Goal: Information Seeking & Learning: Check status

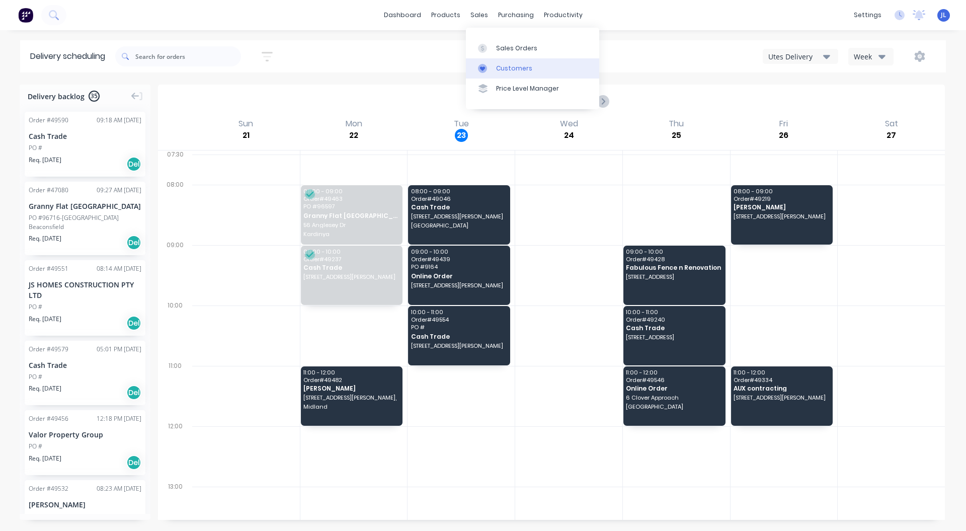
click at [506, 69] on div "Customers" at bounding box center [514, 68] width 36 height 9
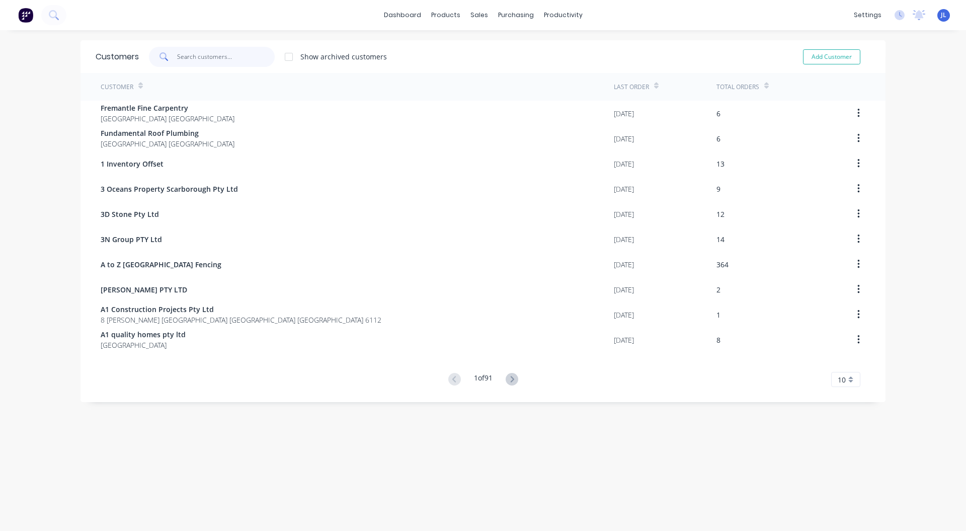
click at [190, 59] on input "text" at bounding box center [226, 57] width 98 height 20
drag, startPoint x: 495, startPoint y: 50, endPoint x: 479, endPoint y: 52, distance: 16.7
click at [495, 50] on div "Sales Orders" at bounding box center [511, 48] width 41 height 9
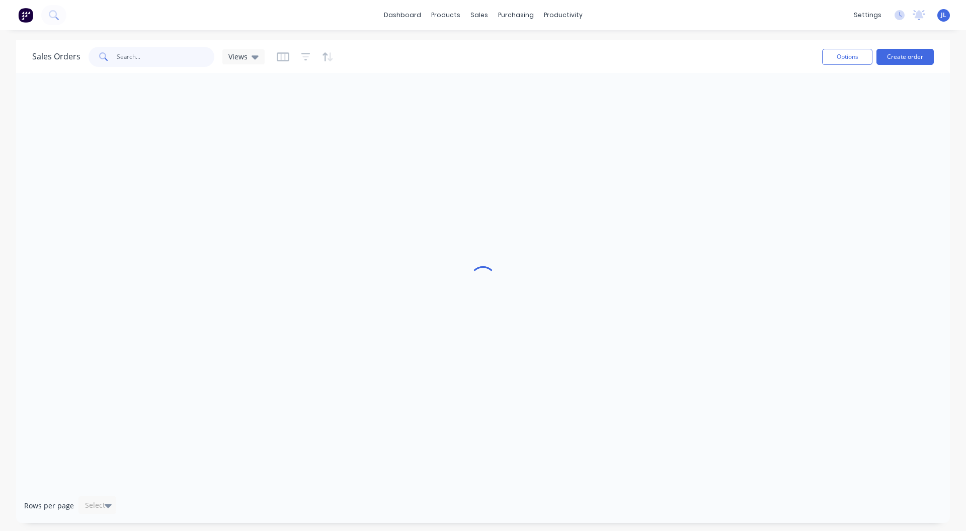
click at [169, 65] on input "text" at bounding box center [166, 57] width 98 height 20
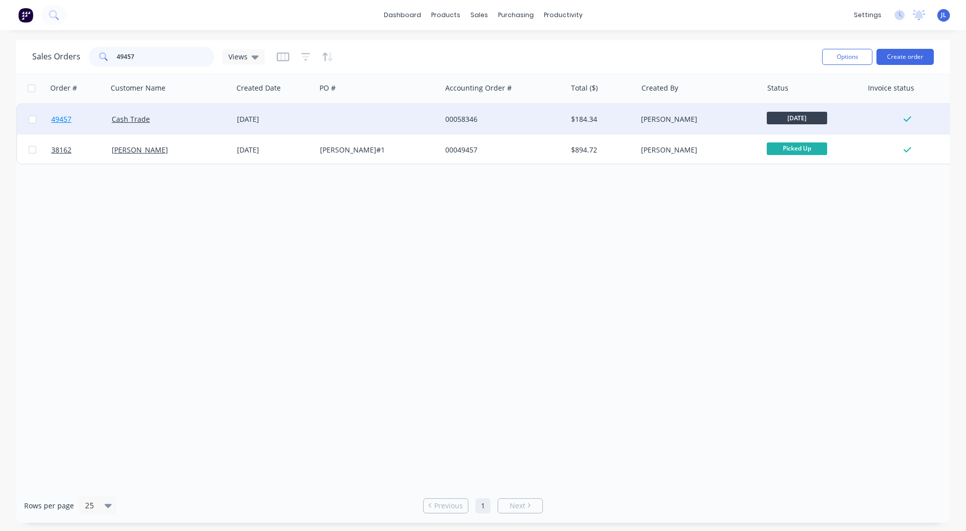
type input "49457"
click at [56, 115] on span "49457" at bounding box center [61, 119] width 20 height 10
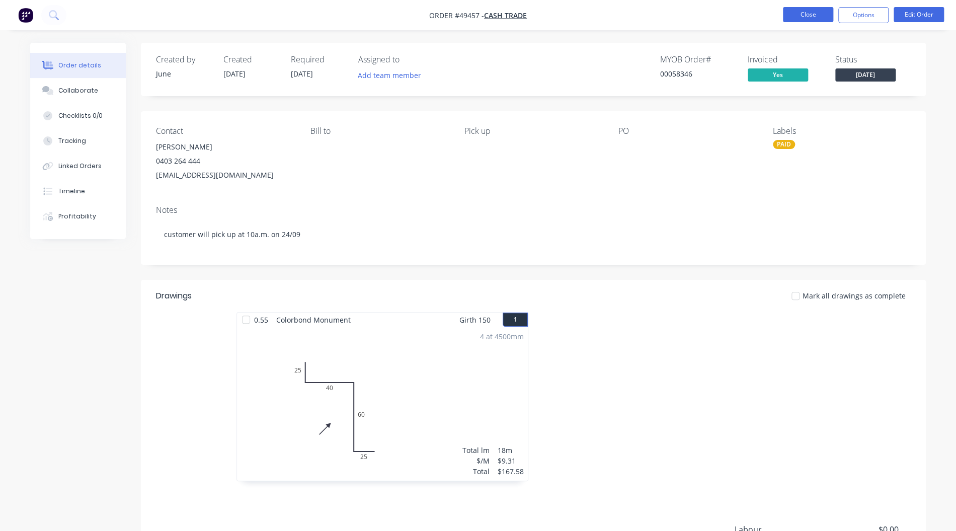
click at [792, 12] on button "Close" at bounding box center [808, 14] width 50 height 15
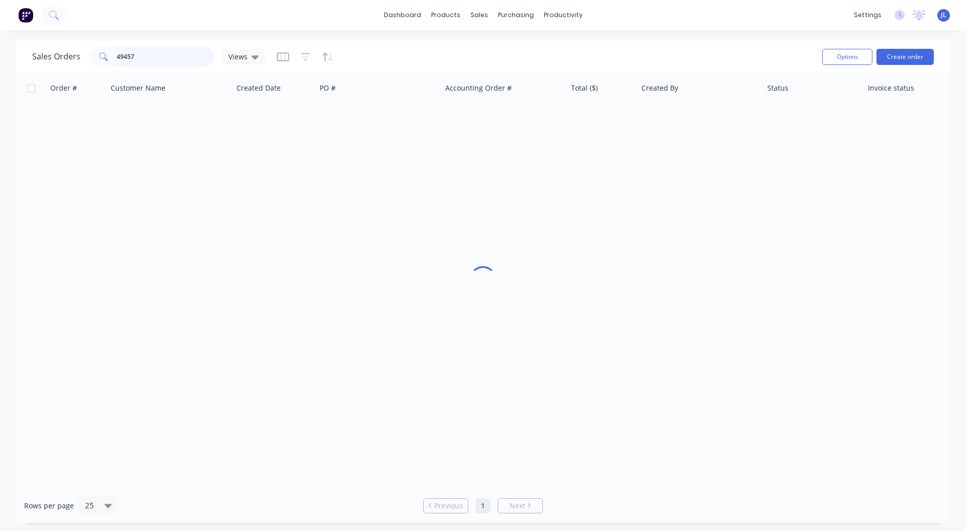
click at [154, 56] on input "49457" at bounding box center [166, 57] width 98 height 20
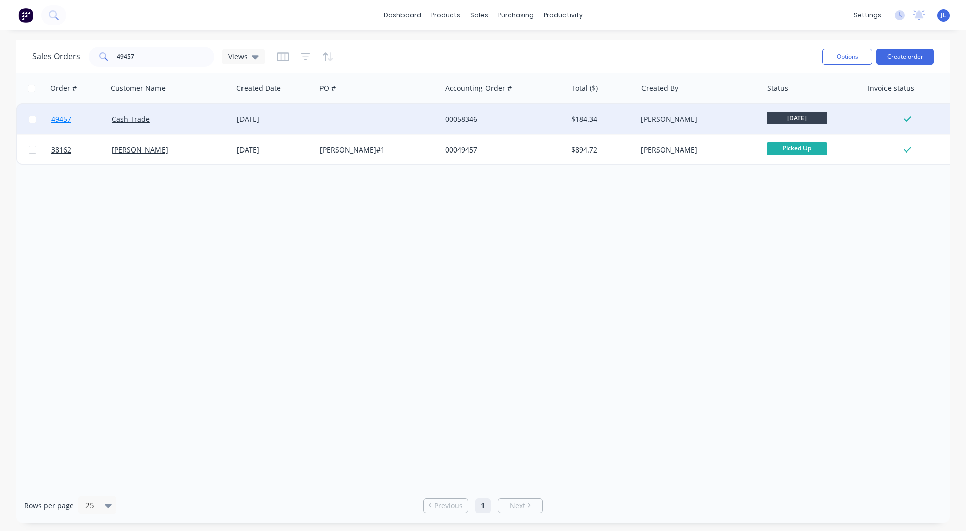
click at [69, 118] on span "49457" at bounding box center [61, 119] width 20 height 10
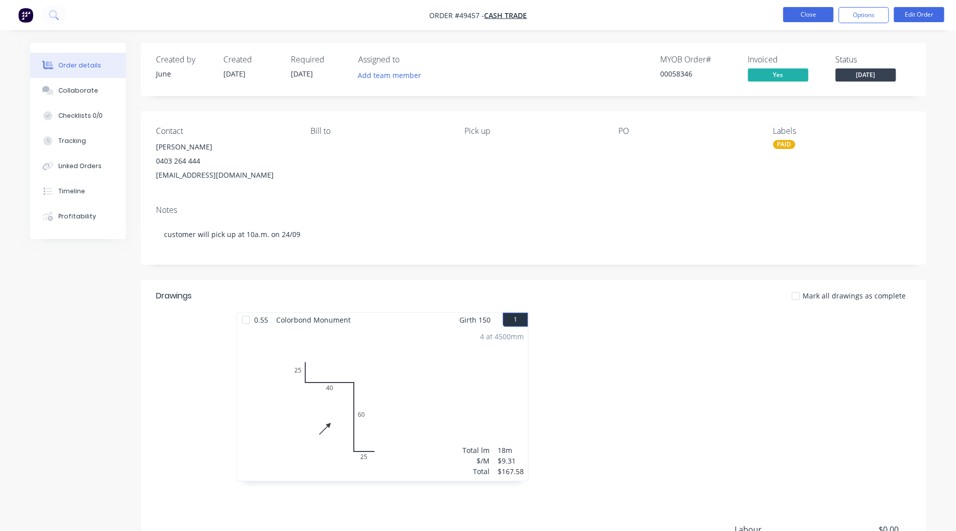
click at [809, 10] on button "Close" at bounding box center [808, 14] width 50 height 15
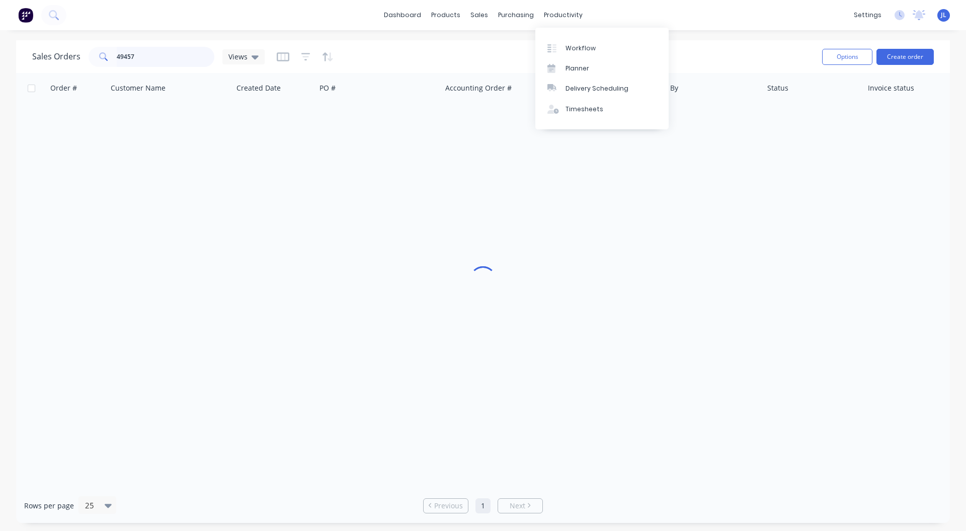
click at [161, 55] on input "49457" at bounding box center [166, 57] width 98 height 20
type input "49356"
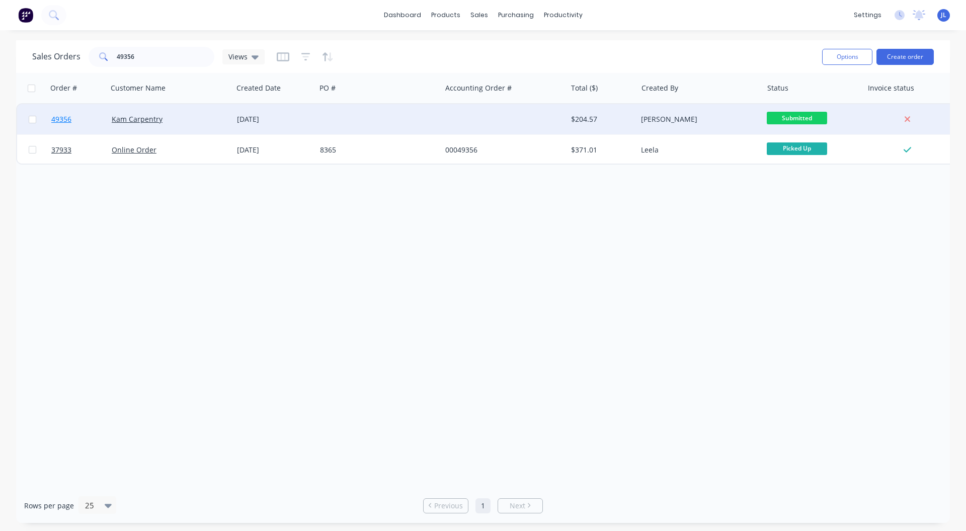
click at [62, 118] on span "49356" at bounding box center [61, 119] width 20 height 10
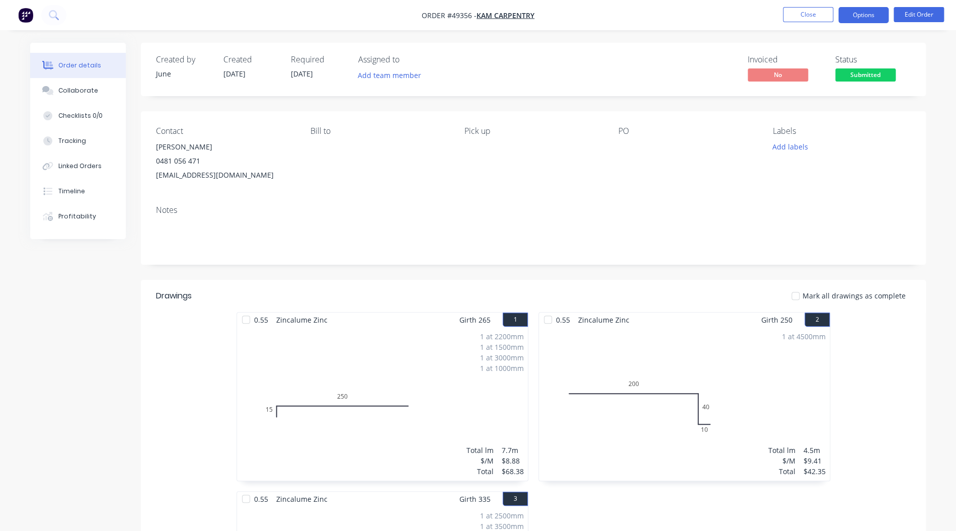
click at [859, 16] on button "Options" at bounding box center [864, 15] width 50 height 16
drag, startPoint x: 204, startPoint y: 159, endPoint x: 161, endPoint y: 163, distance: 43.5
click at [161, 163] on div "0481 056 471" at bounding box center [225, 161] width 138 height 14
copy div "481 056 471"
click at [815, 15] on button "Close" at bounding box center [808, 14] width 50 height 15
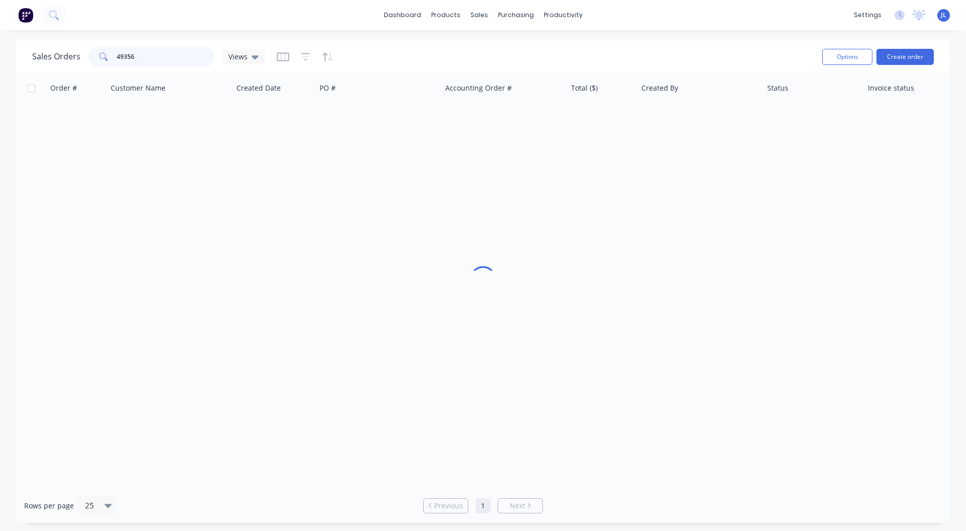
click at [151, 55] on input "49356" at bounding box center [166, 57] width 98 height 20
paste input "81 056 471"
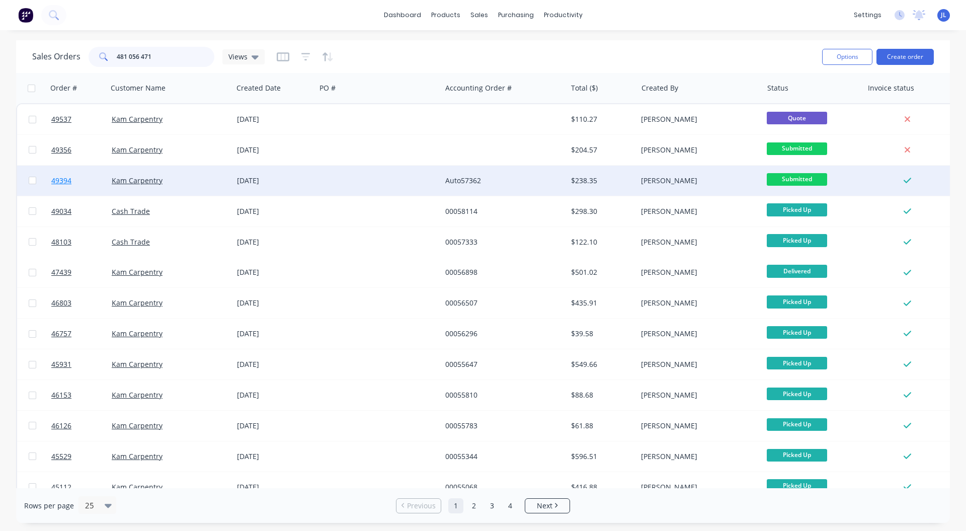
type input "481 056 471"
click at [65, 179] on span "49394" at bounding box center [61, 181] width 20 height 10
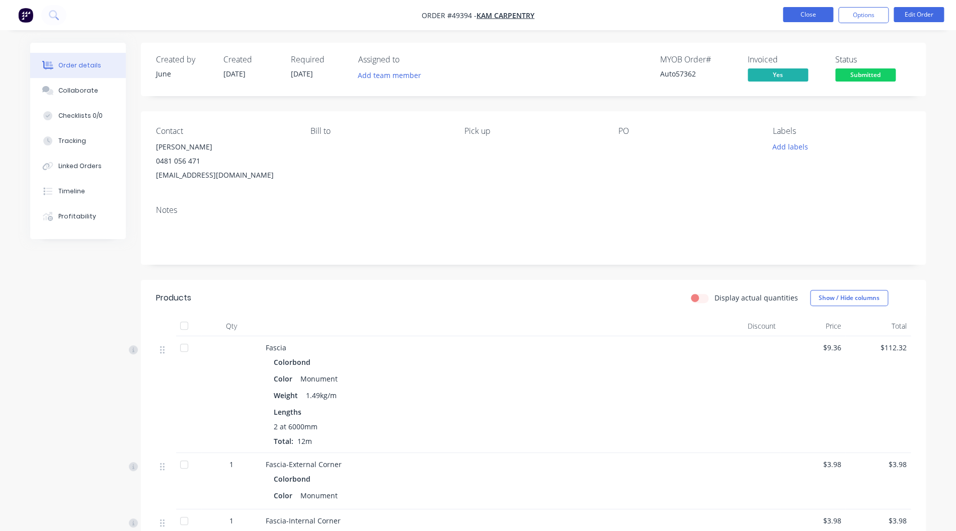
click at [806, 13] on button "Close" at bounding box center [808, 14] width 50 height 15
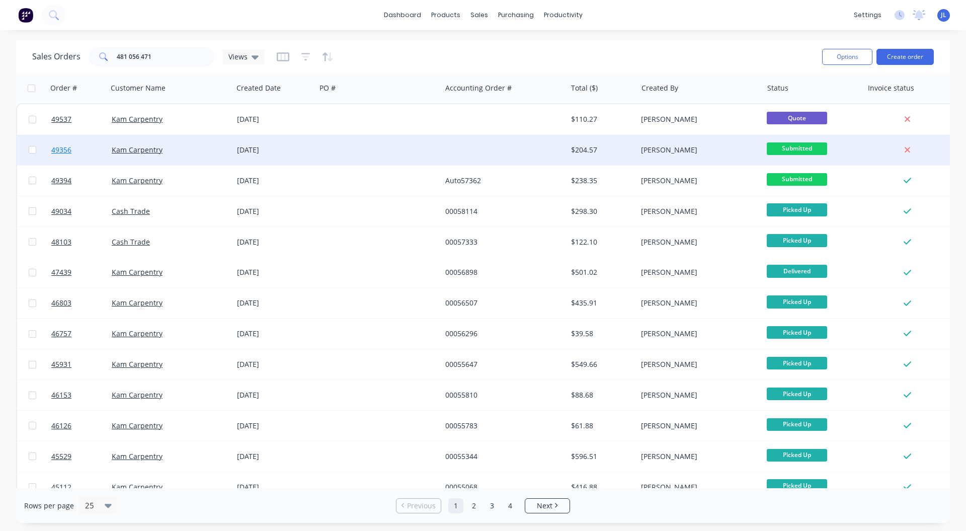
click at [62, 150] on span "49356" at bounding box center [61, 150] width 20 height 10
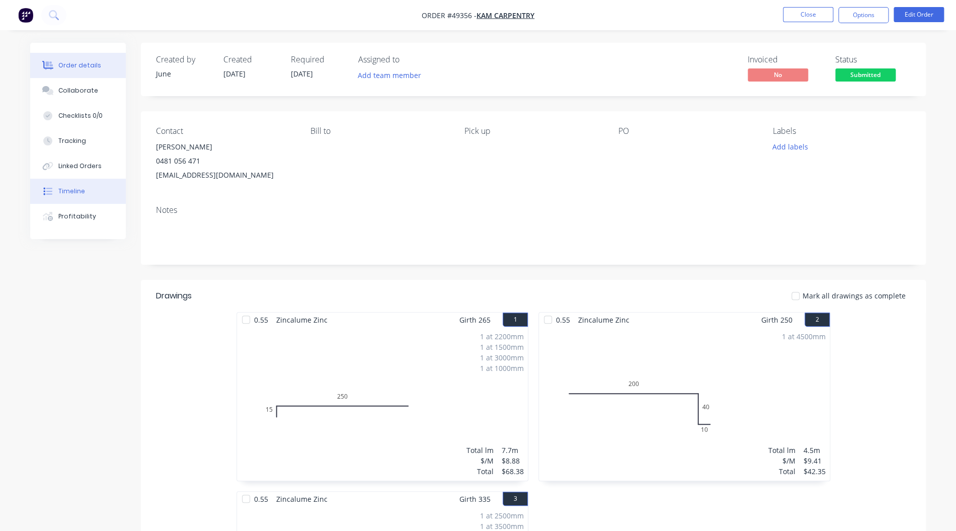
click at [81, 189] on div "Timeline" at bounding box center [71, 191] width 27 height 9
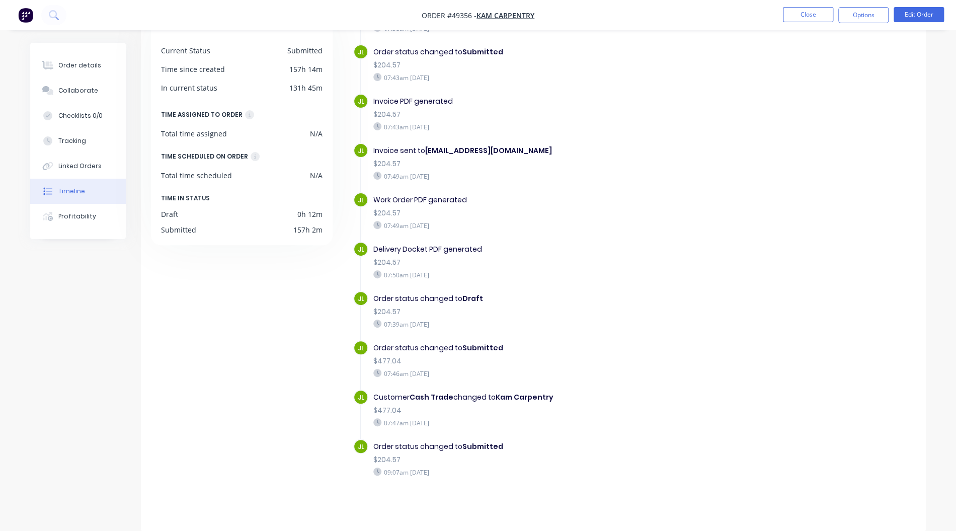
scroll to position [74, 0]
click at [815, 13] on button "Close" at bounding box center [808, 14] width 50 height 15
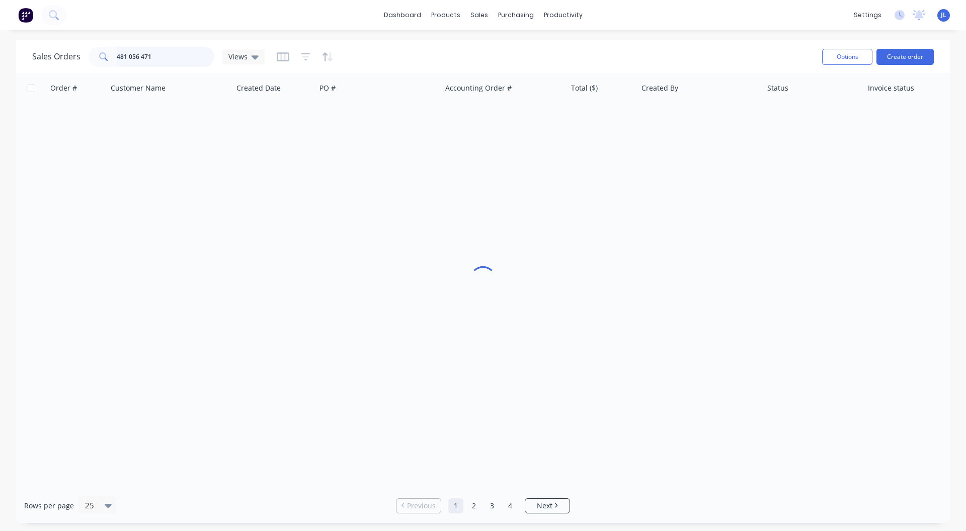
click at [171, 60] on input "481 056 471" at bounding box center [166, 57] width 98 height 20
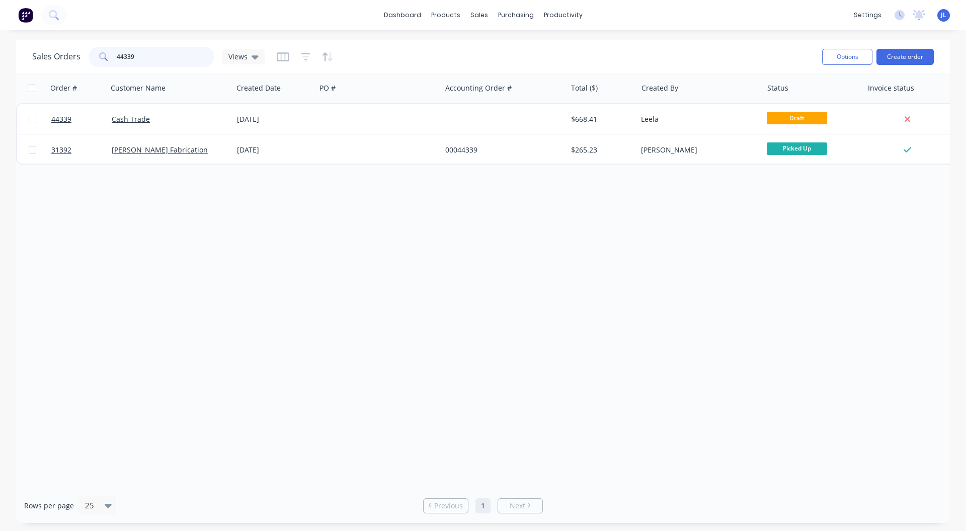
click at [117, 59] on input "44339" at bounding box center [166, 57] width 98 height 20
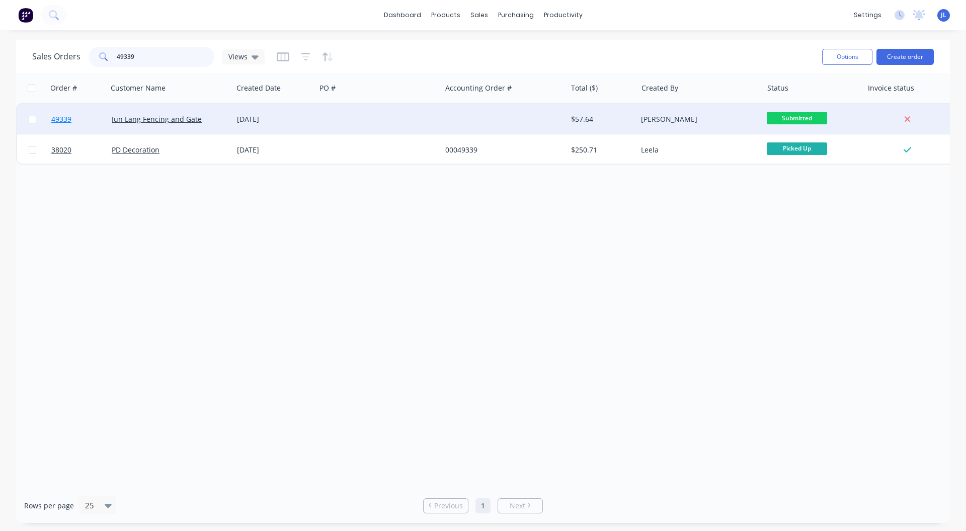
type input "49339"
click at [64, 115] on span "49339" at bounding box center [61, 119] width 20 height 10
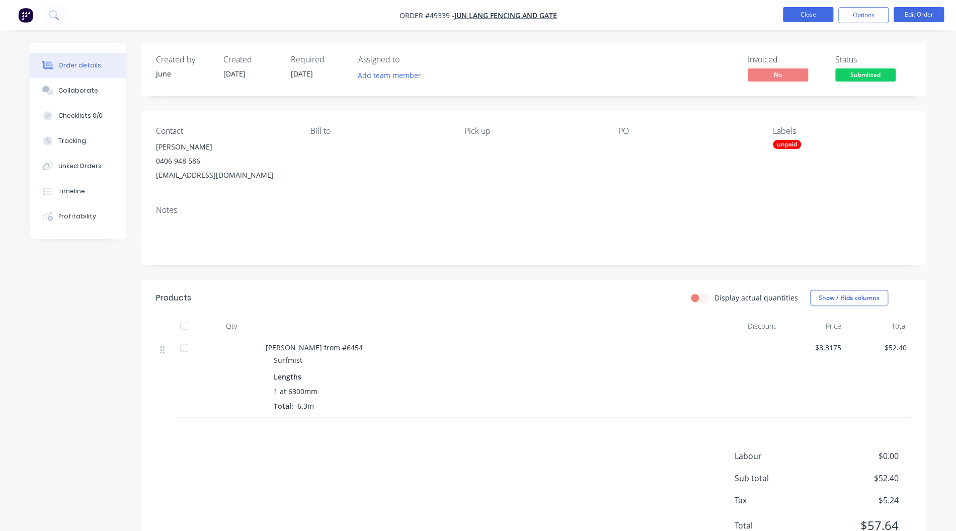
click at [812, 9] on button "Close" at bounding box center [808, 14] width 50 height 15
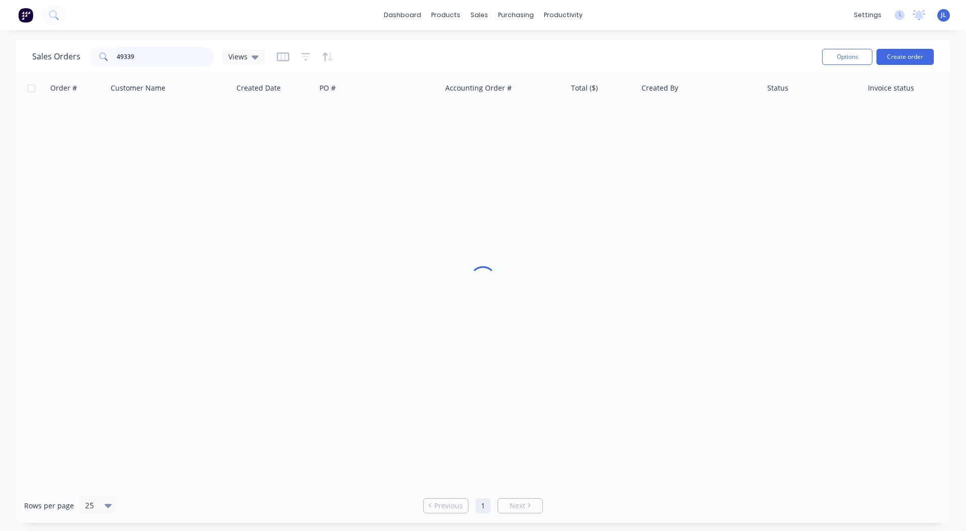
click at [137, 56] on input "49339" at bounding box center [166, 57] width 98 height 20
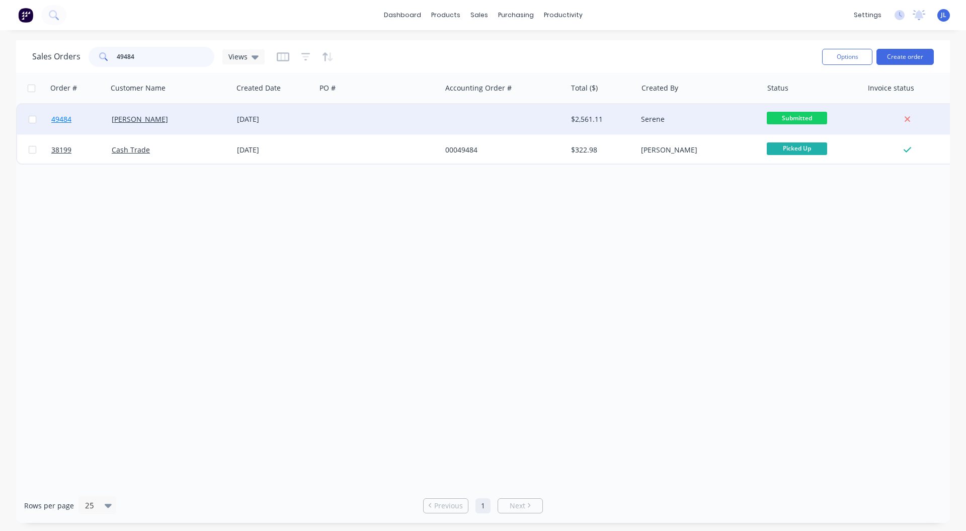
type input "49484"
click at [72, 120] on link "49484" at bounding box center [81, 119] width 60 height 30
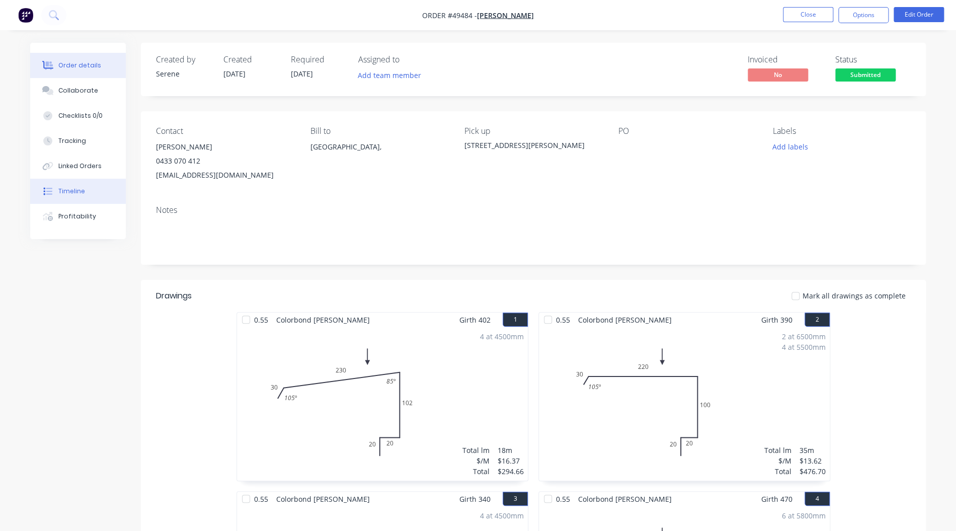
click at [74, 189] on div "Timeline" at bounding box center [71, 191] width 27 height 9
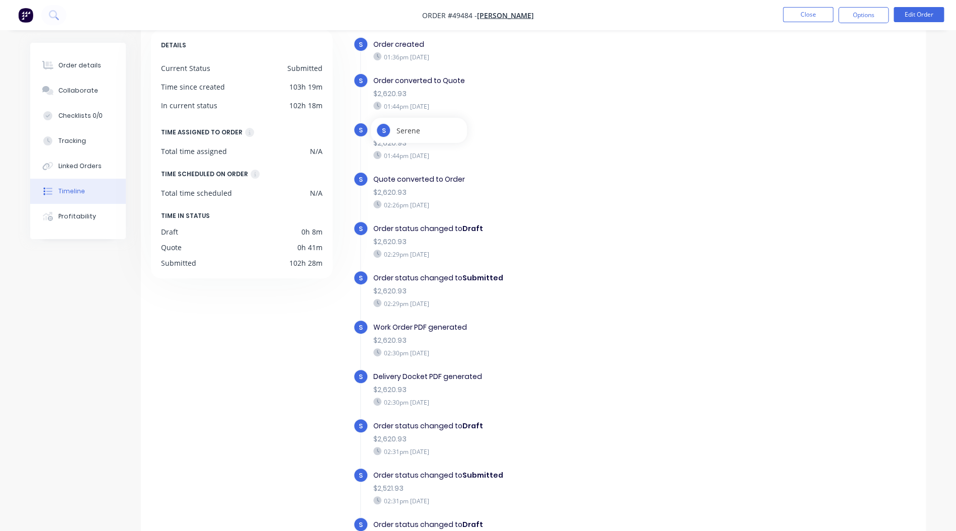
scroll to position [74, 0]
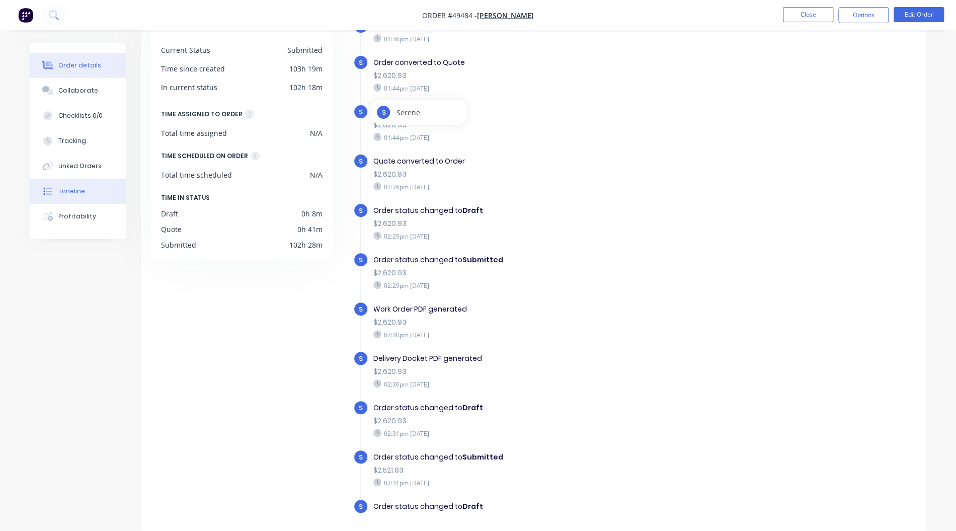
click at [92, 69] on div "Order details" at bounding box center [79, 65] width 43 height 9
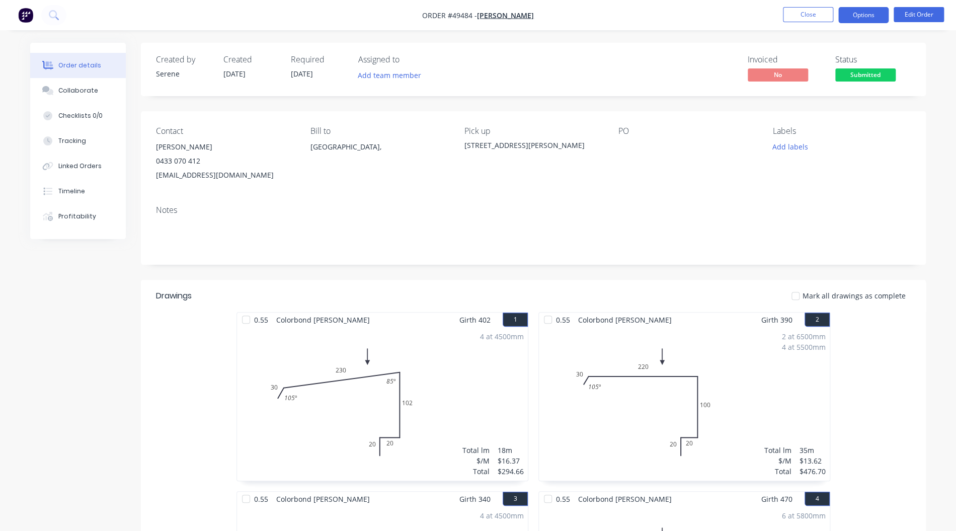
click at [858, 18] on button "Options" at bounding box center [864, 15] width 50 height 16
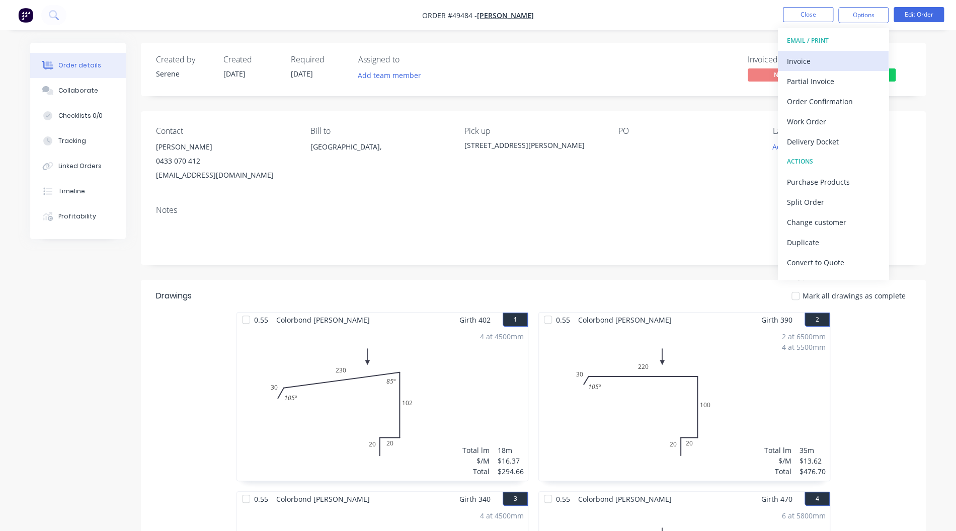
click at [838, 55] on div "Invoice" at bounding box center [833, 61] width 93 height 15
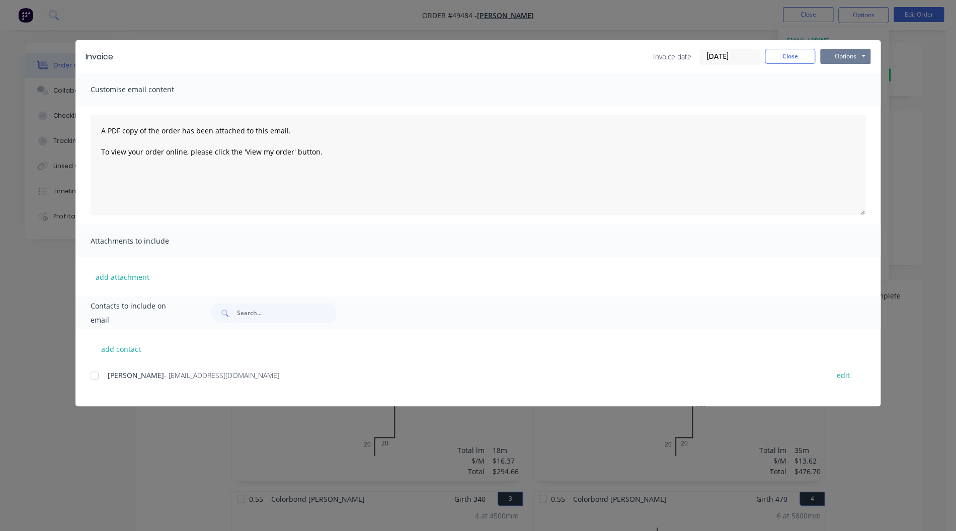
click at [844, 61] on button "Options" at bounding box center [845, 56] width 50 height 15
click at [853, 90] on button "Print" at bounding box center [852, 91] width 64 height 17
click at [788, 56] on button "Close" at bounding box center [790, 56] width 50 height 15
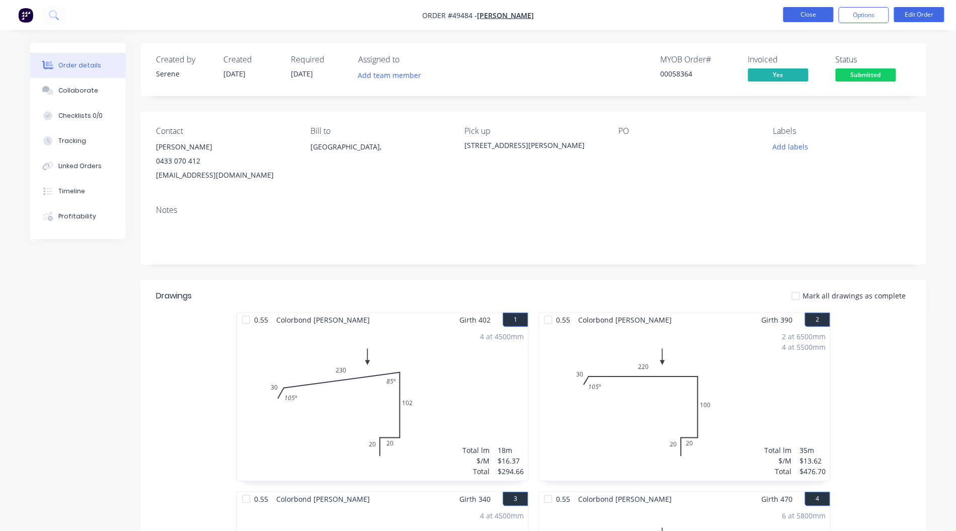
click at [809, 12] on button "Close" at bounding box center [808, 14] width 50 height 15
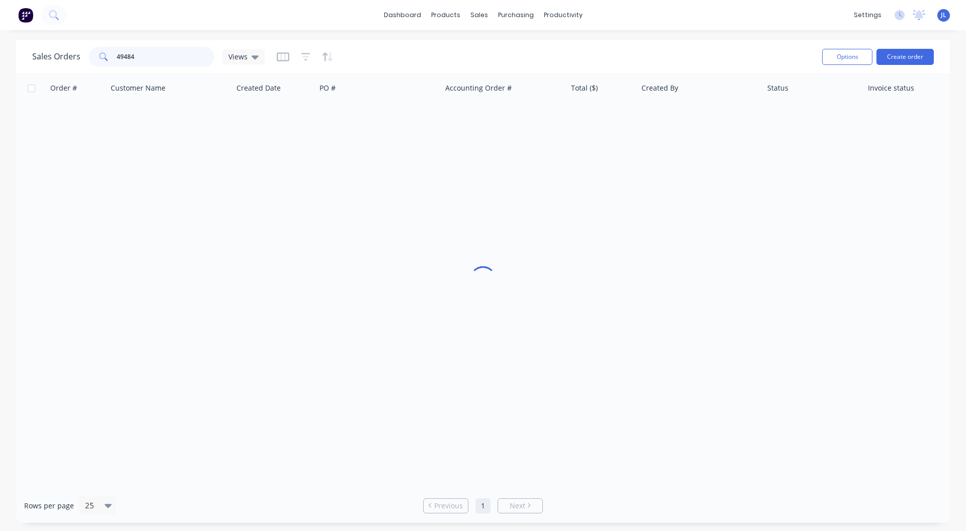
click at [152, 55] on input "49484" at bounding box center [166, 57] width 98 height 20
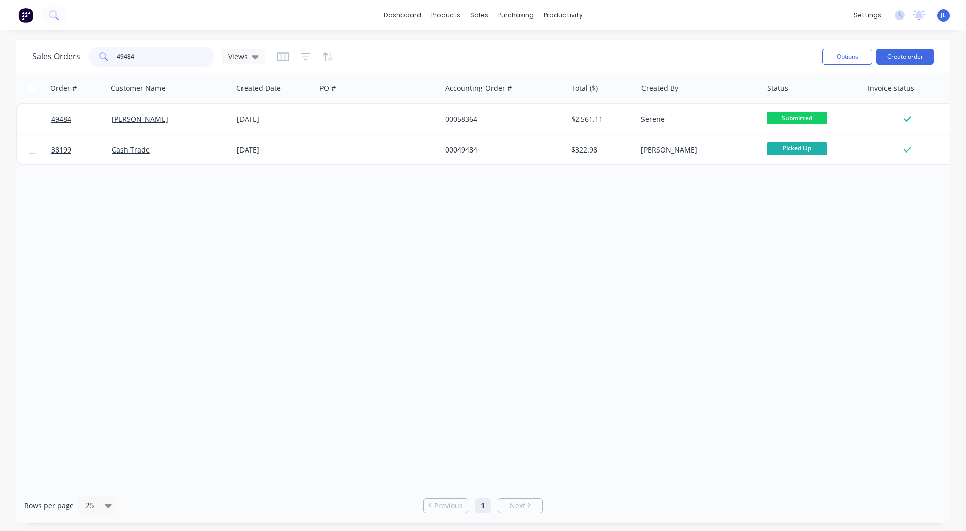
click at [158, 57] on input "49484" at bounding box center [166, 57] width 98 height 20
type input "49482"
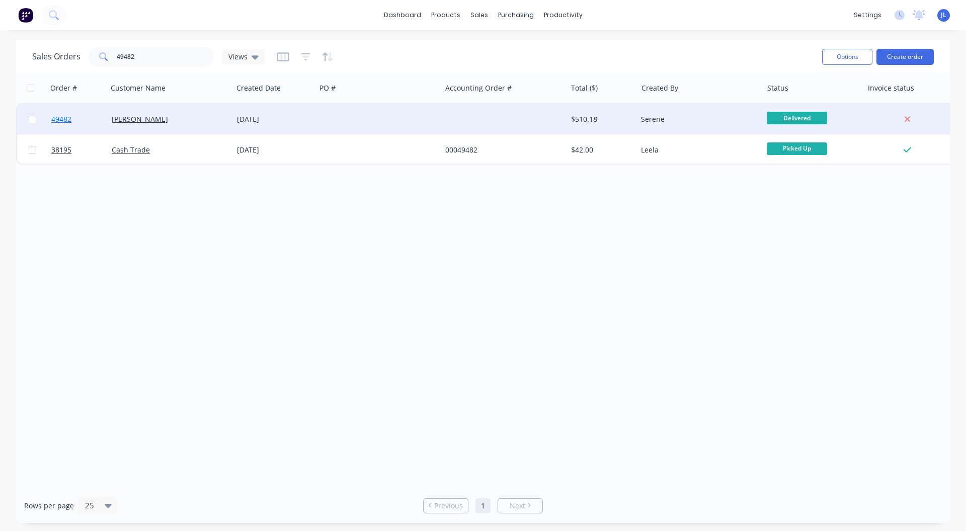
click at [64, 118] on span "49482" at bounding box center [61, 119] width 20 height 10
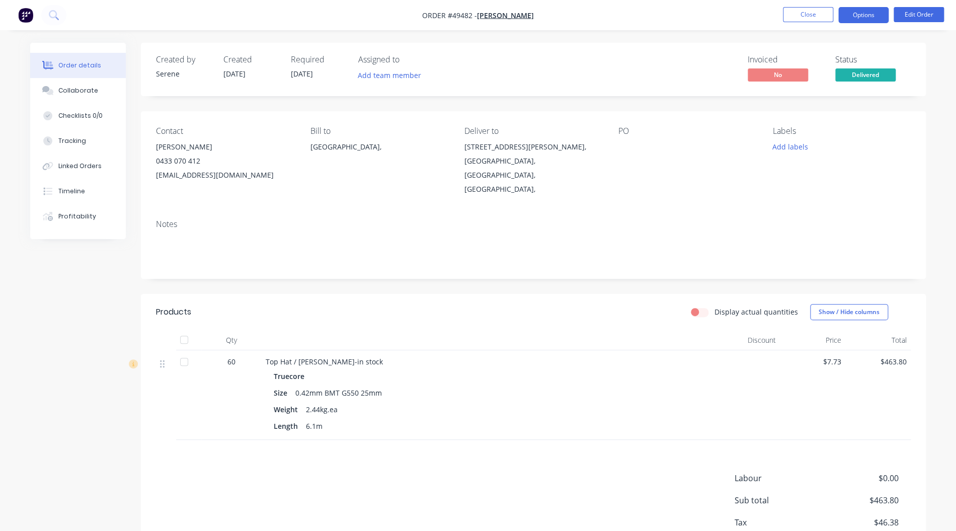
click at [866, 18] on button "Options" at bounding box center [864, 15] width 50 height 16
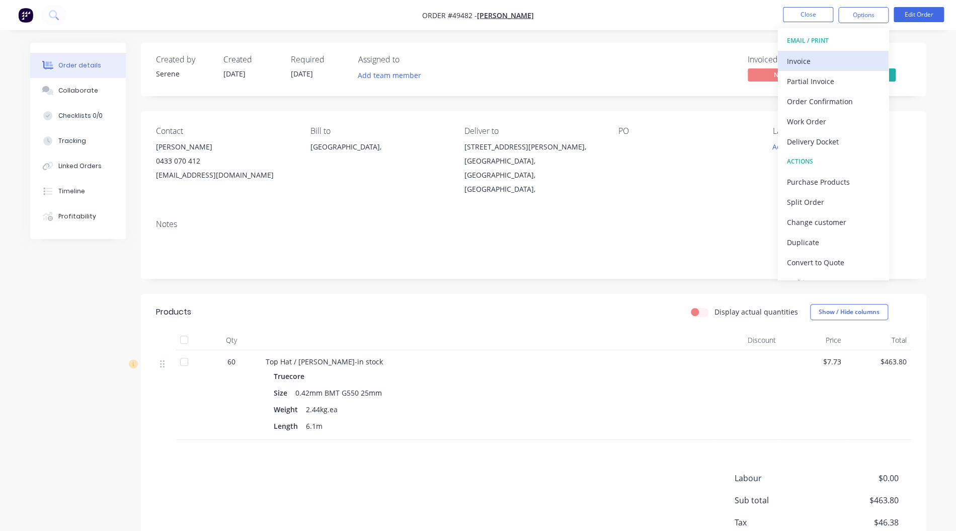
click at [826, 61] on div "Invoice" at bounding box center [833, 61] width 93 height 15
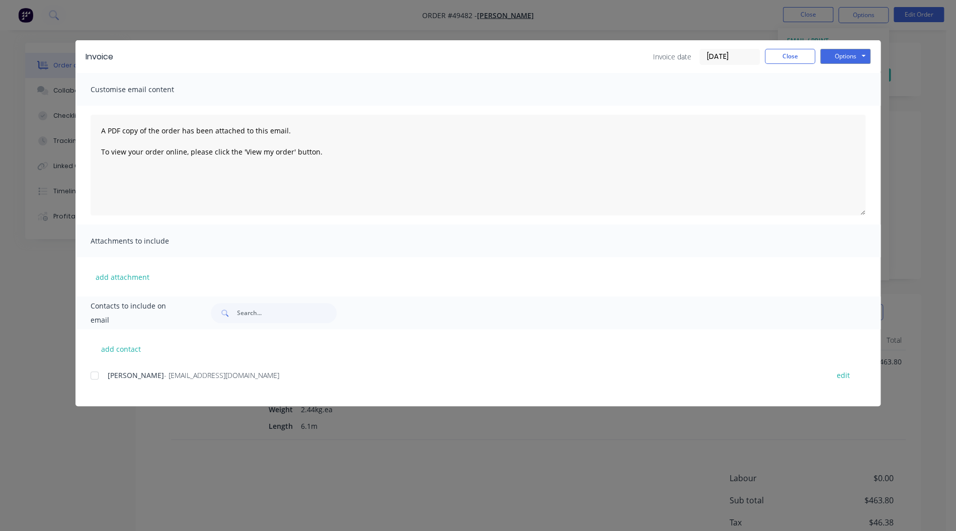
click at [95, 369] on div at bounding box center [95, 375] width 20 height 20
click at [868, 51] on button "Options" at bounding box center [845, 56] width 50 height 15
click at [844, 107] on button "Email" at bounding box center [852, 107] width 64 height 17
click at [802, 57] on button "Close" at bounding box center [790, 56] width 50 height 15
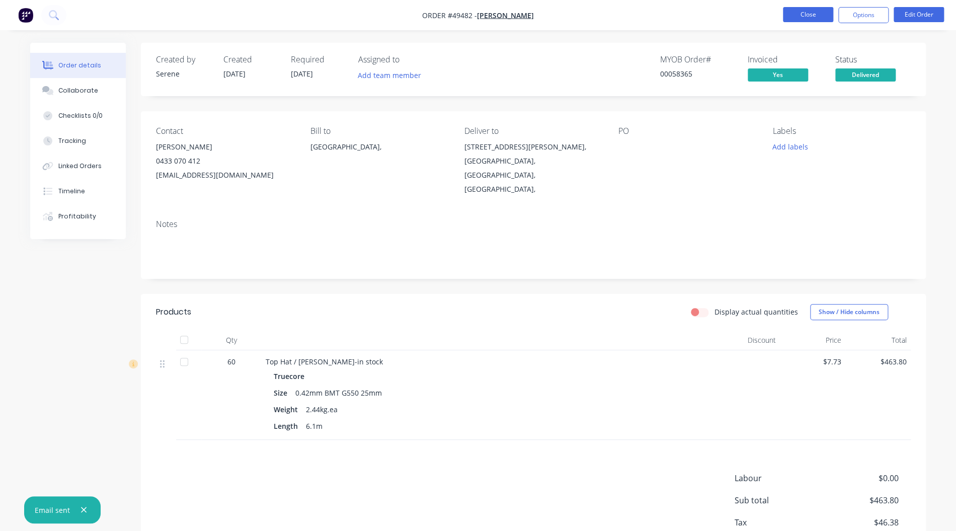
click at [794, 12] on button "Close" at bounding box center [808, 14] width 50 height 15
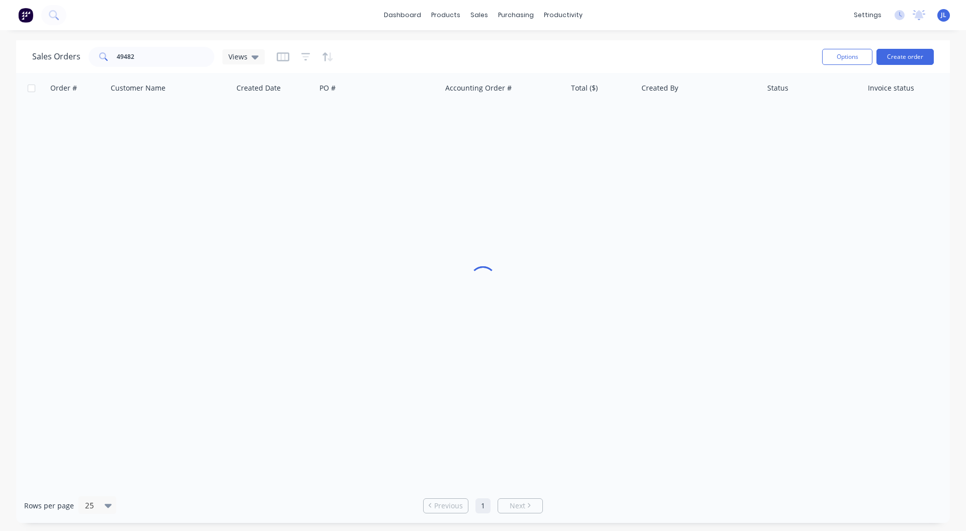
click at [176, 44] on div "Sales Orders 49482 Views" at bounding box center [423, 56] width 782 height 25
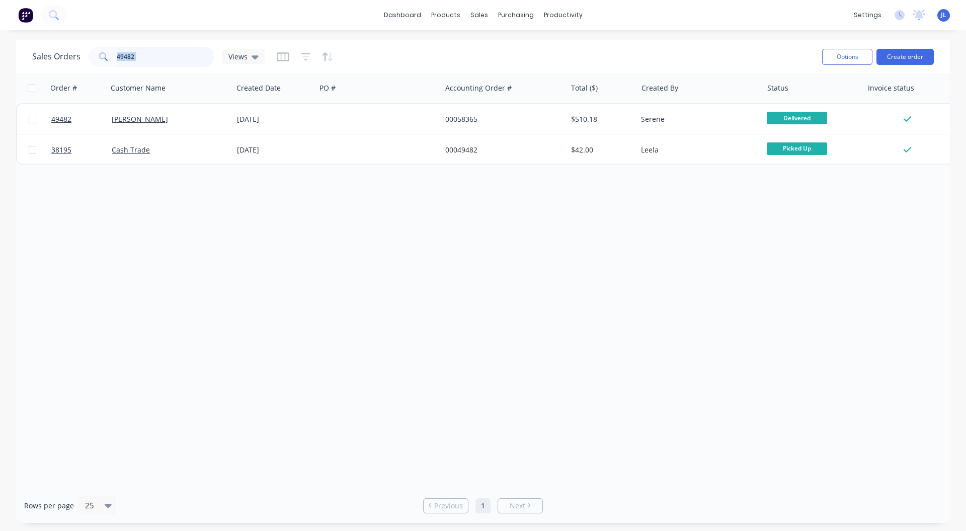
click at [196, 58] on input "49482" at bounding box center [166, 57] width 98 height 20
type input "4"
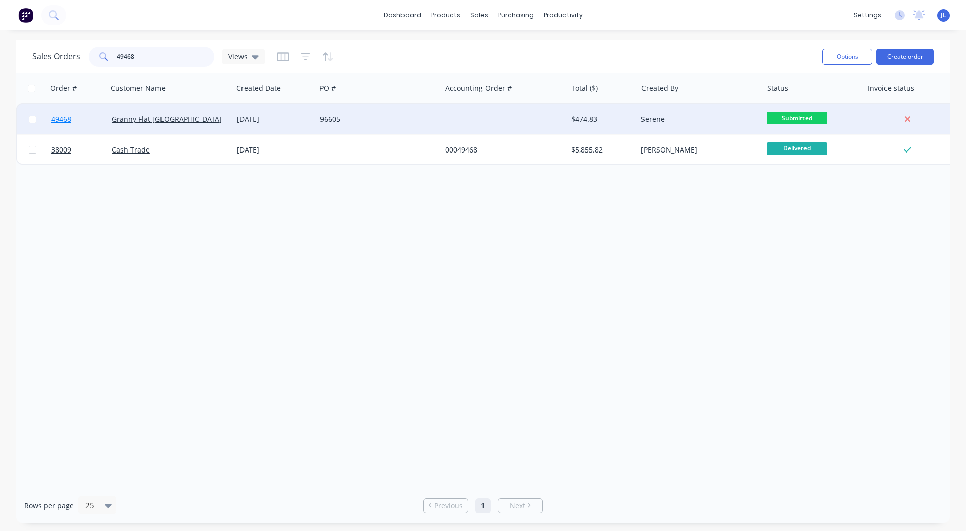
type input "49468"
click at [64, 121] on span "49468" at bounding box center [61, 119] width 20 height 10
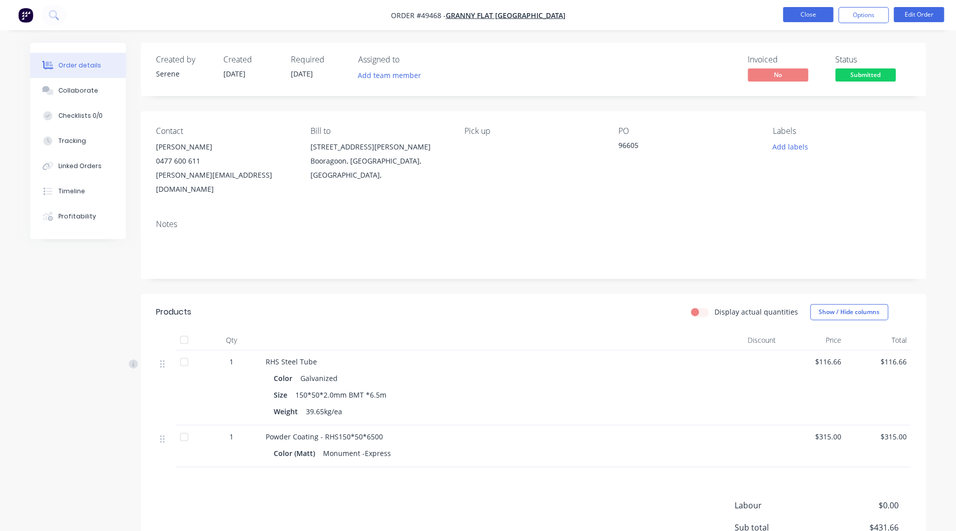
click at [818, 15] on button "Close" at bounding box center [808, 14] width 50 height 15
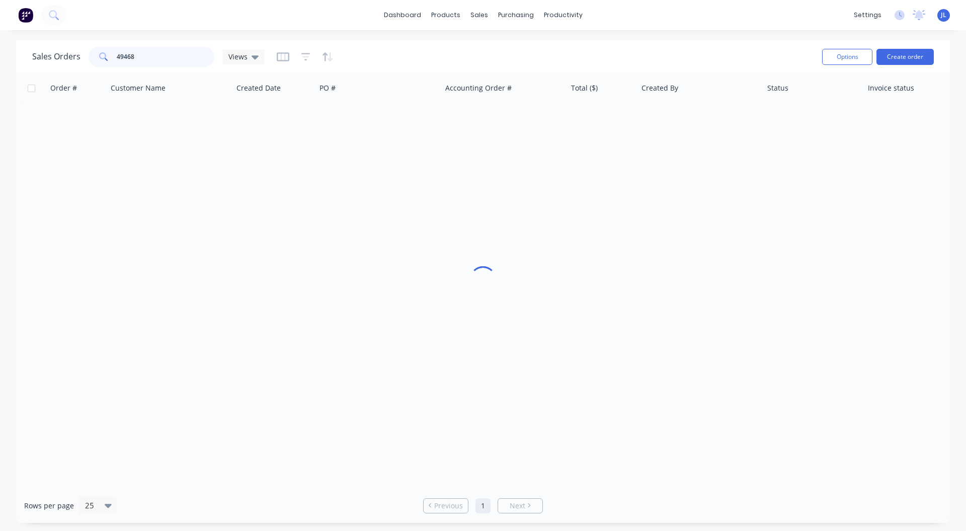
click at [140, 49] on input "49468" at bounding box center [166, 57] width 98 height 20
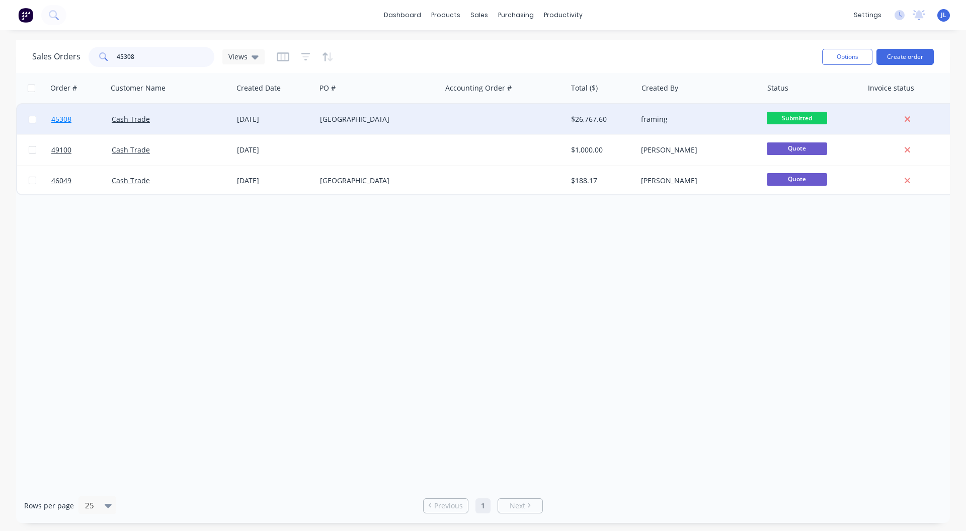
type input "45308"
click at [67, 119] on span "45308" at bounding box center [61, 119] width 20 height 10
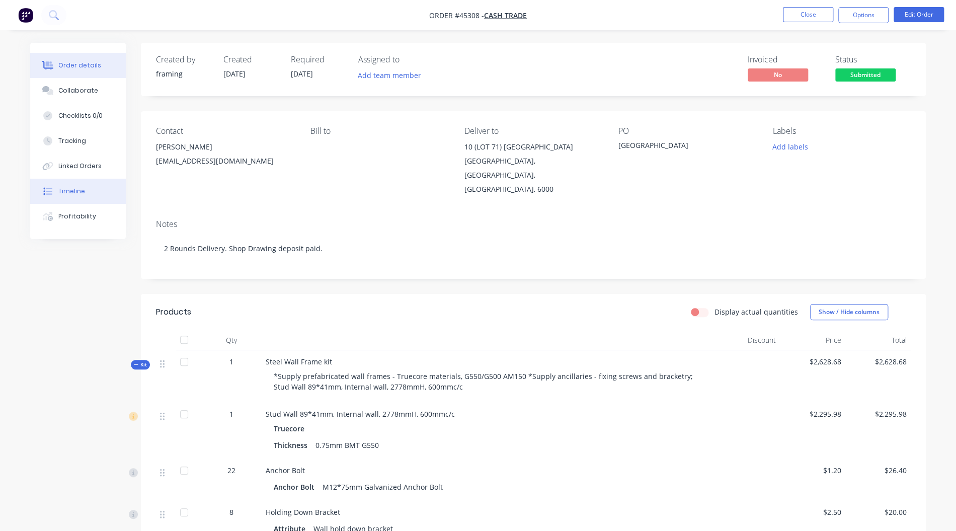
click at [72, 189] on div "Timeline" at bounding box center [71, 191] width 27 height 9
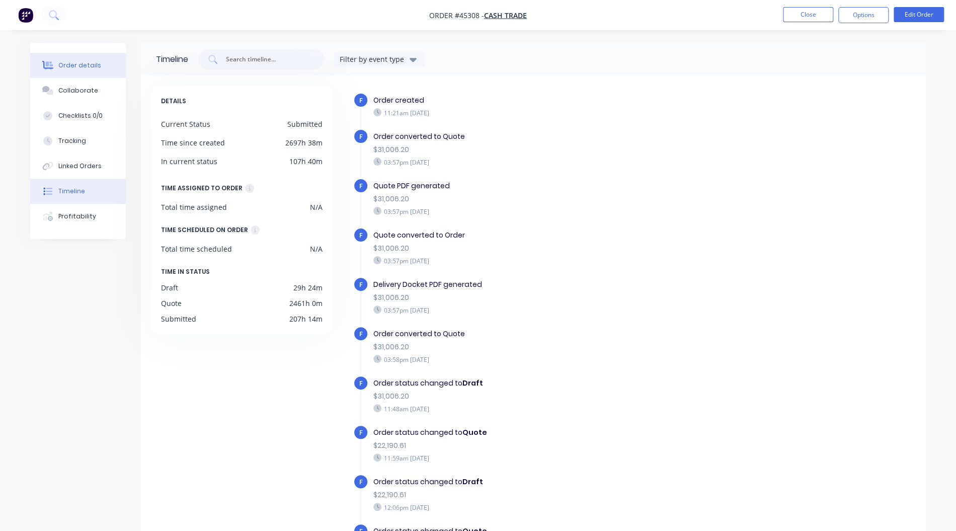
click at [63, 62] on div "Order details" at bounding box center [79, 65] width 43 height 9
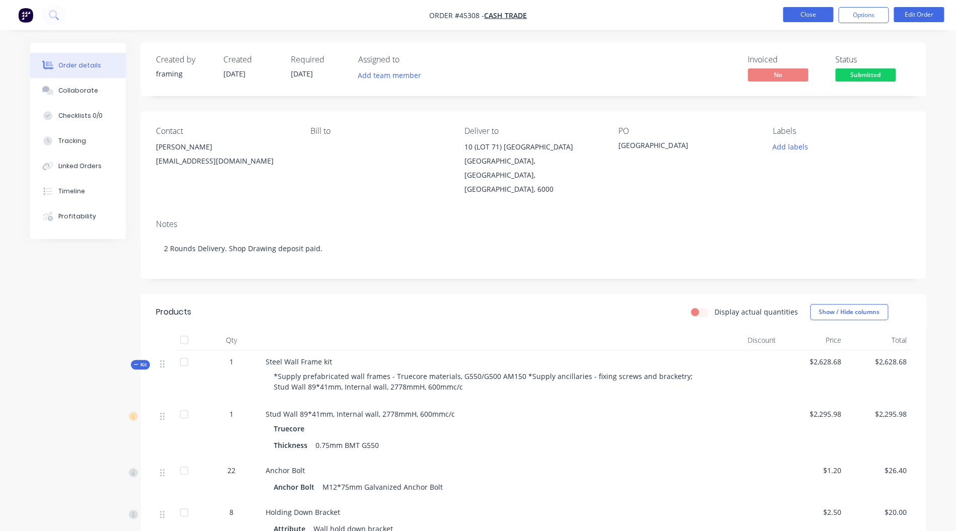
click at [813, 22] on button "Close" at bounding box center [808, 14] width 50 height 15
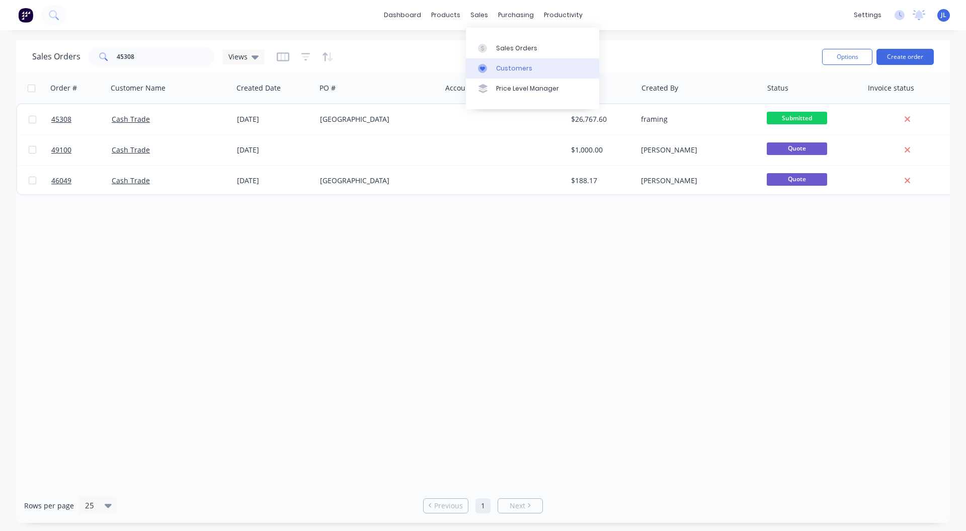
click at [500, 70] on div "Customers" at bounding box center [514, 68] width 36 height 9
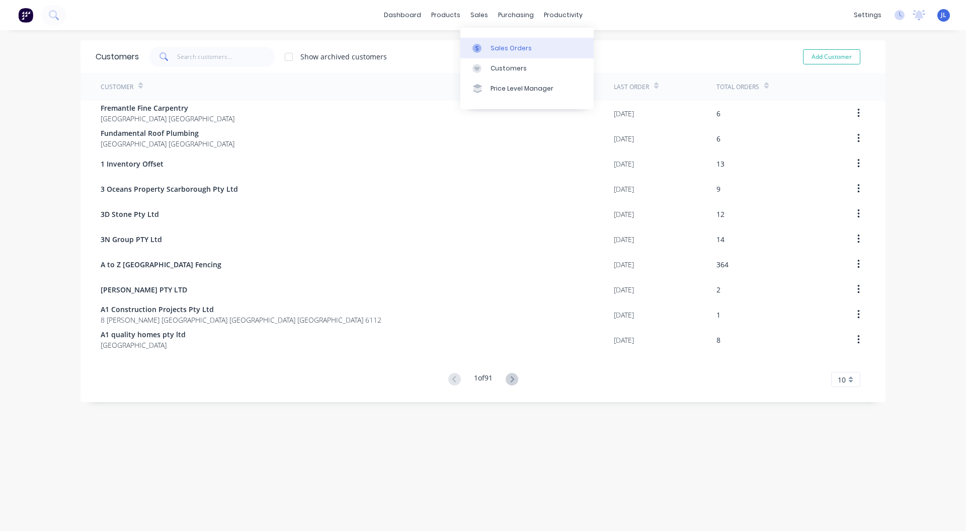
click at [503, 48] on div "Sales Orders" at bounding box center [511, 48] width 41 height 9
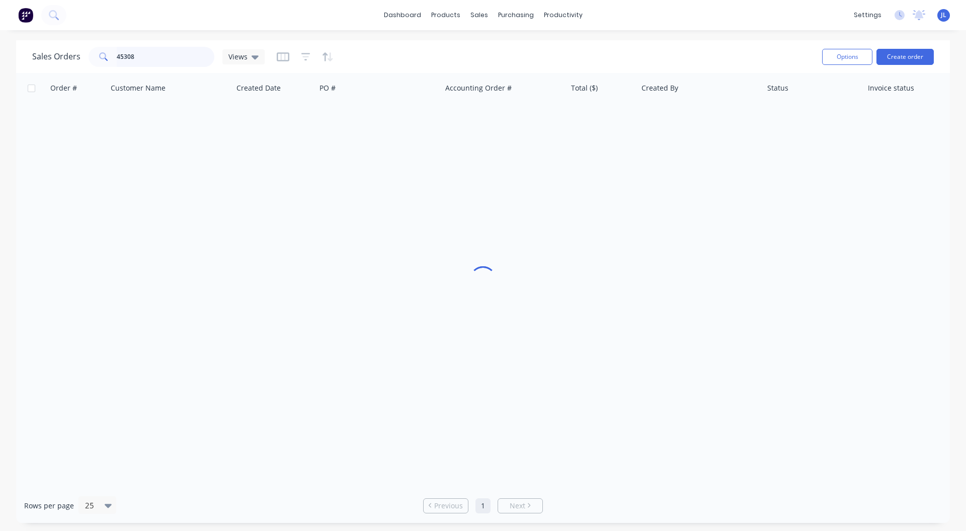
click at [160, 52] on input "45308" at bounding box center [166, 57] width 98 height 20
click at [306, 54] on icon "button" at bounding box center [305, 57] width 9 height 10
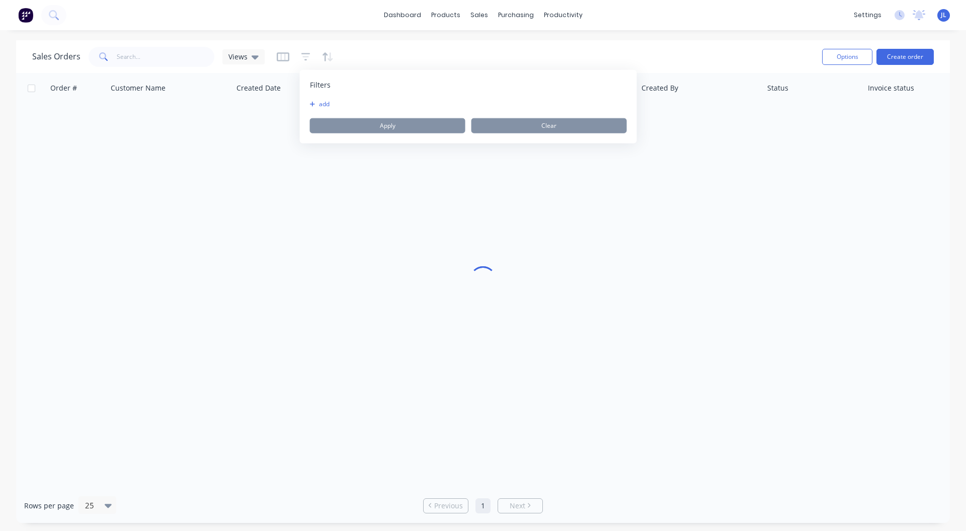
click at [379, 103] on div "add" at bounding box center [468, 104] width 317 height 8
click at [318, 103] on button "add" at bounding box center [322, 104] width 25 height 8
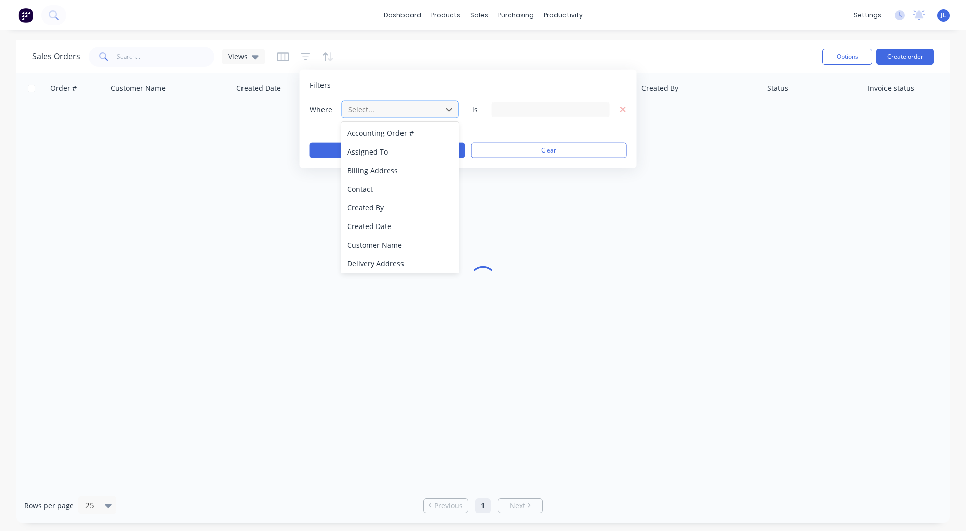
click at [381, 110] on div at bounding box center [392, 109] width 90 height 13
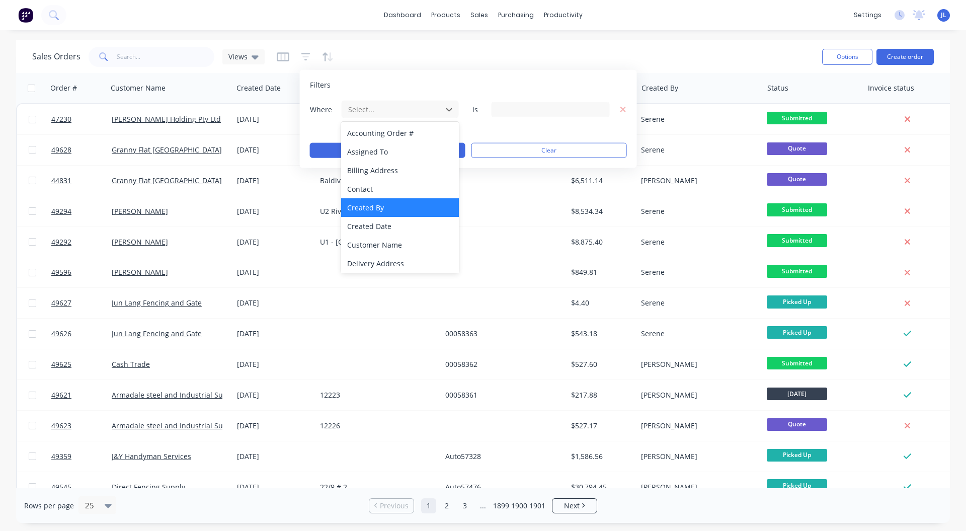
click at [373, 206] on div "Created By" at bounding box center [399, 207] width 117 height 19
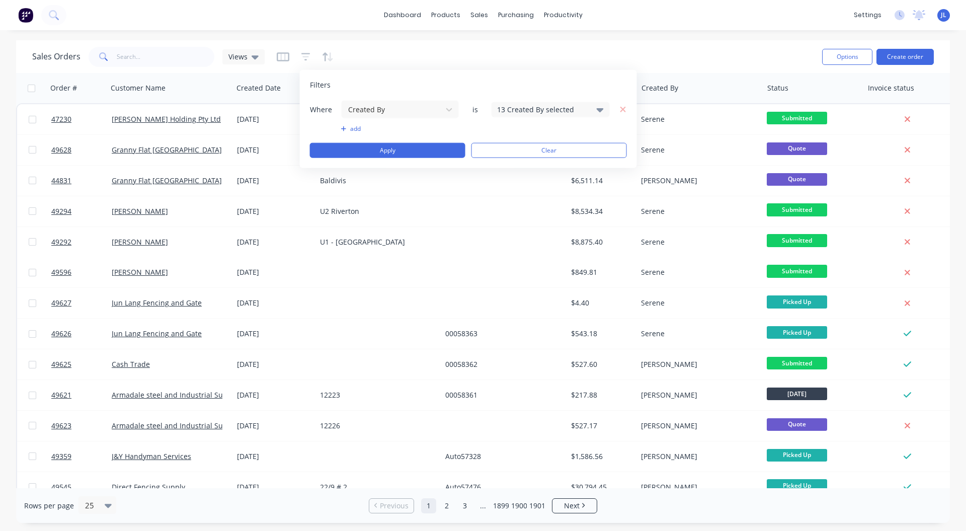
click at [540, 108] on div "13 Created By selected" at bounding box center [542, 109] width 91 height 11
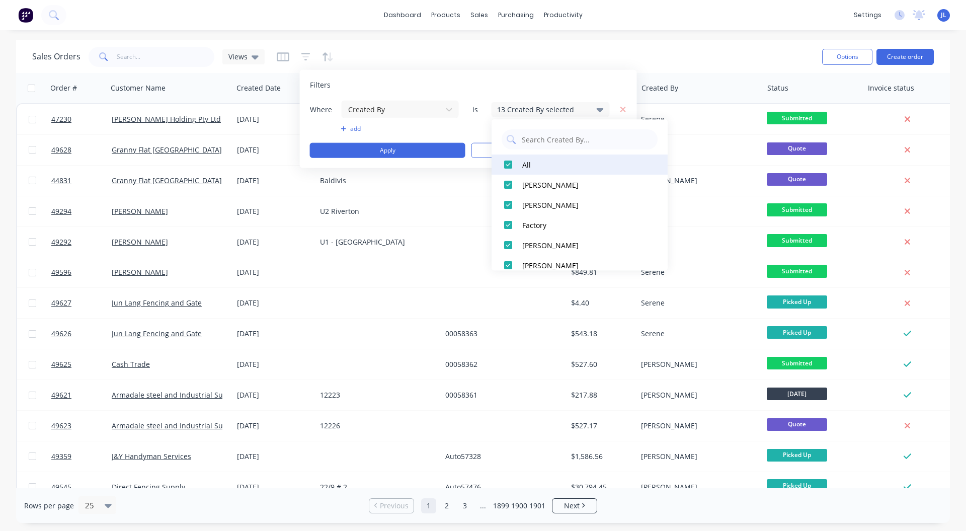
click at [508, 161] on div at bounding box center [508, 165] width 20 height 20
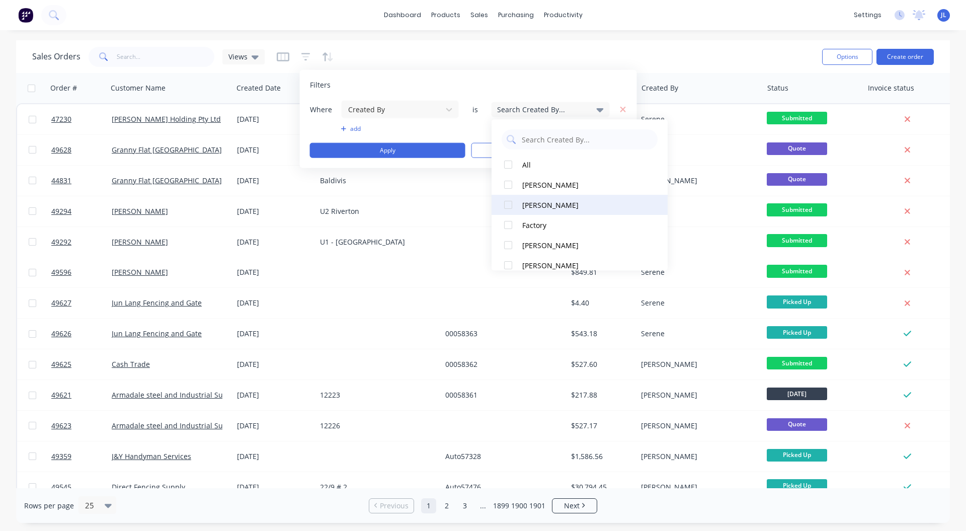
drag, startPoint x: 505, startPoint y: 205, endPoint x: 499, endPoint y: 208, distance: 7.0
click at [505, 206] on div at bounding box center [508, 205] width 20 height 20
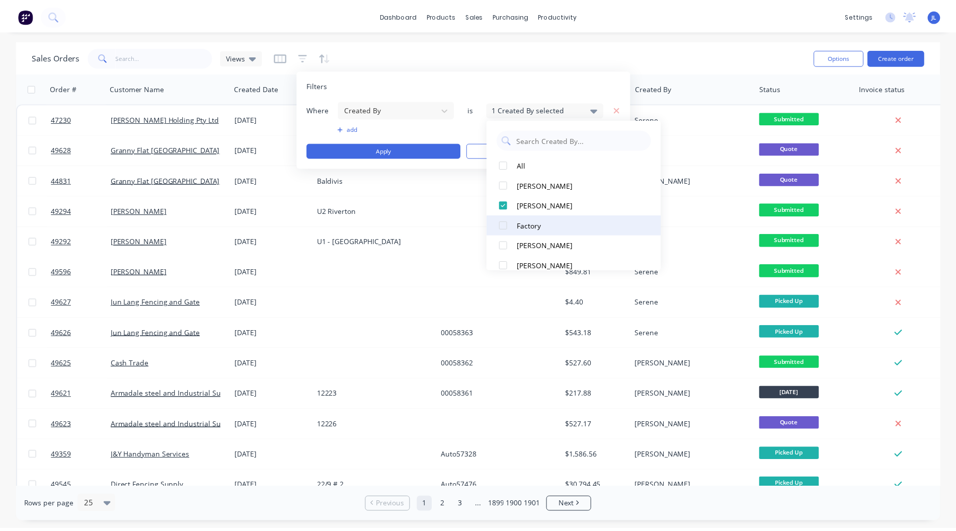
scroll to position [67, 0]
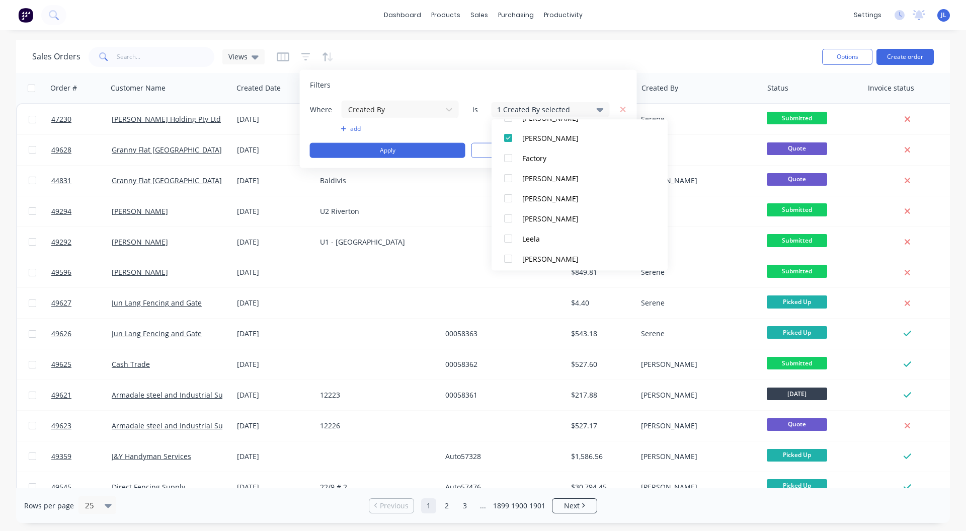
click at [434, 129] on button "add" at bounding box center [400, 129] width 118 height 8
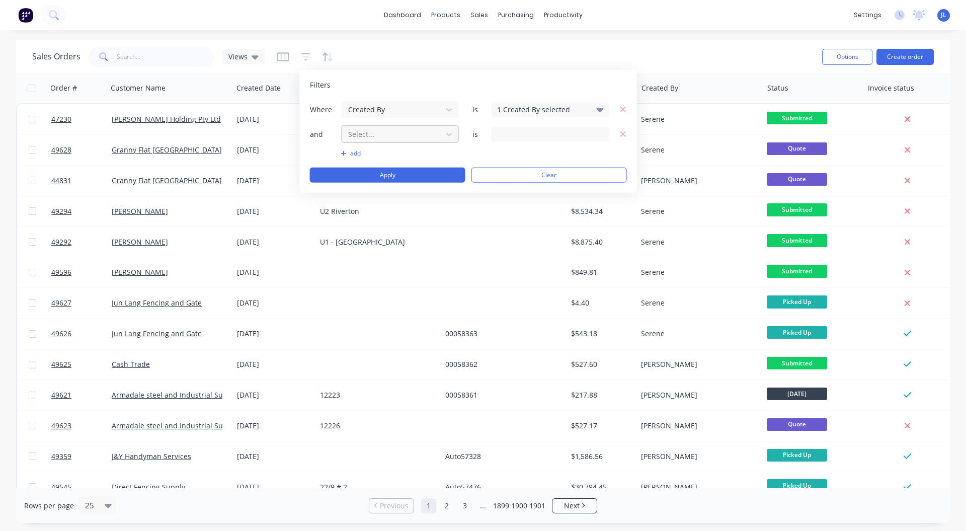
click at [395, 135] on div at bounding box center [392, 134] width 90 height 13
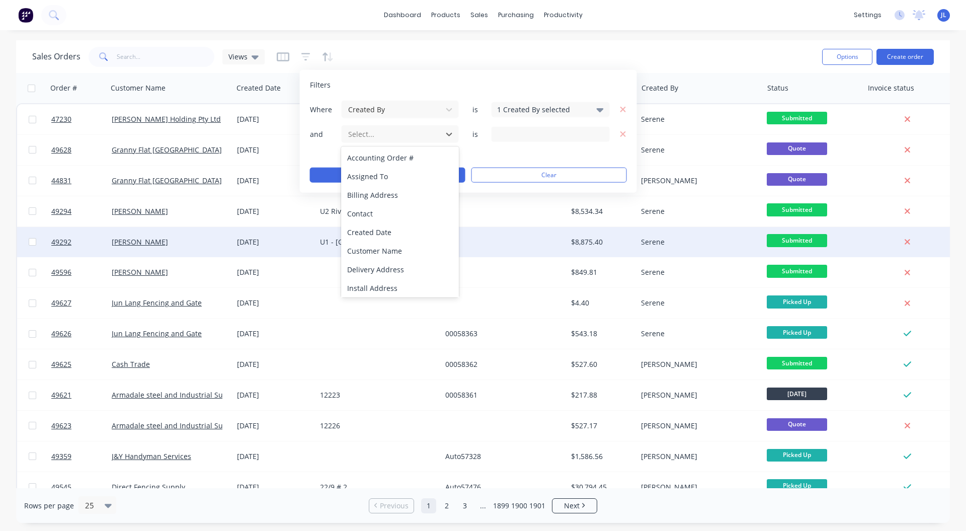
click at [386, 235] on div "Created Date" at bounding box center [399, 232] width 117 height 19
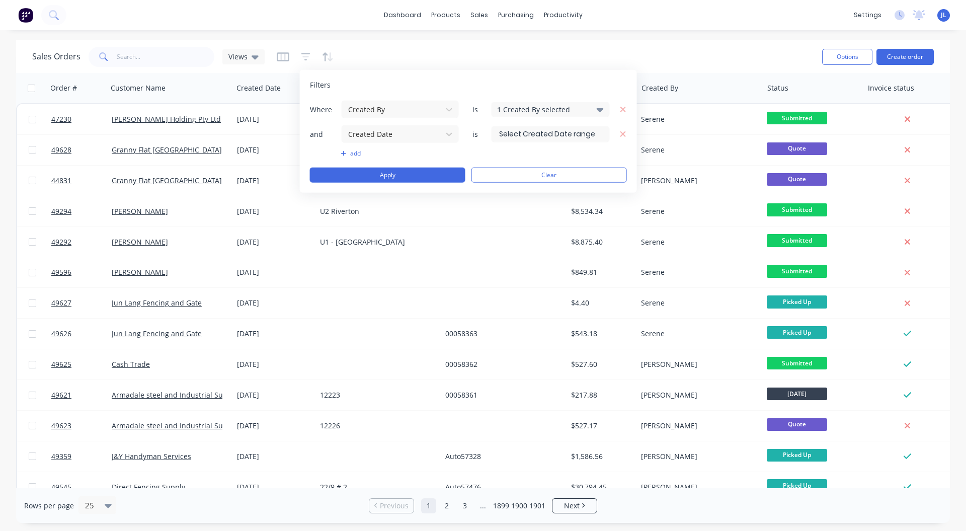
click at [528, 138] on input at bounding box center [550, 133] width 117 height 15
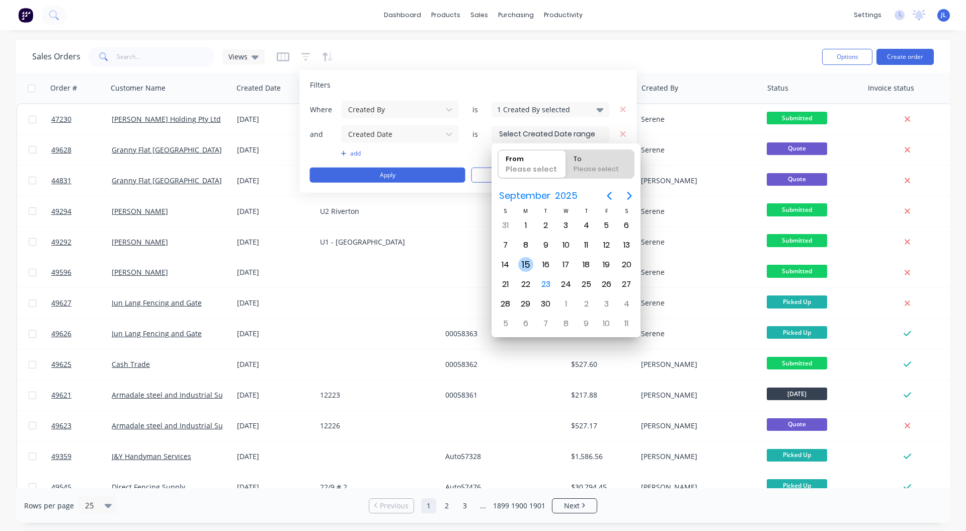
click at [530, 267] on div "15" at bounding box center [525, 264] width 15 height 15
type input "[DATE]"
radio input "false"
radio input "true"
click at [509, 282] on div "21" at bounding box center [505, 284] width 15 height 15
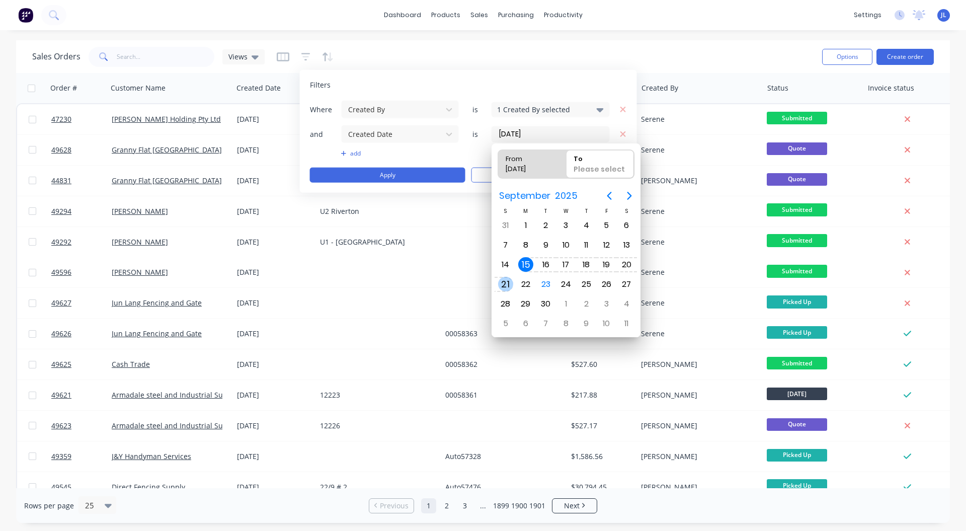
type input "[DATE] - [DATE]"
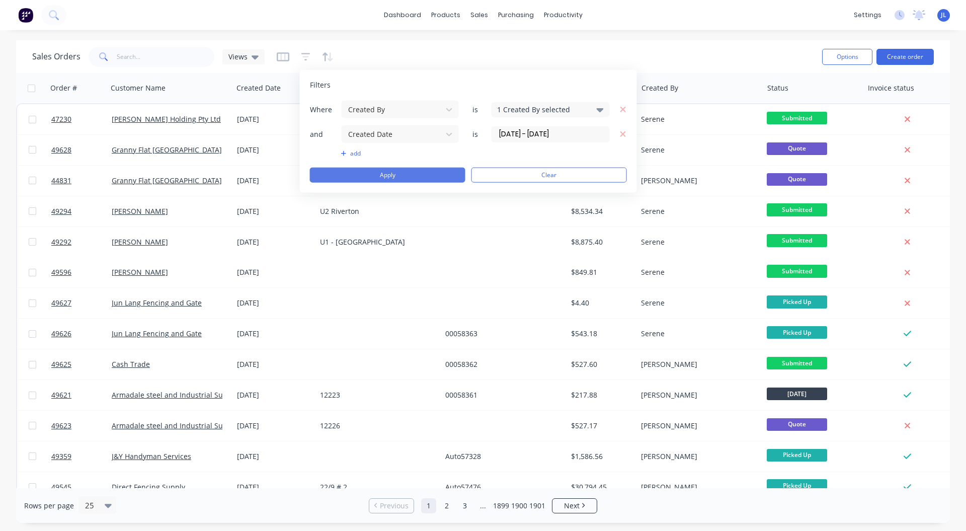
click at [402, 173] on button "Apply" at bounding box center [388, 175] width 156 height 15
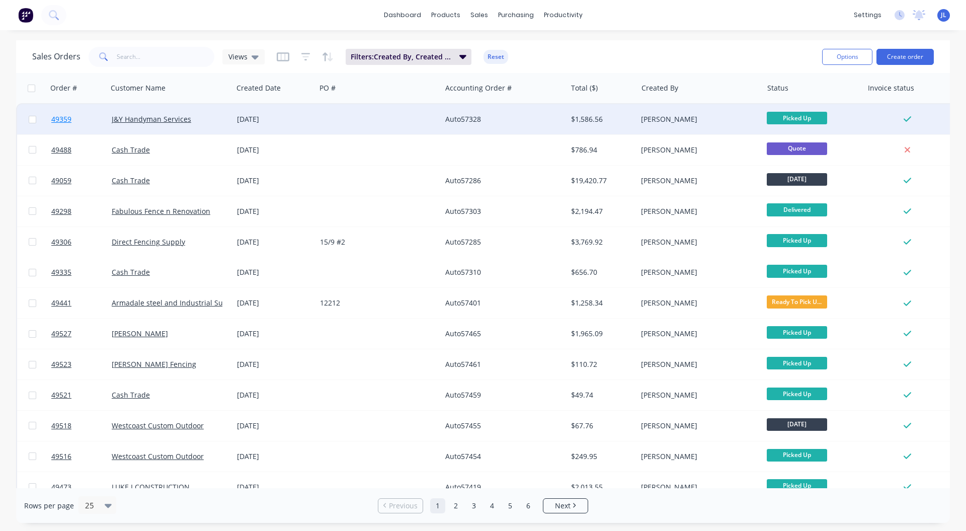
click at [63, 119] on span "49359" at bounding box center [61, 119] width 20 height 10
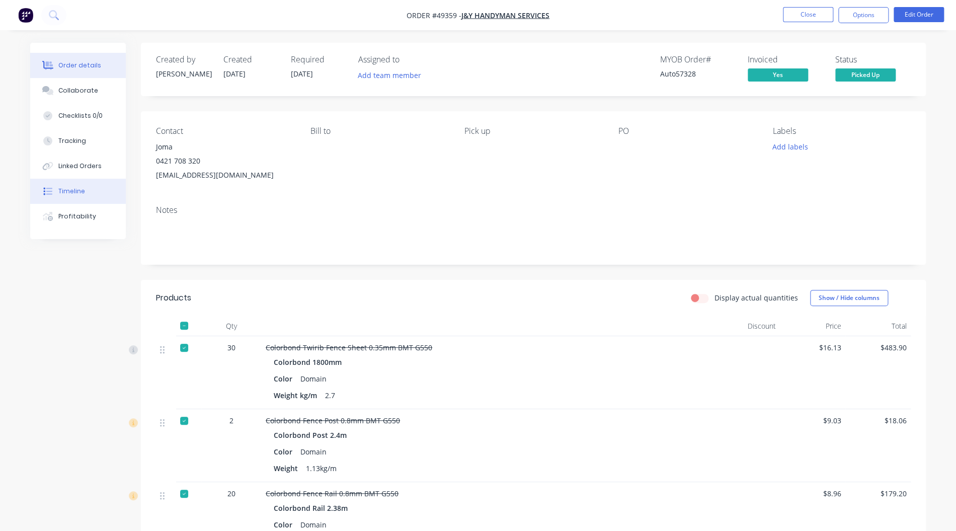
click at [66, 188] on div "Timeline" at bounding box center [71, 191] width 27 height 9
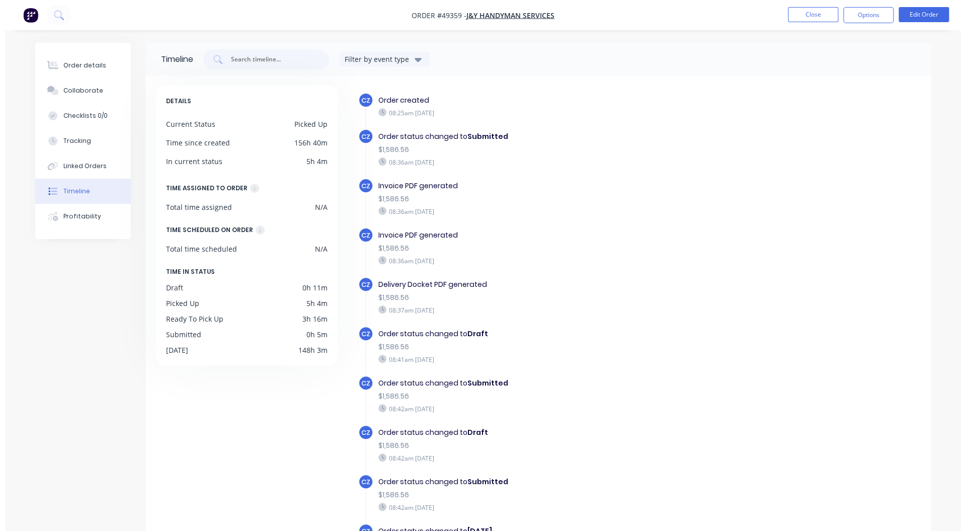
scroll to position [362, 0]
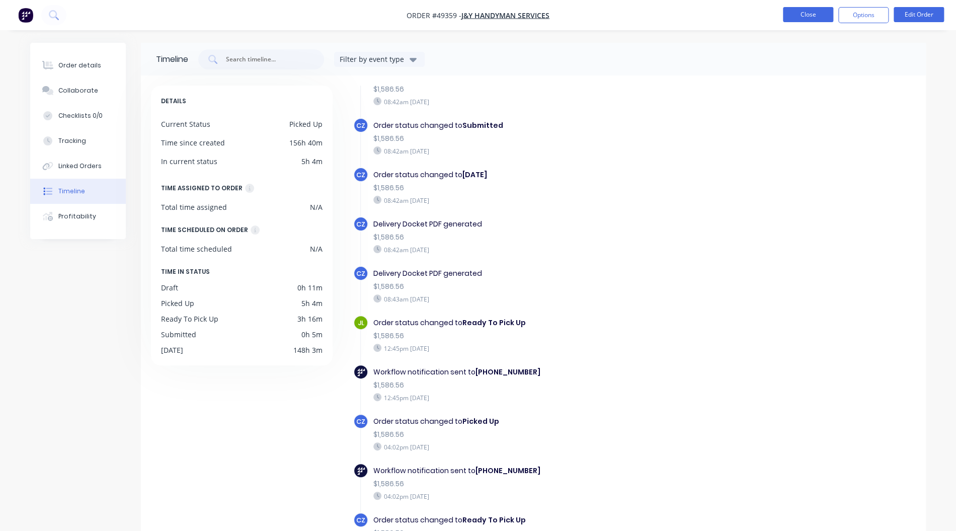
click at [810, 14] on button "Close" at bounding box center [808, 14] width 50 height 15
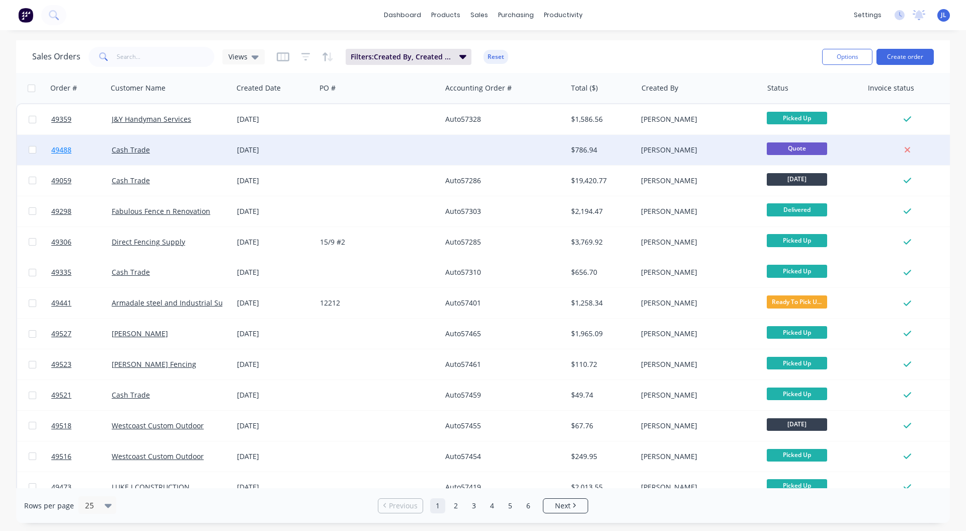
click at [69, 148] on span "49488" at bounding box center [61, 150] width 20 height 10
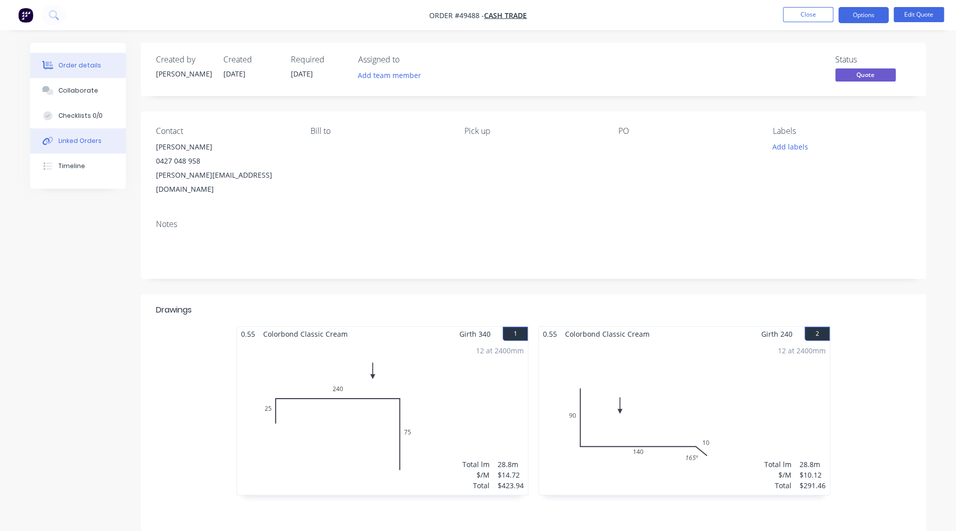
click at [81, 141] on div "Linked Orders" at bounding box center [79, 140] width 43 height 9
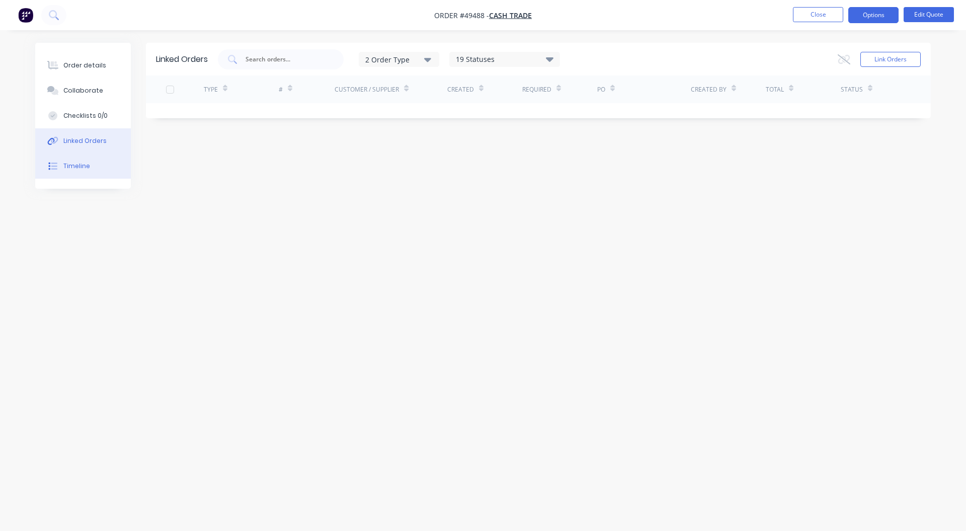
click at [94, 167] on button "Timeline" at bounding box center [83, 166] width 96 height 25
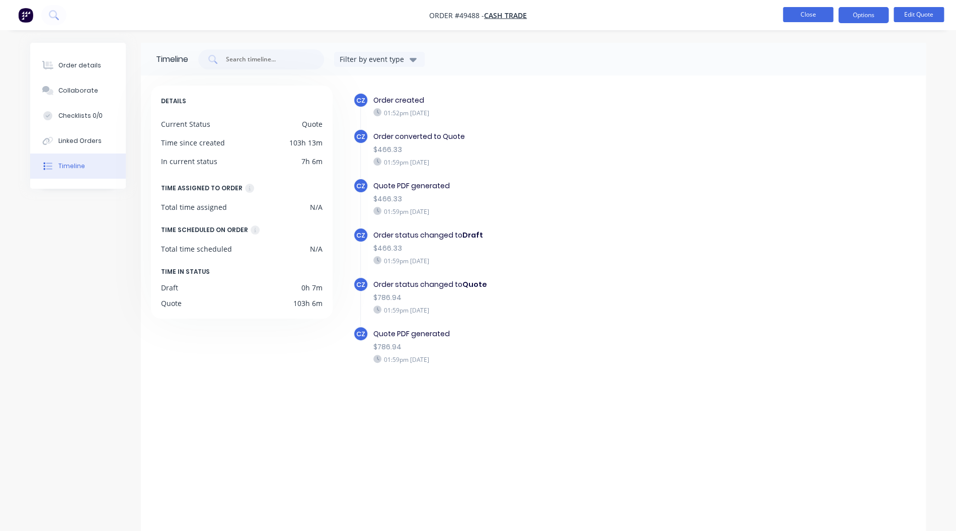
click at [813, 20] on button "Close" at bounding box center [808, 14] width 50 height 15
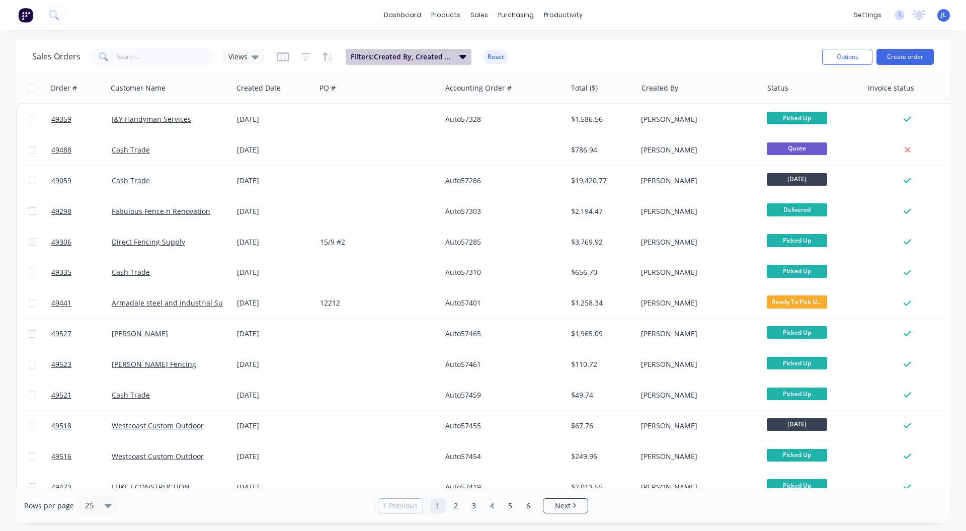
click at [466, 56] on button "Filters: Created By, Created Date" at bounding box center [409, 57] width 126 height 16
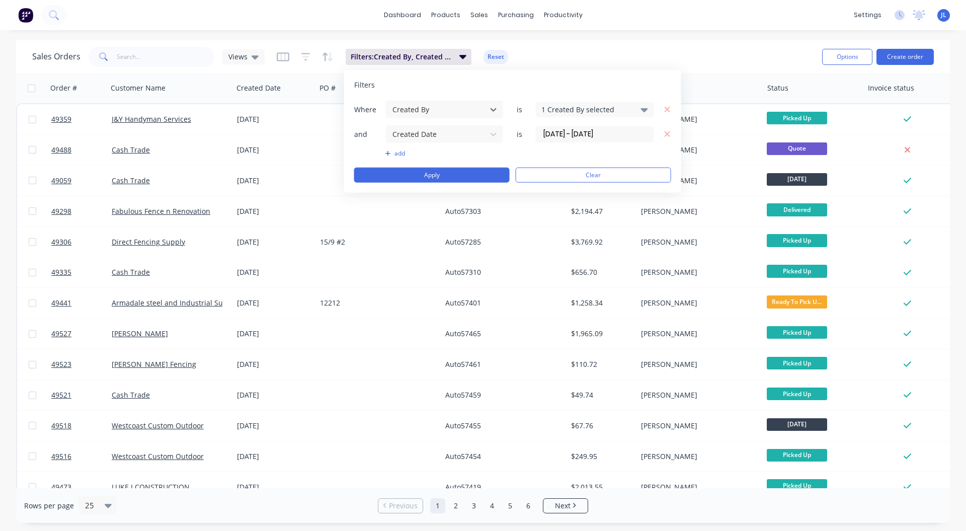
click at [392, 154] on button "add" at bounding box center [445, 153] width 118 height 8
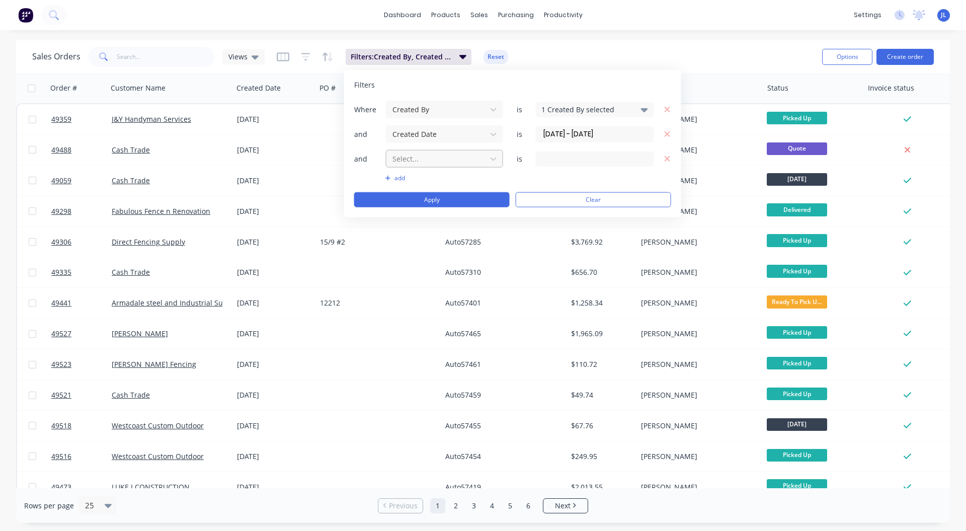
click at [426, 160] on div at bounding box center [437, 159] width 90 height 13
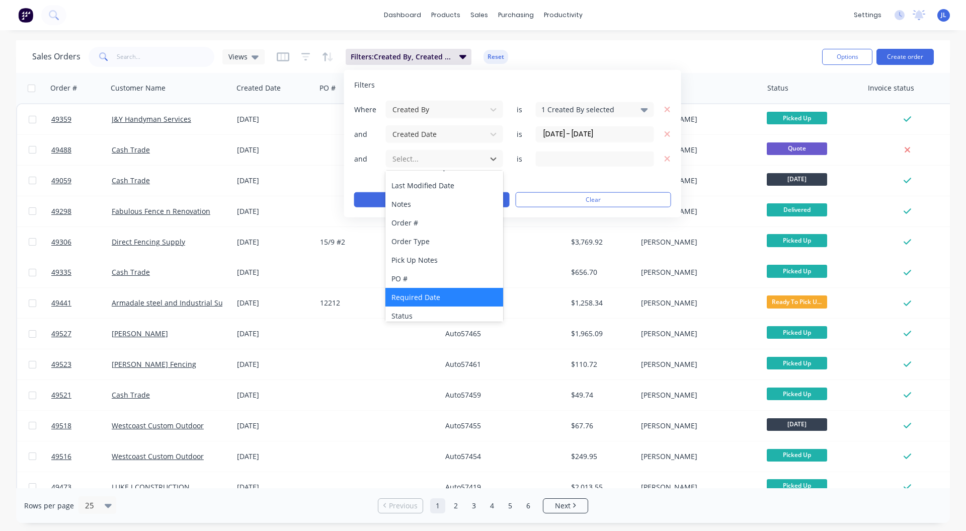
scroll to position [206, 0]
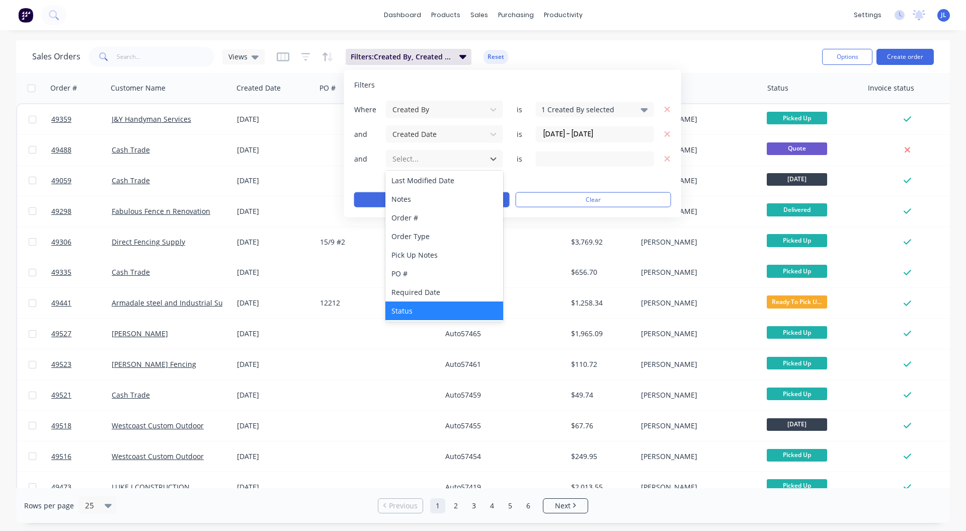
click at [420, 309] on div "Status" at bounding box center [444, 310] width 117 height 19
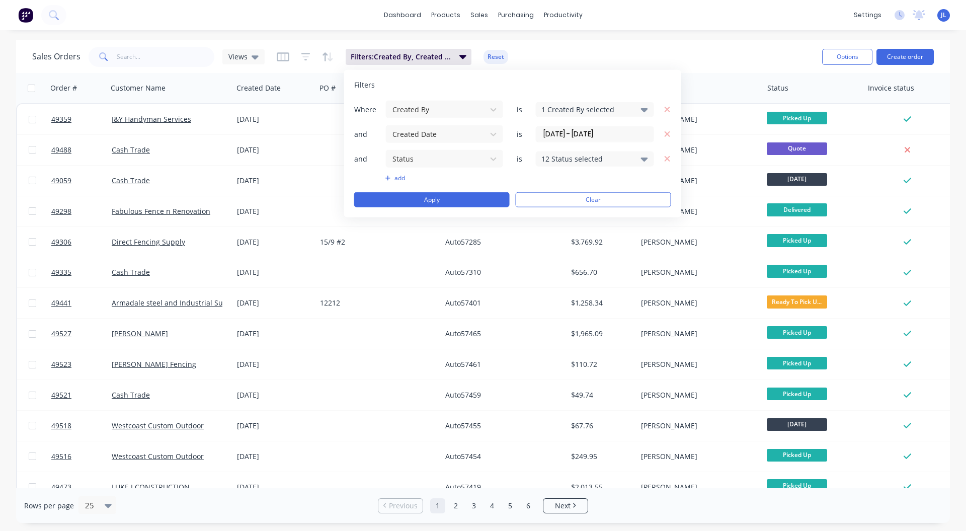
click at [610, 158] on div "12 Status selected" at bounding box center [587, 159] width 91 height 11
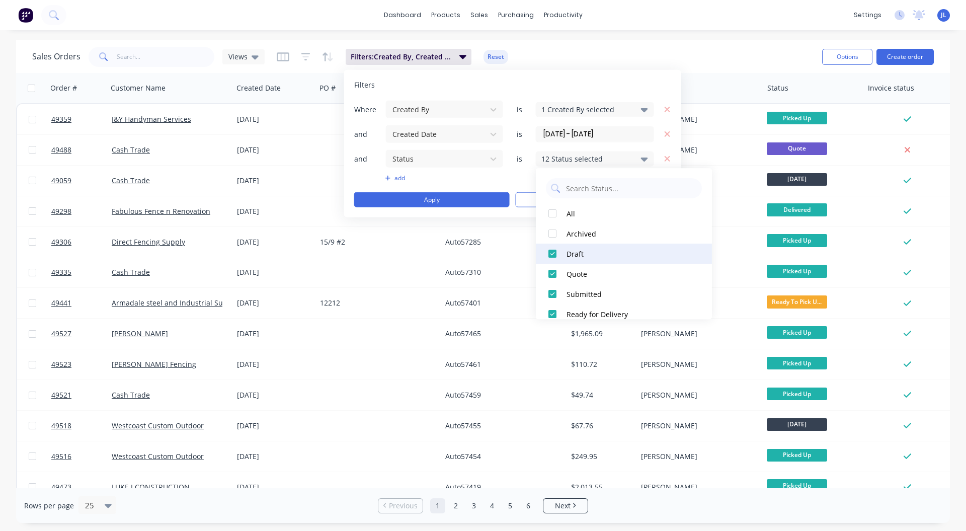
click at [552, 252] on div at bounding box center [553, 254] width 20 height 20
click at [552, 274] on div at bounding box center [553, 274] width 20 height 20
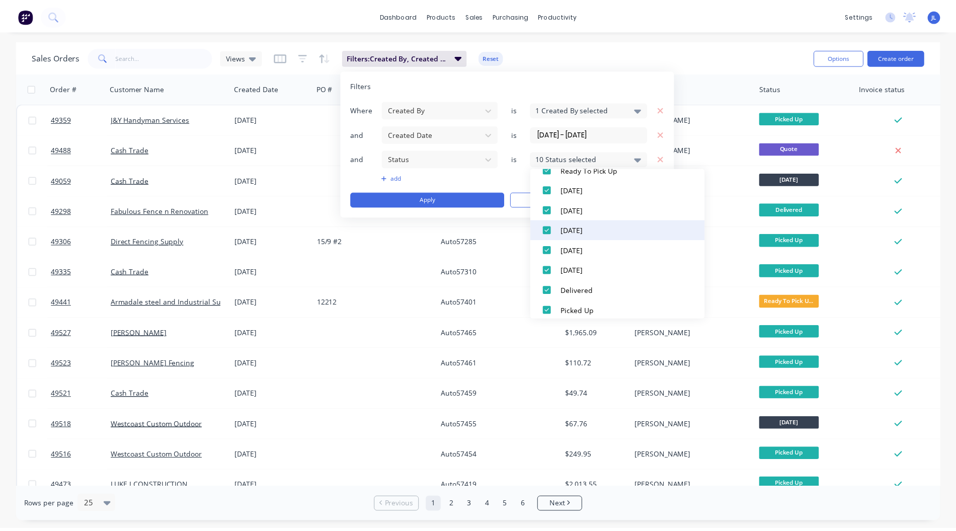
scroll to position [171, 0]
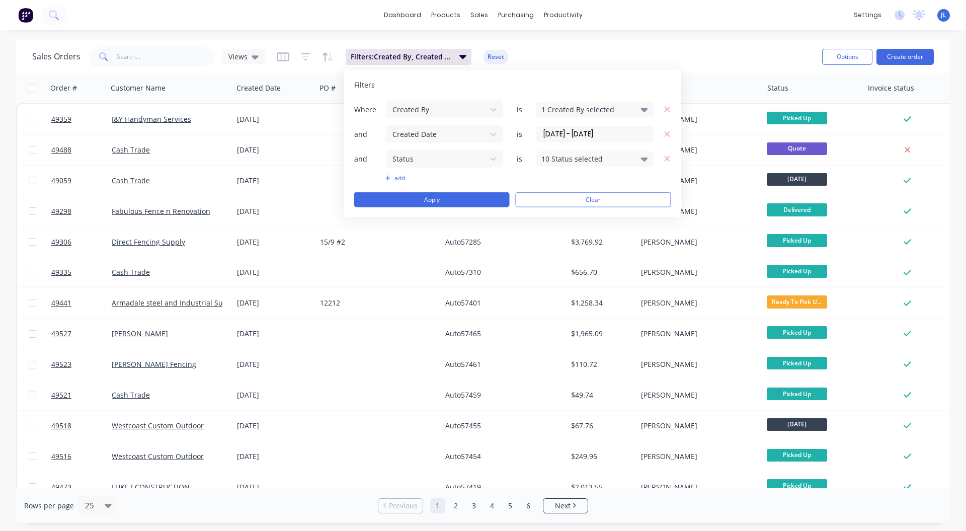
click at [506, 178] on div "add" at bounding box center [512, 178] width 317 height 8
click at [451, 196] on button "Apply" at bounding box center [432, 199] width 156 height 15
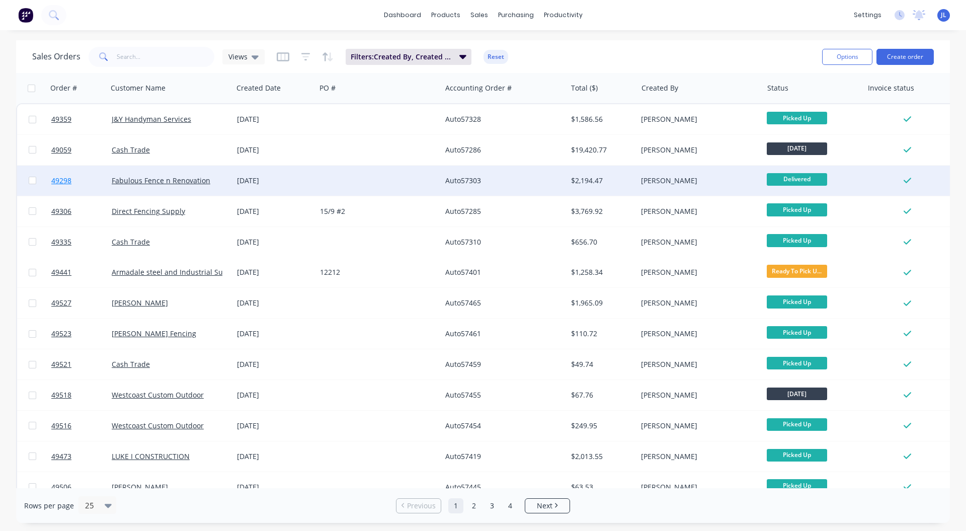
click at [61, 182] on span "49298" at bounding box center [61, 181] width 20 height 10
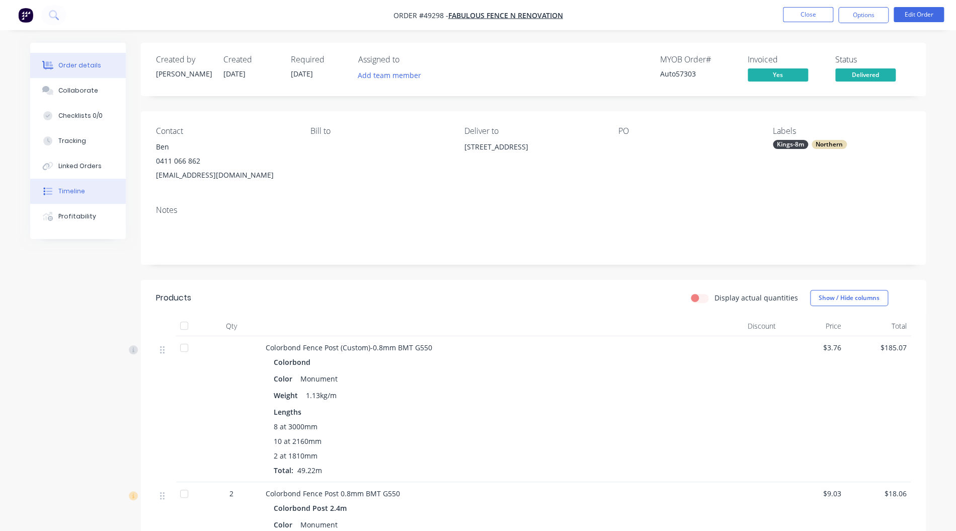
click at [69, 187] on div "Timeline" at bounding box center [71, 191] width 27 height 9
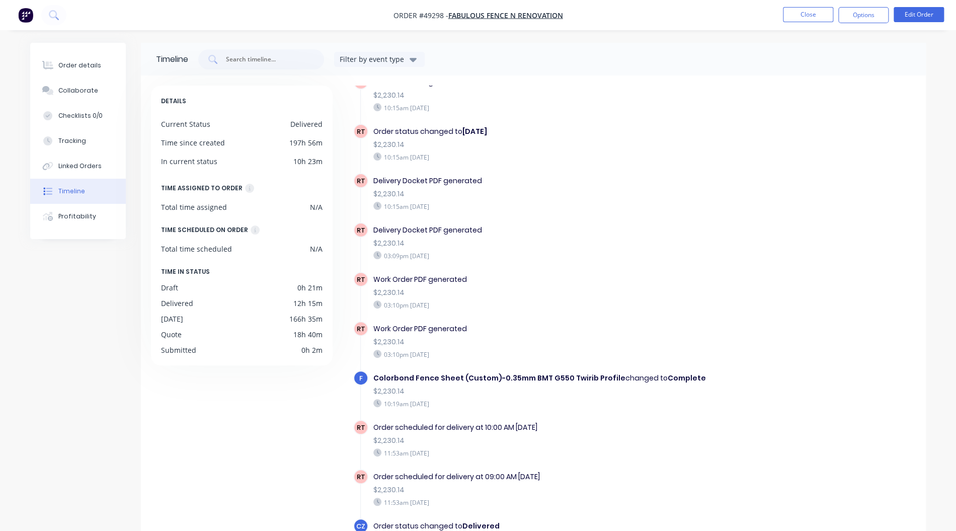
scroll to position [604, 0]
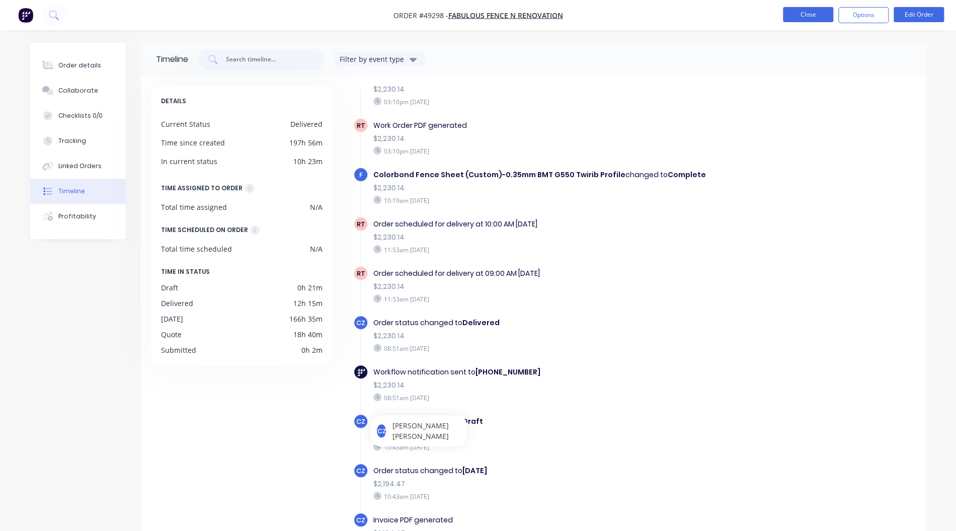
click at [804, 16] on button "Close" at bounding box center [808, 14] width 50 height 15
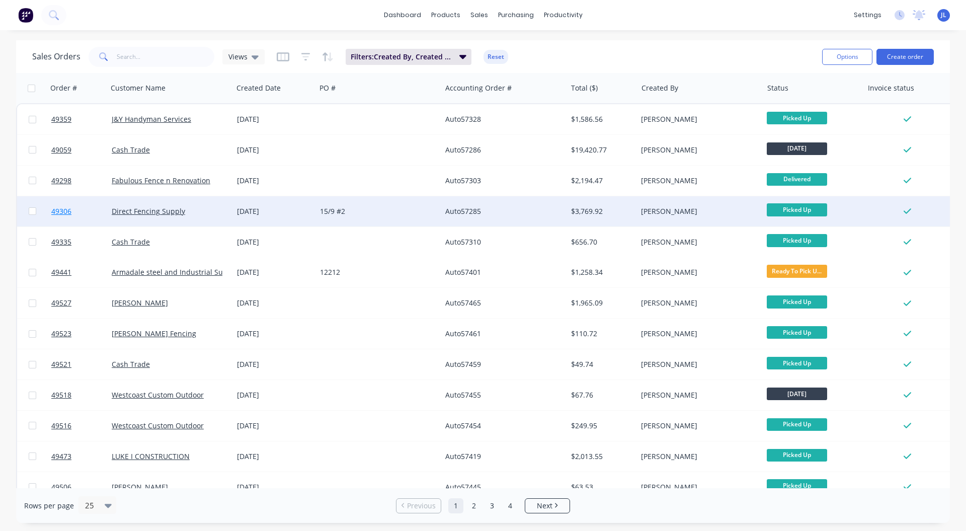
click at [60, 212] on span "49306" at bounding box center [61, 211] width 20 height 10
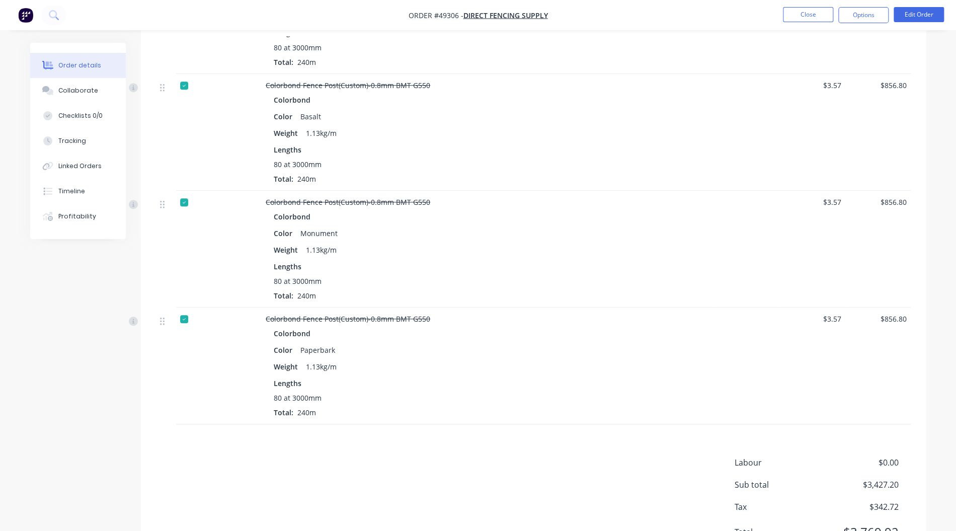
scroll to position [443, 0]
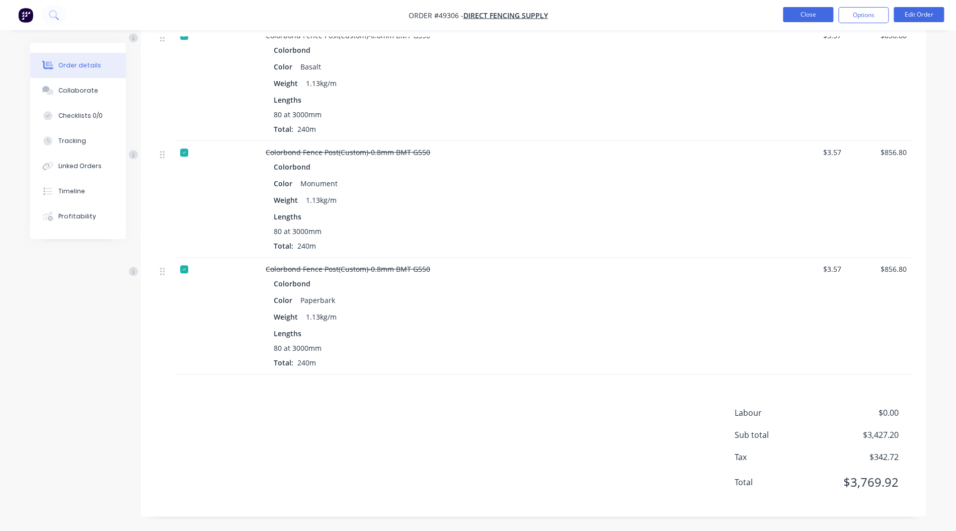
click at [797, 18] on button "Close" at bounding box center [808, 14] width 50 height 15
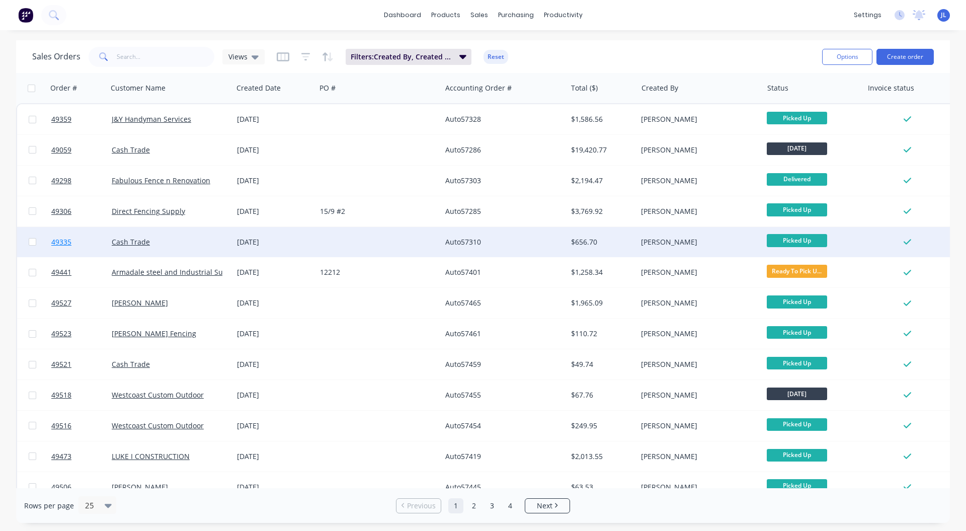
click at [62, 240] on span "49335" at bounding box center [61, 242] width 20 height 10
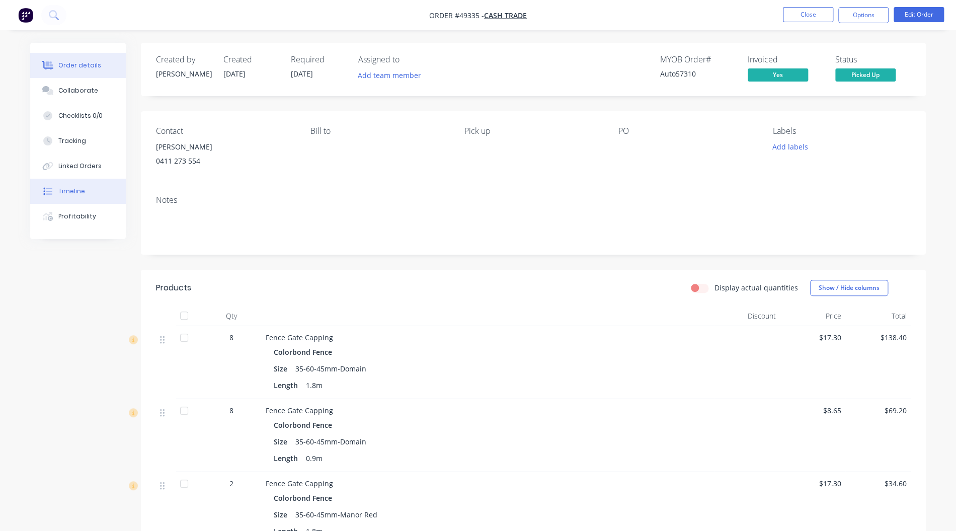
click at [72, 190] on div "Timeline" at bounding box center [71, 191] width 27 height 9
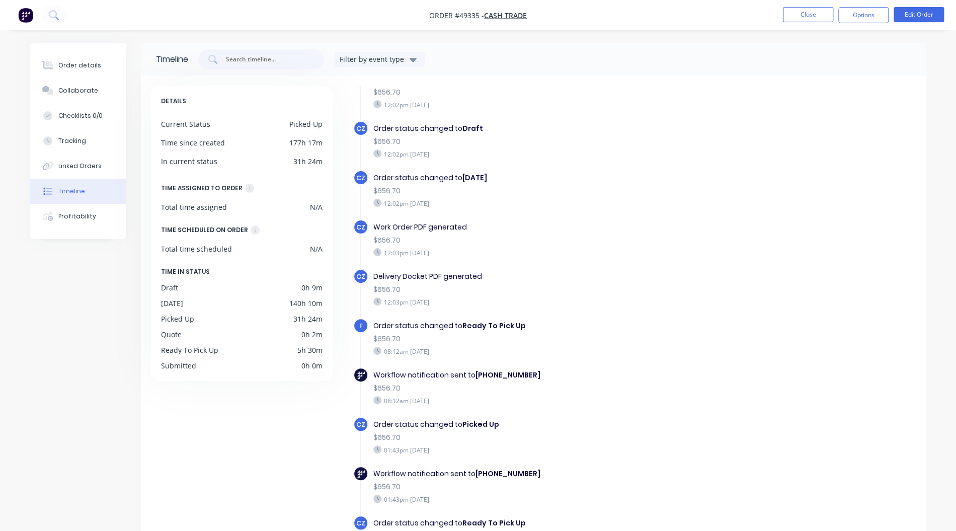
scroll to position [412, 0]
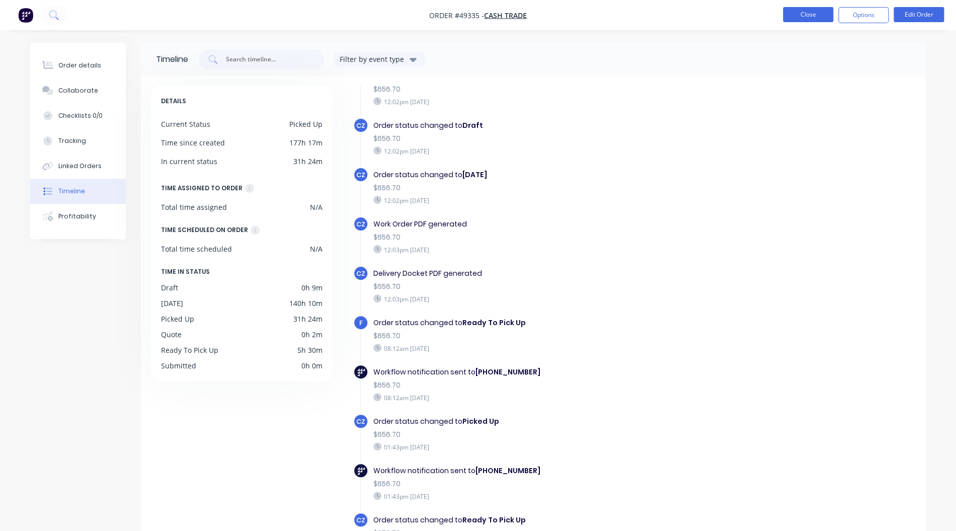
click at [813, 13] on button "Close" at bounding box center [808, 14] width 50 height 15
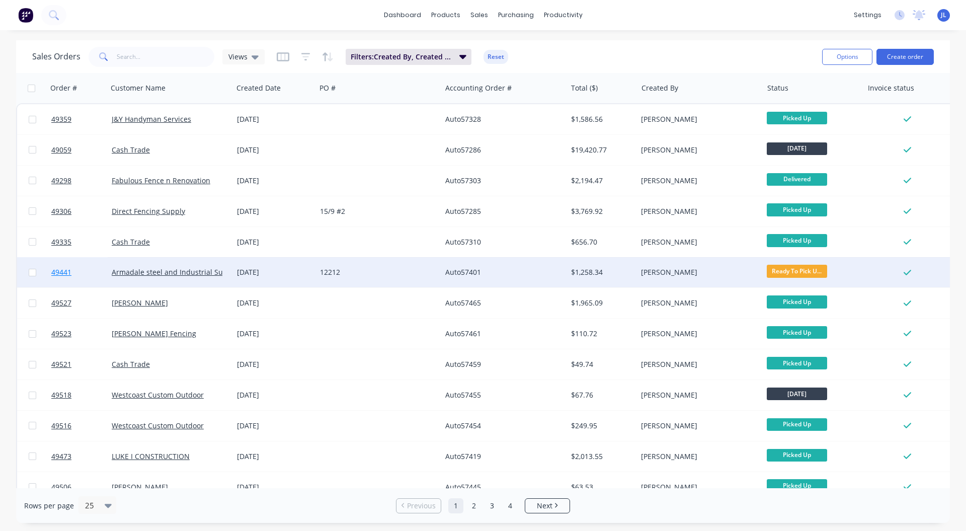
click at [64, 273] on span "49441" at bounding box center [61, 272] width 20 height 10
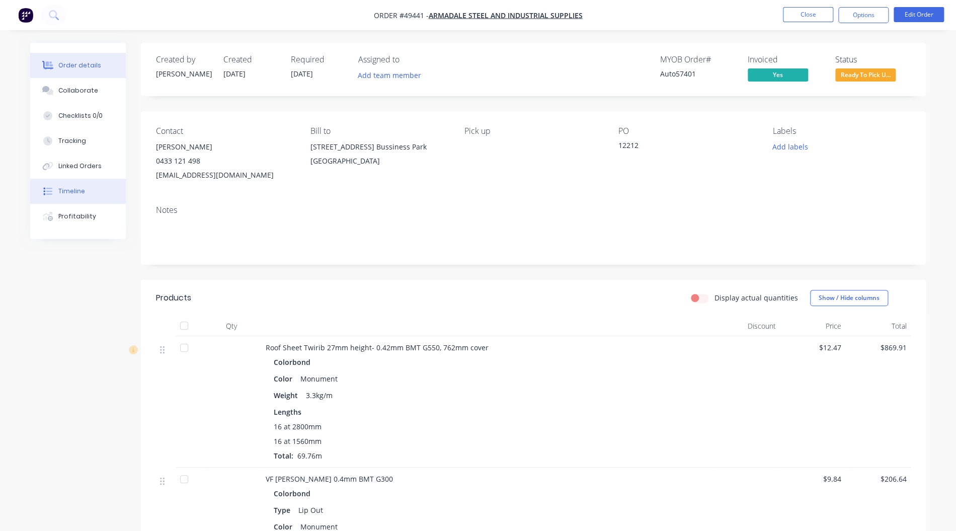
click at [77, 186] on button "Timeline" at bounding box center [78, 191] width 96 height 25
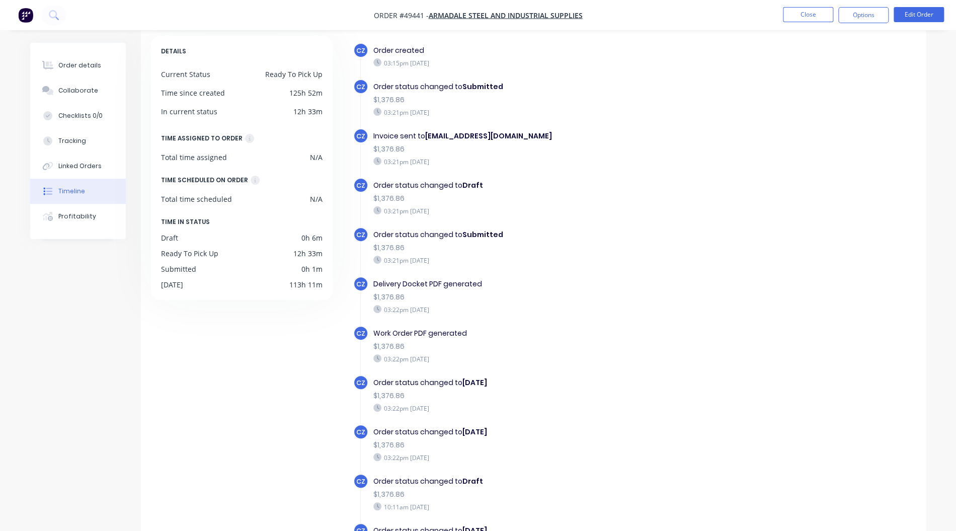
scroll to position [74, 0]
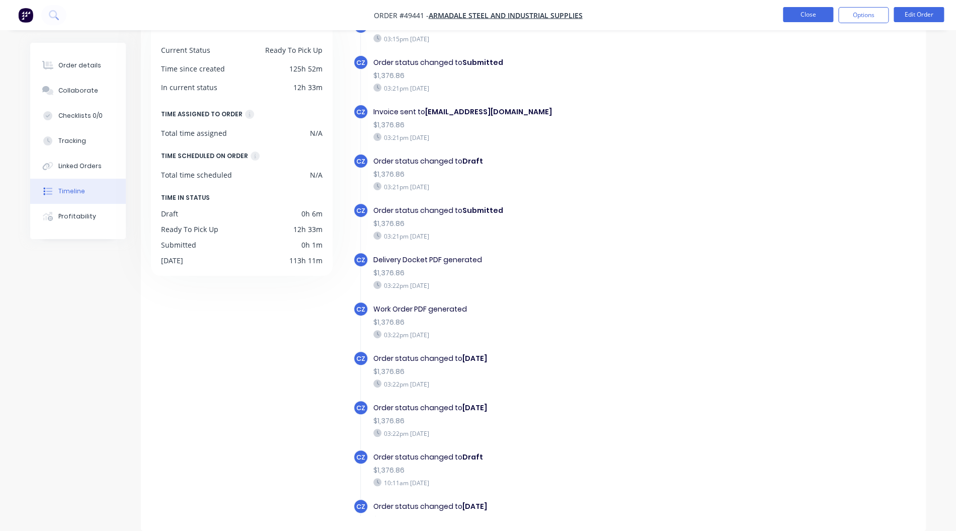
click at [816, 16] on button "Close" at bounding box center [808, 14] width 50 height 15
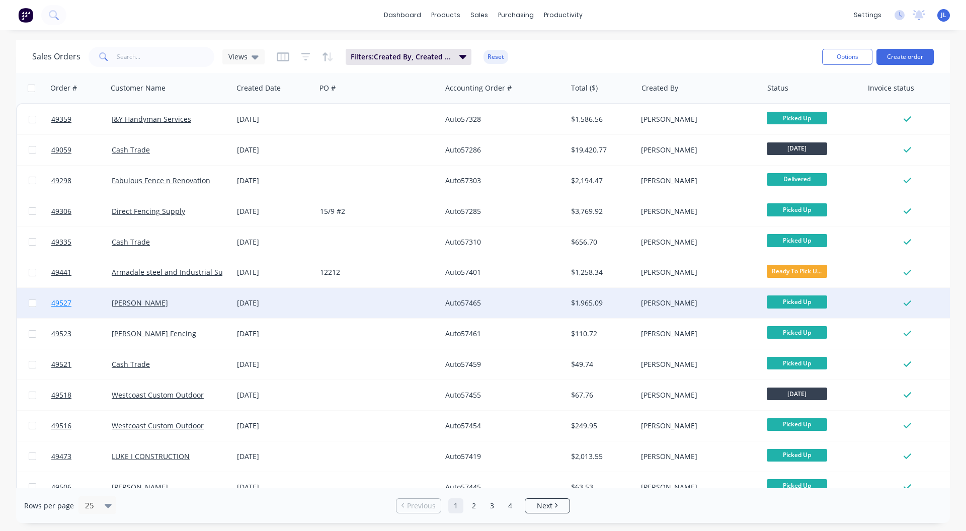
click at [60, 307] on span "49527" at bounding box center [61, 303] width 20 height 10
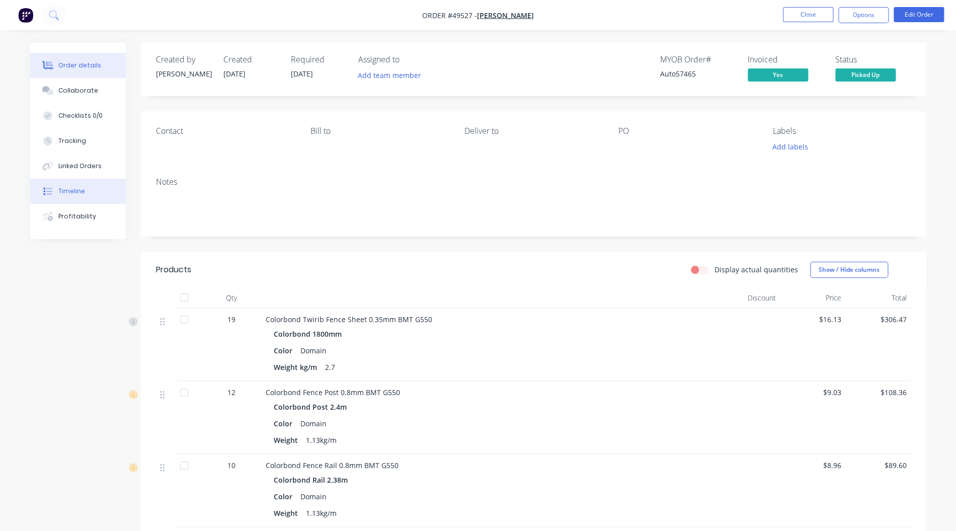
click at [74, 189] on div "Timeline" at bounding box center [71, 191] width 27 height 9
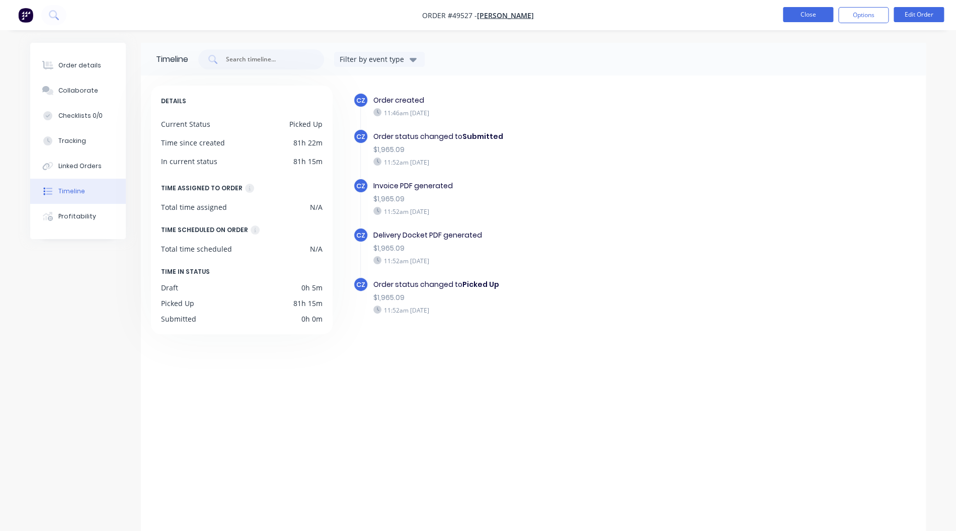
click at [812, 14] on button "Close" at bounding box center [808, 14] width 50 height 15
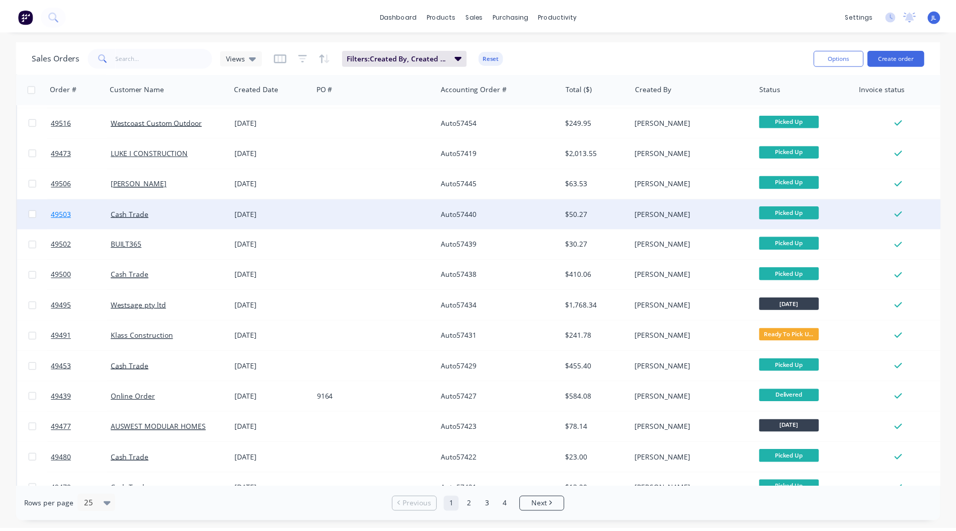
scroll to position [335, 0]
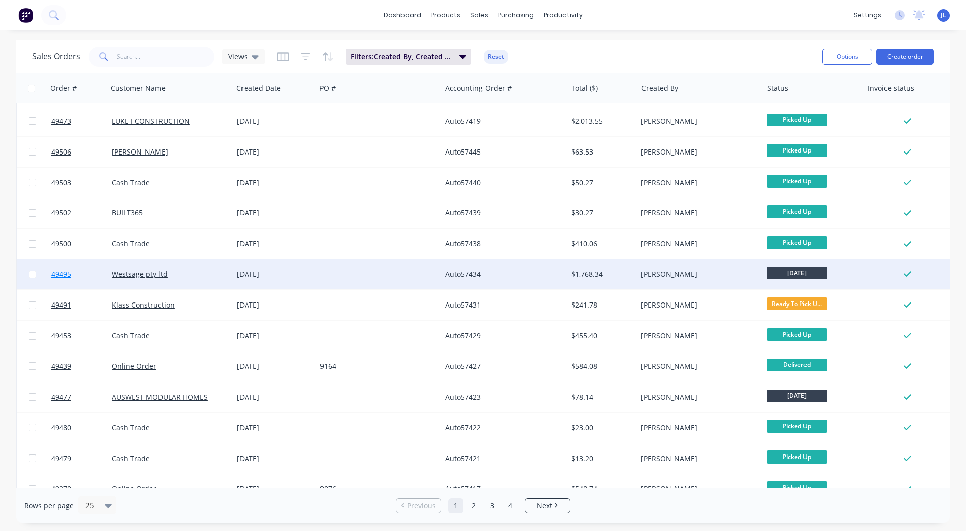
click at [68, 279] on link "49495" at bounding box center [81, 274] width 60 height 30
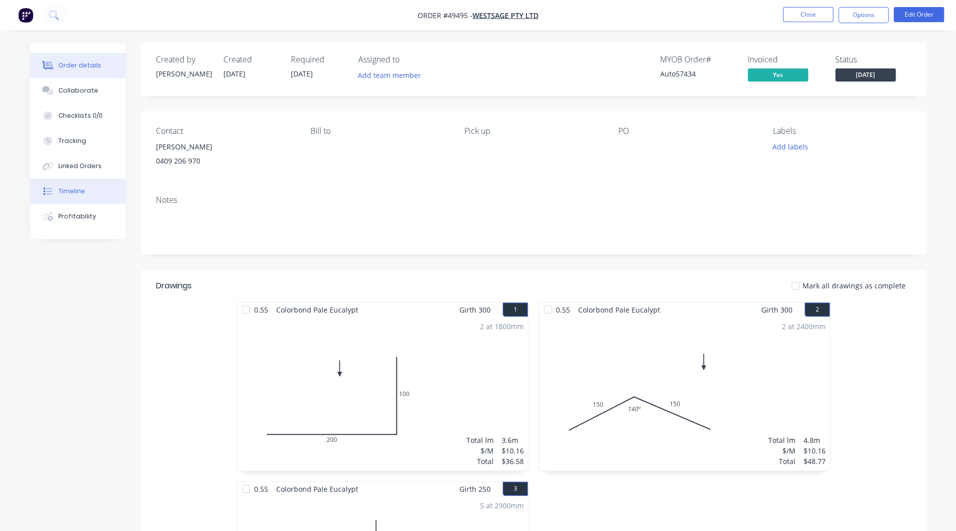
click at [66, 188] on div "Timeline" at bounding box center [71, 191] width 27 height 9
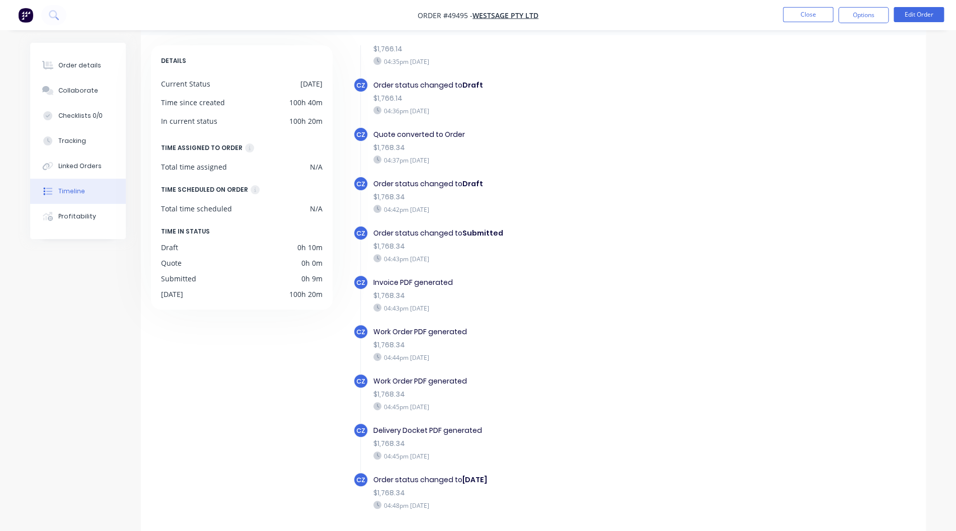
scroll to position [74, 0]
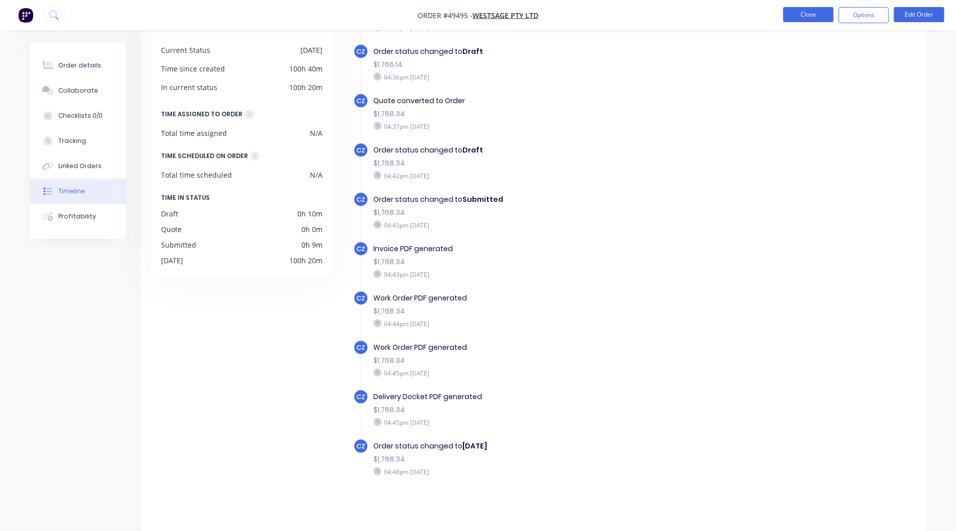
click at [828, 15] on button "Close" at bounding box center [808, 14] width 50 height 15
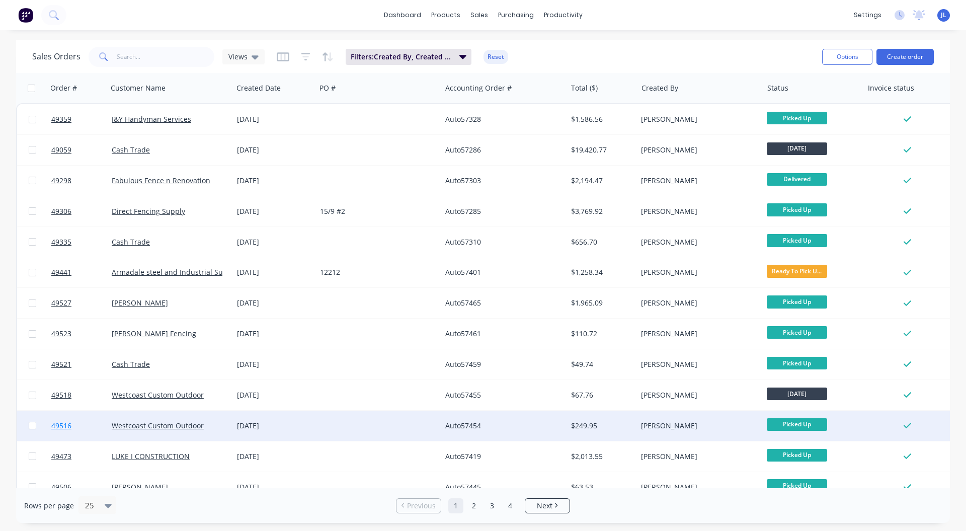
click at [56, 425] on span "49516" at bounding box center [61, 426] width 20 height 10
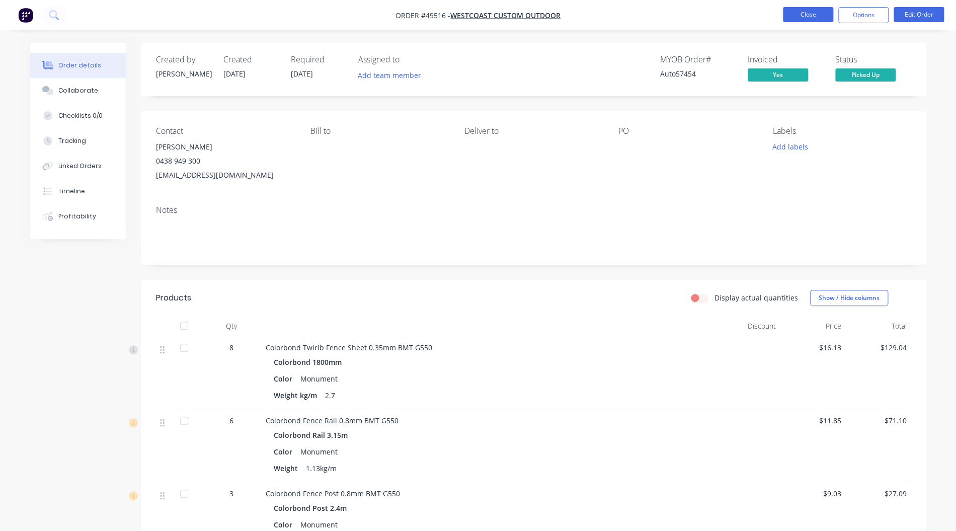
click at [825, 11] on button "Close" at bounding box center [808, 14] width 50 height 15
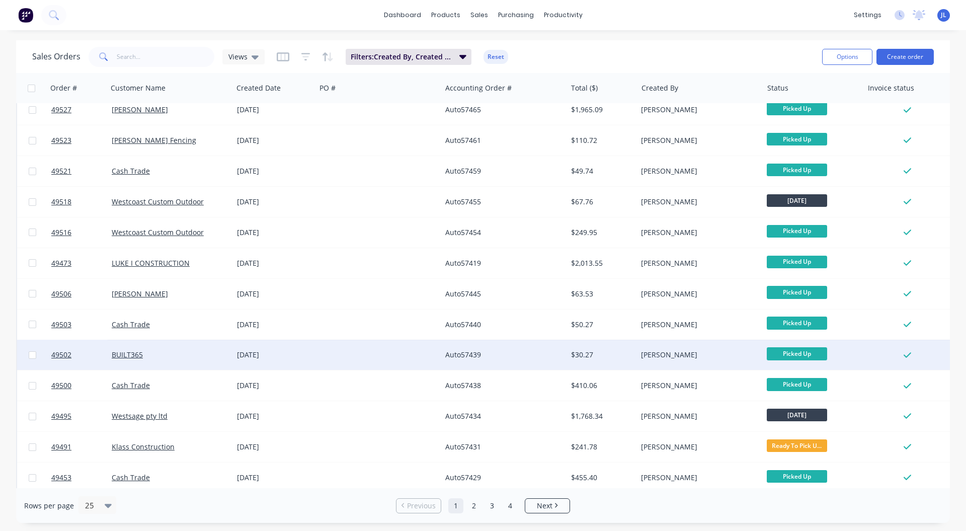
scroll to position [201, 0]
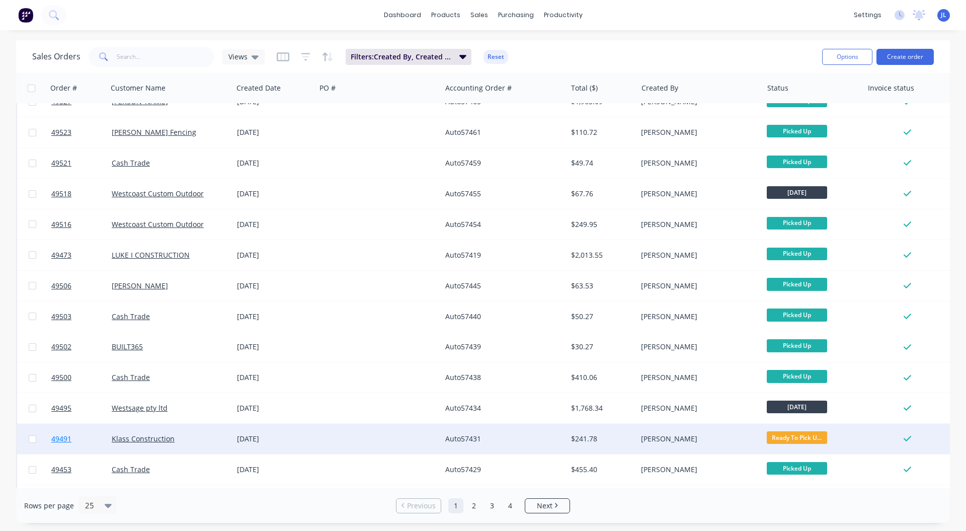
click at [65, 440] on span "49491" at bounding box center [61, 439] width 20 height 10
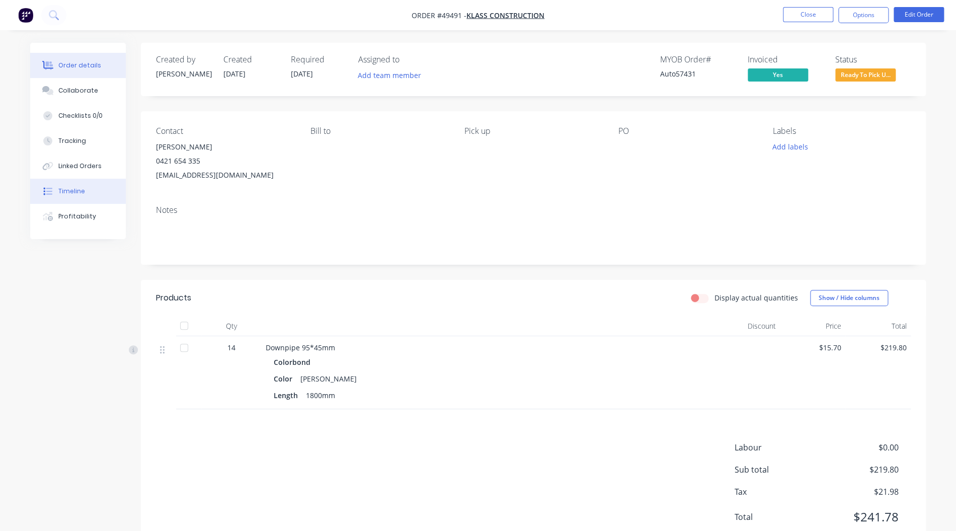
click at [60, 190] on div "Timeline" at bounding box center [71, 191] width 27 height 9
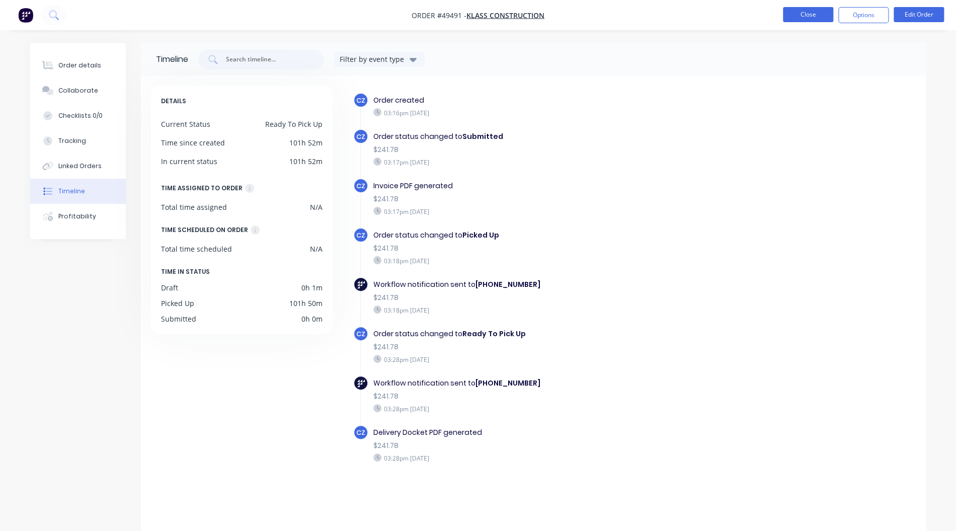
click at [813, 14] on button "Close" at bounding box center [808, 14] width 50 height 15
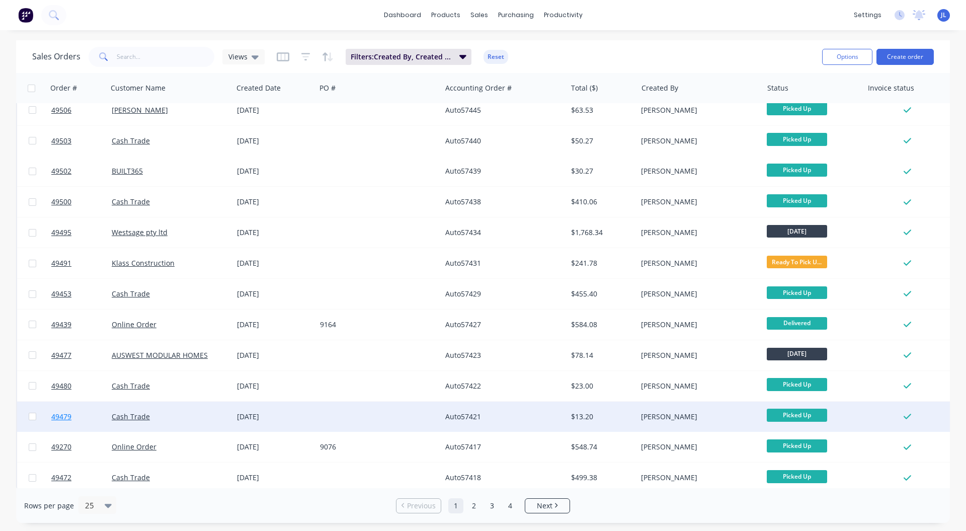
scroll to position [386, 0]
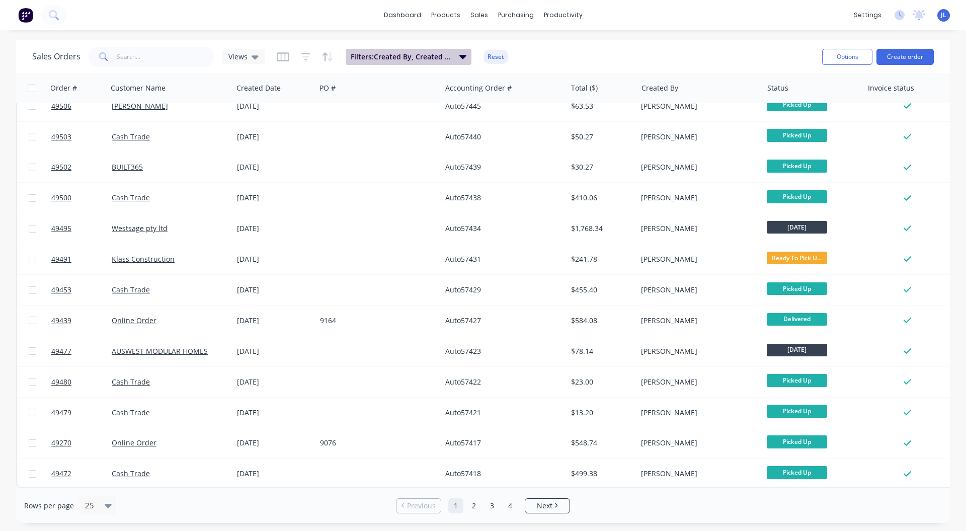
click at [467, 57] on button "Filters: Created By, Created Date, Status" at bounding box center [409, 57] width 126 height 16
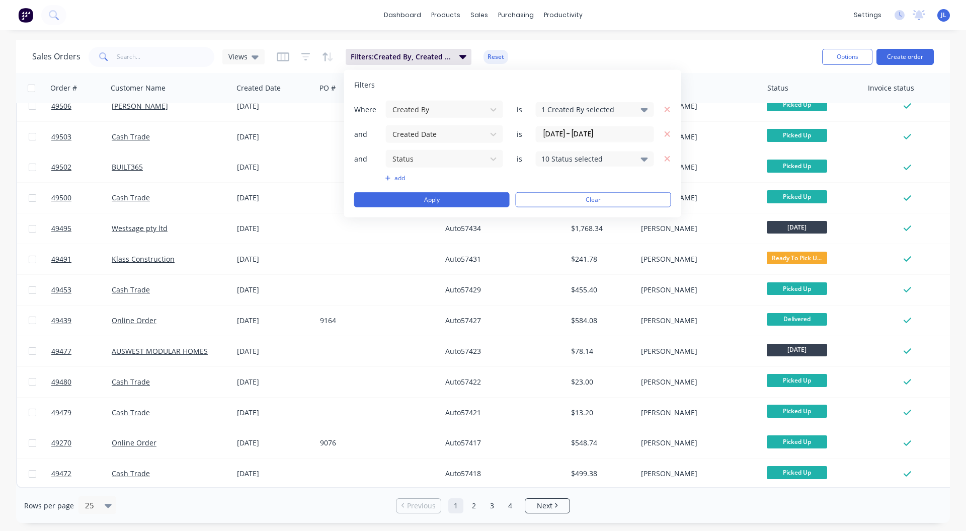
click at [616, 140] on input "[DATE] - [DATE]" at bounding box center [595, 133] width 117 height 15
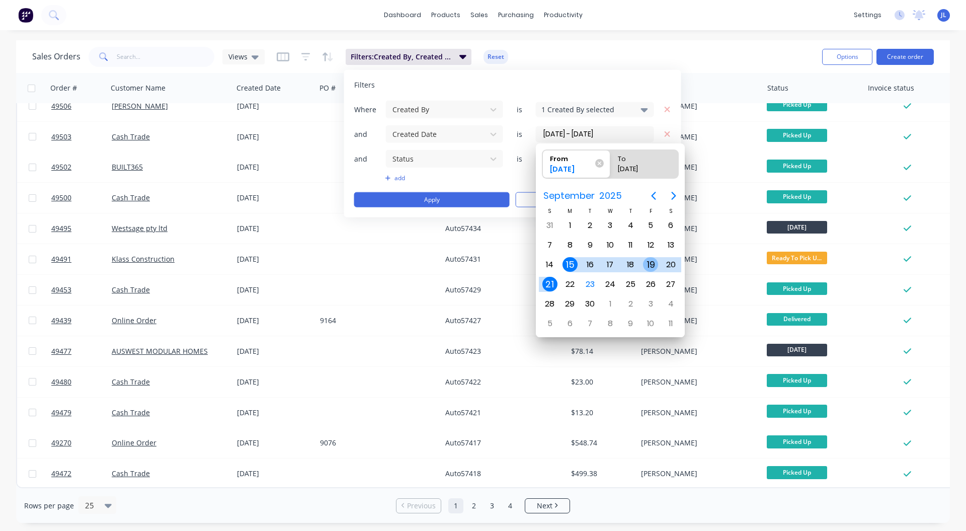
click at [650, 263] on div "19" at bounding box center [650, 264] width 15 height 15
type input "[DATE] - [DATE]"
radio input "false"
radio input "true"
click at [650, 262] on div "19" at bounding box center [650, 264] width 15 height 15
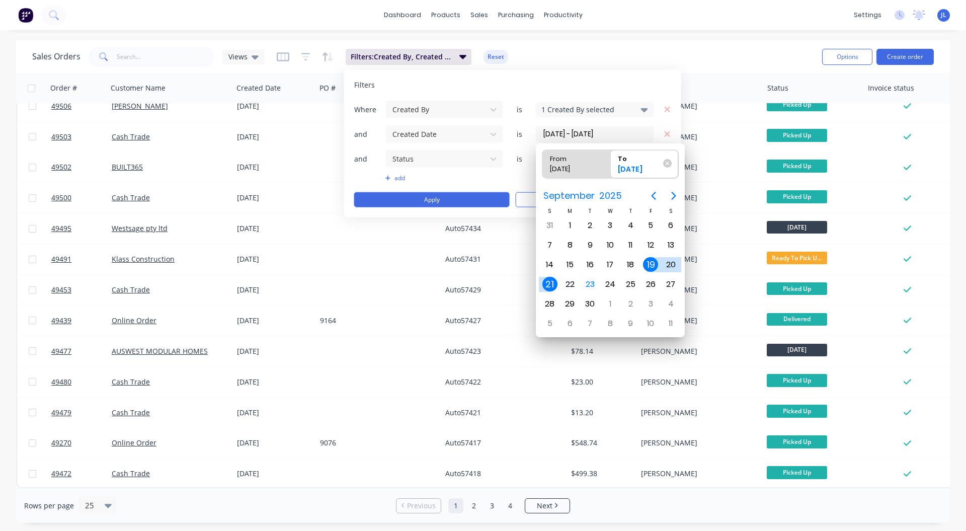
type input "[DATE] - [DATE]"
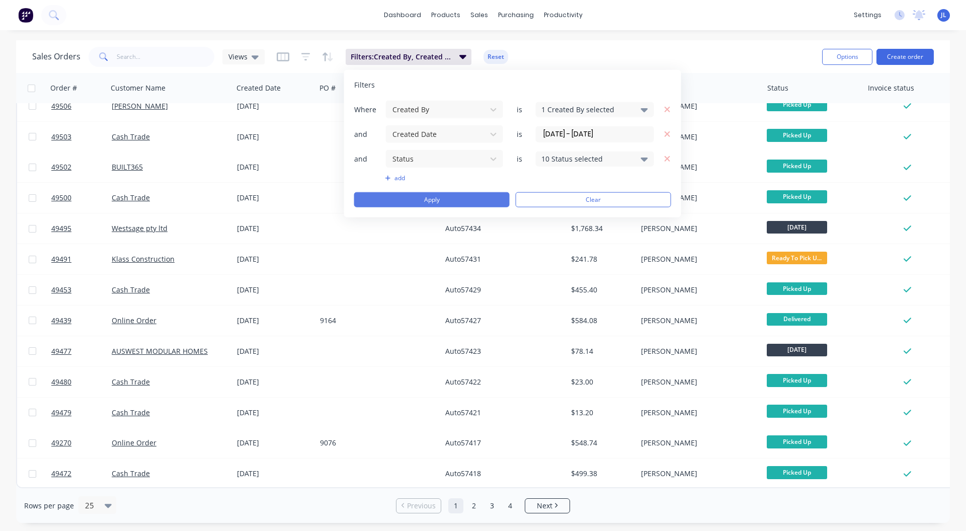
click at [459, 200] on button "Apply" at bounding box center [432, 199] width 156 height 15
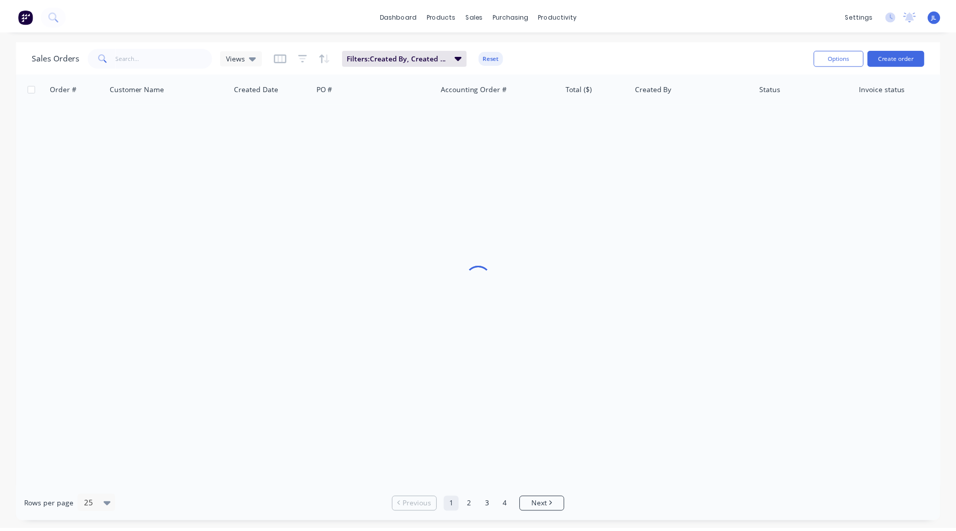
scroll to position [0, 0]
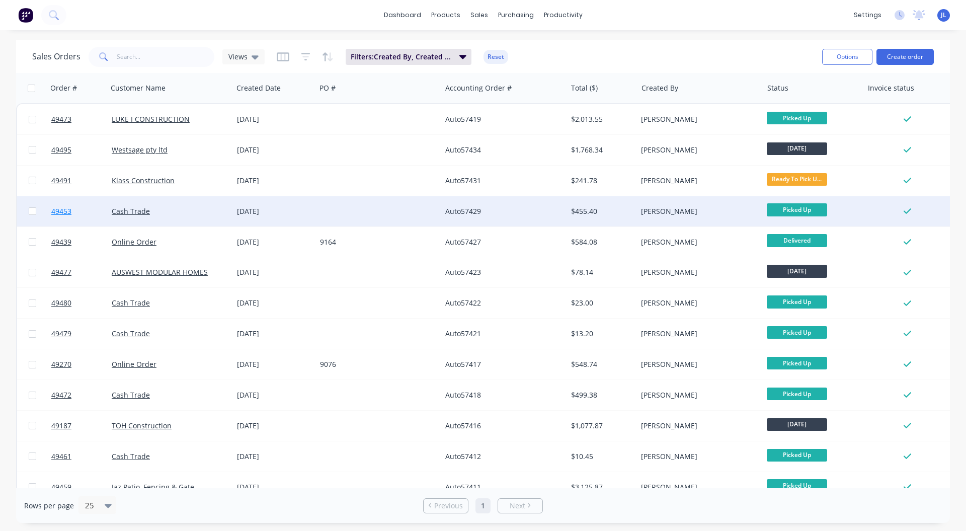
click at [62, 211] on span "49453" at bounding box center [61, 211] width 20 height 10
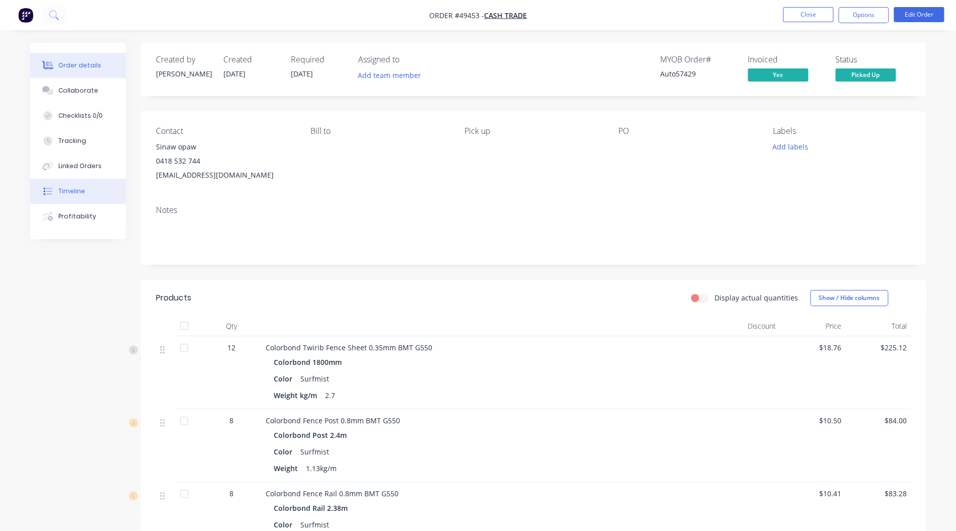
click at [72, 193] on div "Timeline" at bounding box center [71, 191] width 27 height 9
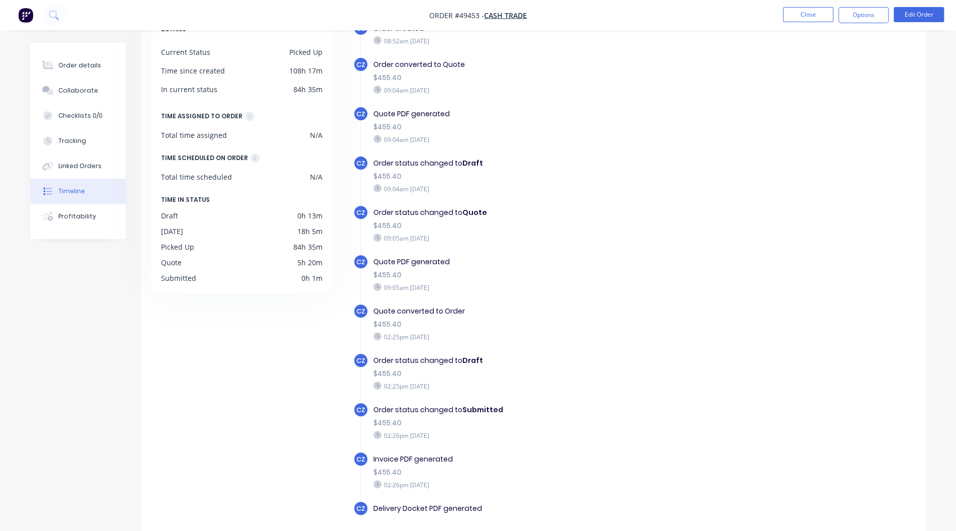
scroll to position [74, 0]
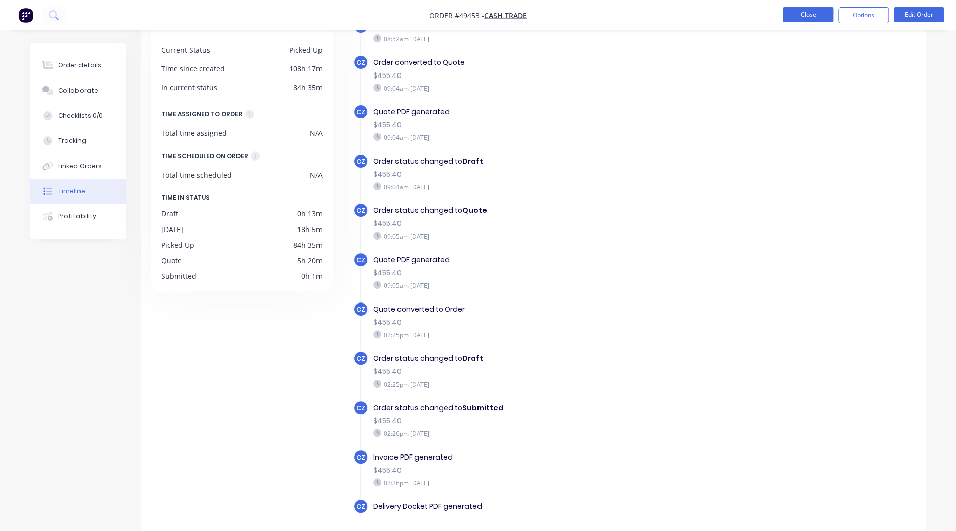
click at [801, 10] on button "Close" at bounding box center [808, 14] width 50 height 15
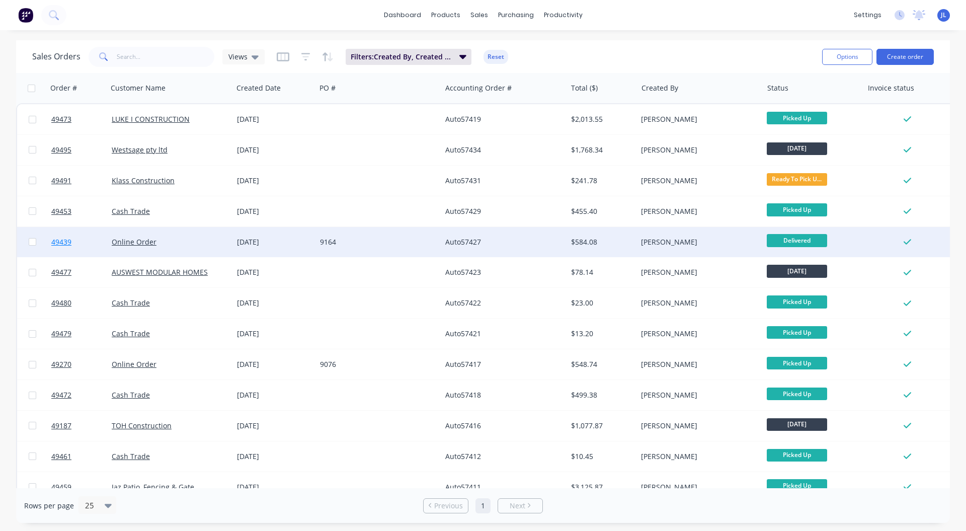
click at [63, 240] on span "49439" at bounding box center [61, 242] width 20 height 10
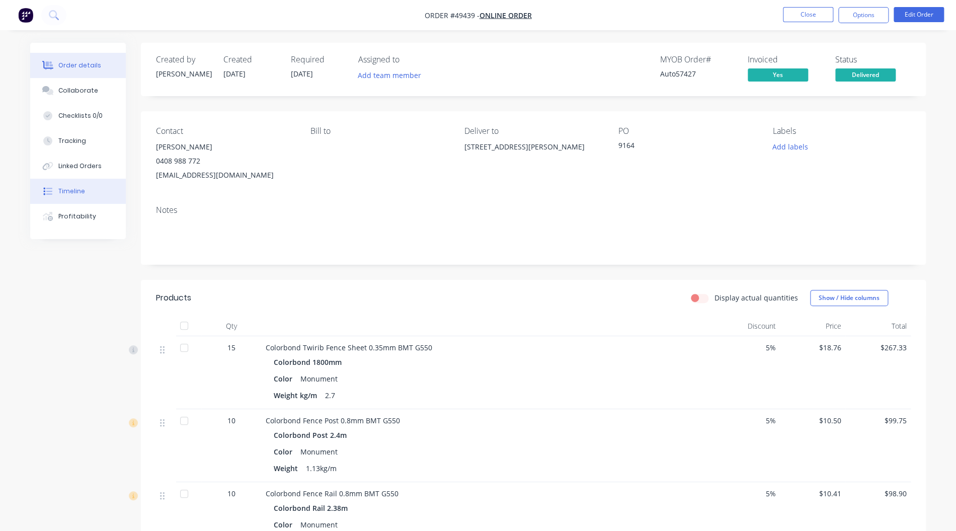
click at [91, 185] on button "Timeline" at bounding box center [78, 191] width 96 height 25
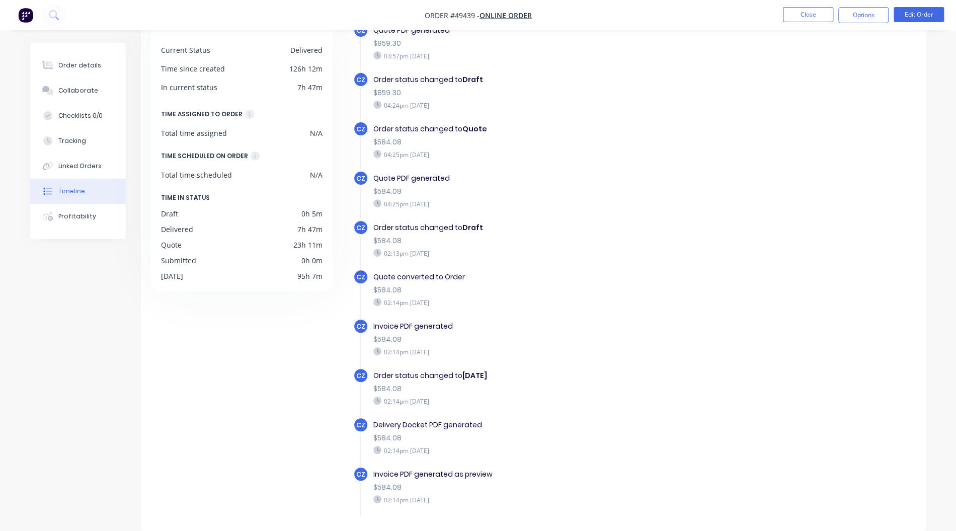
scroll to position [268, 0]
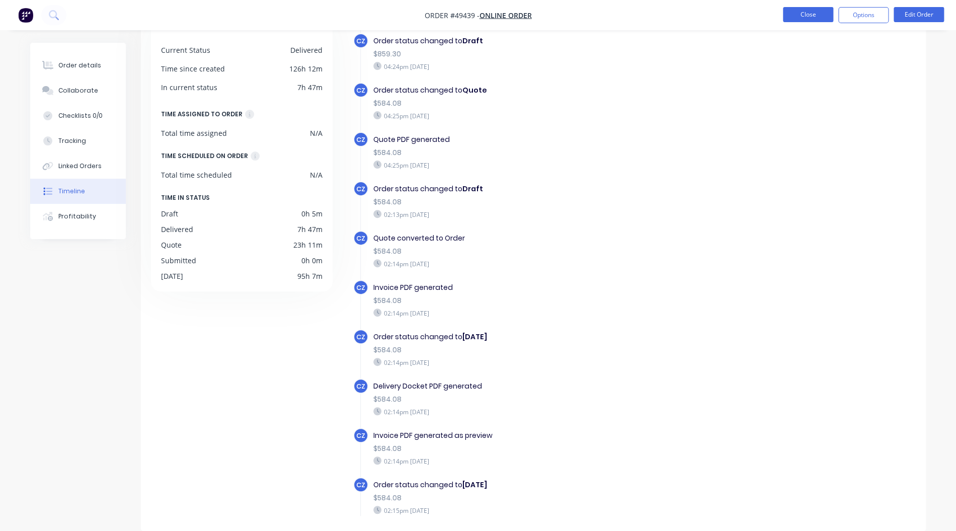
click at [822, 16] on button "Close" at bounding box center [808, 14] width 50 height 15
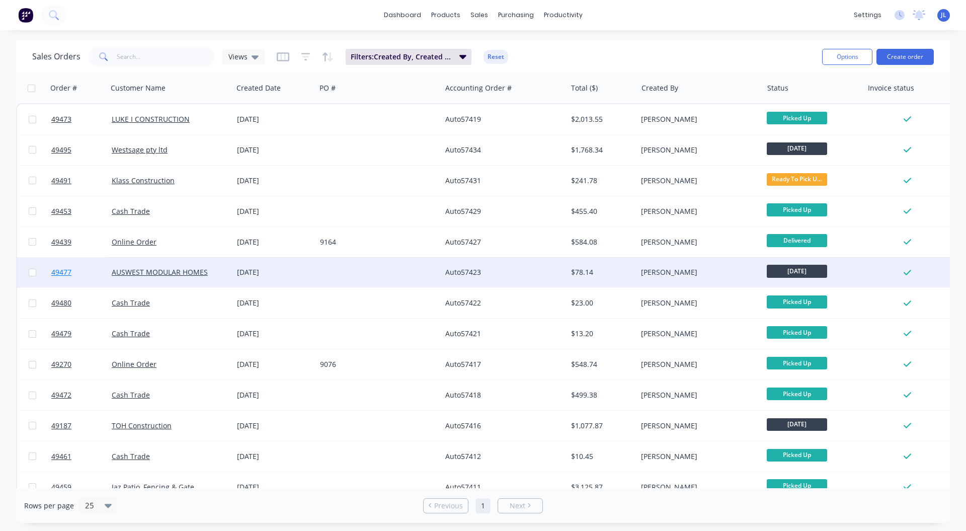
click at [52, 276] on span "49477" at bounding box center [61, 272] width 20 height 10
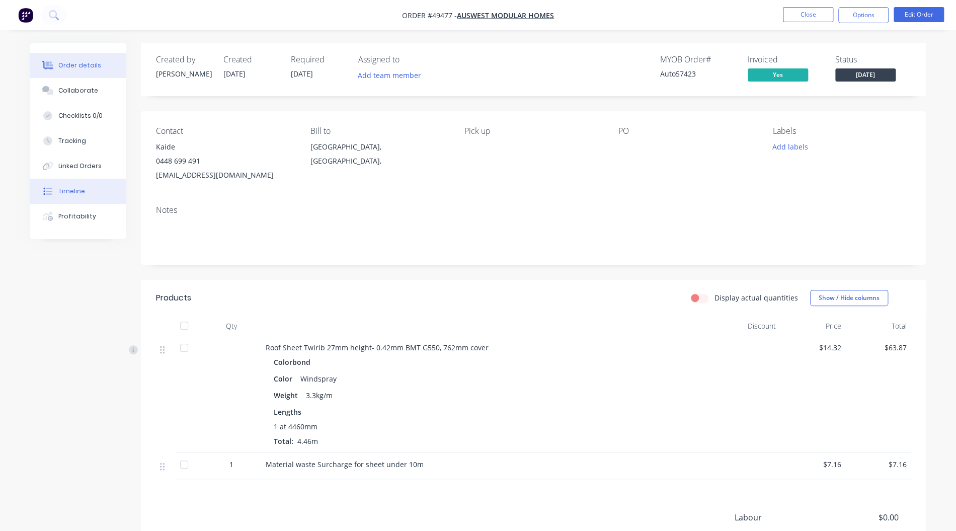
click at [89, 190] on button "Timeline" at bounding box center [78, 191] width 96 height 25
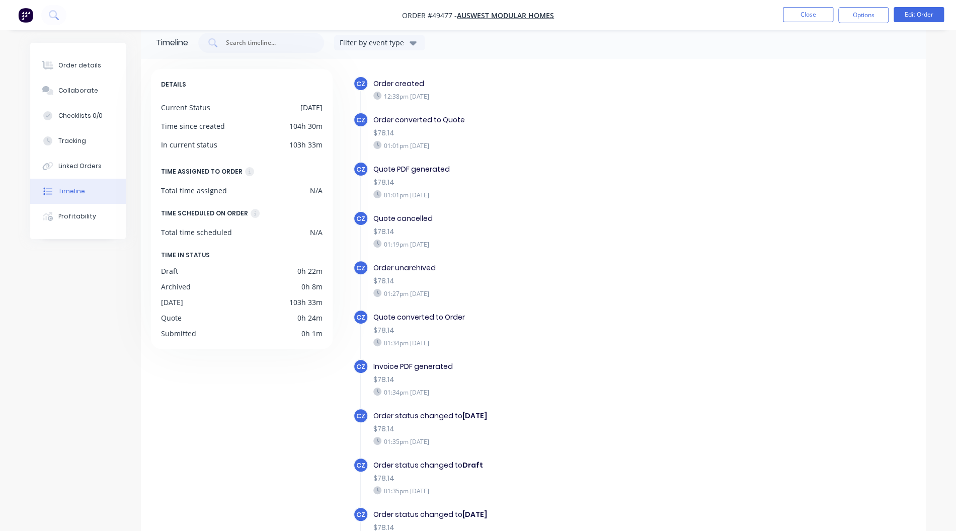
scroll to position [74, 0]
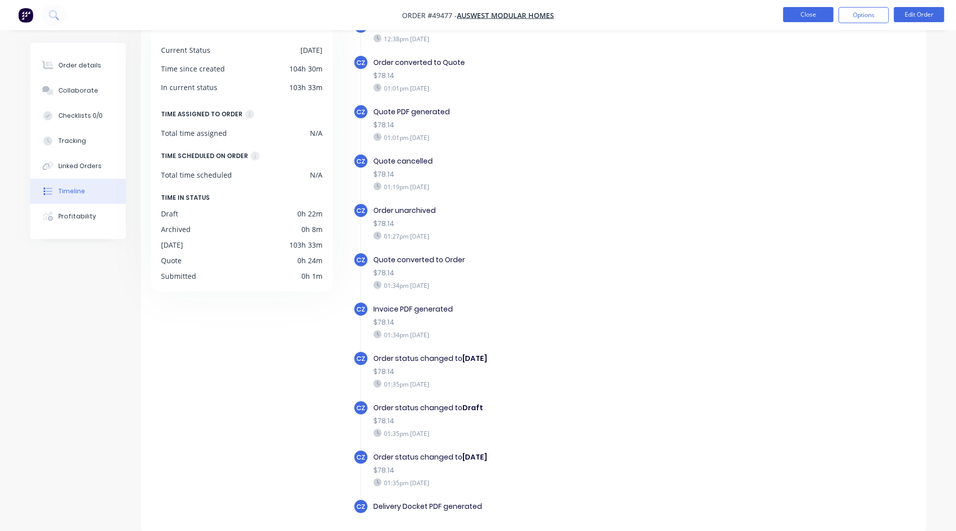
click at [808, 14] on button "Close" at bounding box center [808, 14] width 50 height 15
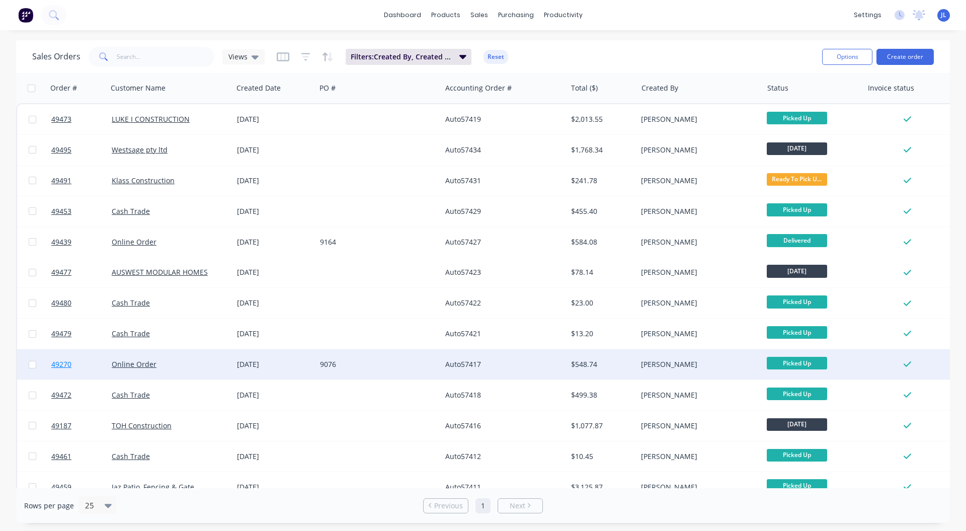
click at [60, 362] on span "49270" at bounding box center [61, 364] width 20 height 10
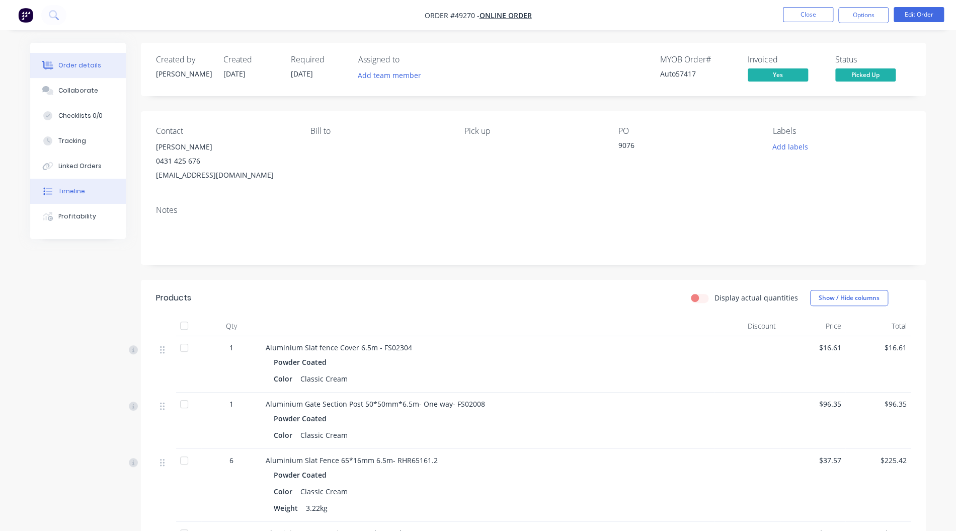
click at [80, 184] on button "Timeline" at bounding box center [78, 191] width 96 height 25
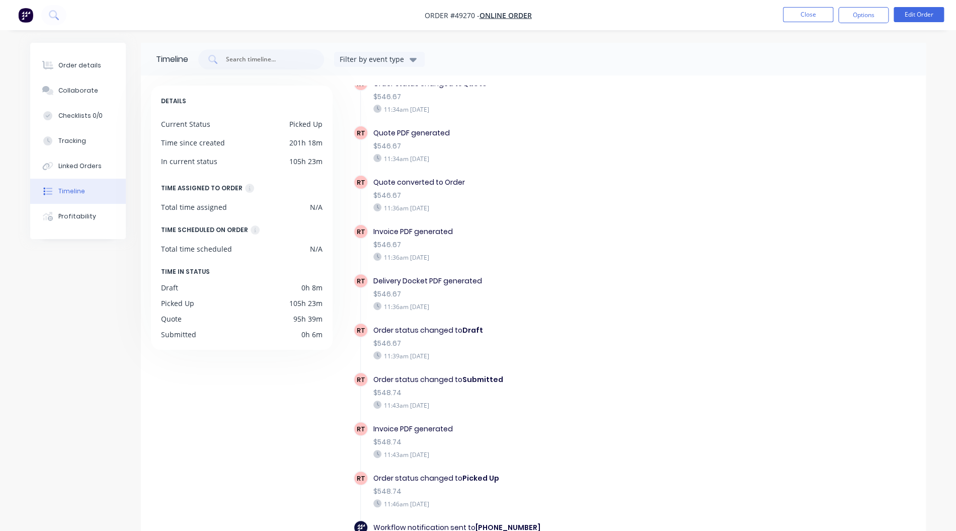
scroll to position [412, 0]
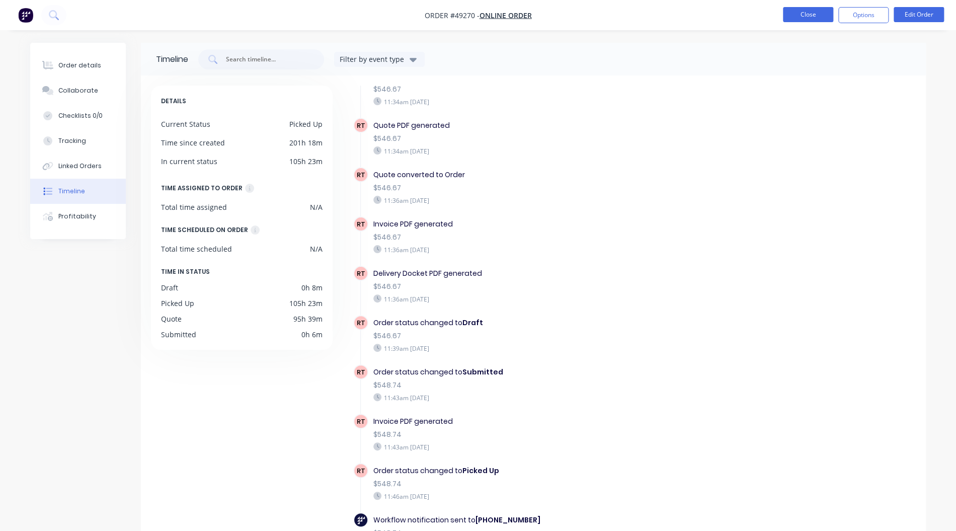
click at [809, 12] on button "Close" at bounding box center [808, 14] width 50 height 15
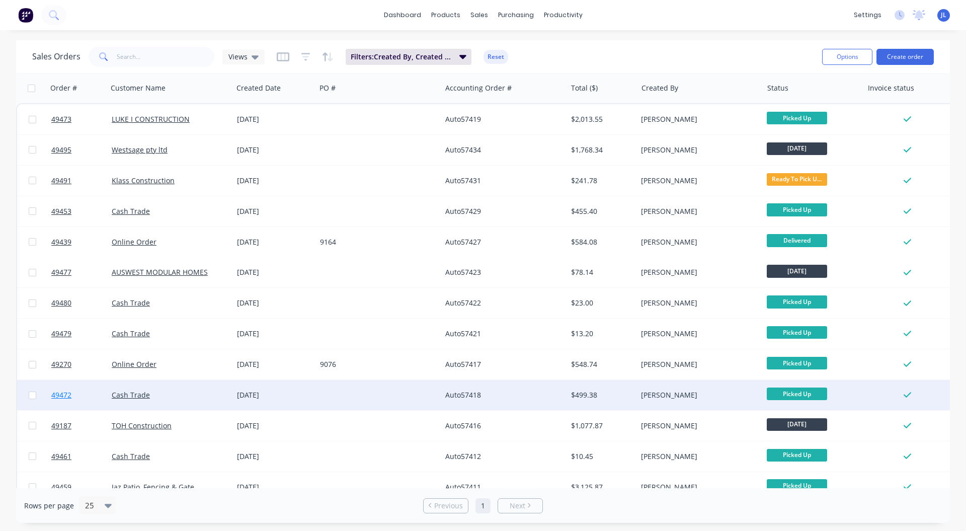
click at [64, 396] on span "49472" at bounding box center [61, 395] width 20 height 10
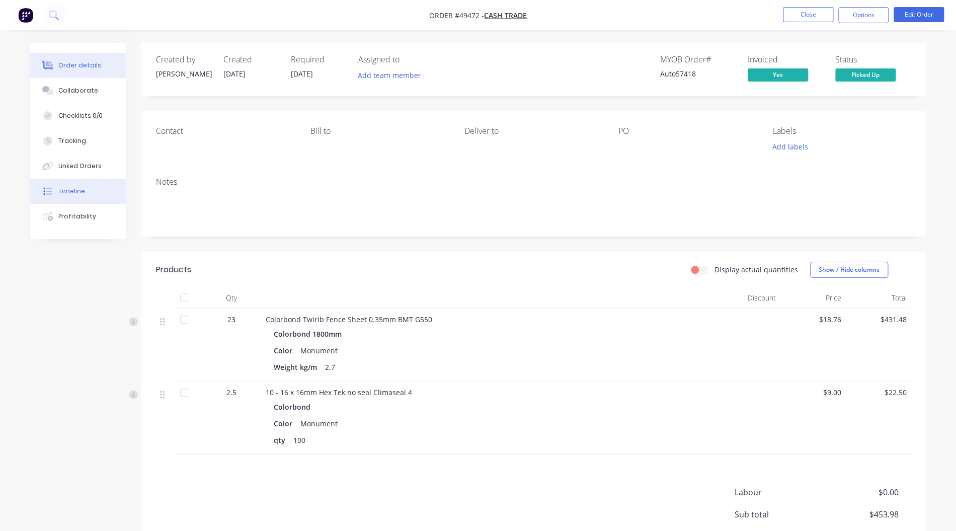
click at [62, 186] on button "Timeline" at bounding box center [78, 191] width 96 height 25
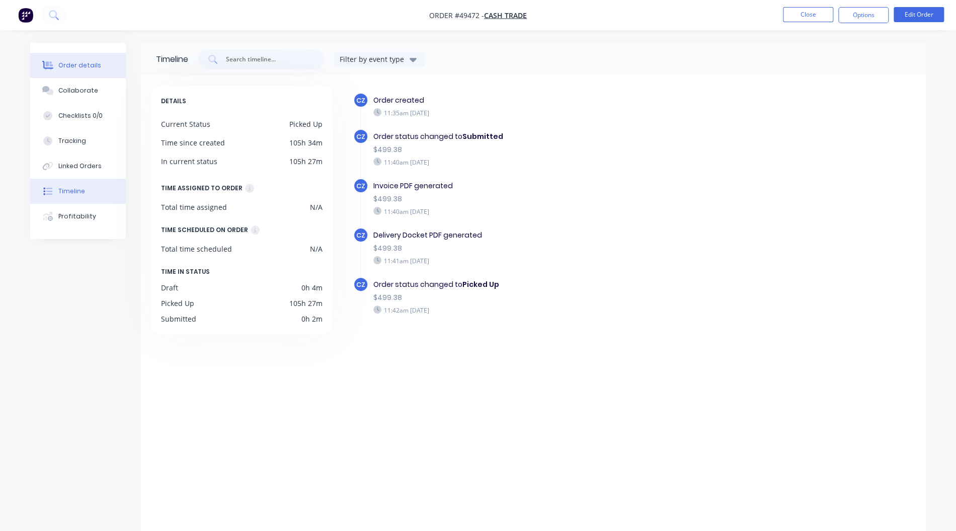
click at [87, 64] on div "Order details" at bounding box center [79, 65] width 43 height 9
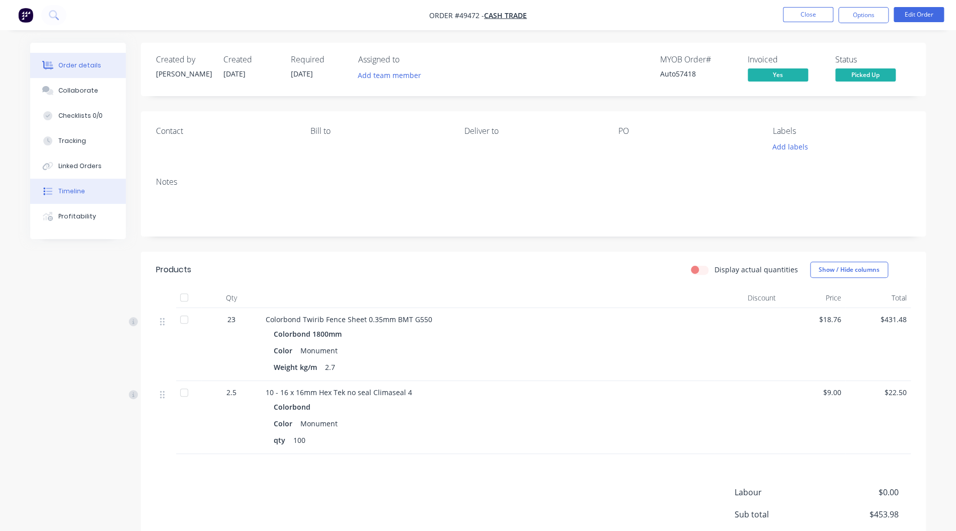
click at [89, 186] on button "Timeline" at bounding box center [78, 191] width 96 height 25
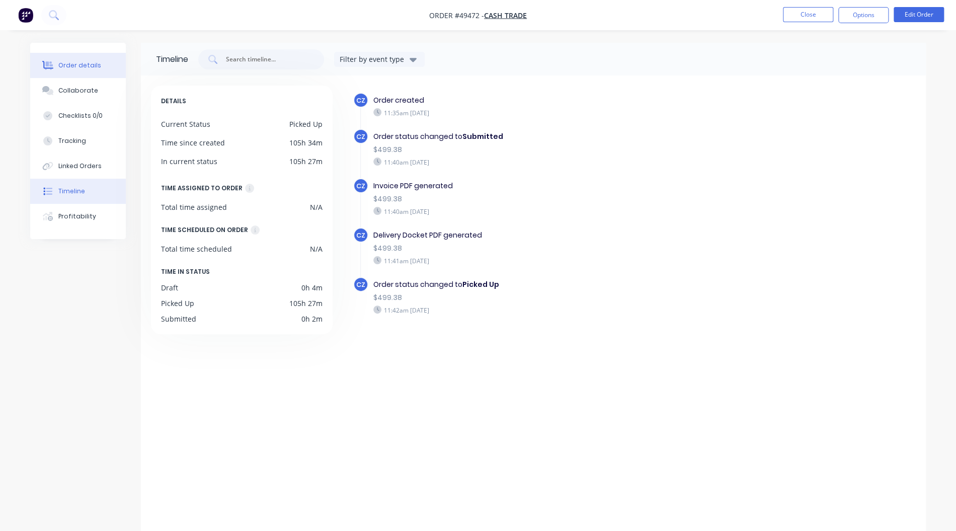
click at [64, 66] on div "Order details" at bounding box center [79, 65] width 43 height 9
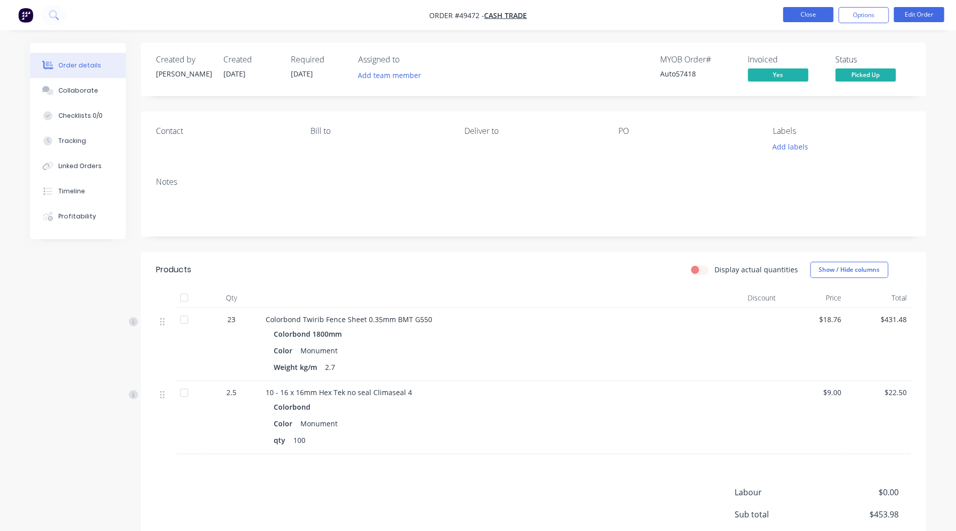
click at [816, 11] on button "Close" at bounding box center [808, 14] width 50 height 15
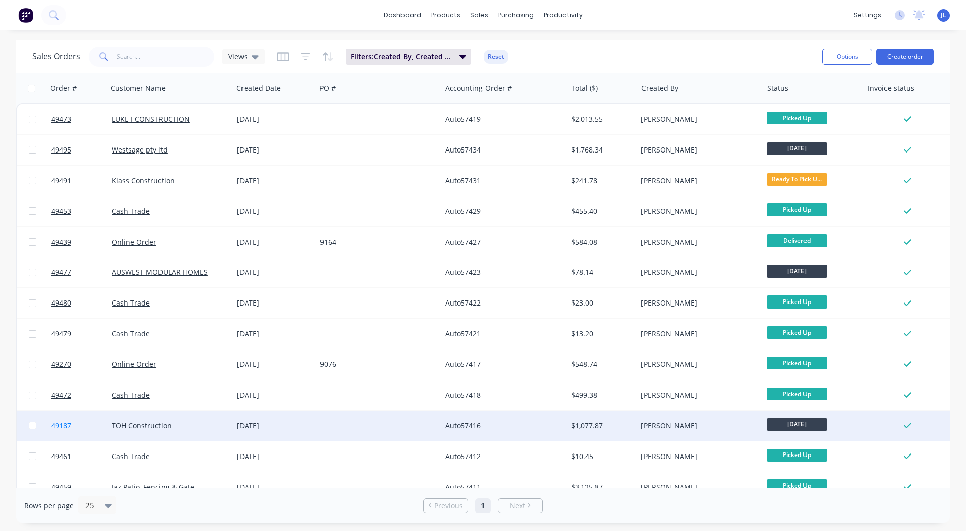
click at [57, 426] on span "49187" at bounding box center [61, 426] width 20 height 10
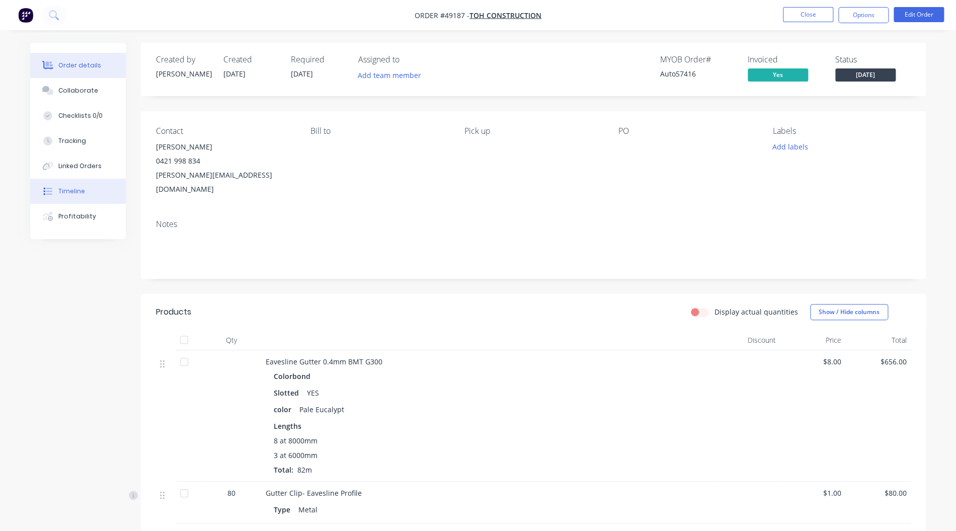
click at [82, 195] on div "Timeline" at bounding box center [71, 191] width 27 height 9
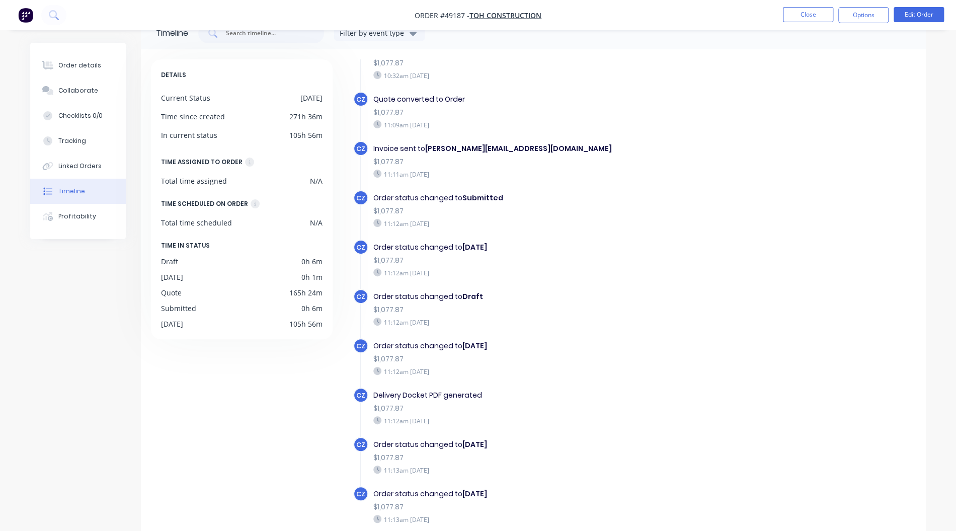
scroll to position [74, 0]
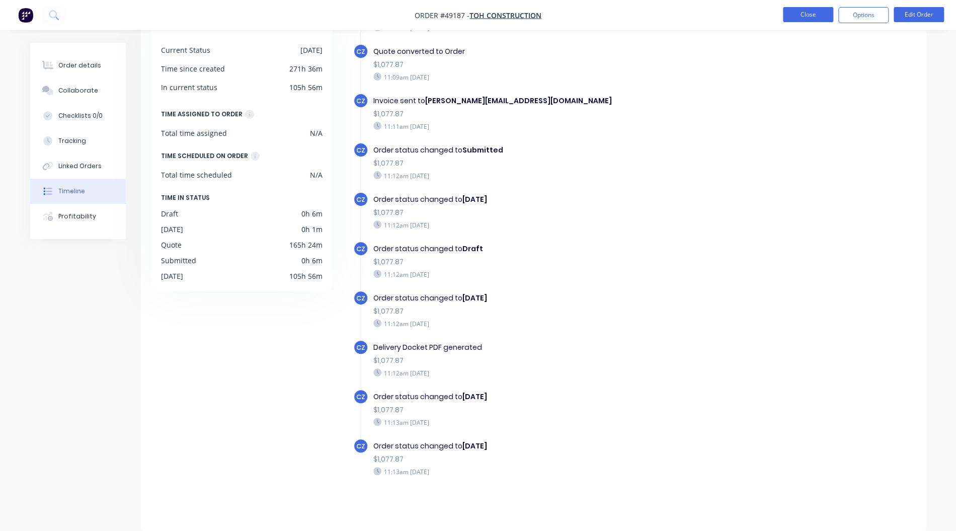
click at [801, 18] on button "Close" at bounding box center [808, 14] width 50 height 15
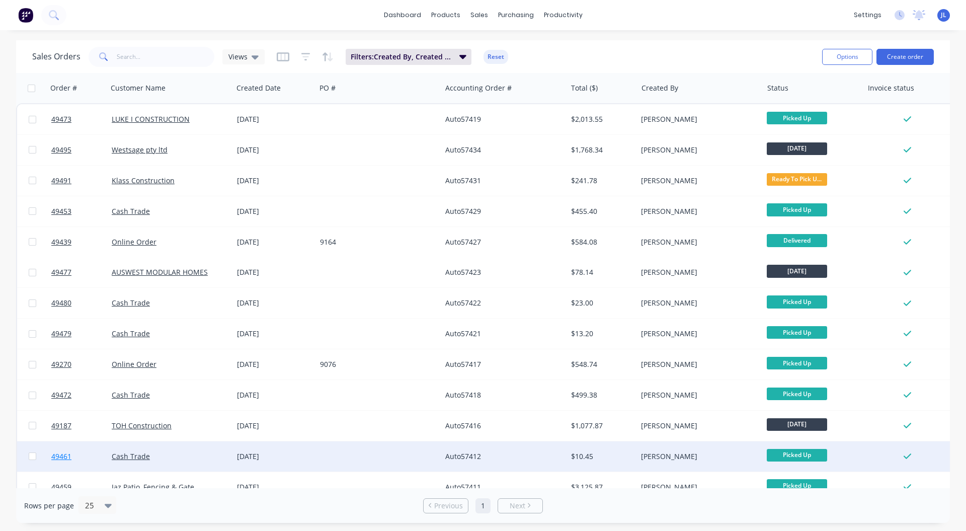
click at [65, 457] on span "49461" at bounding box center [61, 456] width 20 height 10
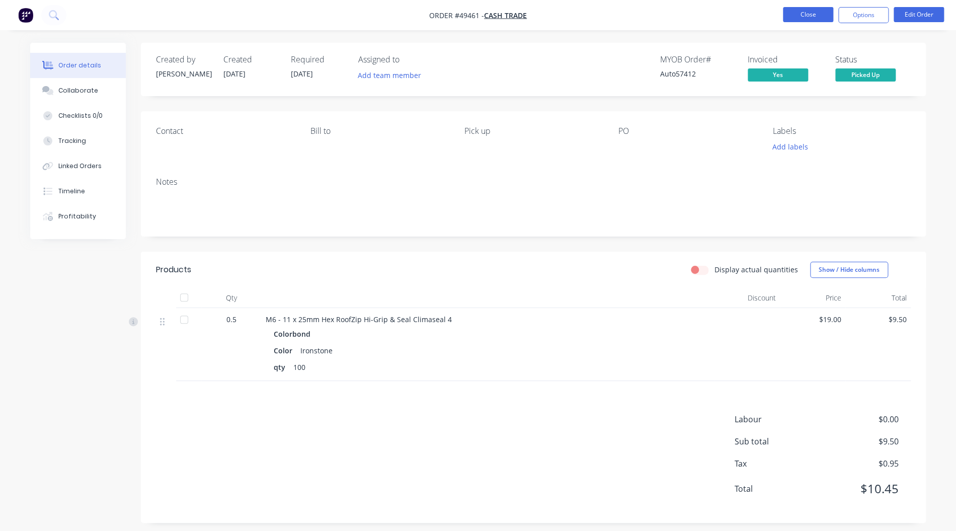
click at [821, 18] on button "Close" at bounding box center [808, 14] width 50 height 15
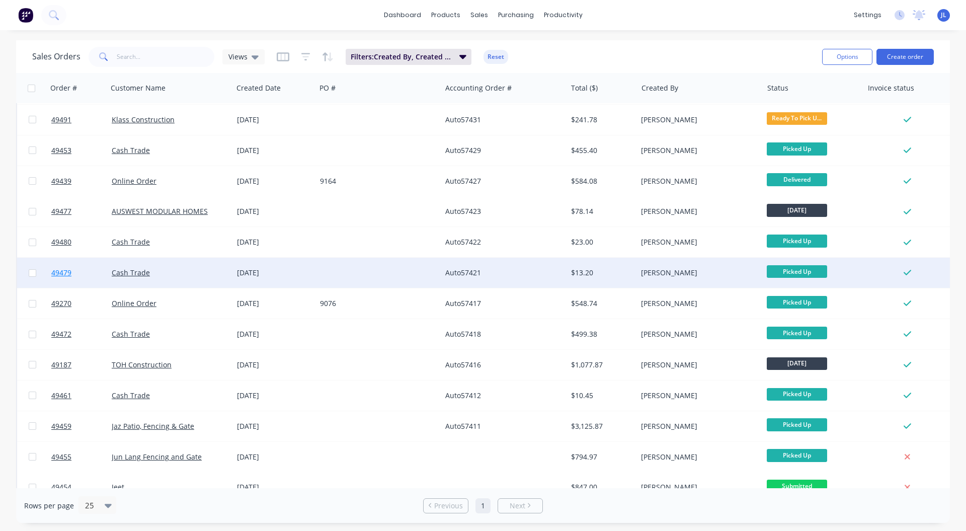
scroll to position [80, 0]
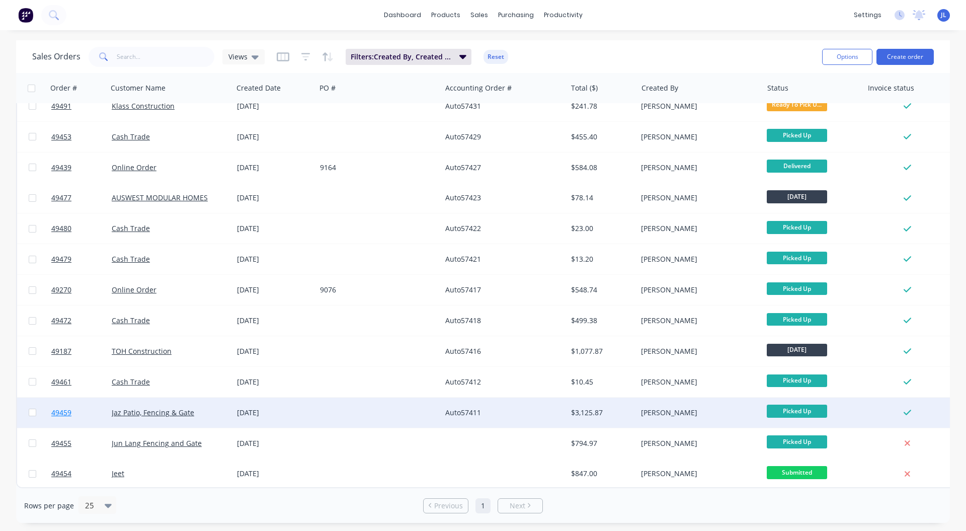
click at [65, 408] on span "49459" at bounding box center [61, 413] width 20 height 10
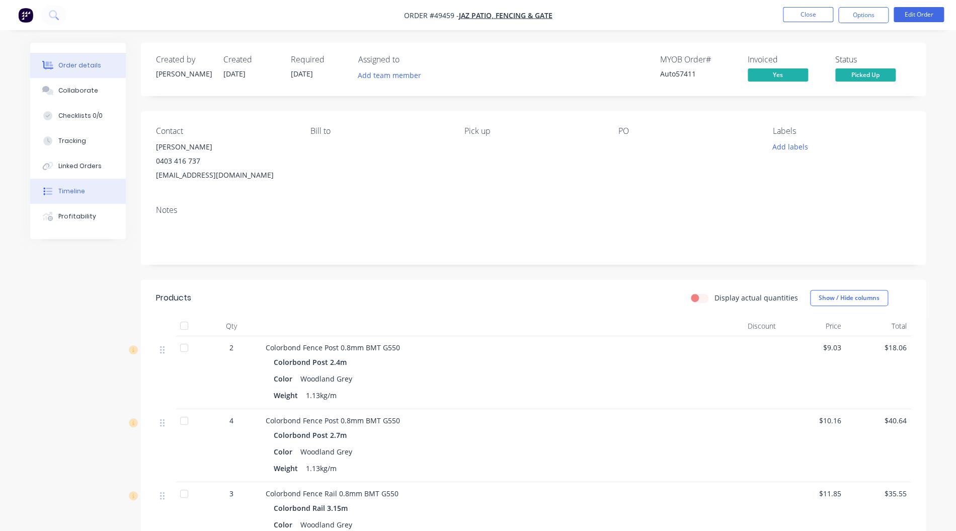
click at [78, 196] on button "Timeline" at bounding box center [78, 191] width 96 height 25
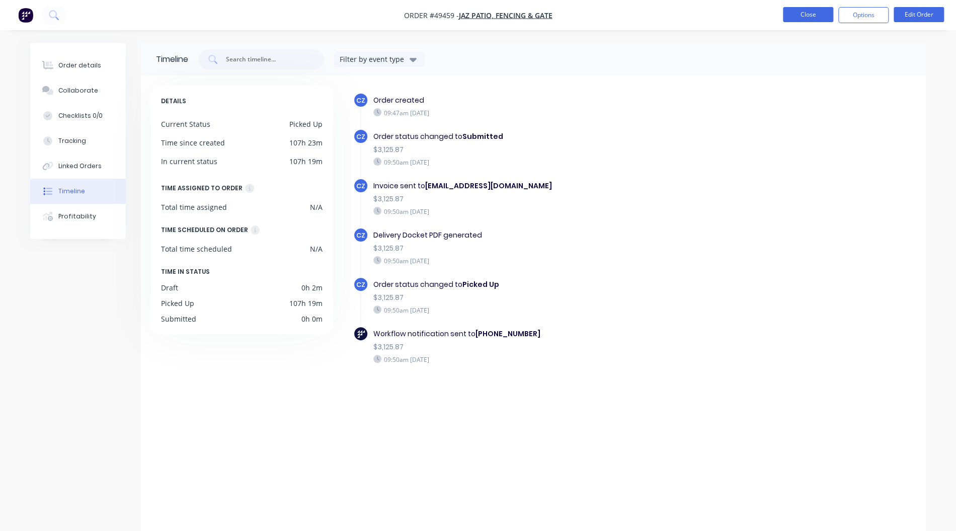
click at [810, 16] on button "Close" at bounding box center [808, 14] width 50 height 15
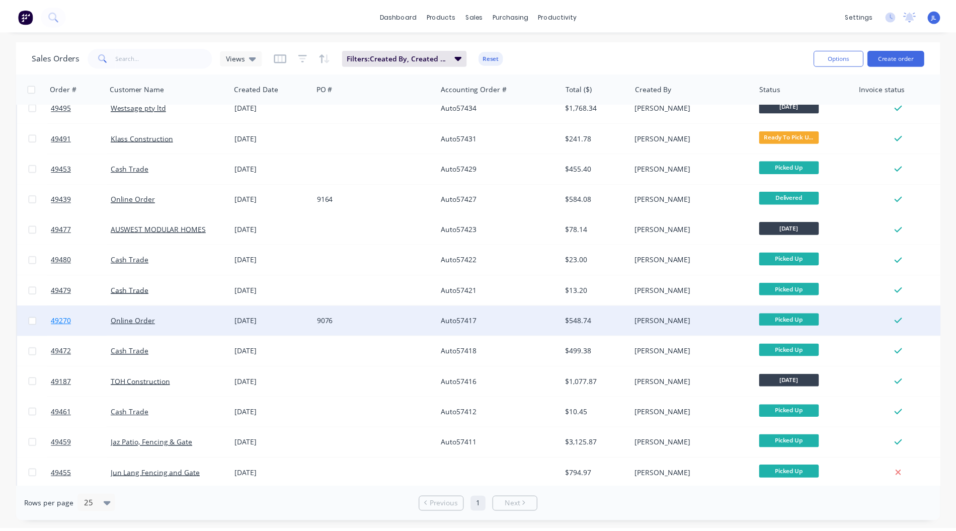
scroll to position [80, 0]
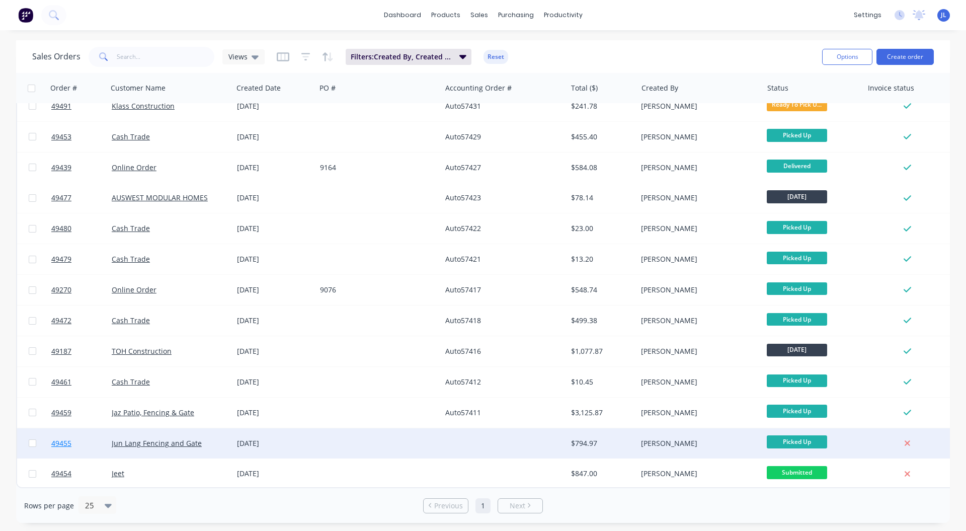
click at [54, 439] on span "49455" at bounding box center [61, 443] width 20 height 10
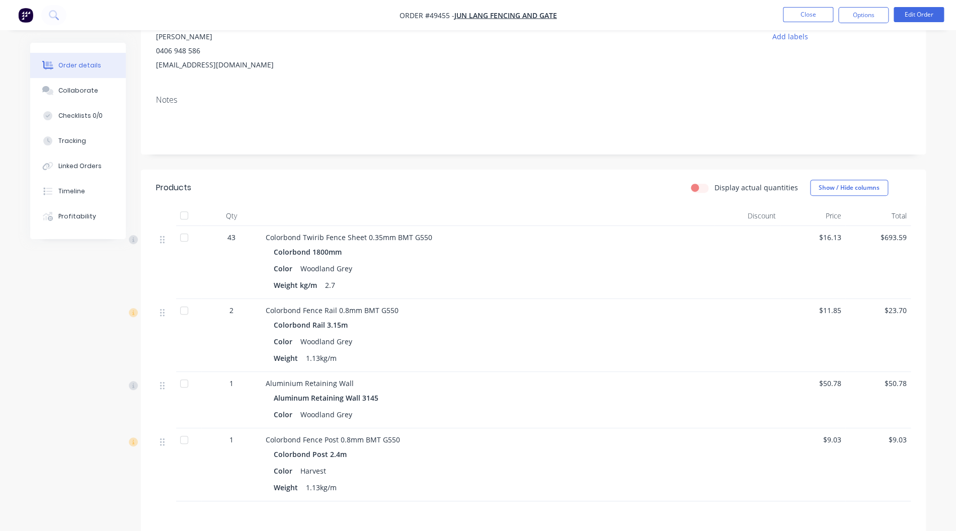
scroll to position [260, 0]
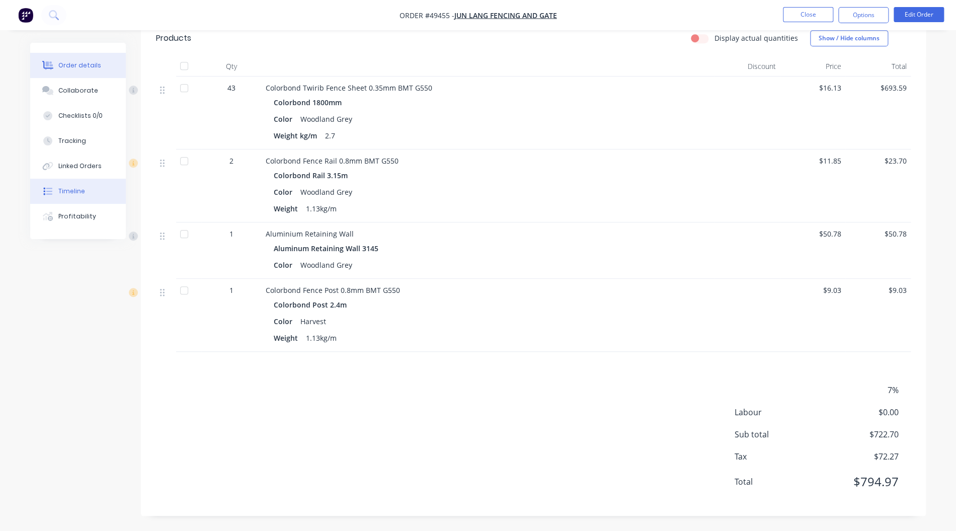
click at [64, 195] on div "Timeline" at bounding box center [71, 191] width 27 height 9
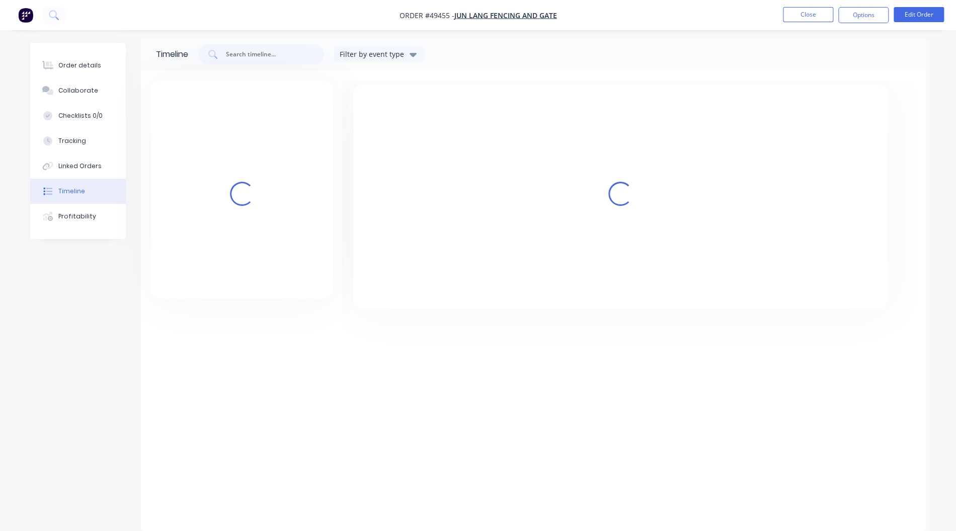
scroll to position [5, 0]
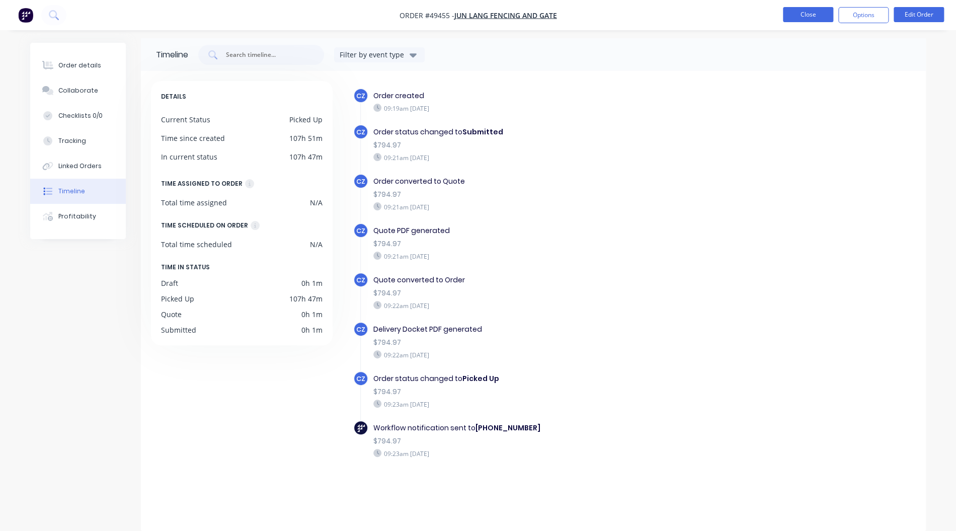
click at [808, 17] on button "Close" at bounding box center [808, 14] width 50 height 15
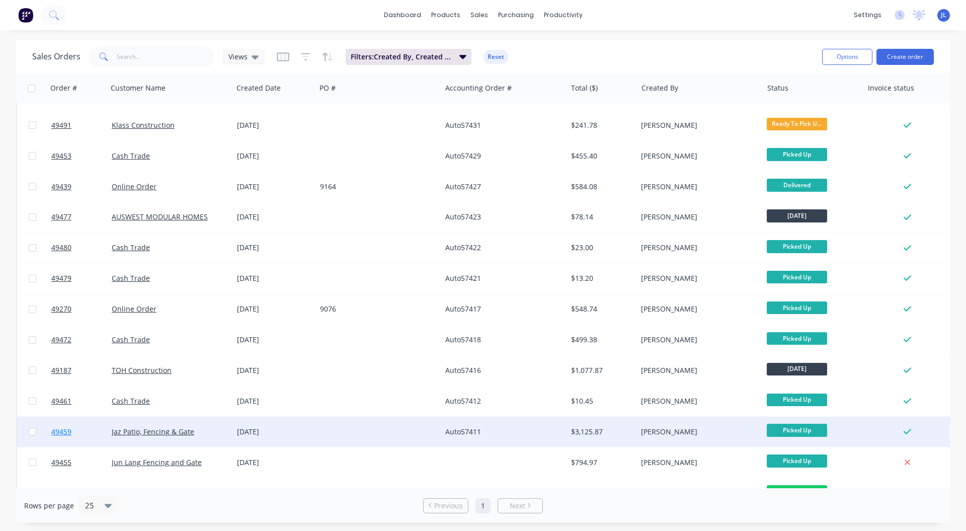
scroll to position [80, 0]
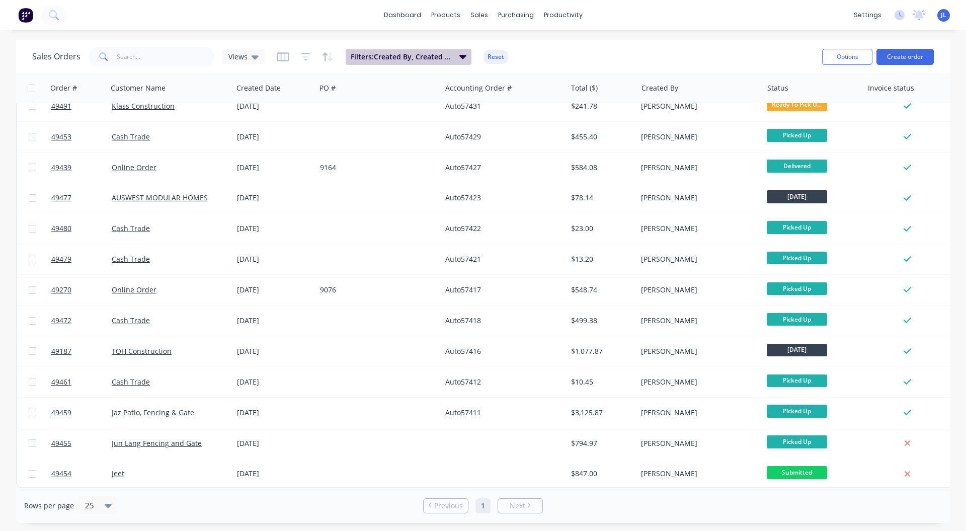
click at [463, 55] on icon "button" at bounding box center [463, 57] width 7 height 4
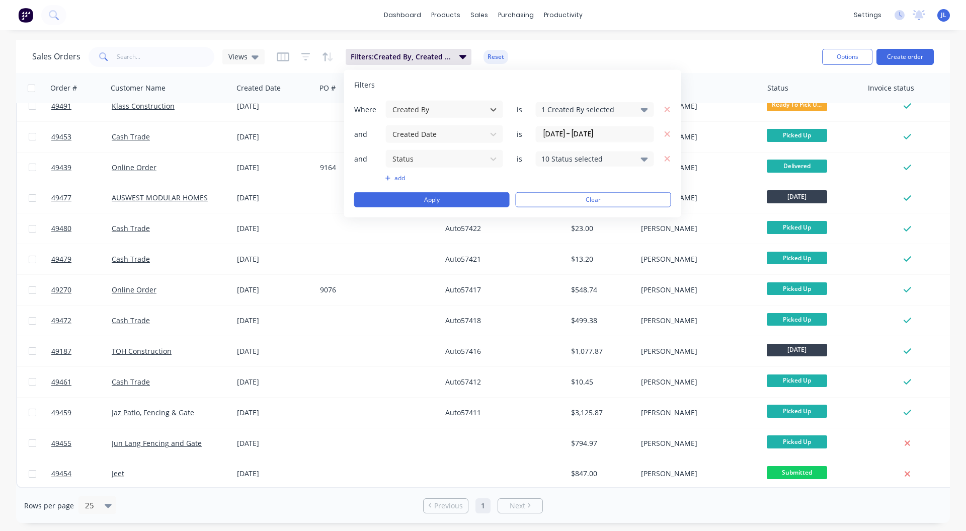
click at [608, 133] on input "[DATE] - [DATE]" at bounding box center [595, 133] width 117 height 15
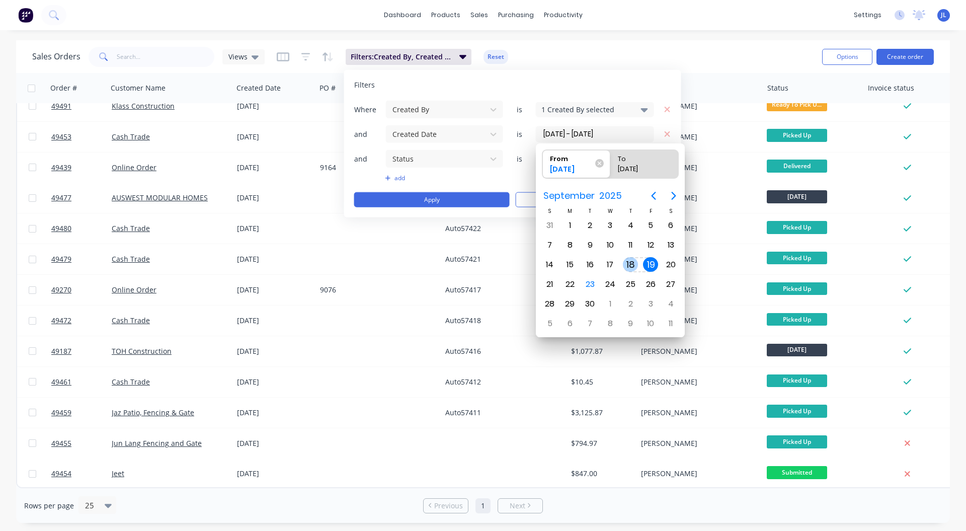
click at [629, 265] on div "18" at bounding box center [630, 264] width 15 height 15
type input "[DATE] - [DATE]"
radio input "false"
radio input "true"
click at [628, 265] on div "18" at bounding box center [630, 264] width 15 height 15
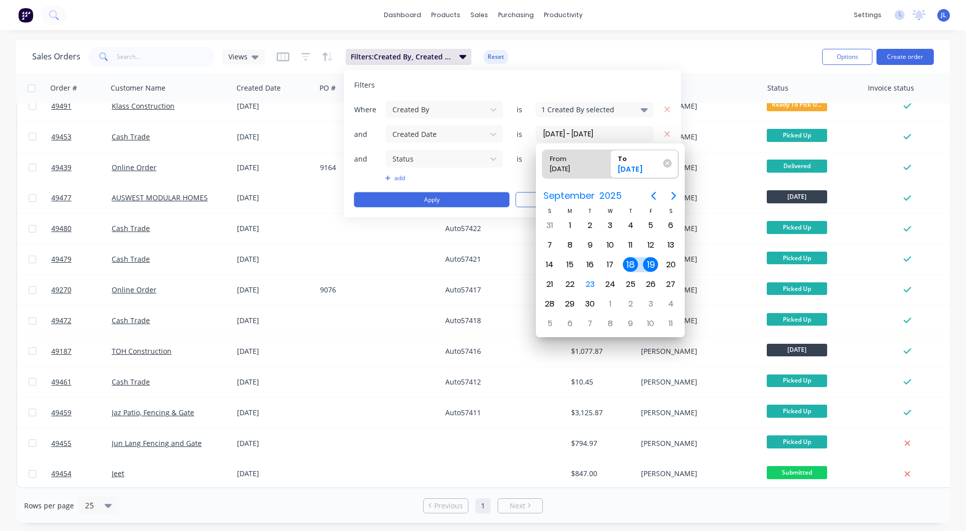
type input "[DATE] - [DATE]"
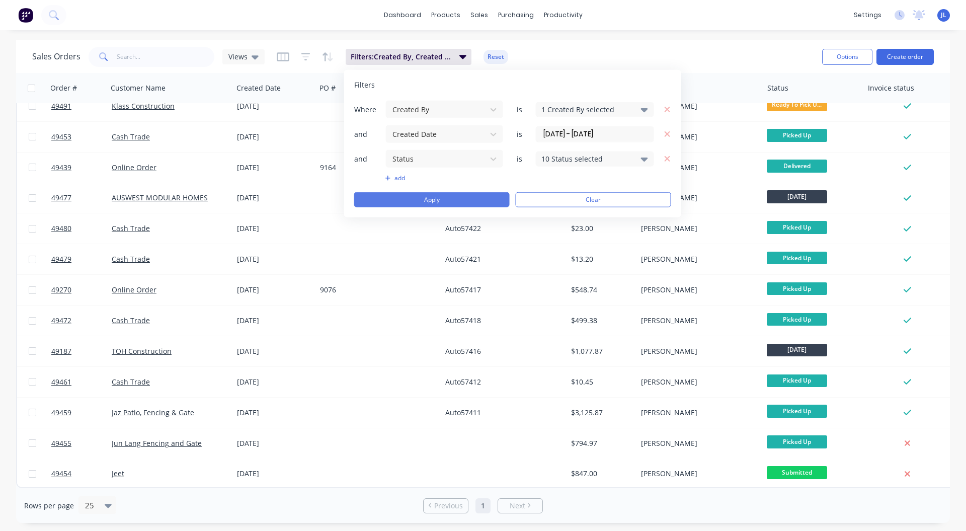
click at [413, 198] on button "Apply" at bounding box center [432, 199] width 156 height 15
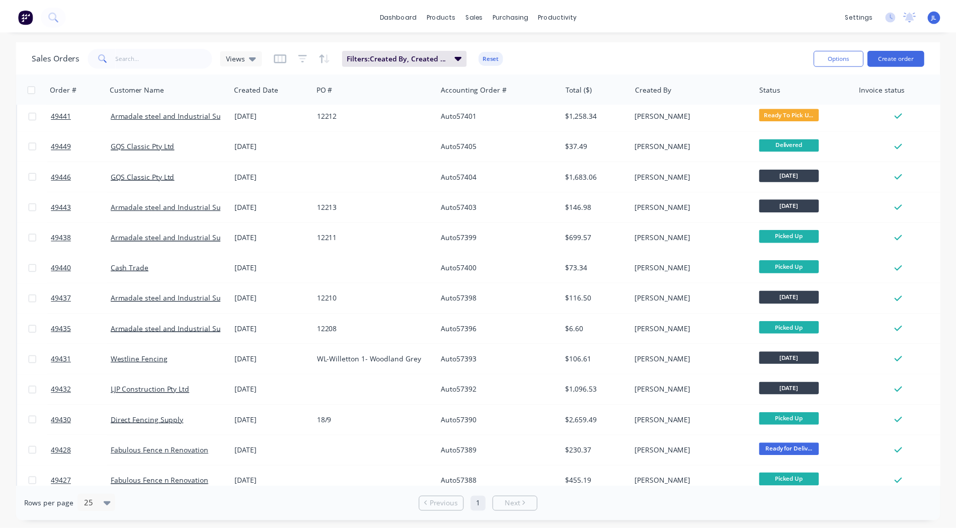
scroll to position [0, 0]
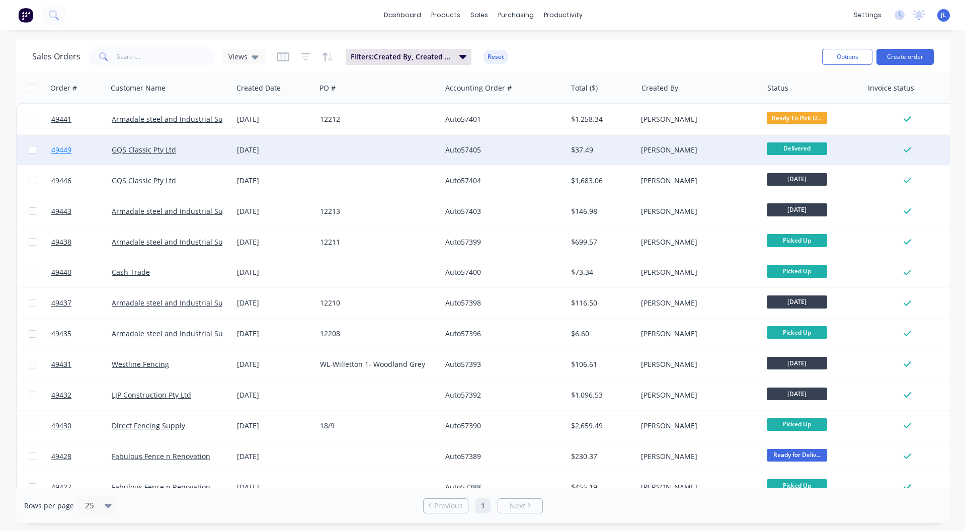
click at [64, 150] on span "49449" at bounding box center [61, 150] width 20 height 10
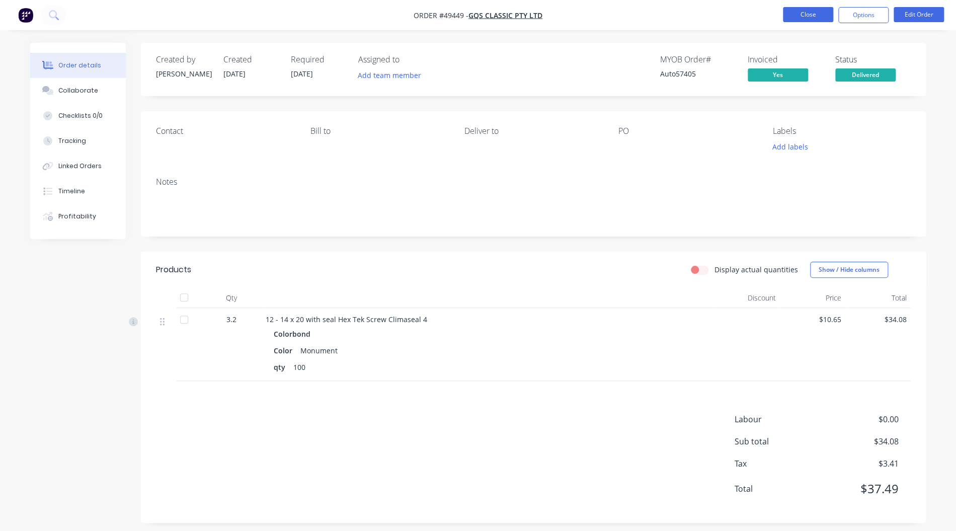
click at [815, 18] on button "Close" at bounding box center [808, 14] width 50 height 15
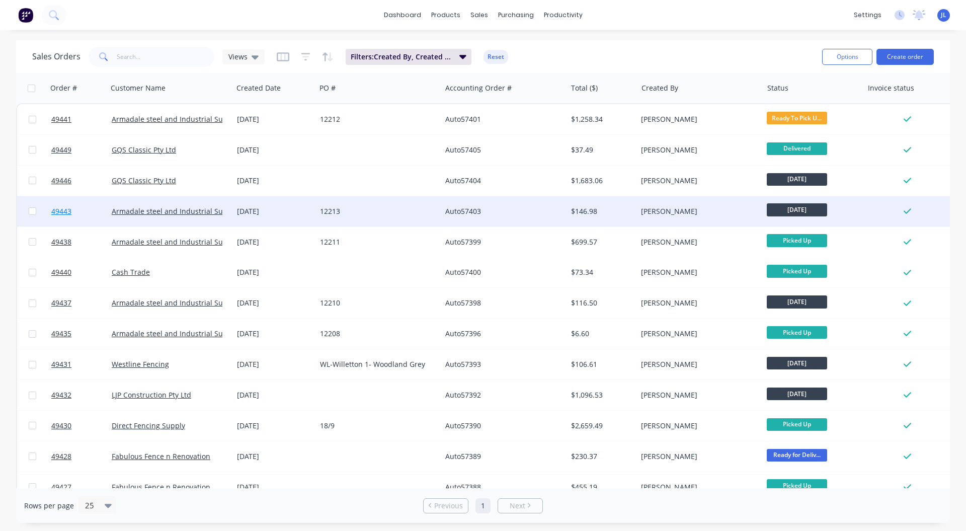
click at [64, 208] on span "49443" at bounding box center [61, 211] width 20 height 10
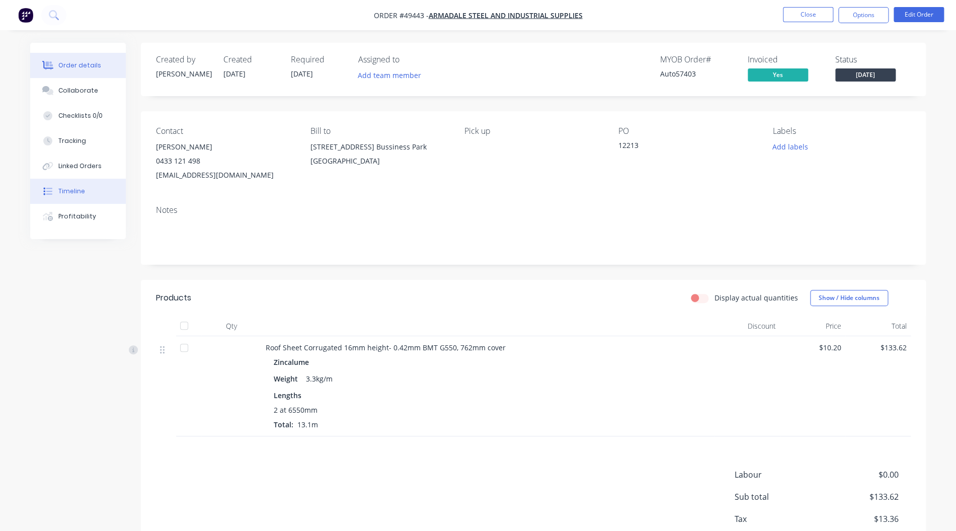
click at [53, 187] on div at bounding box center [47, 191] width 15 height 9
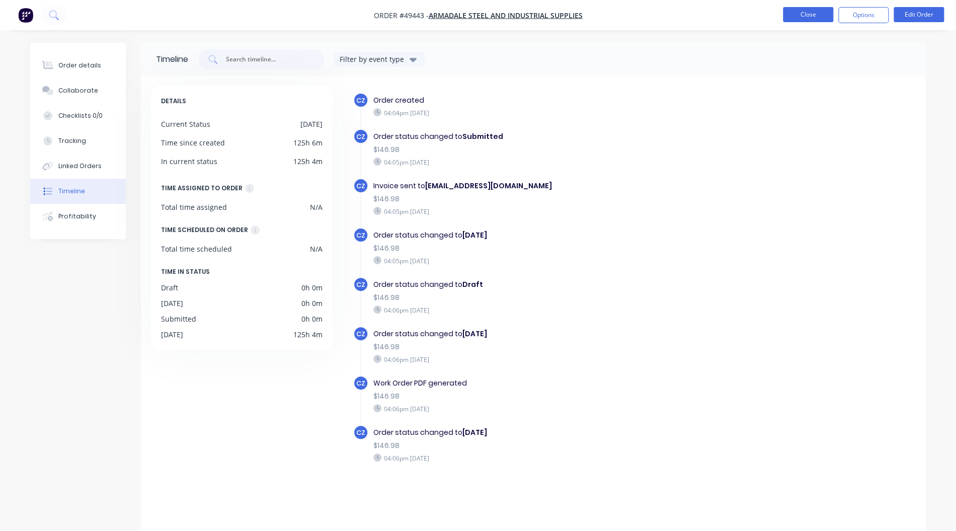
click at [807, 10] on button "Close" at bounding box center [808, 14] width 50 height 15
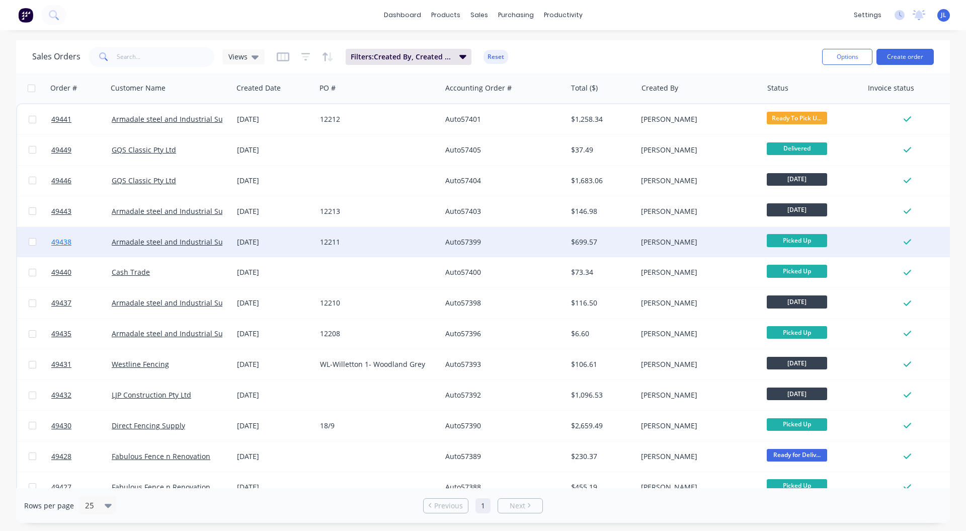
click at [63, 239] on span "49438" at bounding box center [61, 242] width 20 height 10
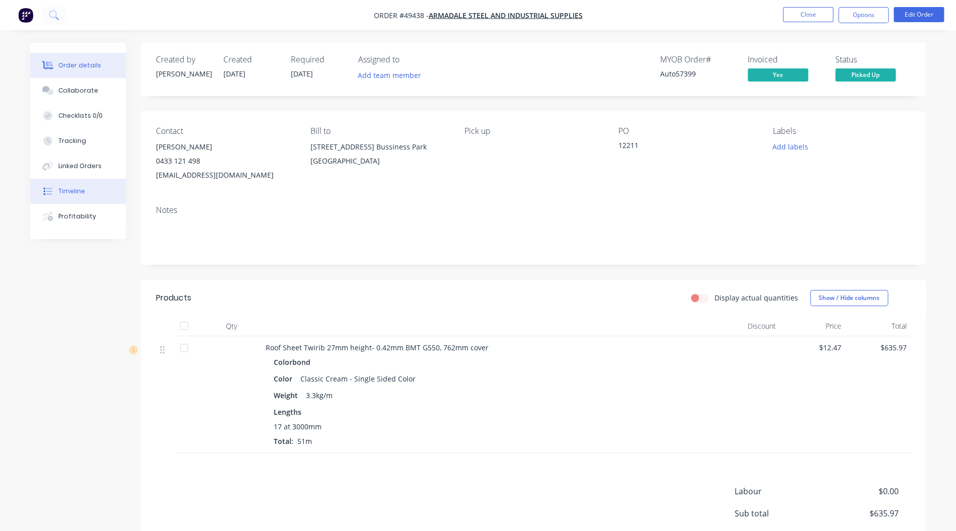
click at [66, 192] on div "Timeline" at bounding box center [71, 191] width 27 height 9
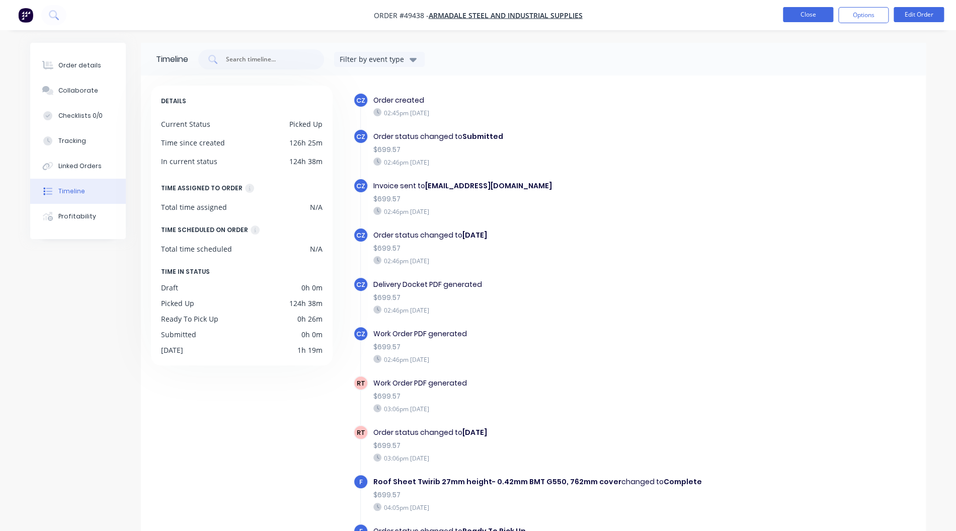
click at [798, 15] on button "Close" at bounding box center [808, 14] width 50 height 15
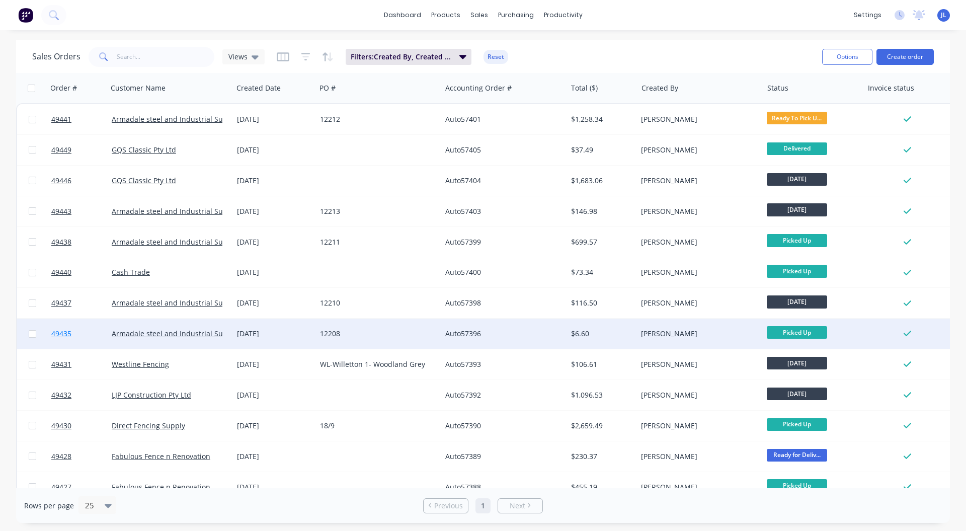
click at [62, 335] on span "49435" at bounding box center [61, 334] width 20 height 10
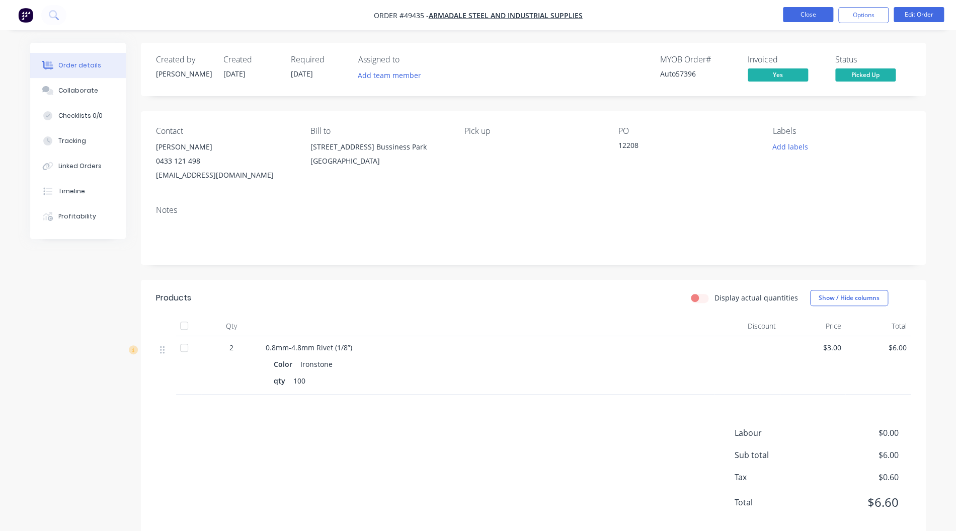
click at [801, 12] on button "Close" at bounding box center [808, 14] width 50 height 15
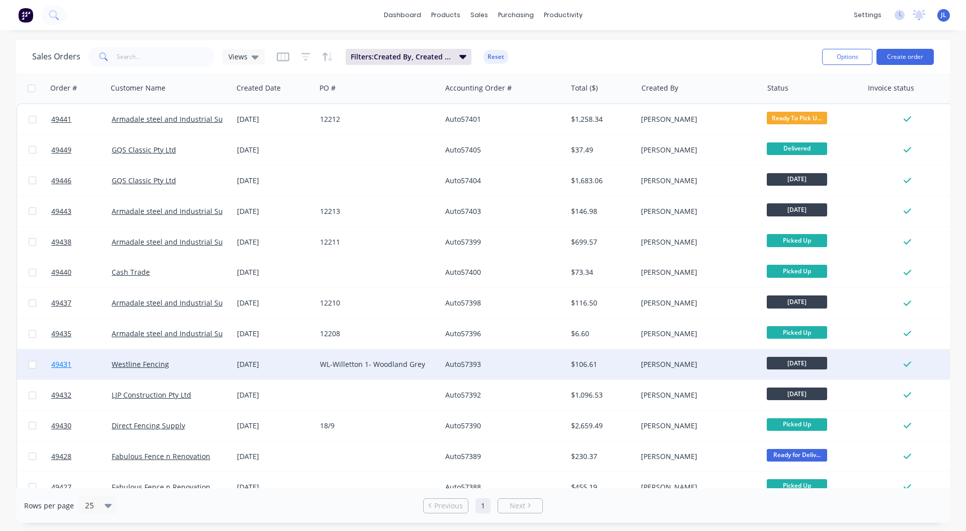
click at [68, 373] on link "49431" at bounding box center [81, 364] width 60 height 30
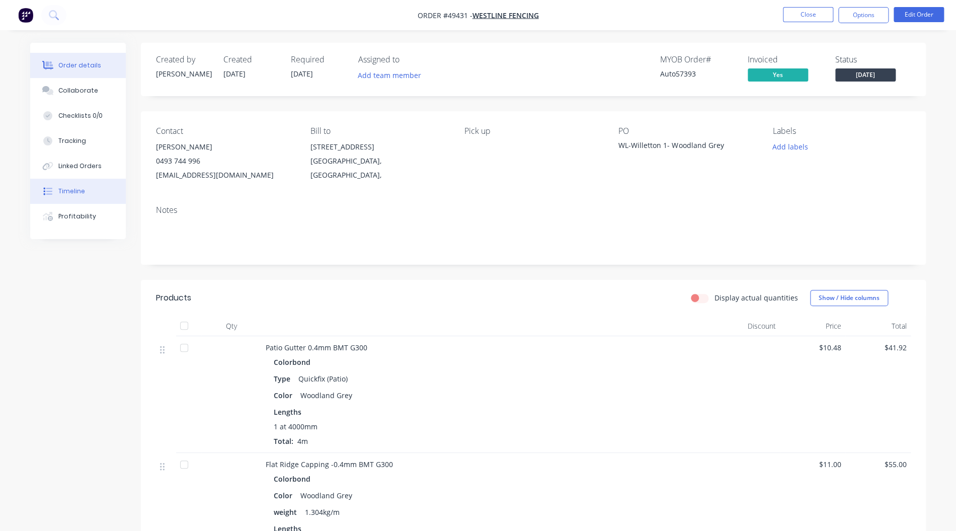
click at [74, 191] on div "Timeline" at bounding box center [71, 191] width 27 height 9
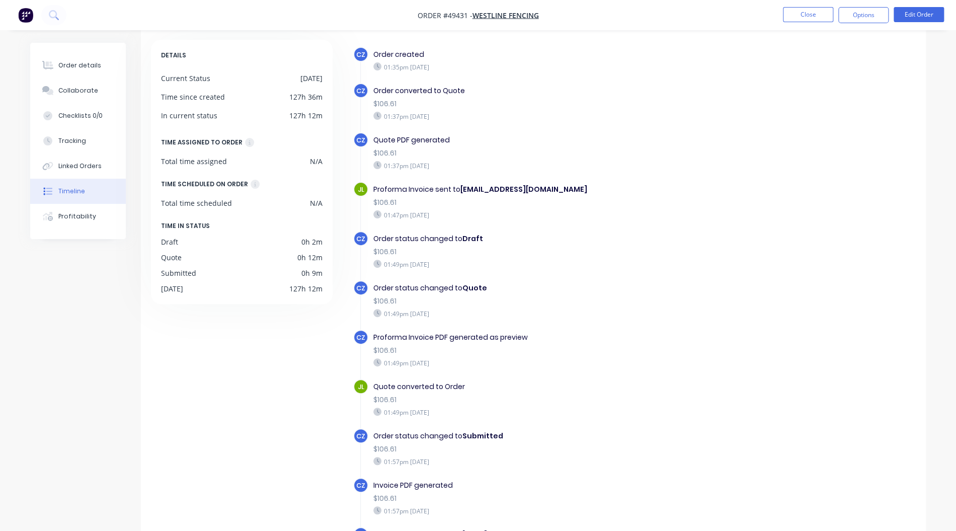
scroll to position [74, 0]
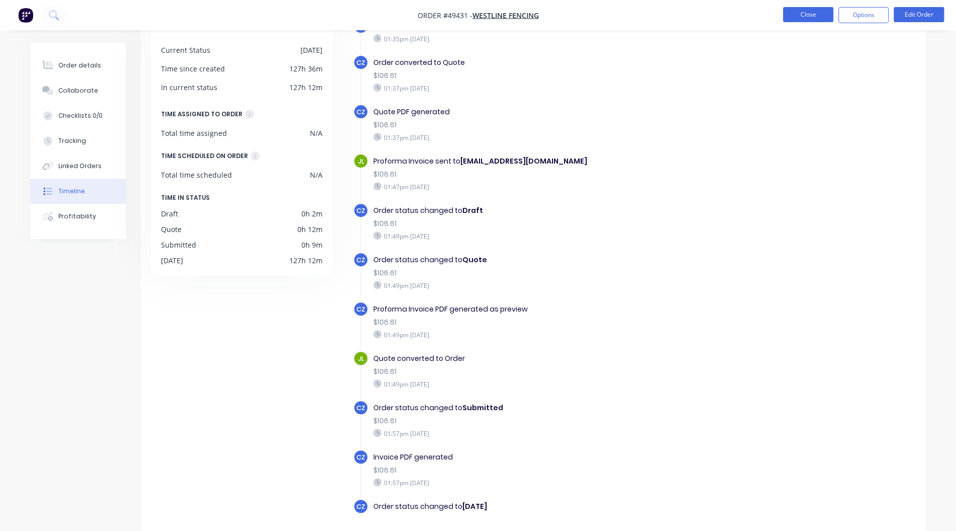
click at [802, 12] on button "Close" at bounding box center [808, 14] width 50 height 15
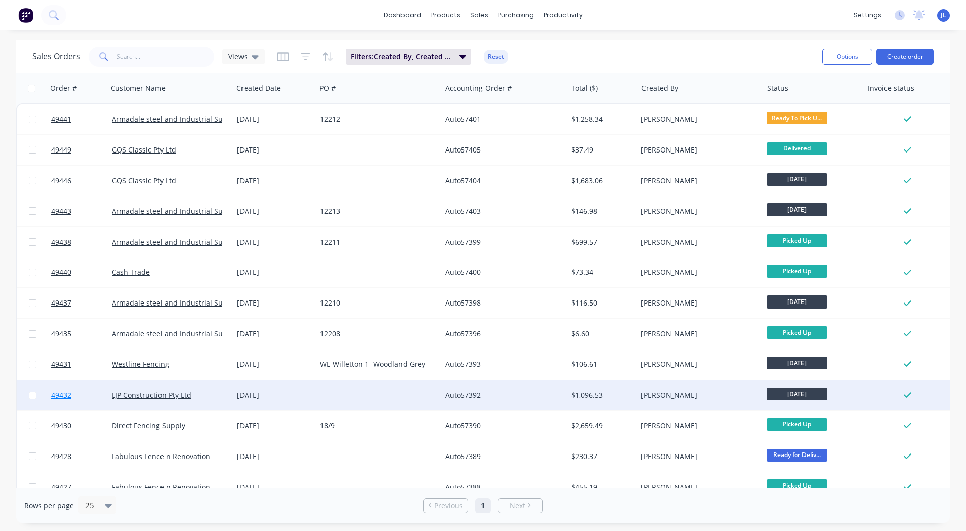
click at [66, 395] on span "49432" at bounding box center [61, 395] width 20 height 10
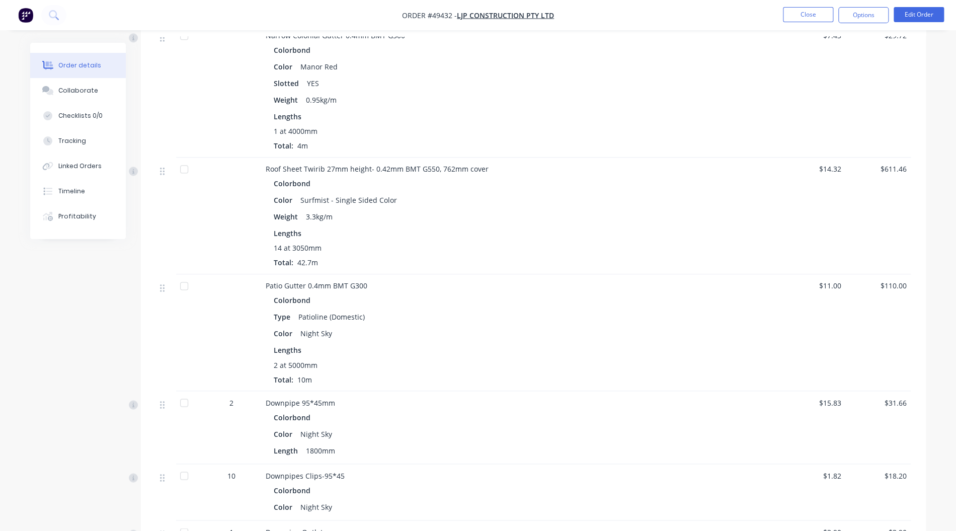
scroll to position [805, 0]
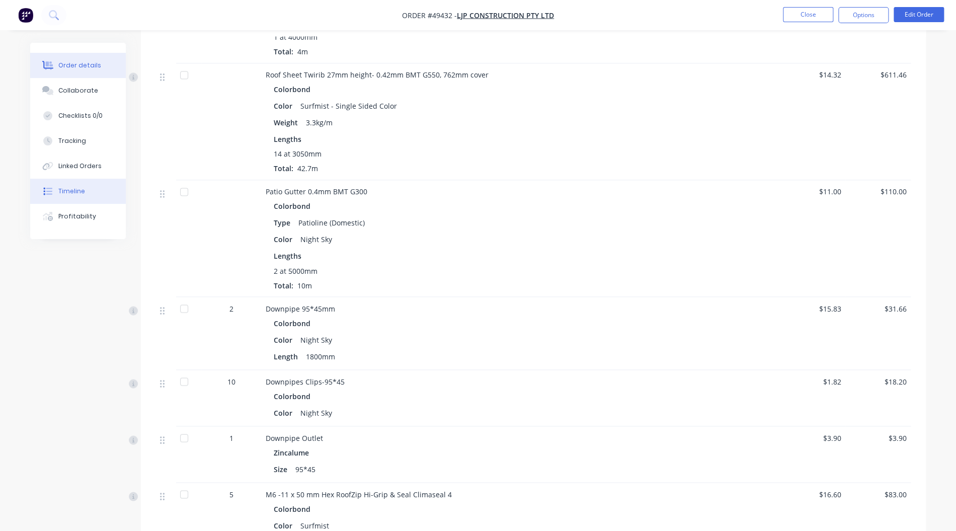
click at [78, 195] on div "Timeline" at bounding box center [71, 191] width 27 height 9
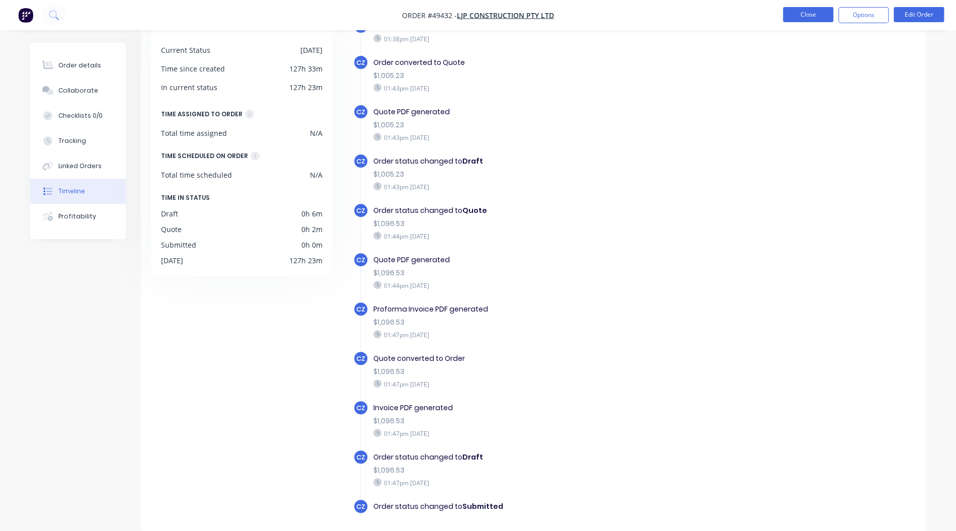
click at [797, 21] on li "Close" at bounding box center [808, 15] width 50 height 16
click at [790, 18] on button "Close" at bounding box center [808, 14] width 50 height 15
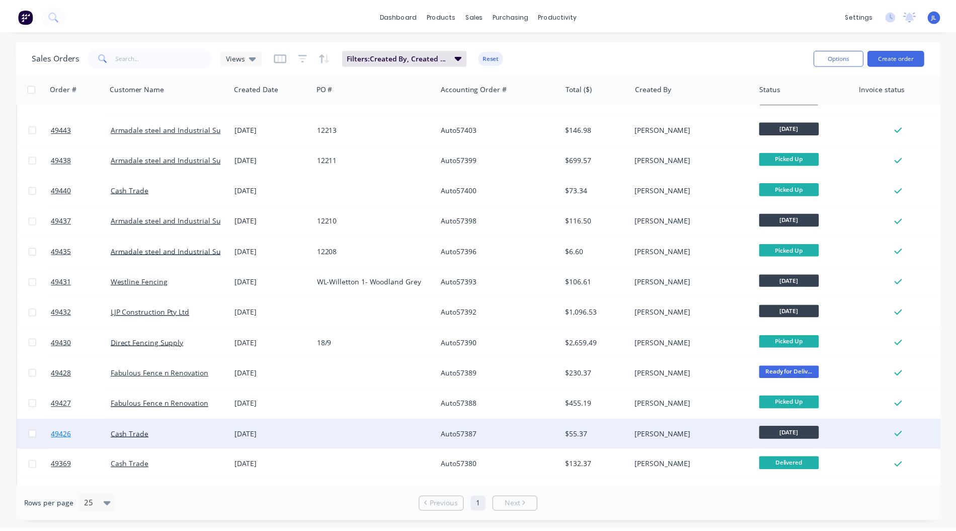
scroll to position [134, 0]
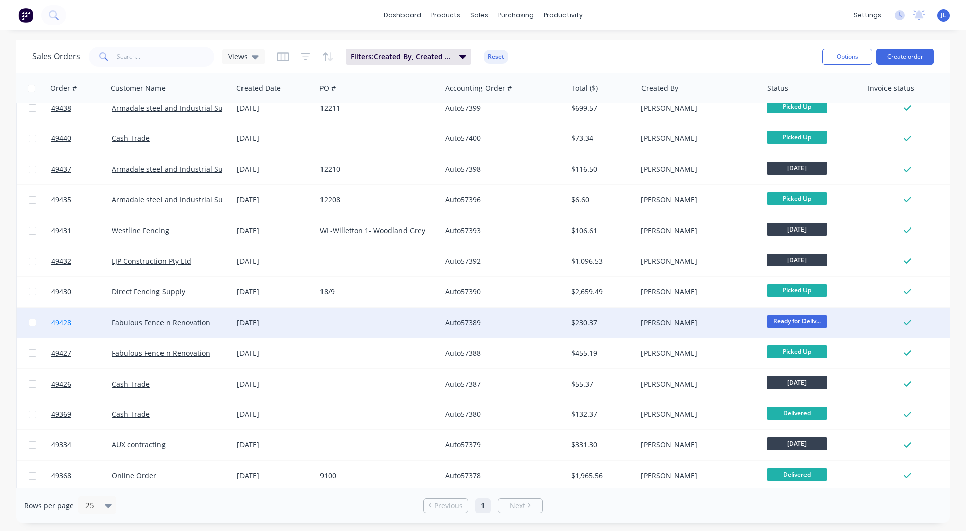
click at [62, 322] on span "49428" at bounding box center [61, 323] width 20 height 10
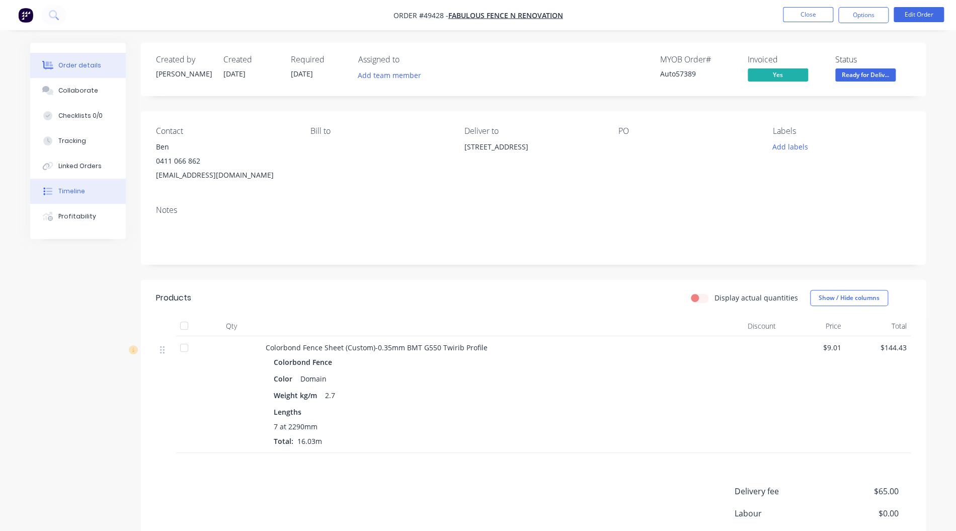
click at [90, 183] on button "Timeline" at bounding box center [78, 191] width 96 height 25
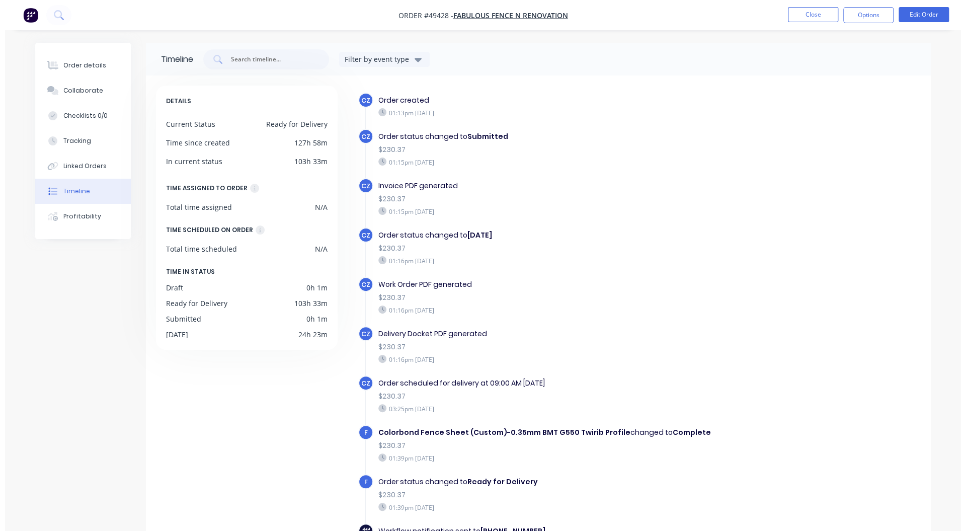
scroll to position [15, 0]
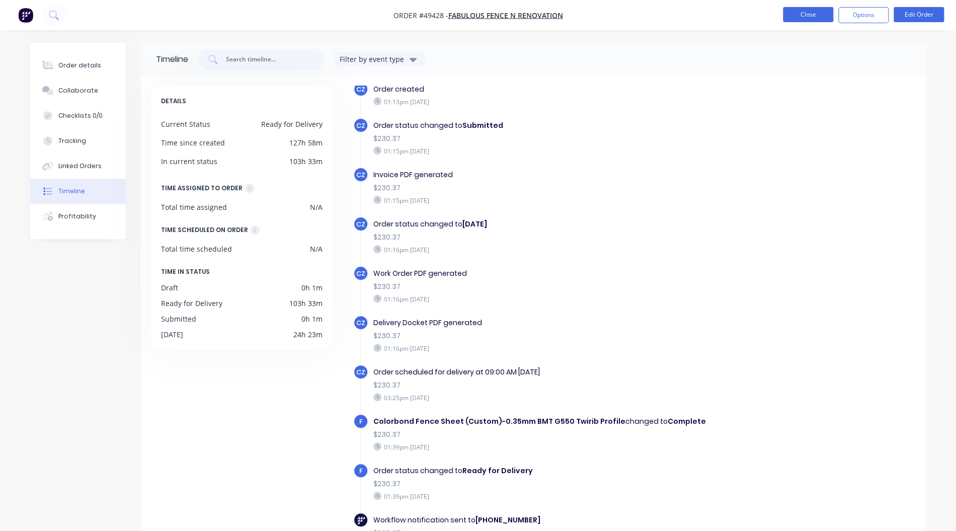
click at [797, 18] on button "Close" at bounding box center [808, 14] width 50 height 15
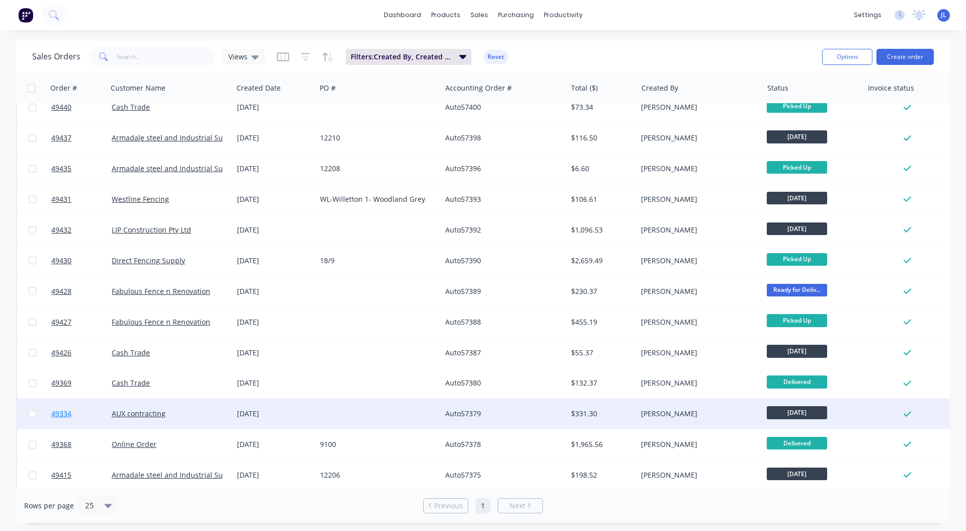
scroll to position [201, 0]
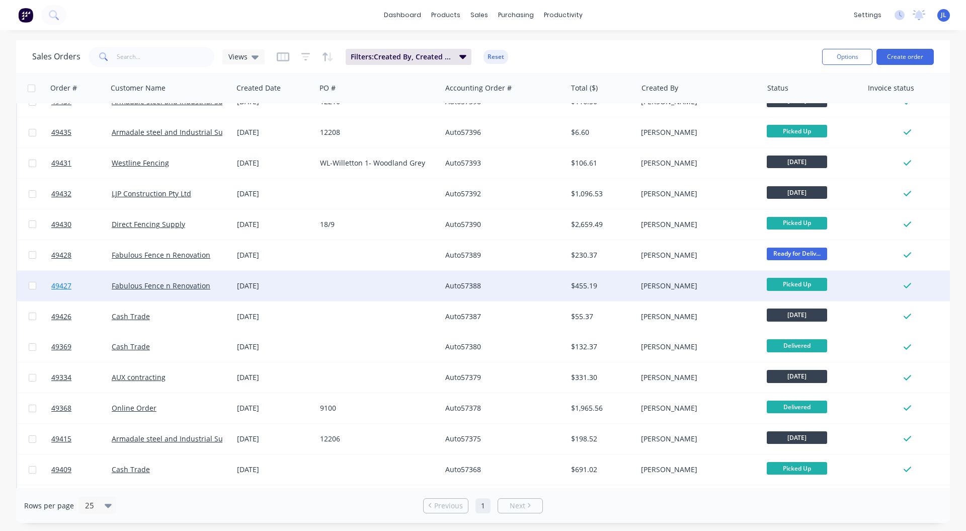
click at [61, 287] on span "49427" at bounding box center [61, 286] width 20 height 10
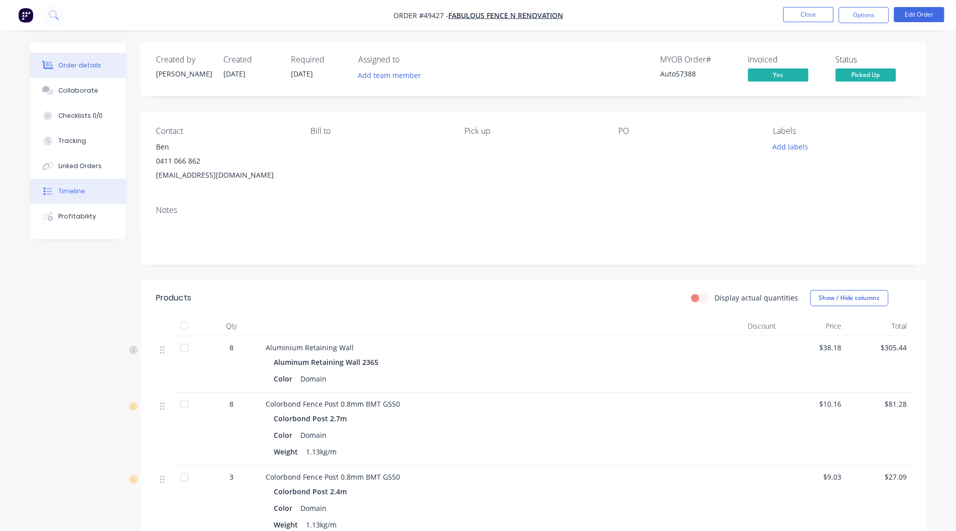
click at [59, 187] on div "Timeline" at bounding box center [71, 191] width 27 height 9
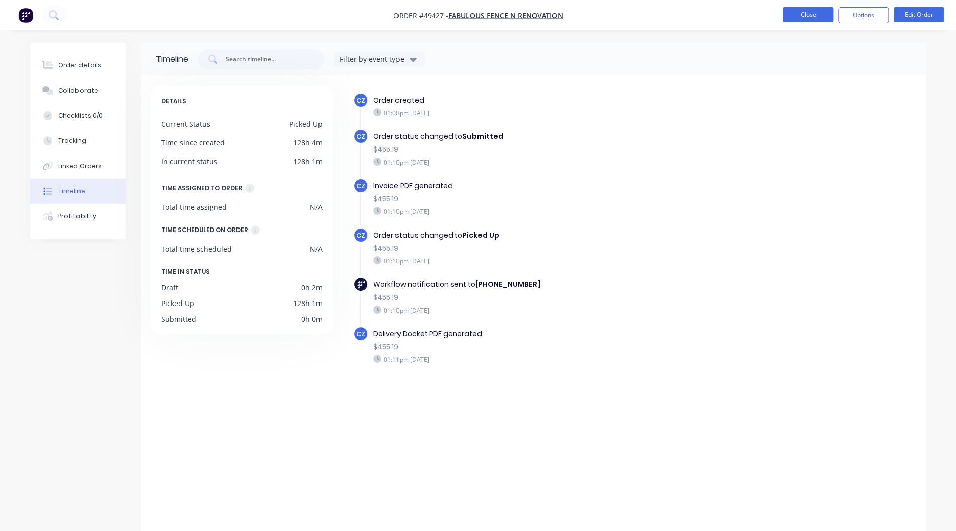
click at [808, 14] on button "Close" at bounding box center [808, 14] width 50 height 15
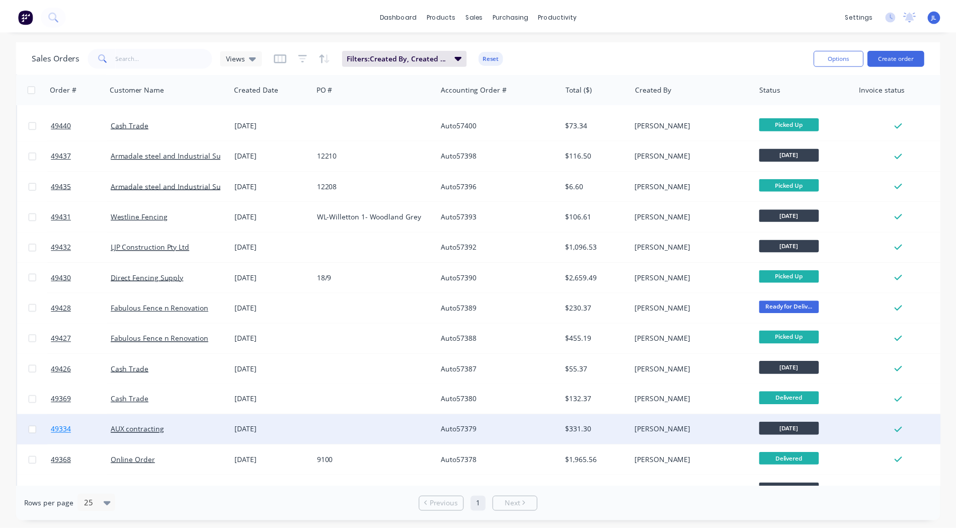
scroll to position [201, 0]
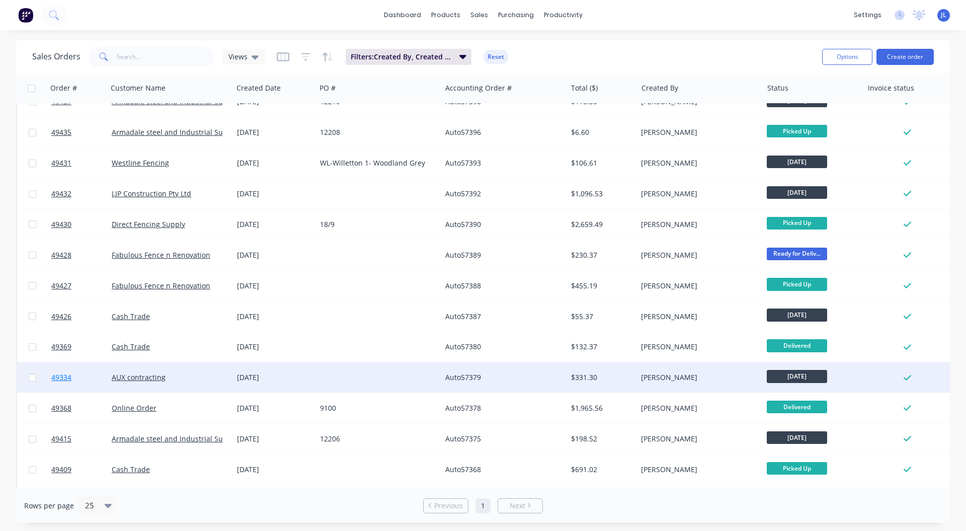
click at [58, 378] on span "49334" at bounding box center [61, 377] width 20 height 10
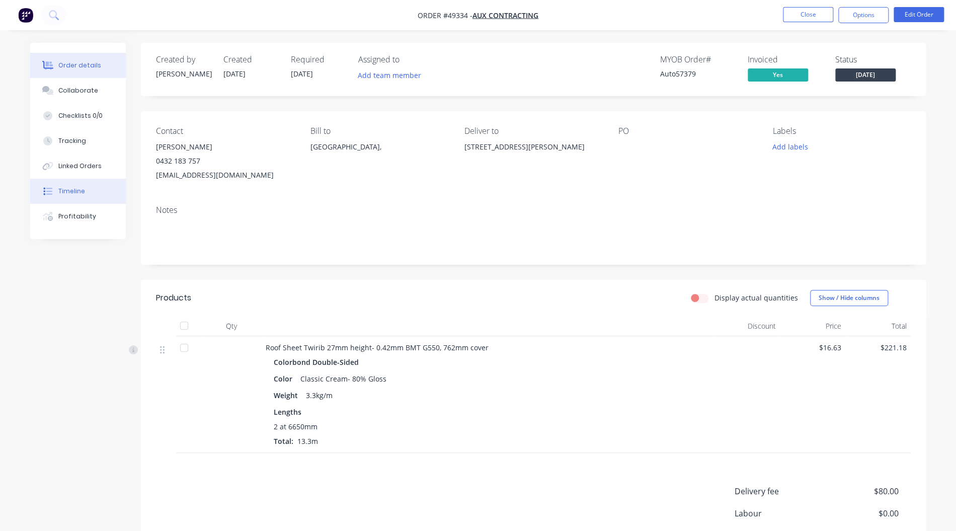
click at [80, 194] on div "Timeline" at bounding box center [71, 191] width 27 height 9
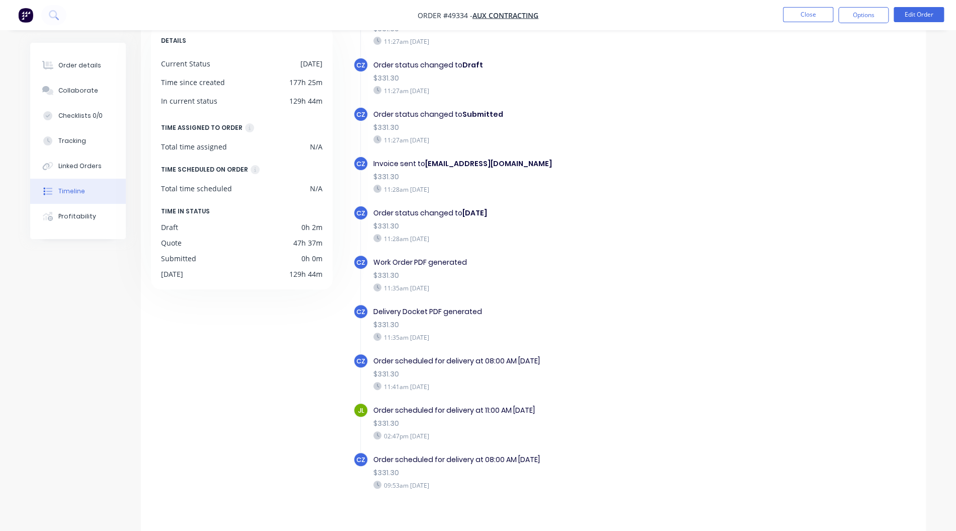
scroll to position [74, 0]
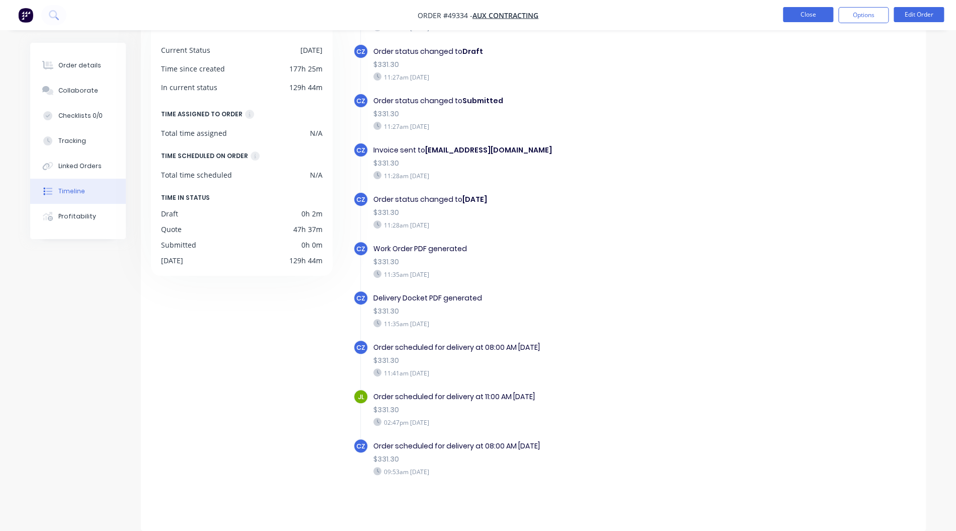
click at [808, 16] on button "Close" at bounding box center [808, 14] width 50 height 15
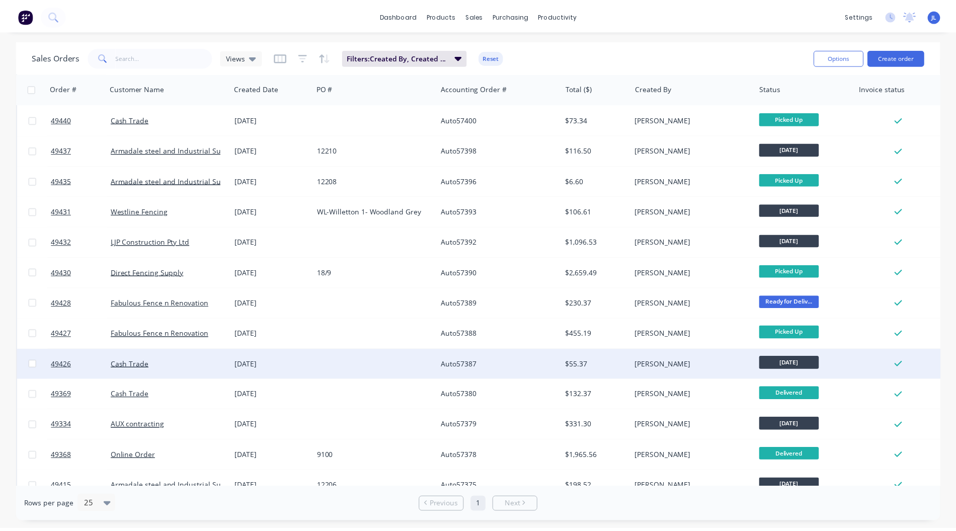
scroll to position [201, 0]
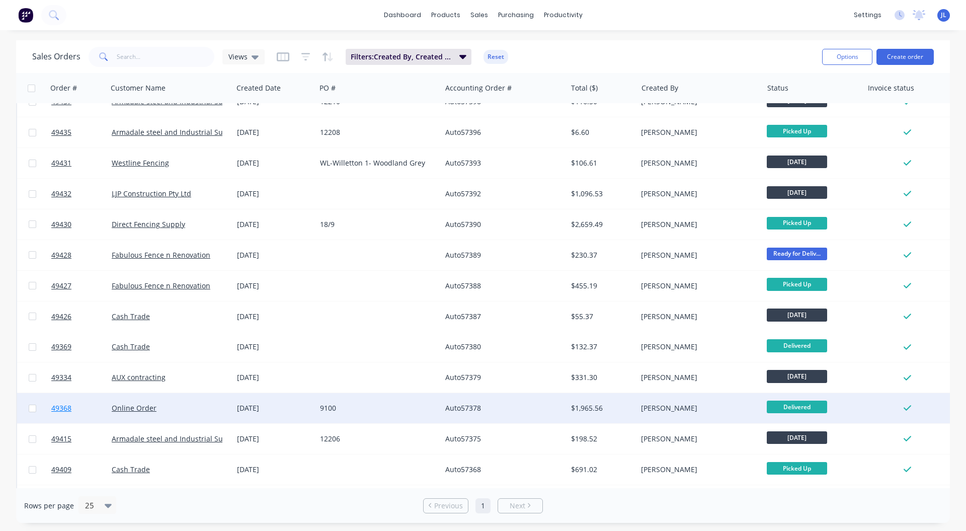
click at [61, 409] on span "49368" at bounding box center [61, 408] width 20 height 10
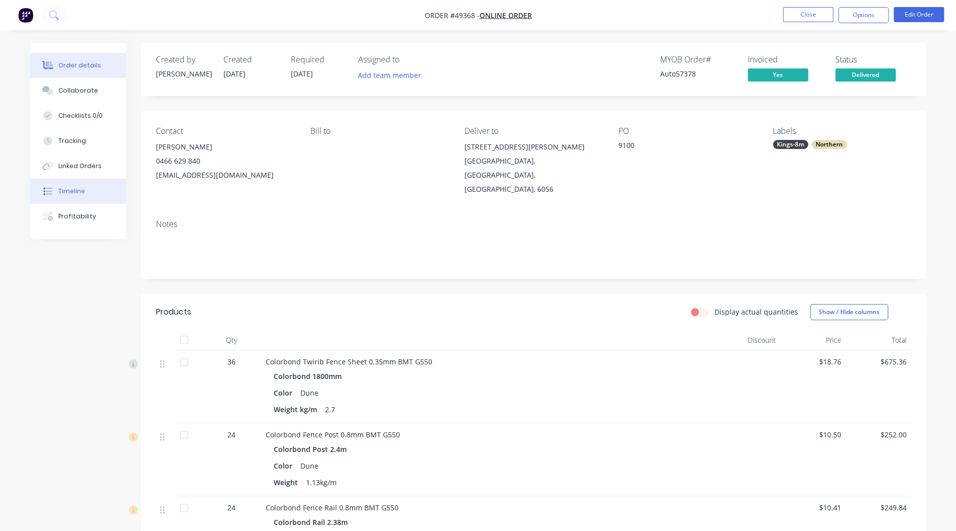
click at [83, 187] on button "Timeline" at bounding box center [78, 191] width 96 height 25
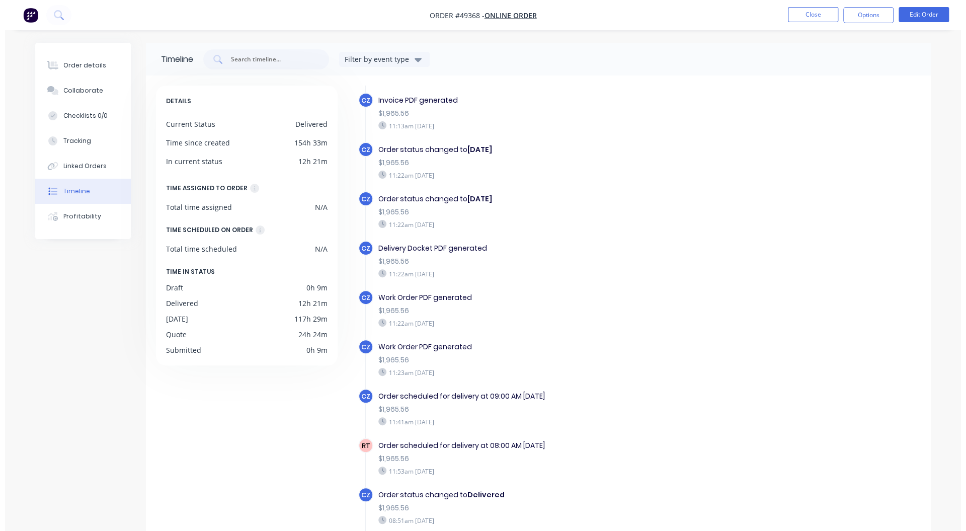
scroll to position [660, 0]
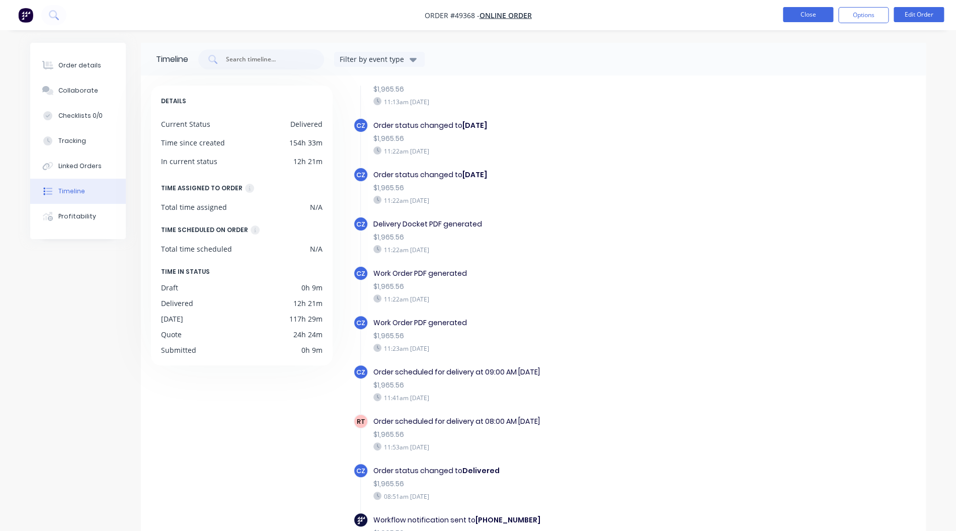
click at [787, 8] on button "Close" at bounding box center [808, 14] width 50 height 15
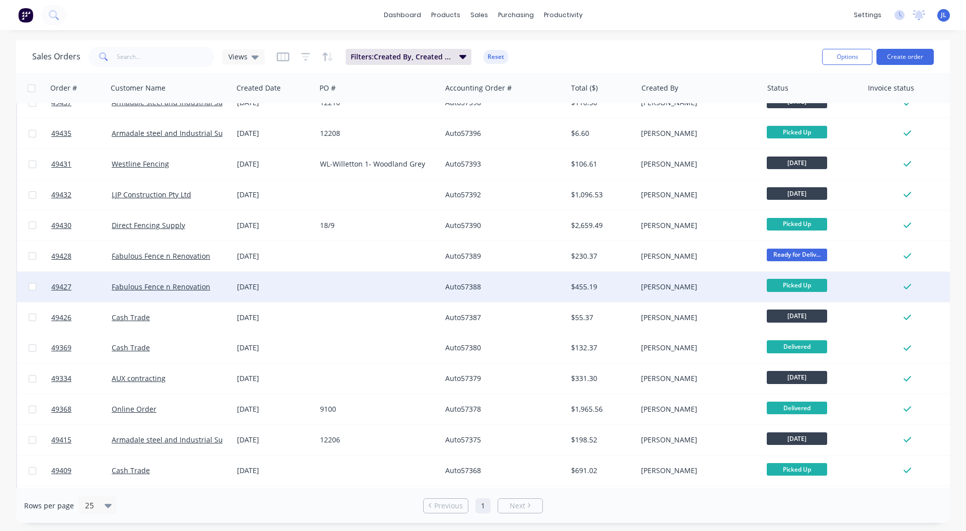
scroll to position [201, 0]
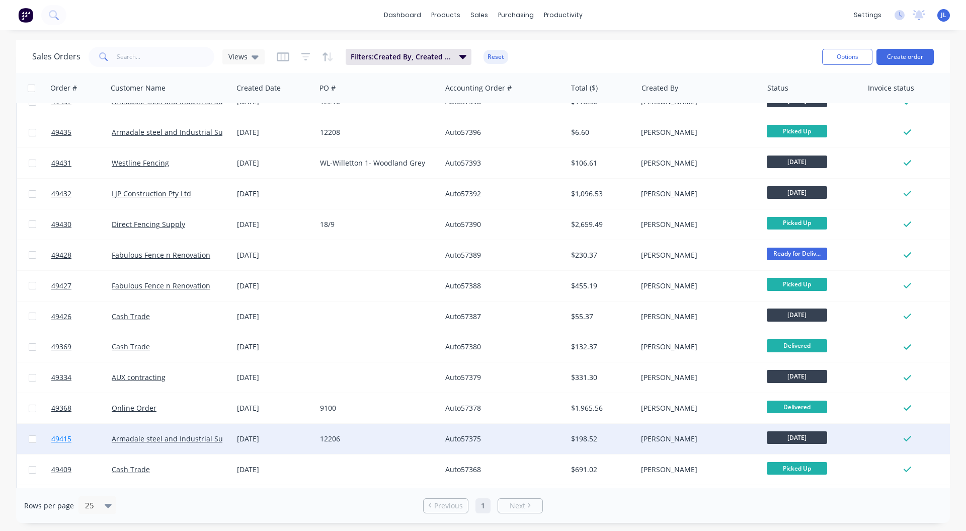
click at [60, 437] on span "49415" at bounding box center [61, 439] width 20 height 10
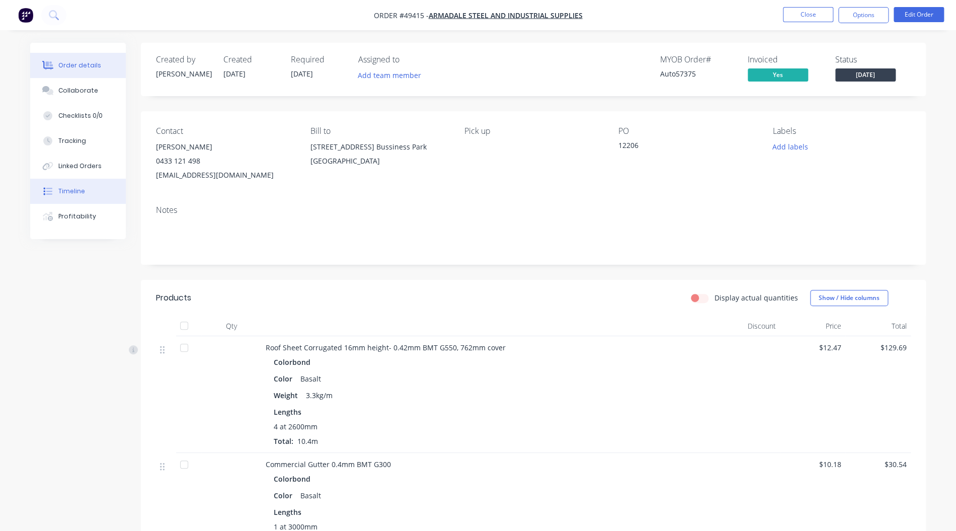
click at [91, 191] on button "Timeline" at bounding box center [78, 191] width 96 height 25
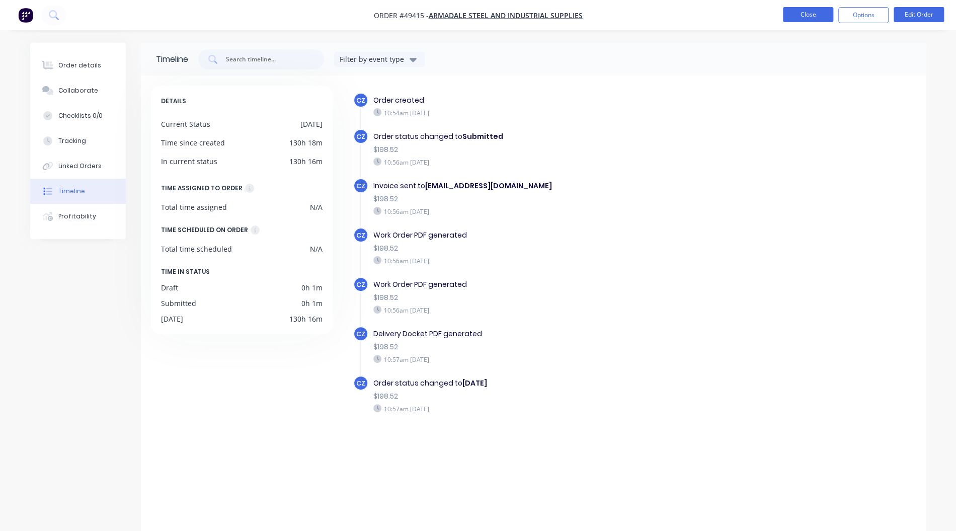
click at [800, 17] on button "Close" at bounding box center [808, 14] width 50 height 15
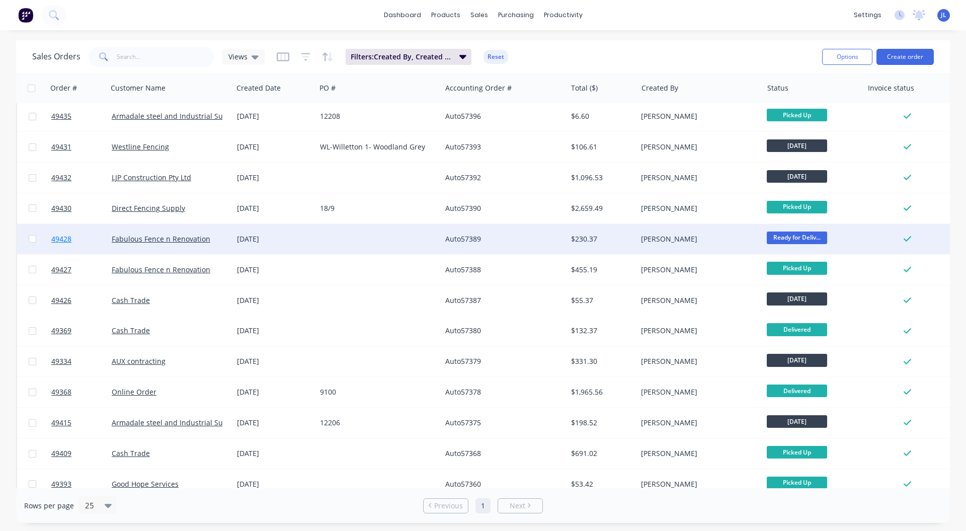
scroll to position [233, 0]
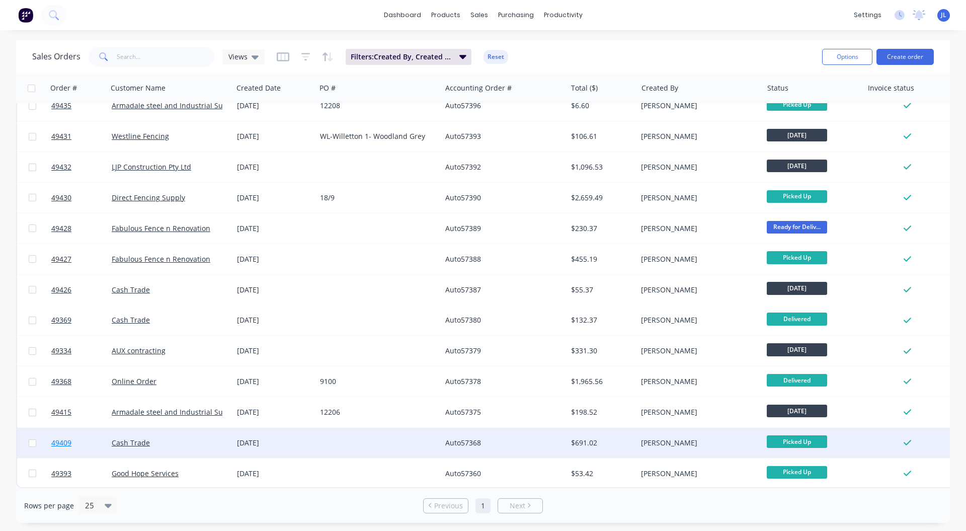
click at [62, 438] on span "49409" at bounding box center [61, 443] width 20 height 10
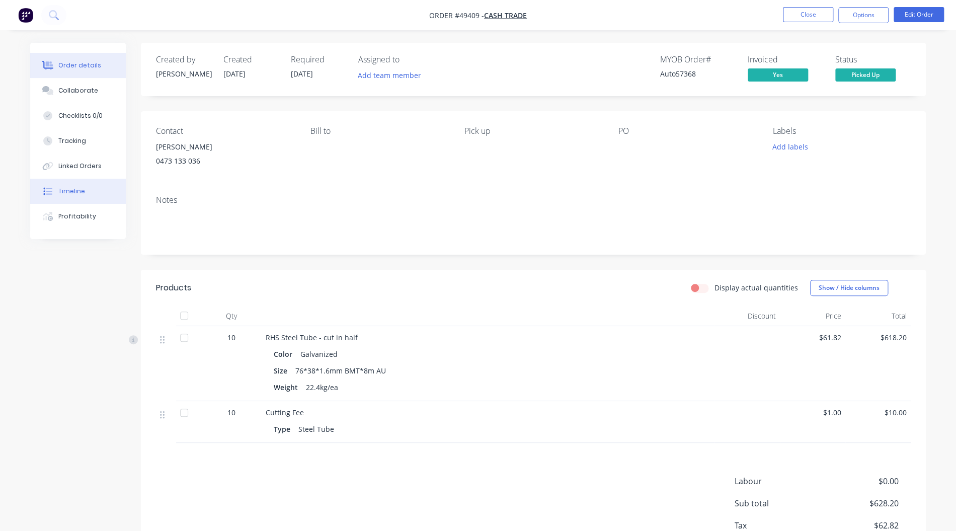
click at [92, 183] on button "Timeline" at bounding box center [78, 191] width 96 height 25
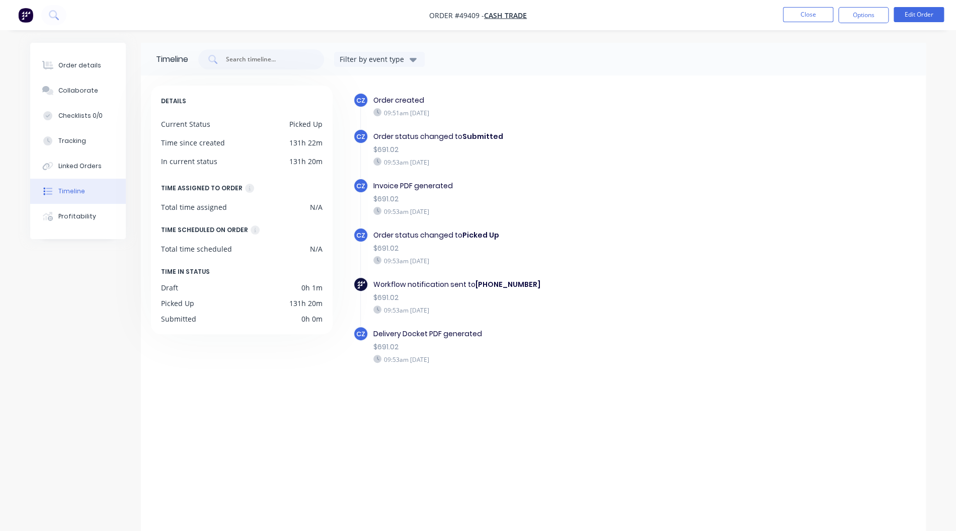
click at [779, 17] on ul "Close Options Edit Order" at bounding box center [863, 15] width 185 height 16
click at [797, 14] on button "Close" at bounding box center [808, 14] width 50 height 15
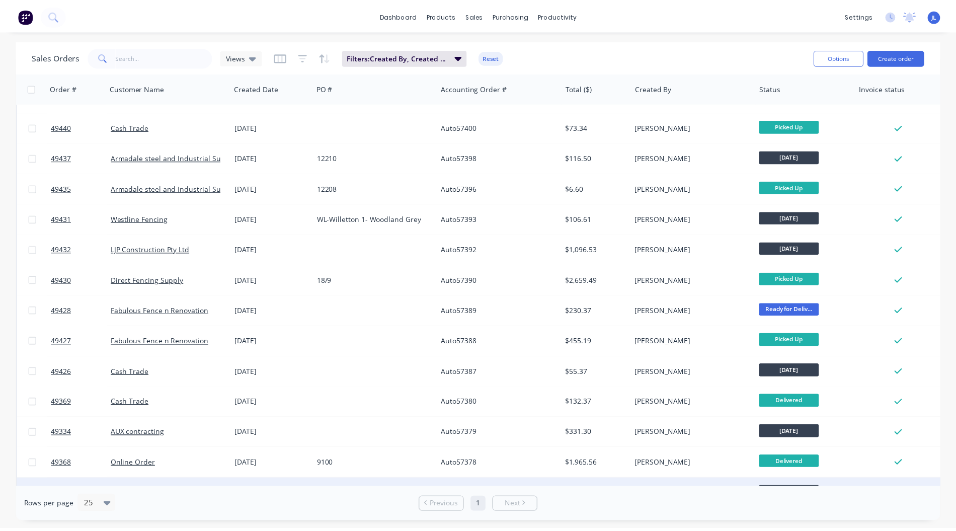
scroll to position [233, 0]
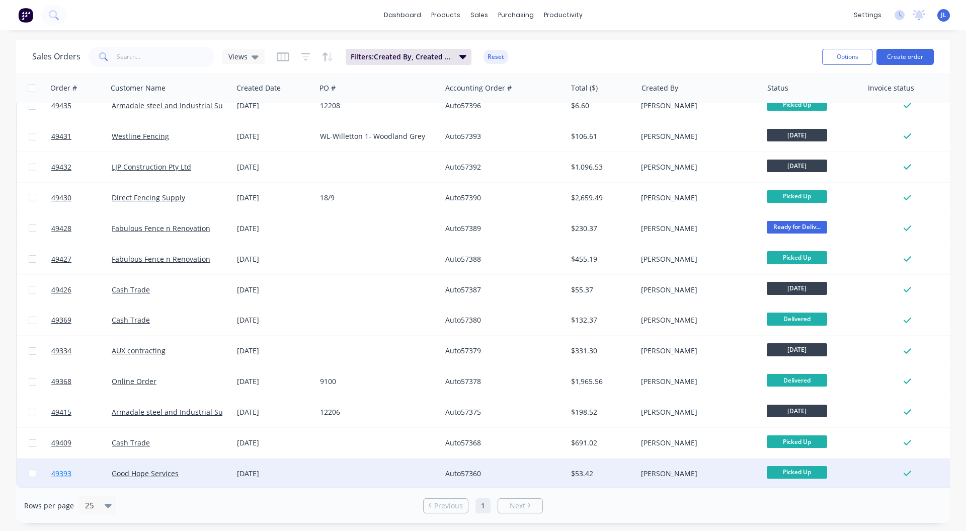
click at [62, 471] on span "49393" at bounding box center [61, 474] width 20 height 10
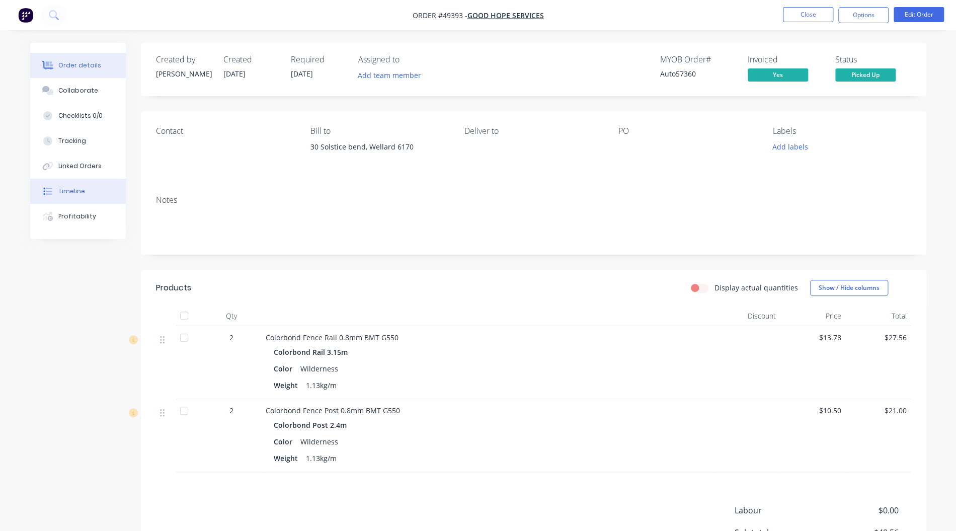
click at [85, 186] on button "Timeline" at bounding box center [78, 191] width 96 height 25
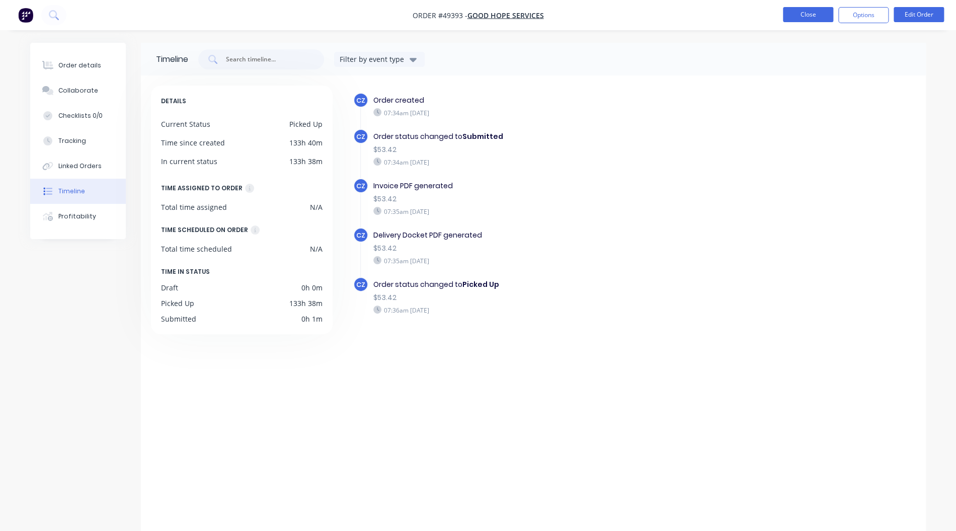
click at [795, 16] on button "Close" at bounding box center [808, 14] width 50 height 15
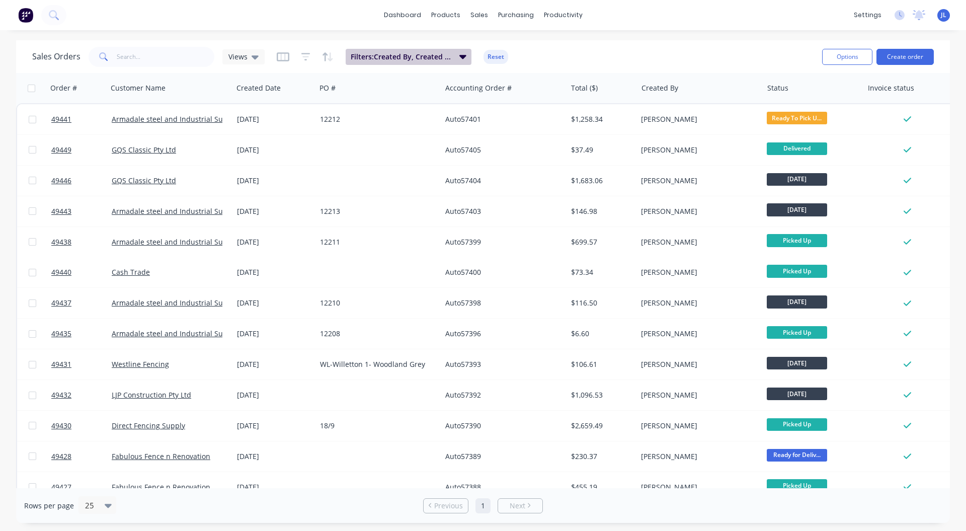
click at [429, 56] on span "Filters: Created By, Created Date, Status" at bounding box center [402, 57] width 103 height 10
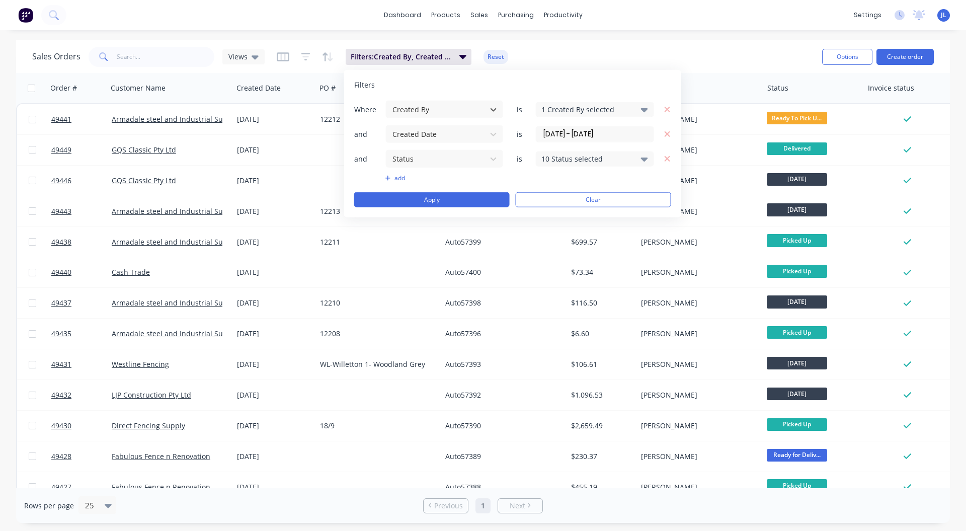
click at [568, 128] on input "[DATE] - [DATE]" at bounding box center [595, 133] width 117 height 15
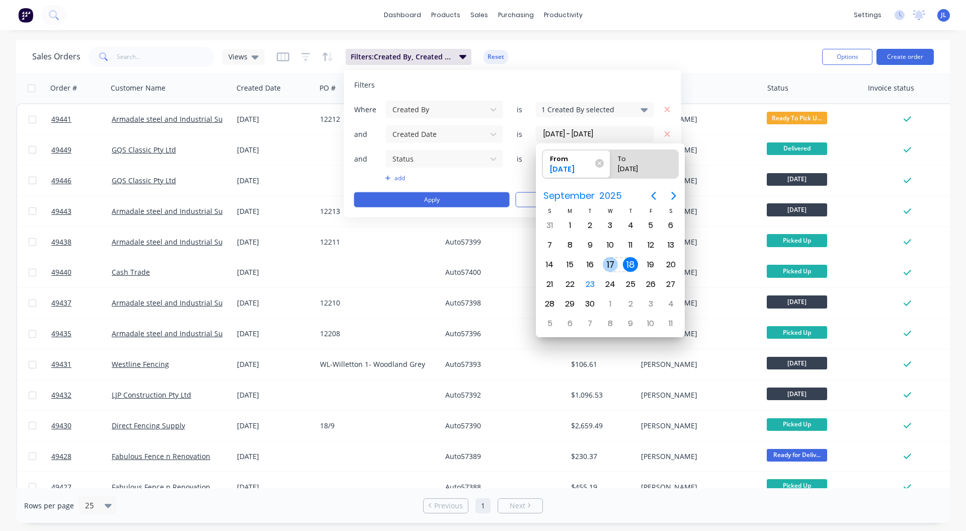
click at [612, 264] on div "17" at bounding box center [610, 264] width 15 height 15
type input "[DATE] - [DATE]"
radio input "false"
radio input "true"
click at [612, 264] on div "17" at bounding box center [610, 264] width 15 height 15
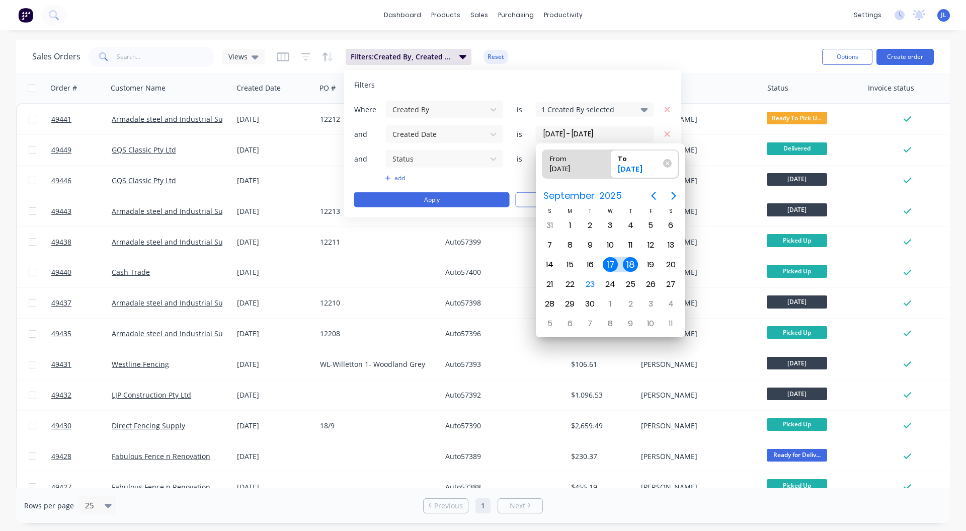
type input "[DATE] - [DATE]"
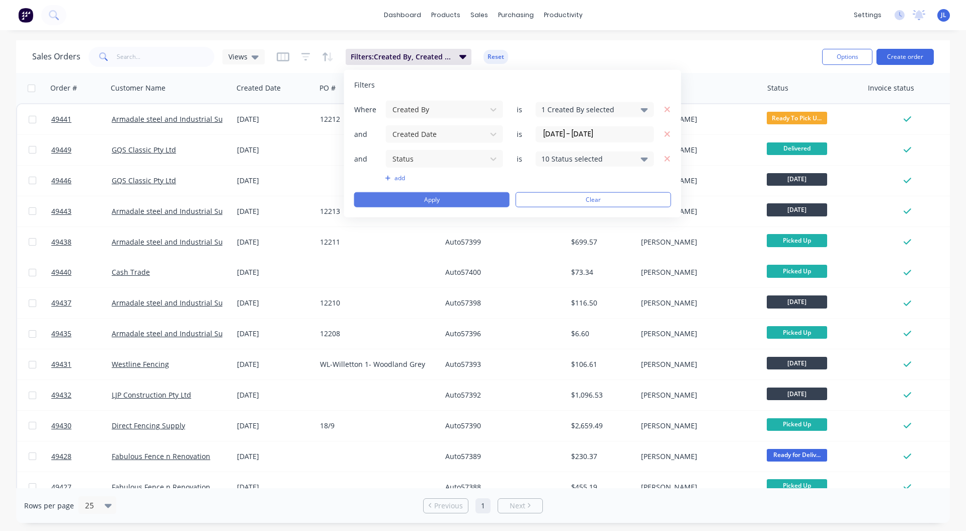
click at [426, 198] on button "Apply" at bounding box center [432, 199] width 156 height 15
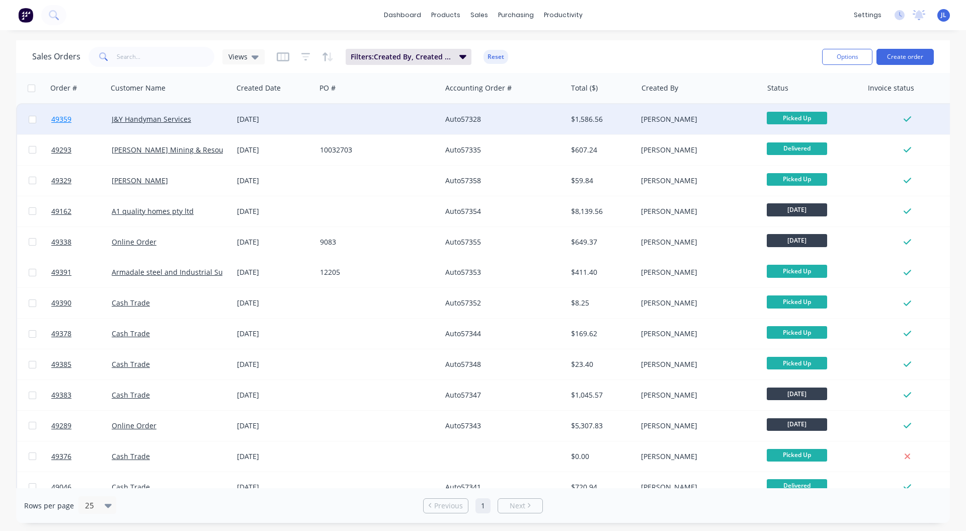
click at [68, 119] on span "49359" at bounding box center [61, 119] width 20 height 10
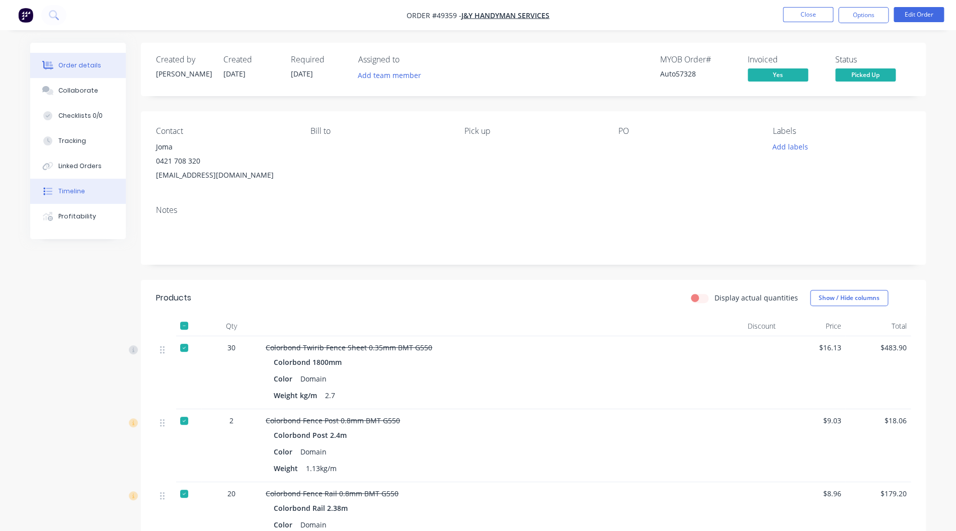
click at [66, 187] on div "Timeline" at bounding box center [71, 191] width 27 height 9
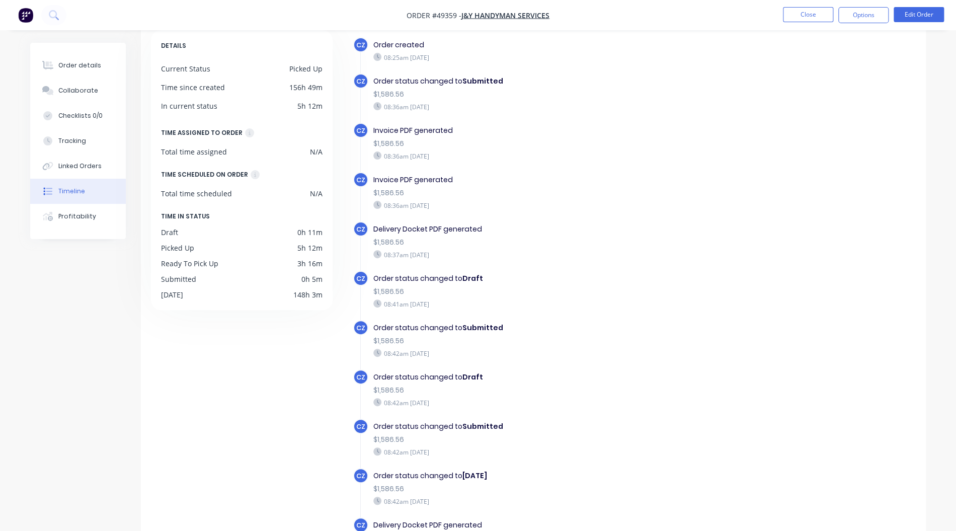
scroll to position [74, 0]
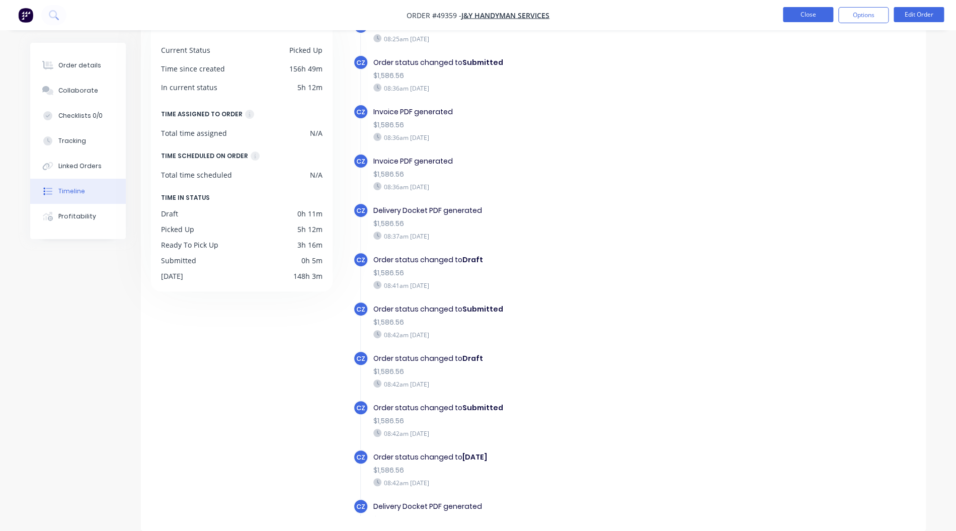
click at [826, 13] on button "Close" at bounding box center [808, 14] width 50 height 15
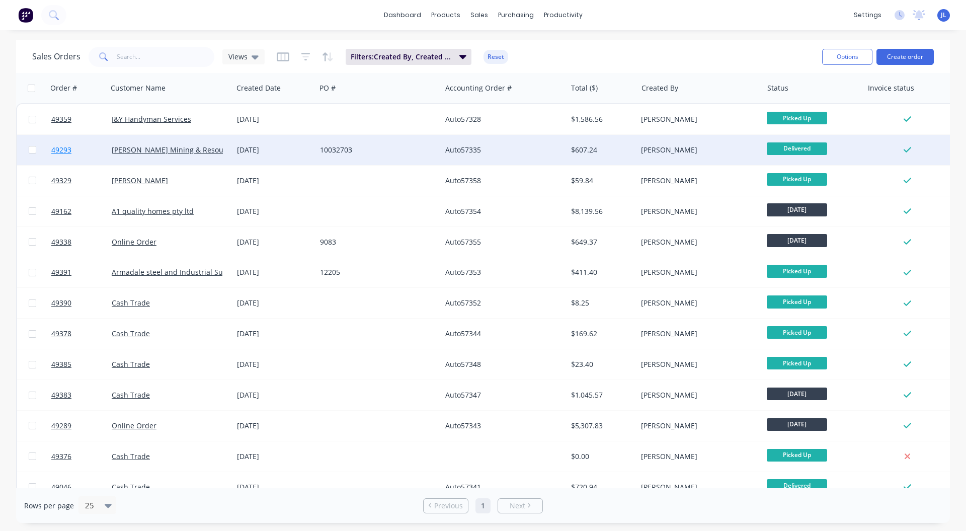
click at [68, 149] on span "49293" at bounding box center [61, 150] width 20 height 10
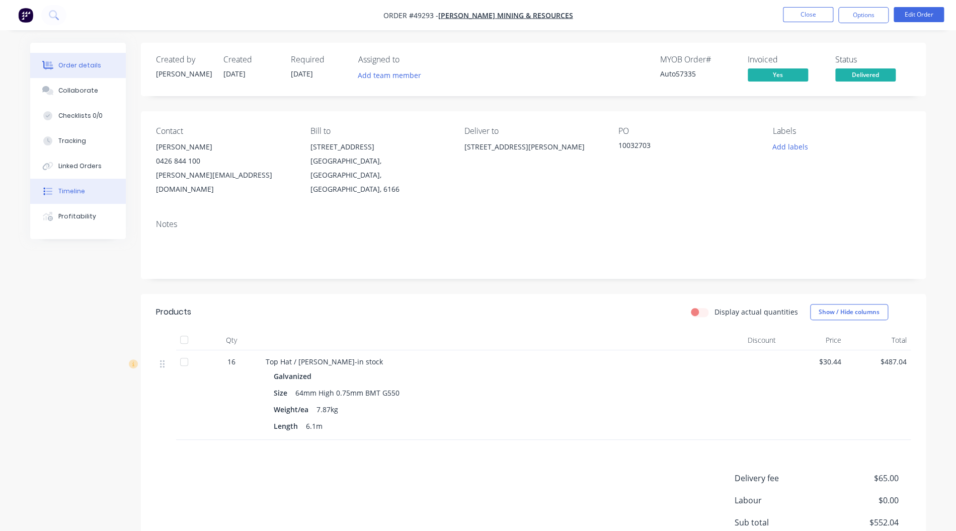
click at [93, 199] on button "Timeline" at bounding box center [78, 191] width 96 height 25
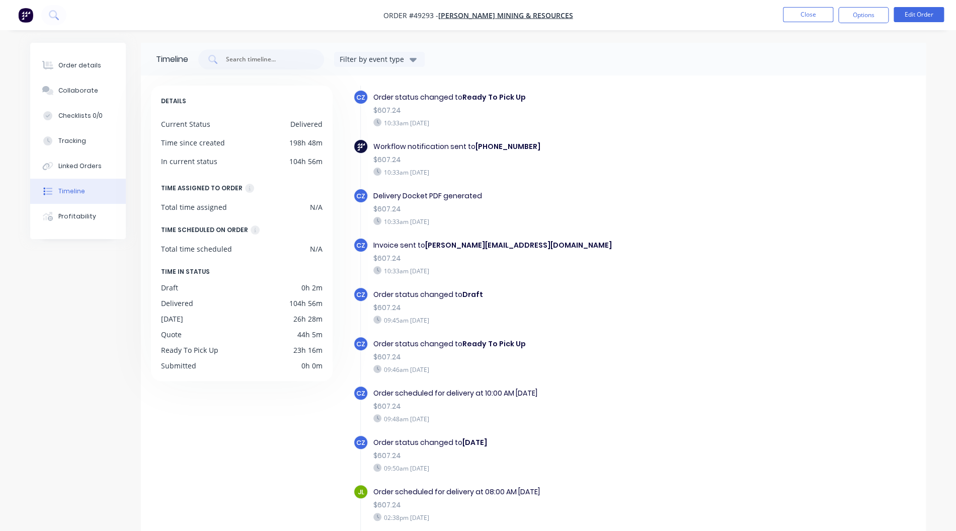
scroll to position [412, 0]
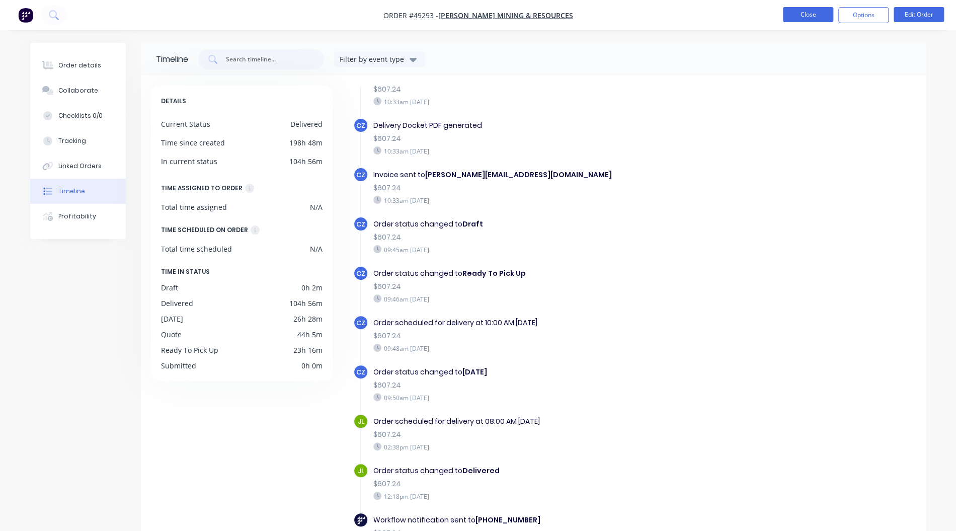
click at [802, 15] on button "Close" at bounding box center [808, 14] width 50 height 15
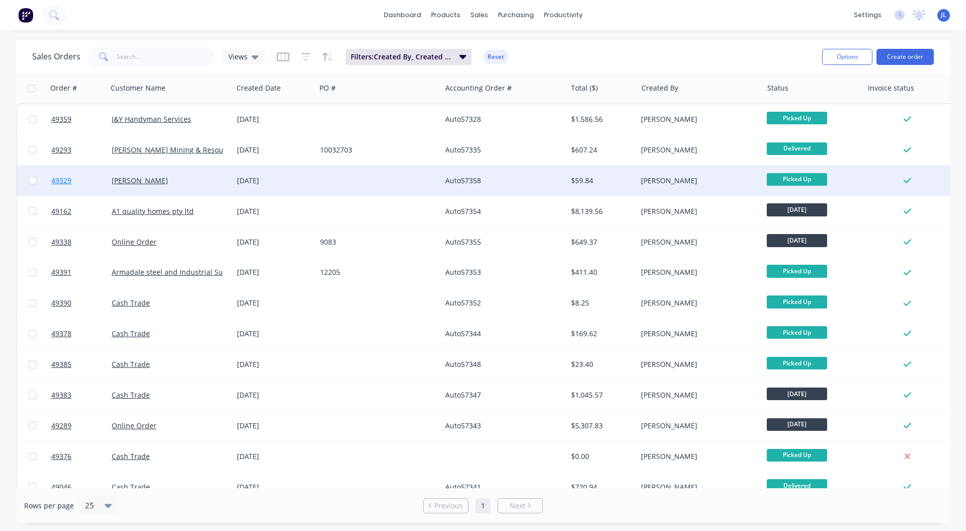
click at [63, 179] on span "49329" at bounding box center [61, 181] width 20 height 10
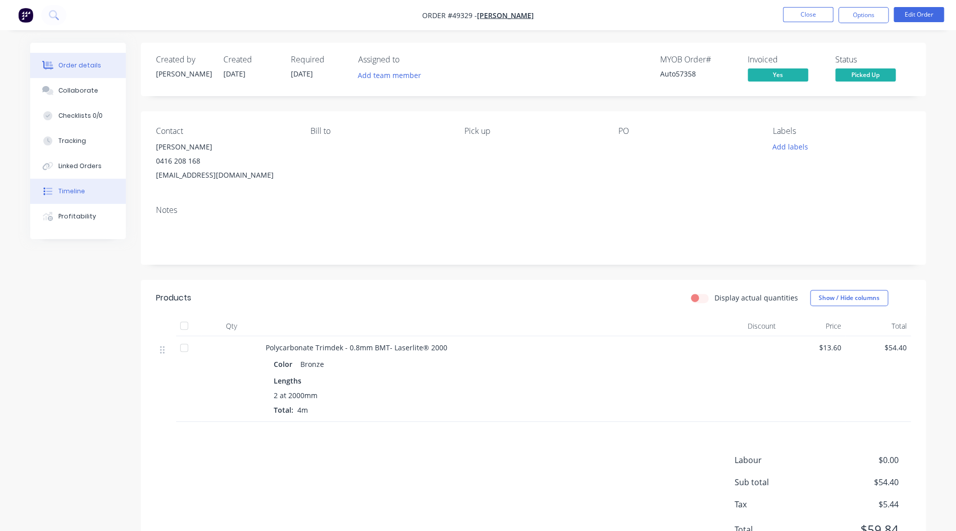
click at [92, 186] on button "Timeline" at bounding box center [78, 191] width 96 height 25
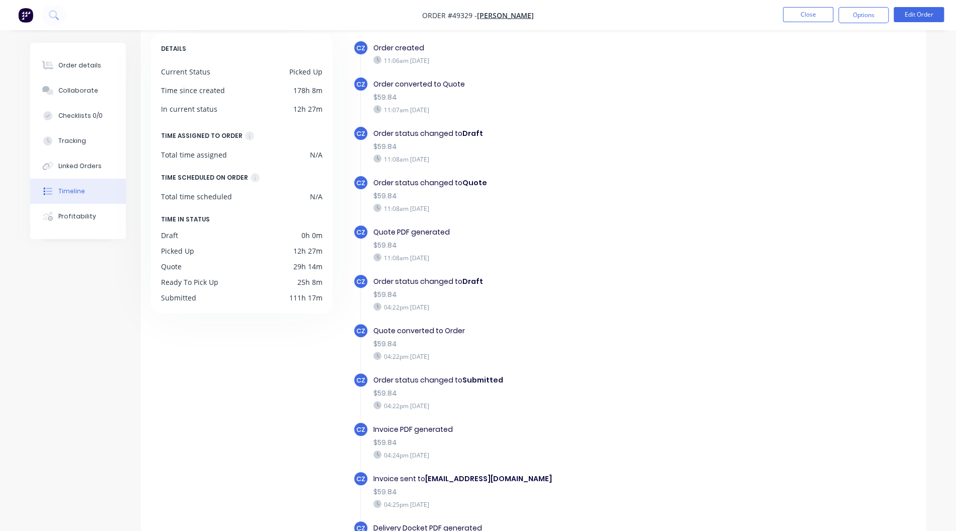
scroll to position [74, 0]
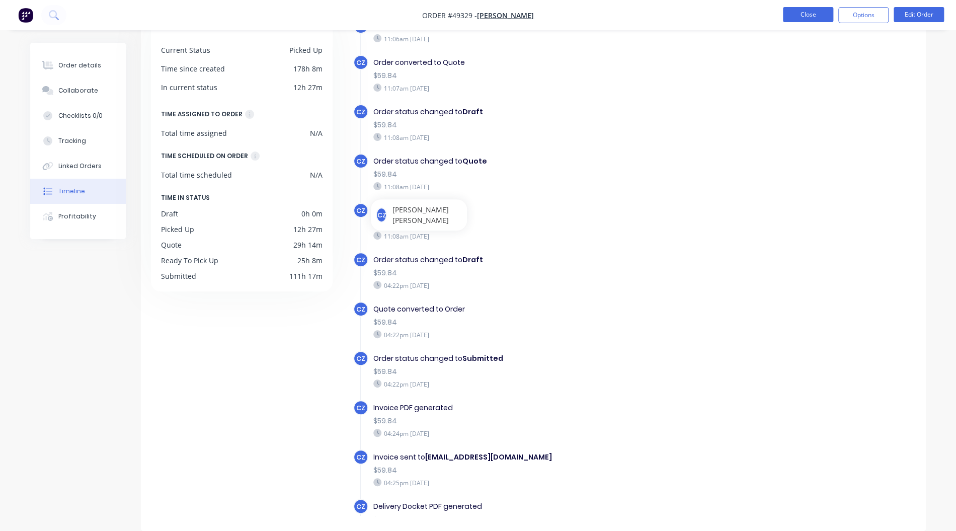
click at [795, 19] on button "Close" at bounding box center [808, 14] width 50 height 15
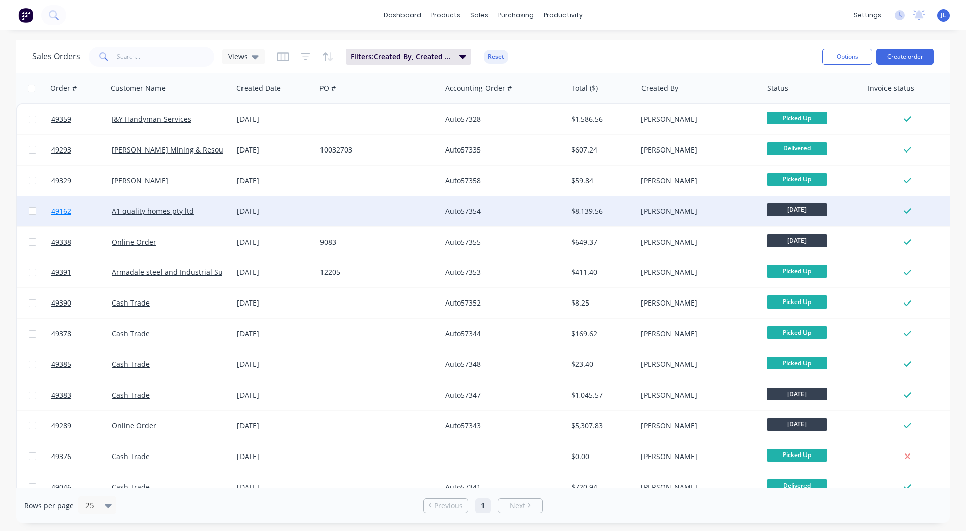
click at [57, 212] on span "49162" at bounding box center [61, 211] width 20 height 10
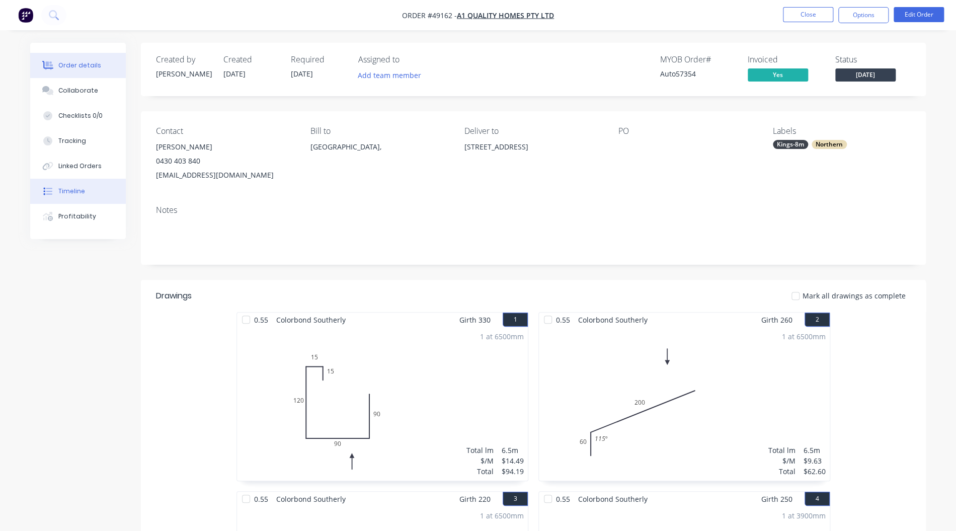
click at [75, 190] on div "Timeline" at bounding box center [71, 191] width 27 height 9
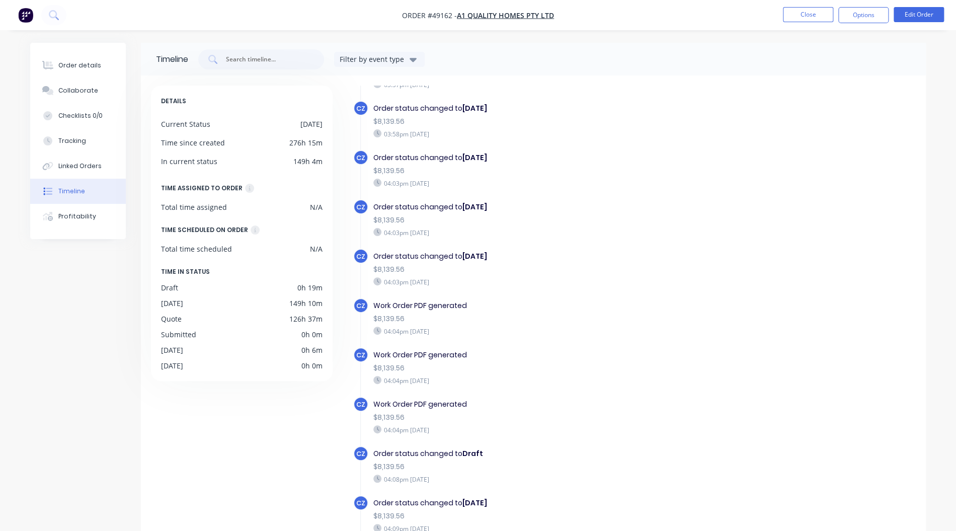
scroll to position [860, 0]
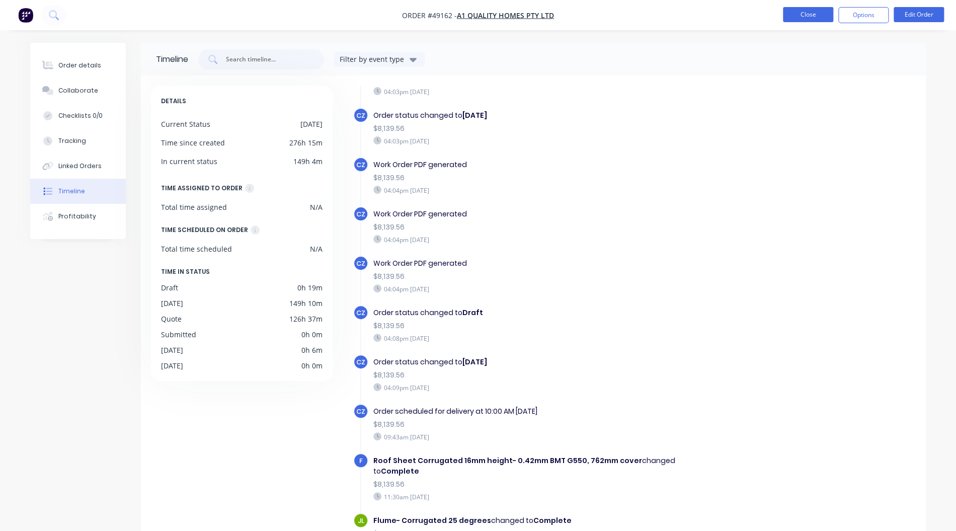
click at [803, 14] on button "Close" at bounding box center [808, 14] width 50 height 15
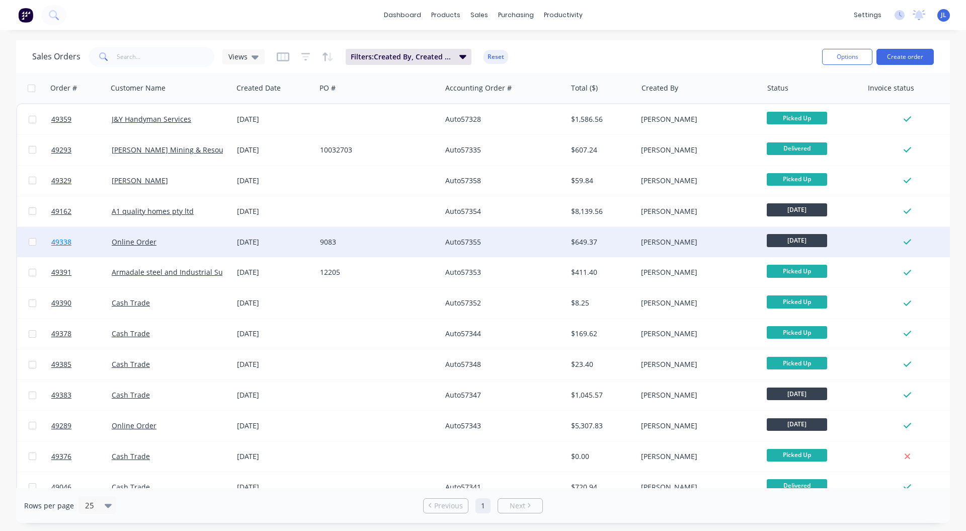
click at [68, 242] on span "49338" at bounding box center [61, 242] width 20 height 10
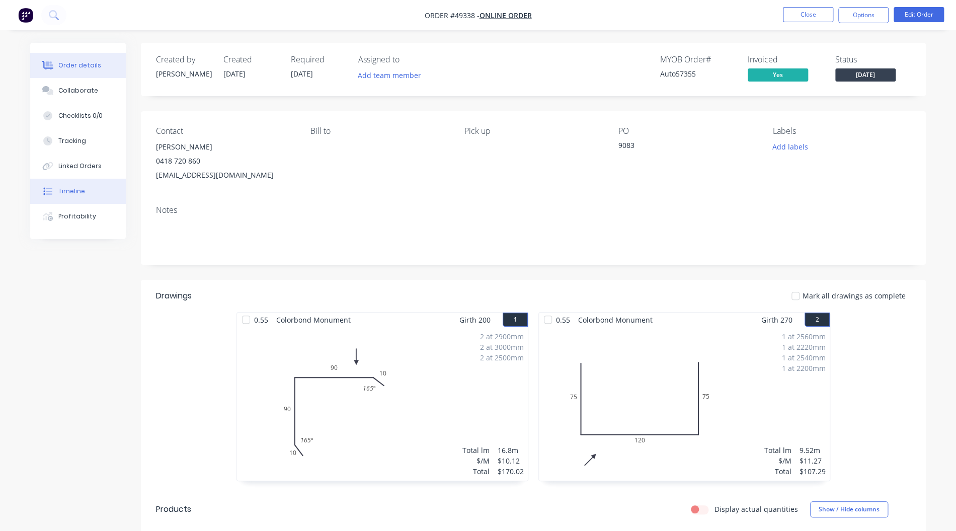
click at [83, 191] on div "Timeline" at bounding box center [71, 191] width 27 height 9
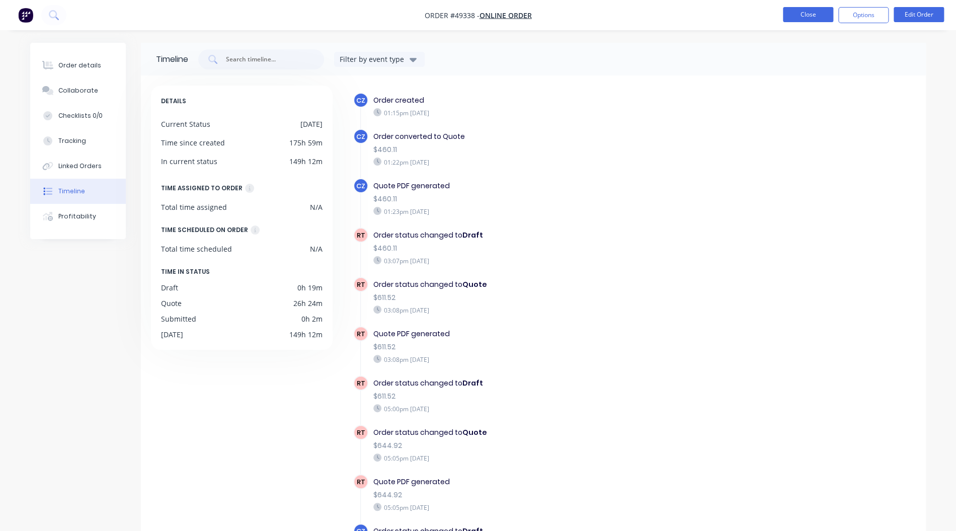
click at [789, 16] on button "Close" at bounding box center [808, 14] width 50 height 15
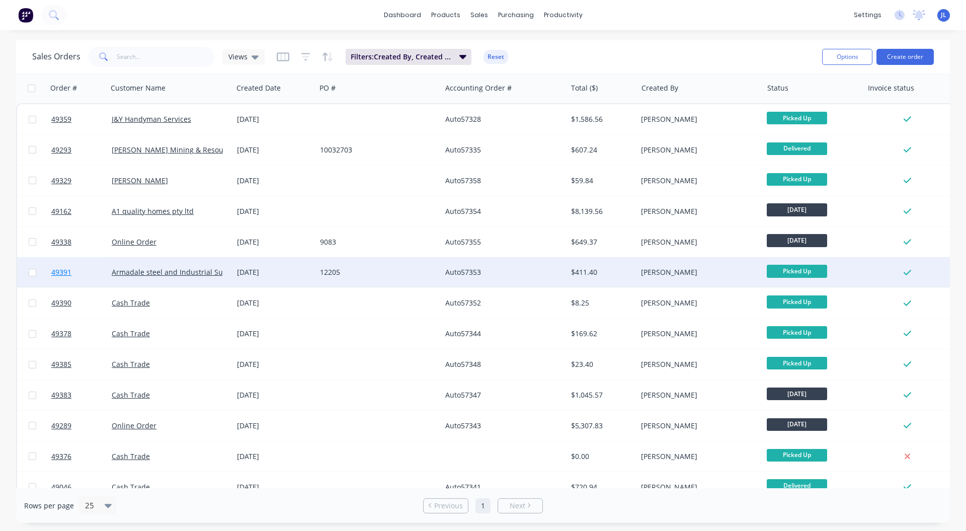
click at [64, 274] on span "49391" at bounding box center [61, 272] width 20 height 10
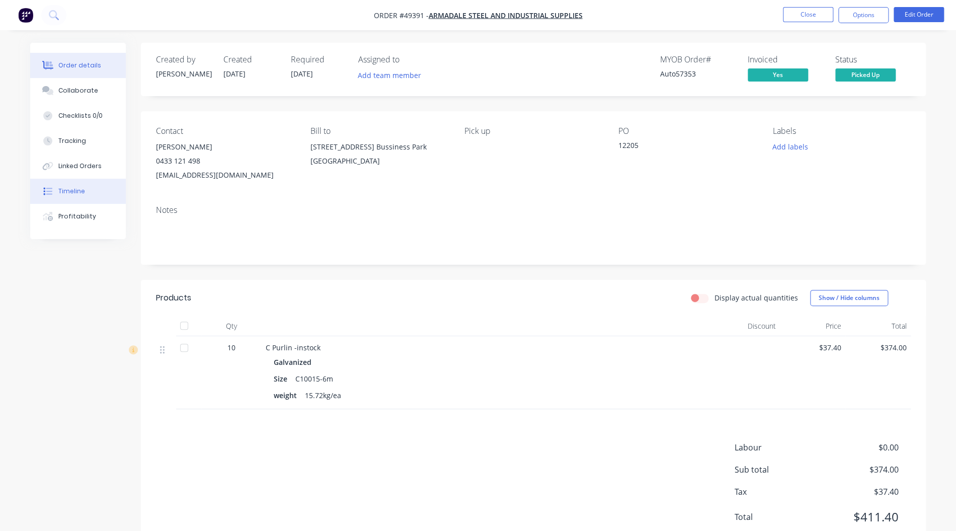
click at [80, 191] on div "Timeline" at bounding box center [71, 191] width 27 height 9
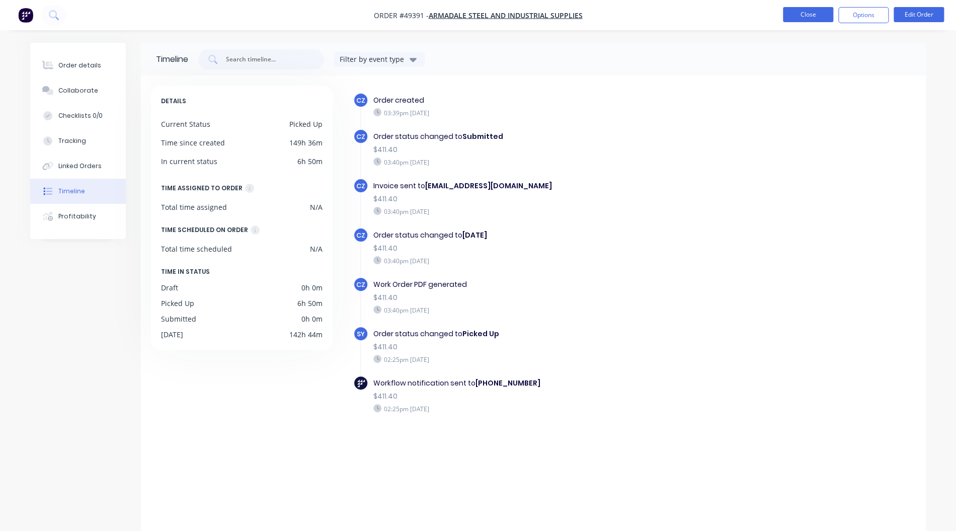
click at [825, 13] on button "Close" at bounding box center [808, 14] width 50 height 15
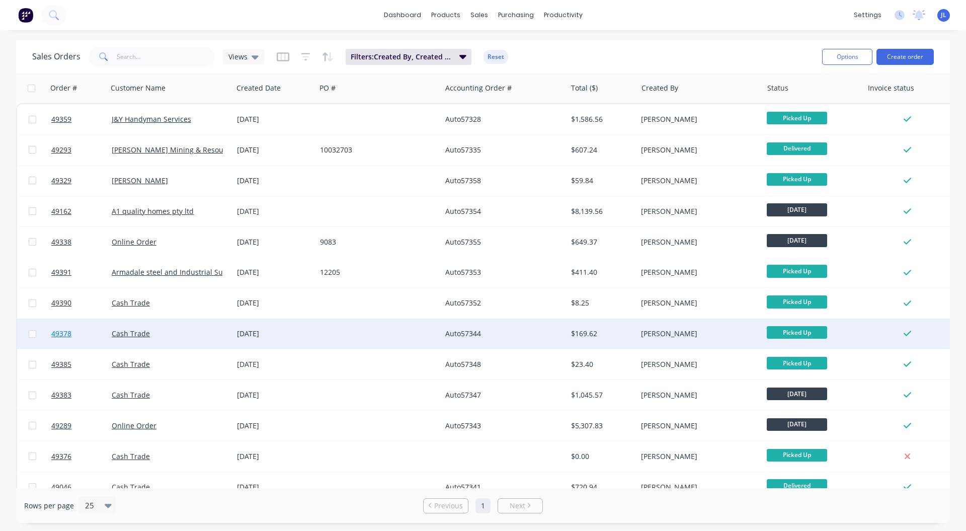
click at [66, 333] on span "49378" at bounding box center [61, 334] width 20 height 10
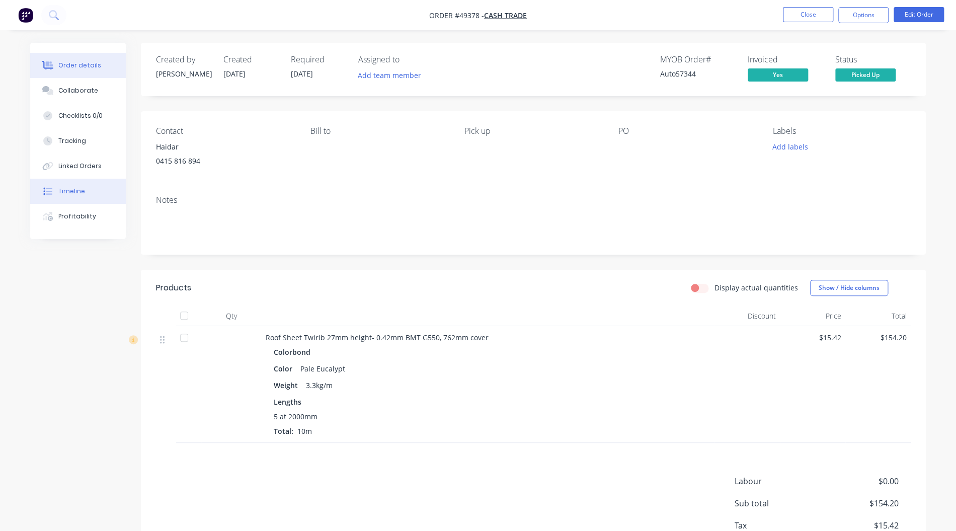
click at [90, 186] on button "Timeline" at bounding box center [78, 191] width 96 height 25
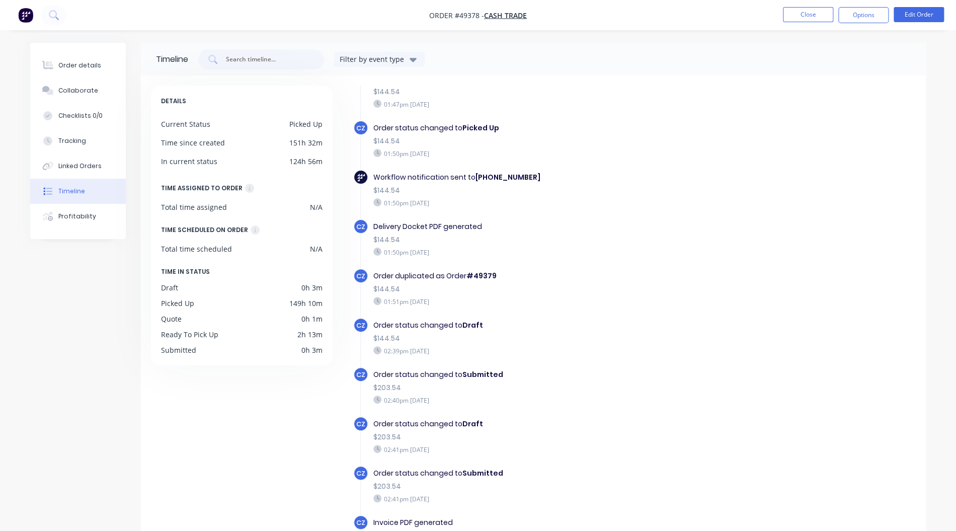
scroll to position [268, 0]
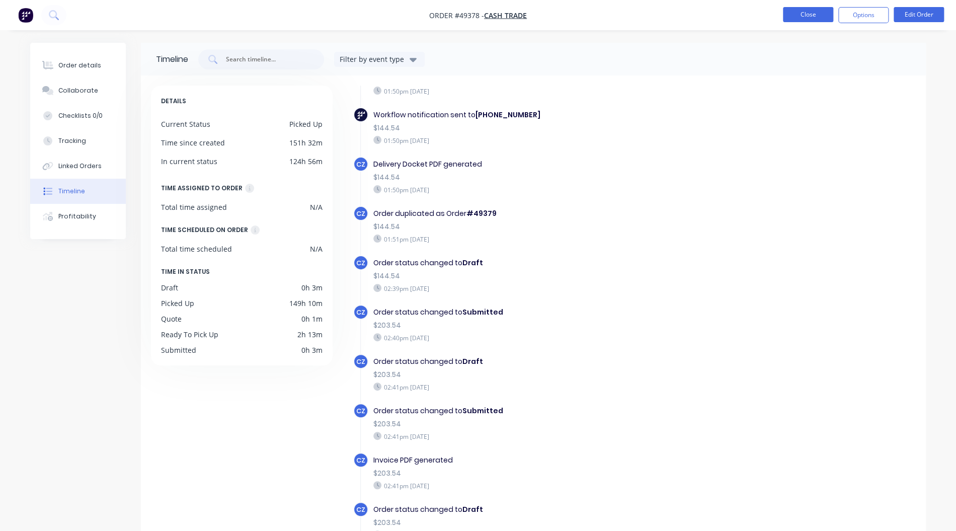
click at [818, 11] on button "Close" at bounding box center [808, 14] width 50 height 15
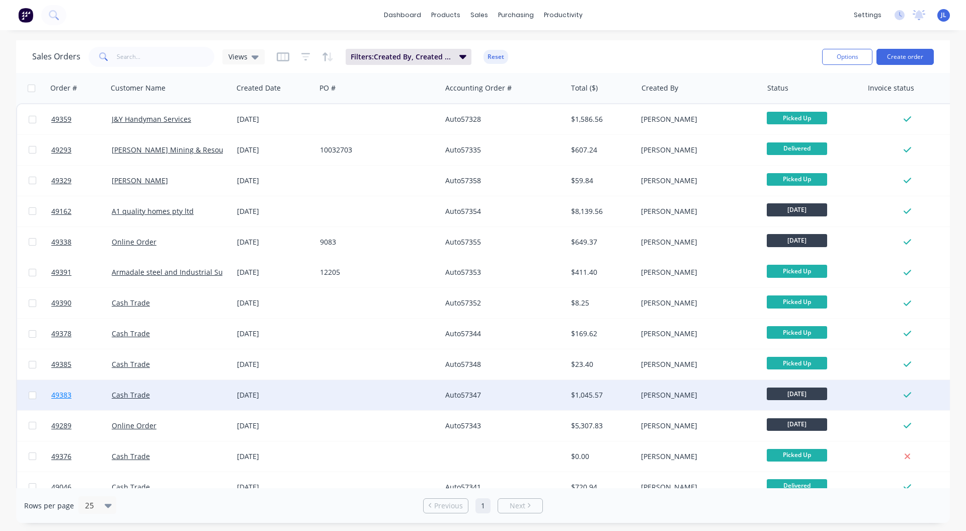
click at [66, 393] on span "49383" at bounding box center [61, 395] width 20 height 10
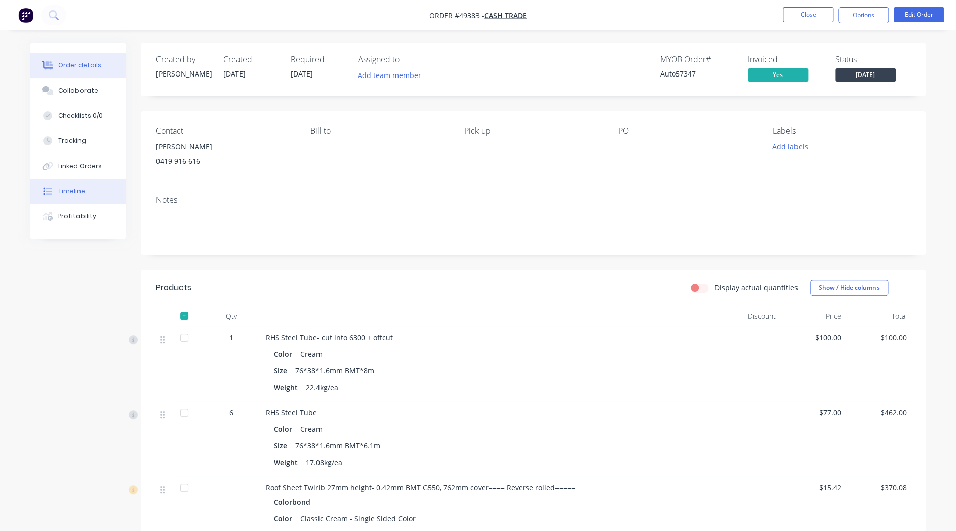
click at [70, 185] on button "Timeline" at bounding box center [78, 191] width 96 height 25
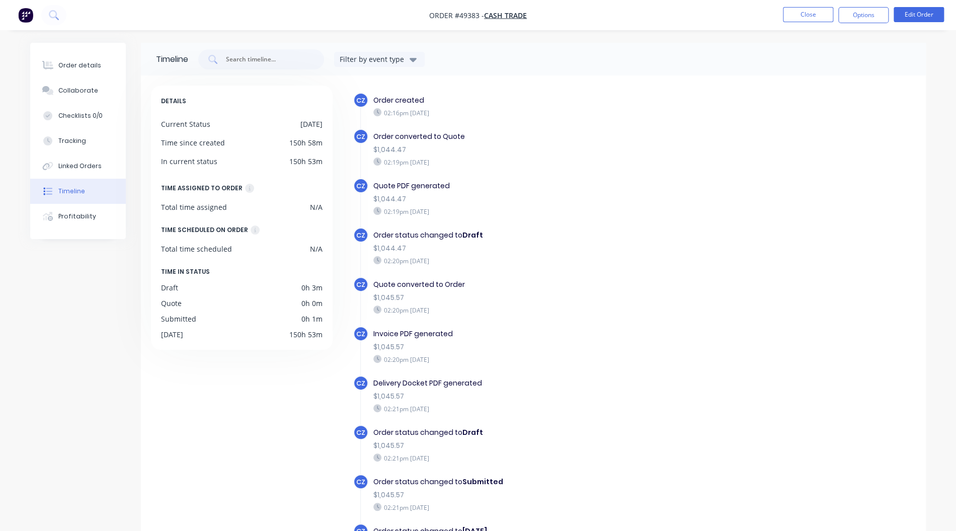
scroll to position [64, 0]
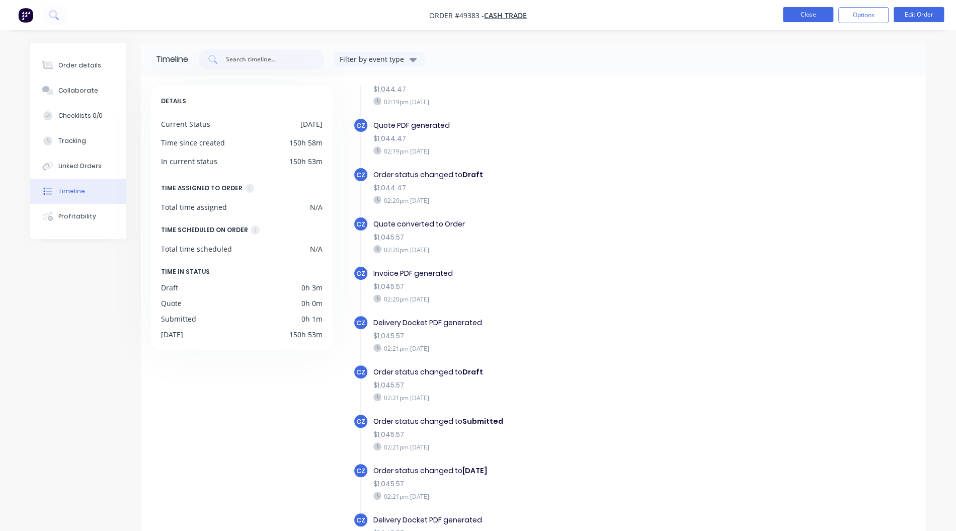
click at [811, 15] on button "Close" at bounding box center [808, 14] width 50 height 15
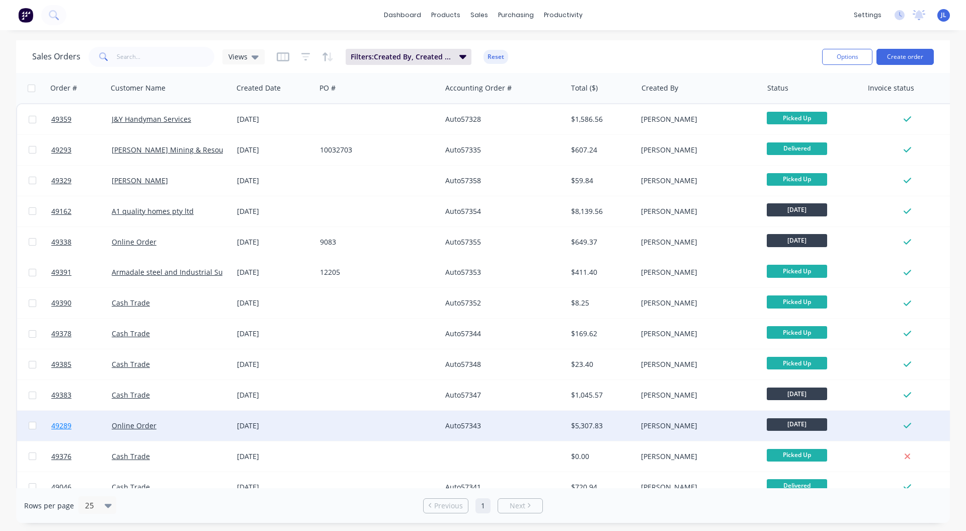
click at [58, 426] on span "49289" at bounding box center [61, 426] width 20 height 10
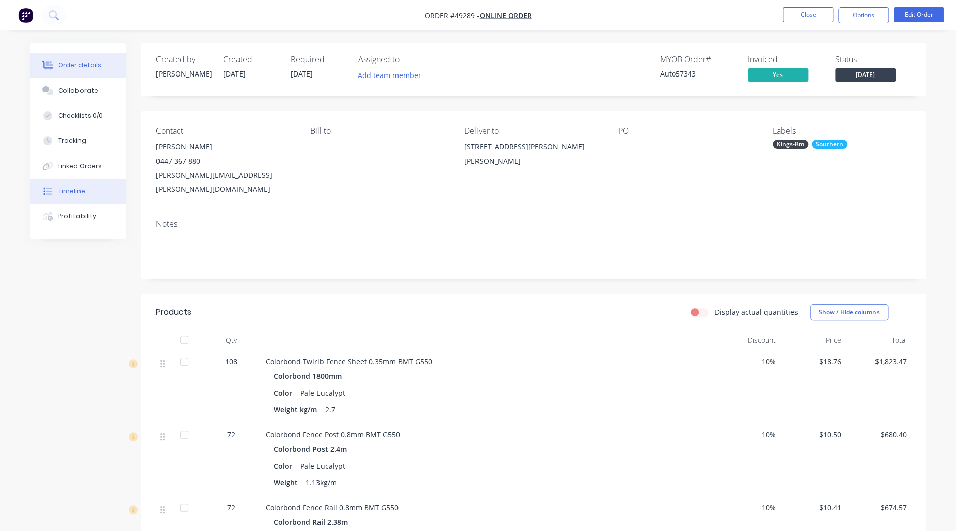
click at [101, 190] on button "Timeline" at bounding box center [78, 191] width 96 height 25
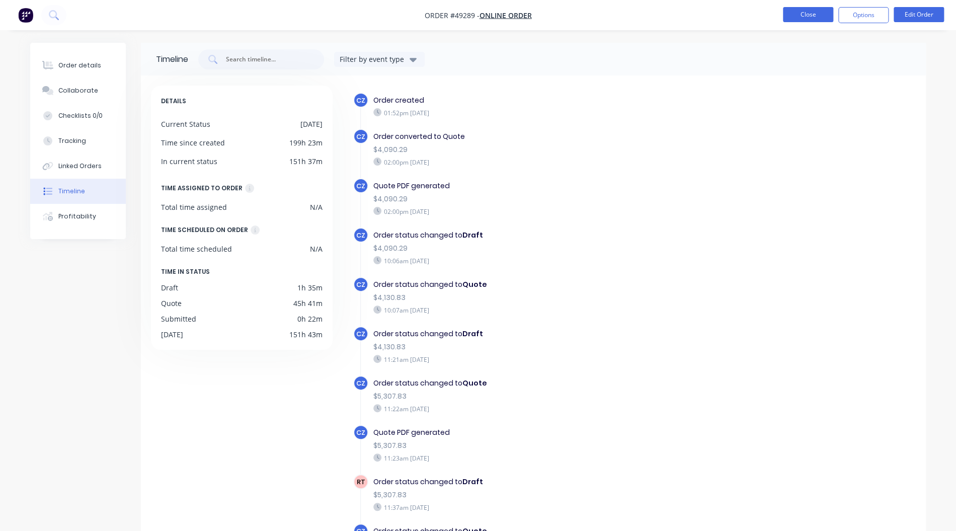
click at [819, 14] on button "Close" at bounding box center [808, 14] width 50 height 15
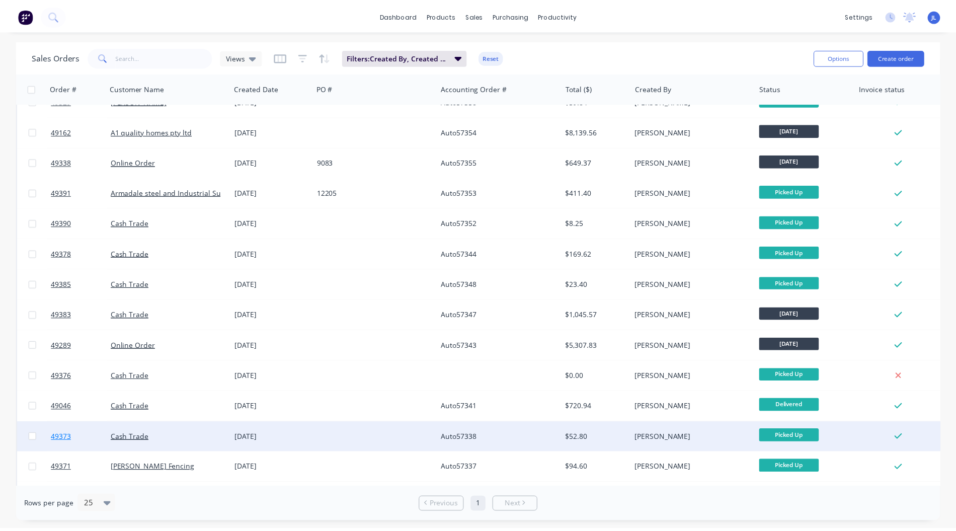
scroll to position [134, 0]
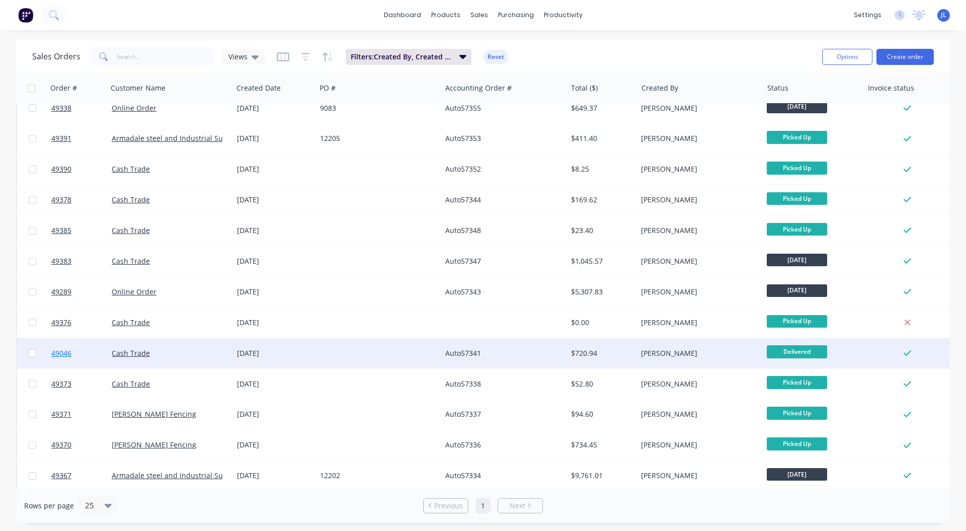
click at [66, 355] on span "49046" at bounding box center [61, 353] width 20 height 10
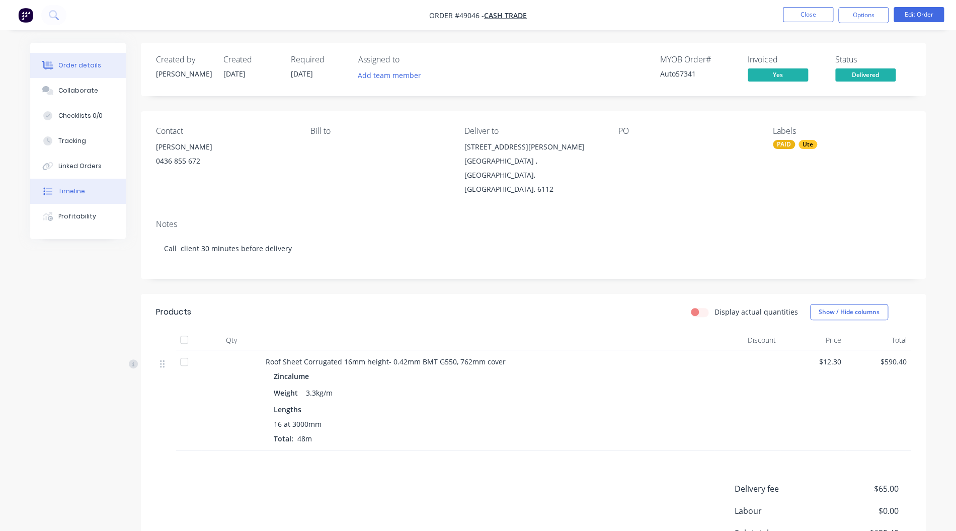
click at [85, 187] on button "Timeline" at bounding box center [78, 191] width 96 height 25
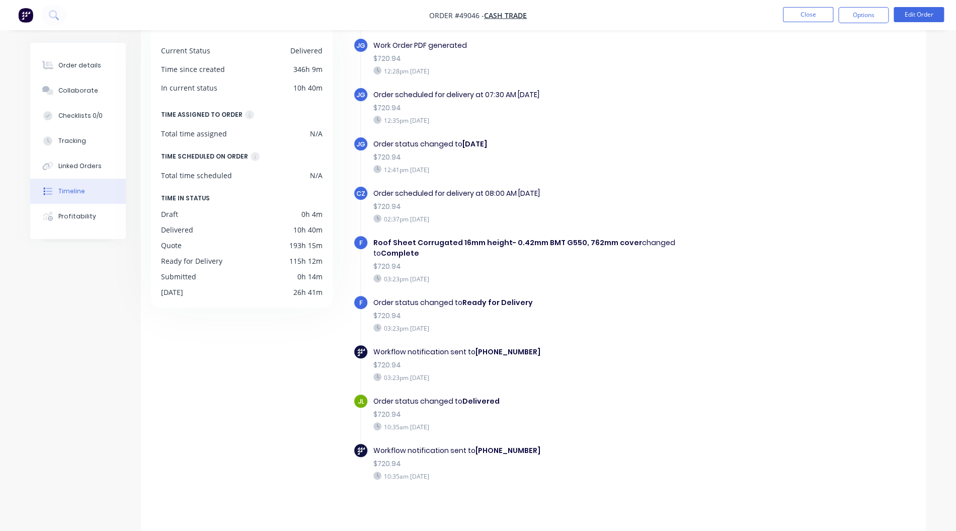
scroll to position [74, 0]
click at [817, 13] on button "Close" at bounding box center [808, 14] width 50 height 15
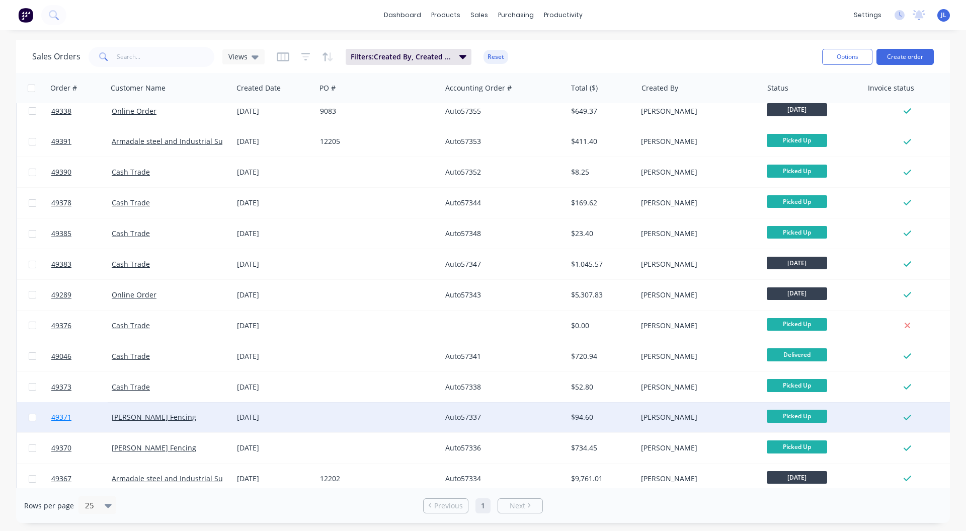
scroll to position [134, 0]
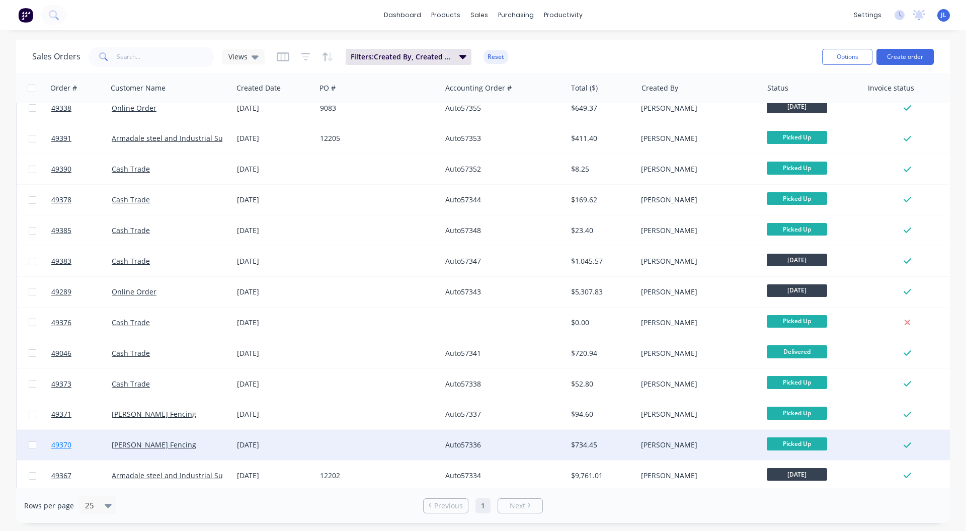
click at [67, 436] on link "49370" at bounding box center [81, 445] width 60 height 30
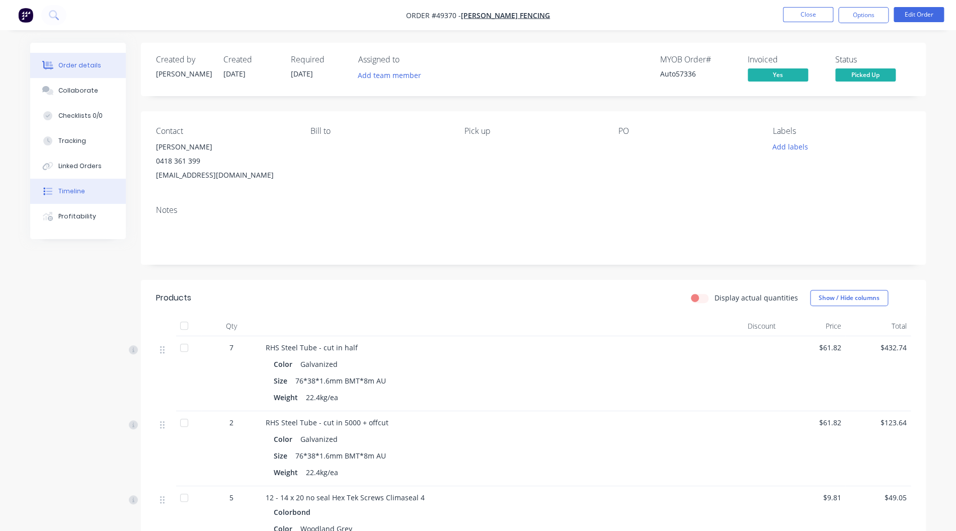
click at [97, 189] on button "Timeline" at bounding box center [78, 191] width 96 height 25
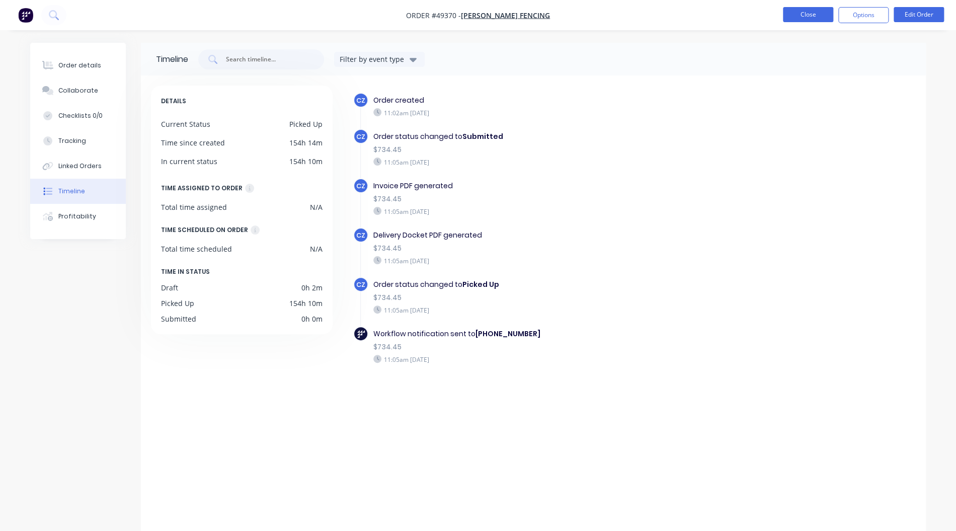
click at [794, 18] on button "Close" at bounding box center [808, 14] width 50 height 15
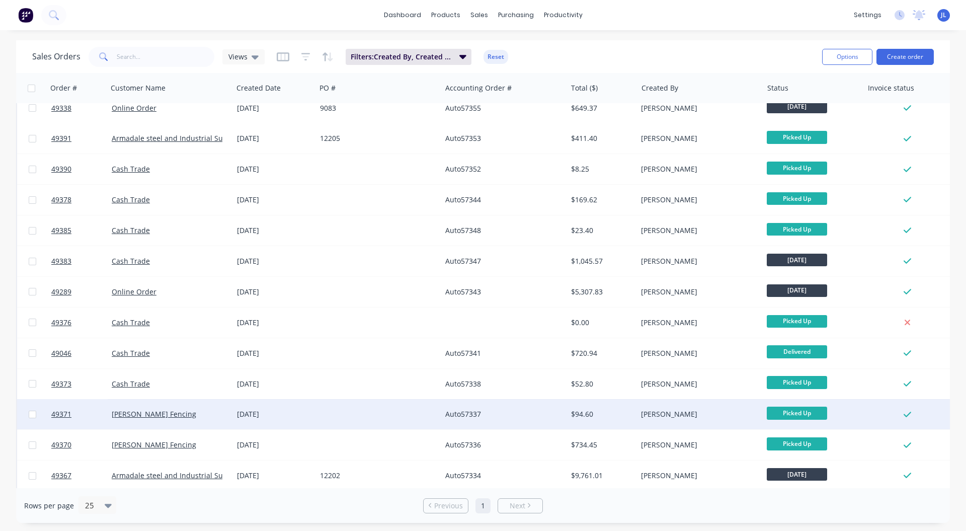
scroll to position [202, 0]
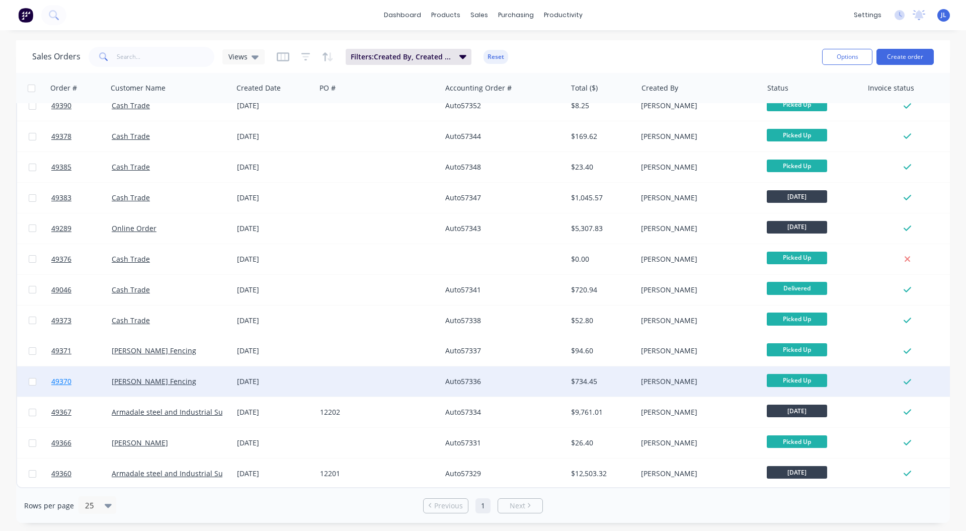
click at [61, 379] on span "49370" at bounding box center [61, 381] width 20 height 10
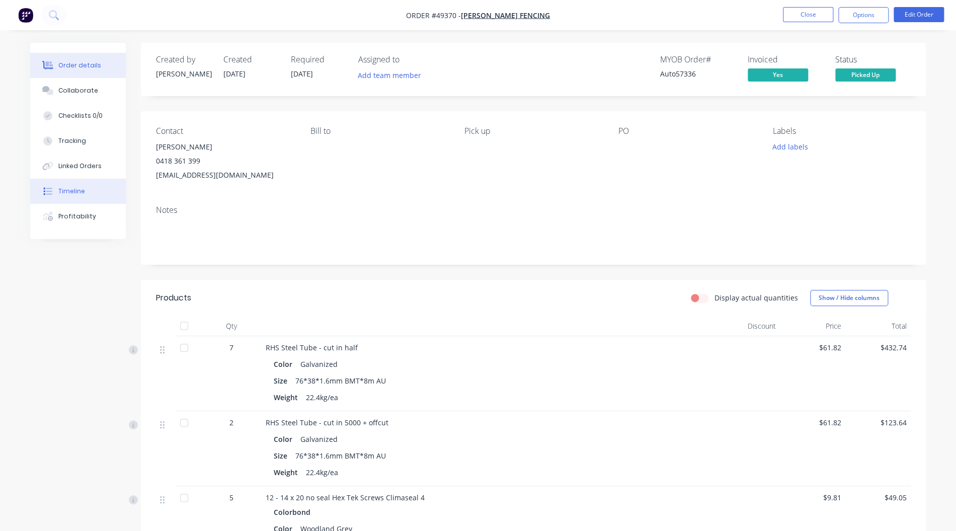
click at [70, 190] on div "Timeline" at bounding box center [71, 191] width 27 height 9
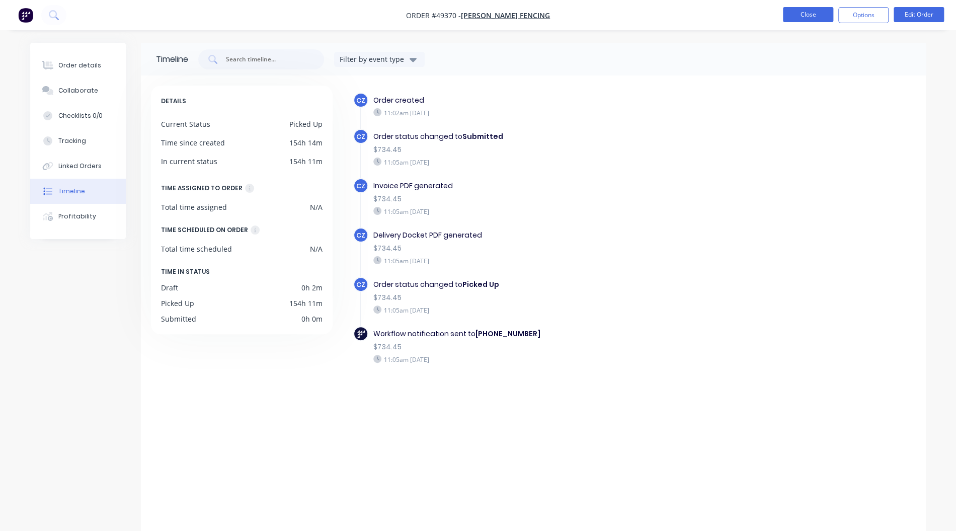
click at [797, 14] on button "Close" at bounding box center [808, 14] width 50 height 15
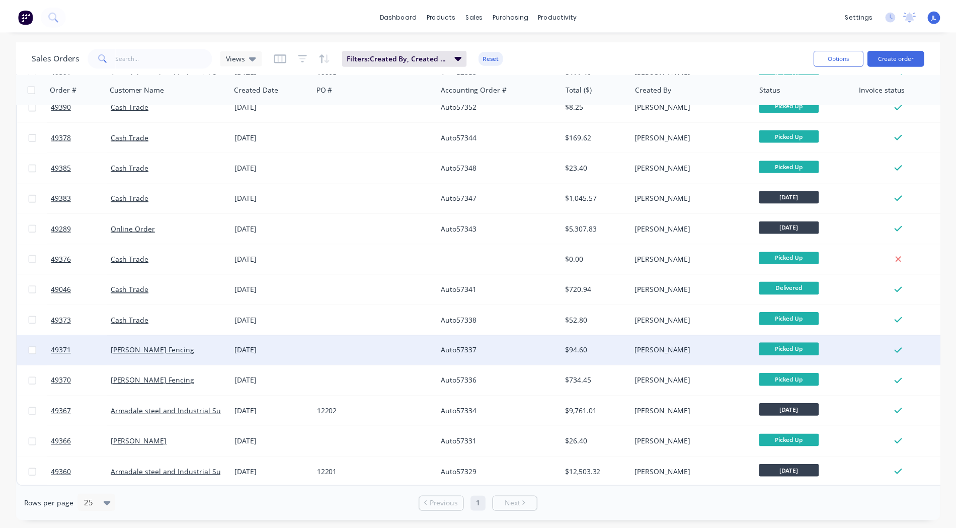
scroll to position [202, 0]
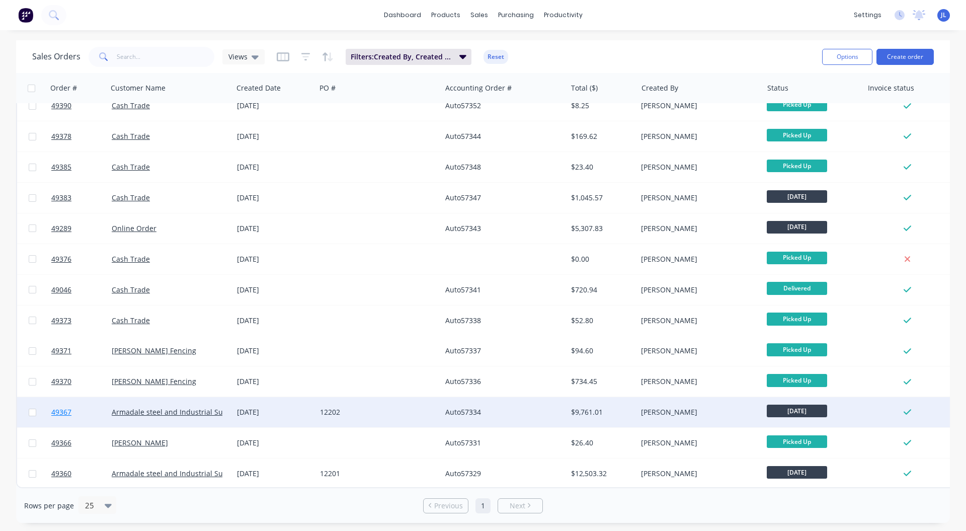
click at [64, 410] on span "49367" at bounding box center [61, 412] width 20 height 10
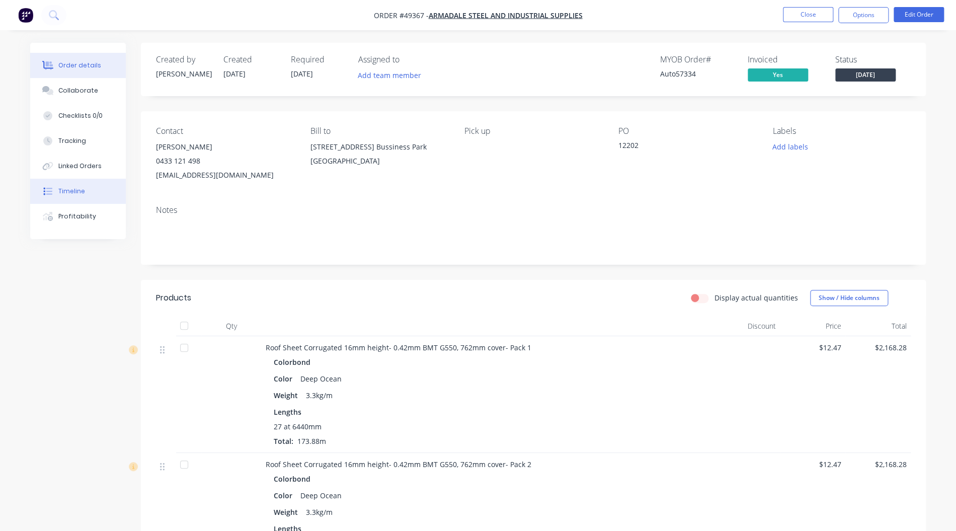
click at [93, 187] on button "Timeline" at bounding box center [78, 191] width 96 height 25
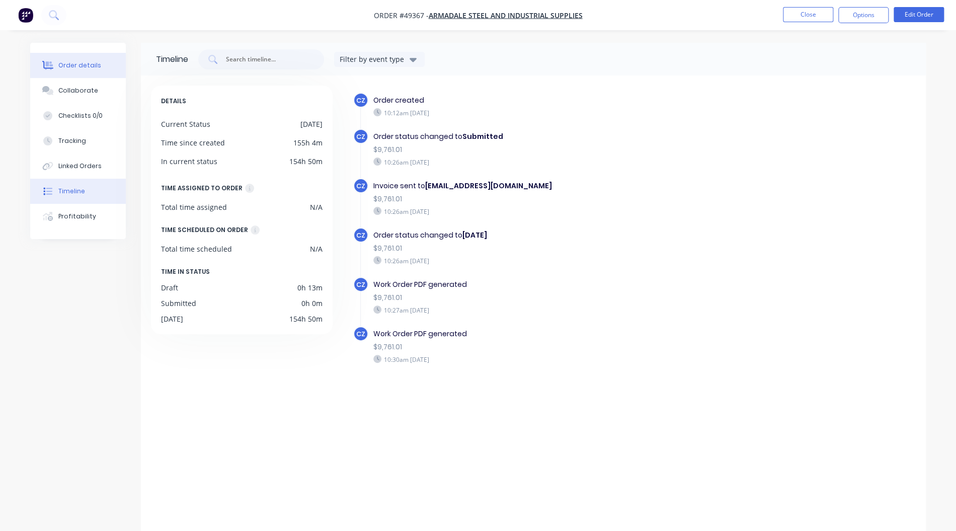
click at [78, 68] on div "Order details" at bounding box center [79, 65] width 43 height 9
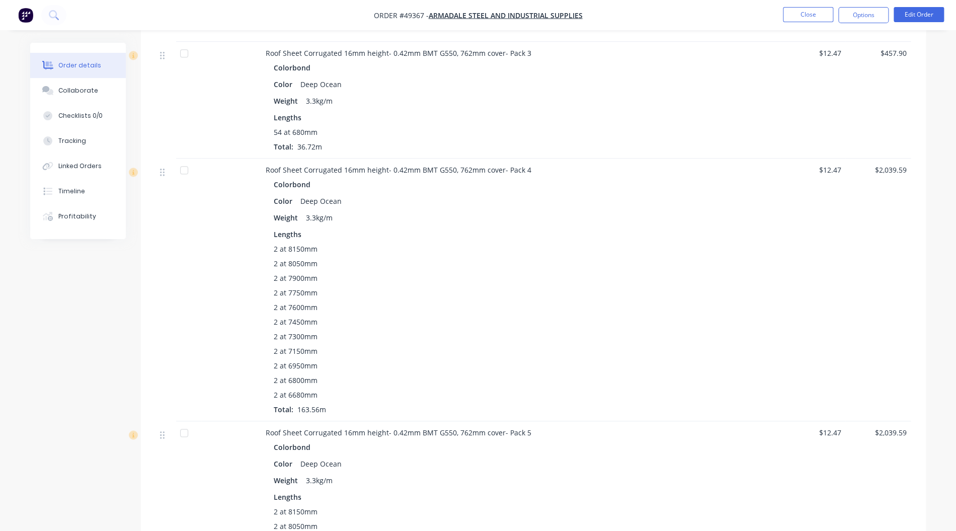
scroll to position [604, 0]
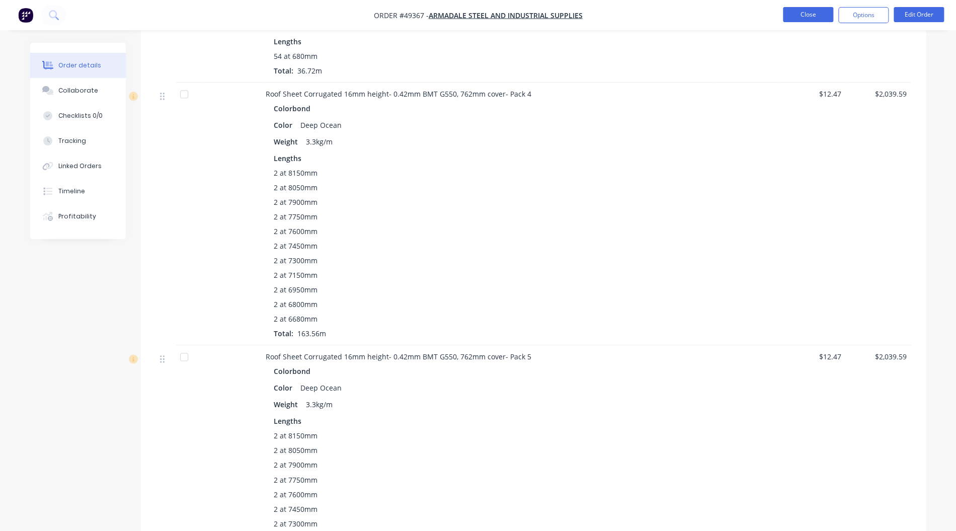
click at [792, 13] on button "Close" at bounding box center [808, 14] width 50 height 15
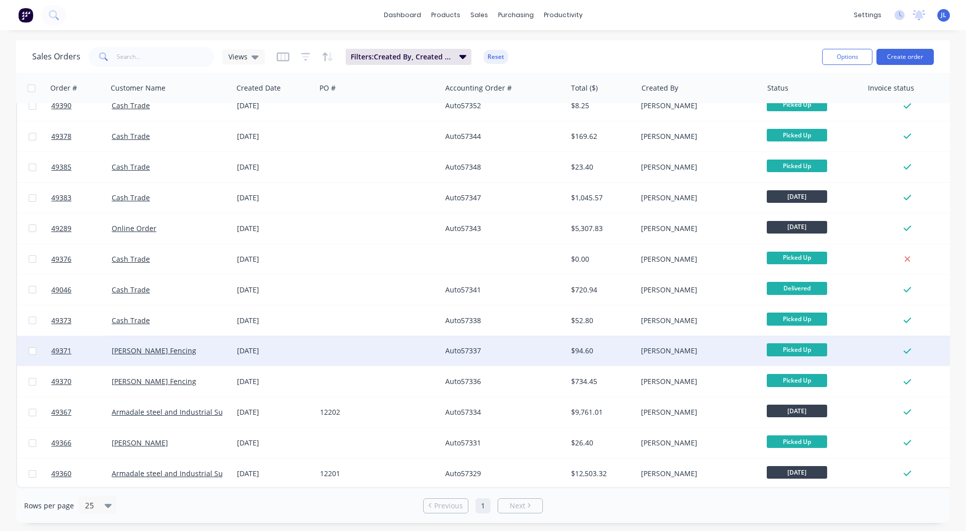
scroll to position [202, 0]
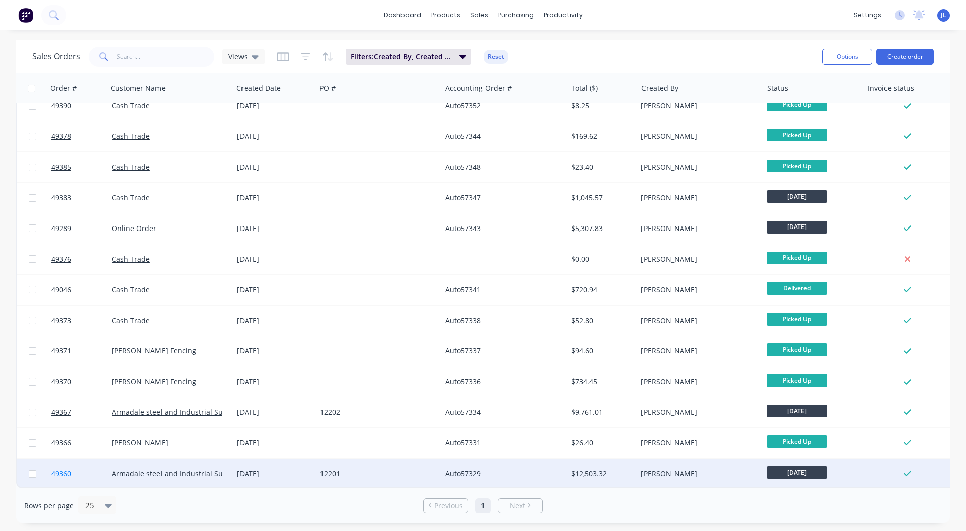
click at [60, 469] on span "49360" at bounding box center [61, 474] width 20 height 10
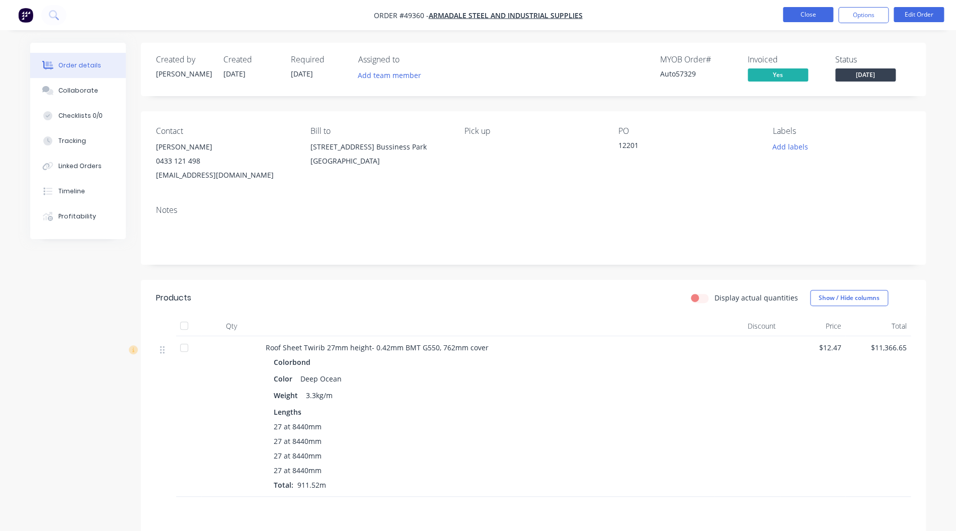
click at [799, 19] on button "Close" at bounding box center [808, 14] width 50 height 15
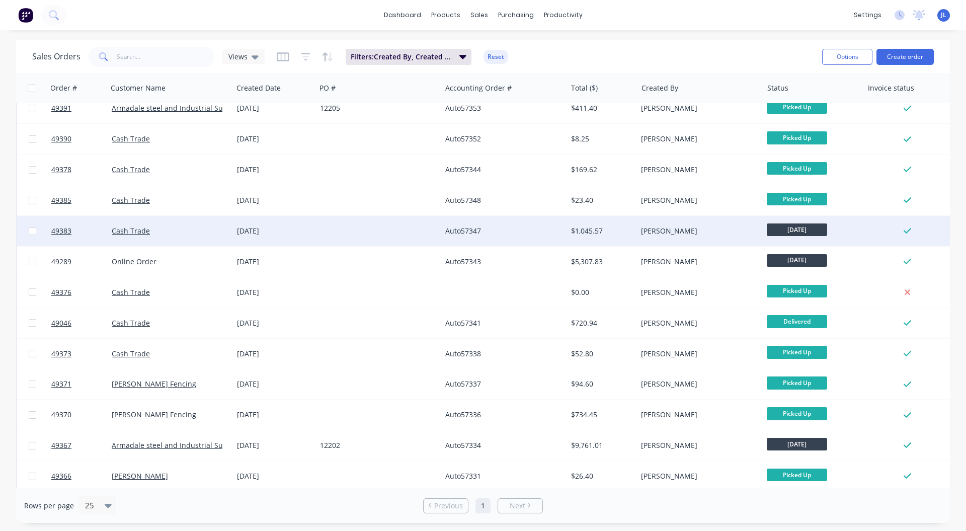
scroll to position [202, 0]
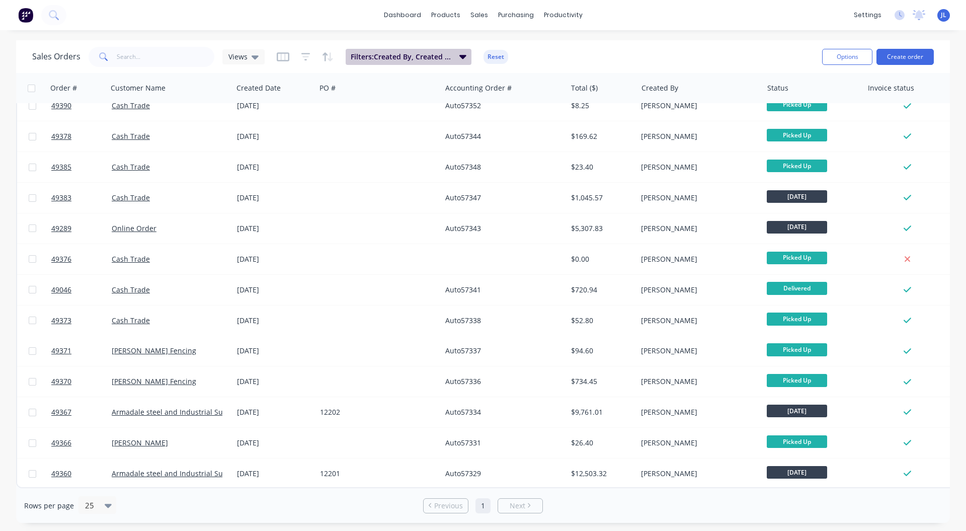
click at [431, 53] on span "Filters: Created By, Created Date, Status" at bounding box center [402, 57] width 103 height 10
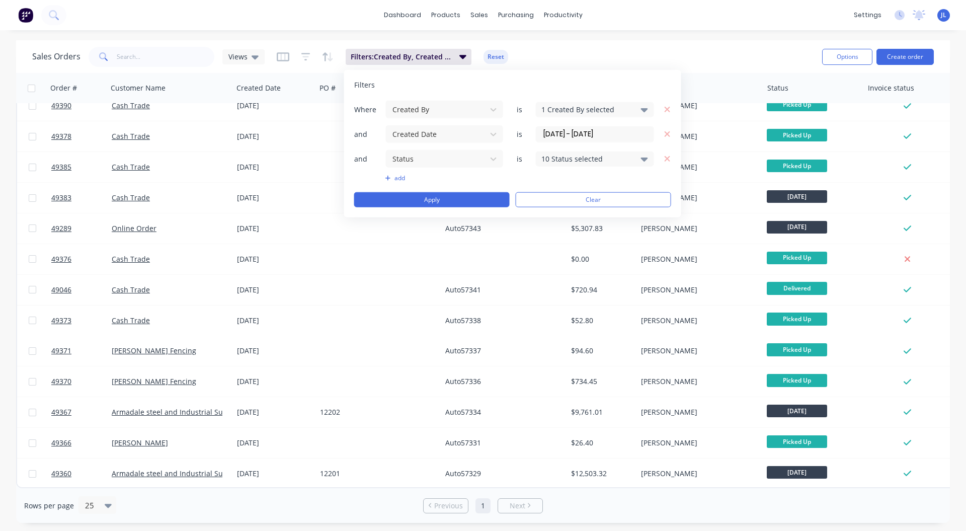
click at [606, 134] on input "[DATE] - [DATE]" at bounding box center [595, 133] width 117 height 15
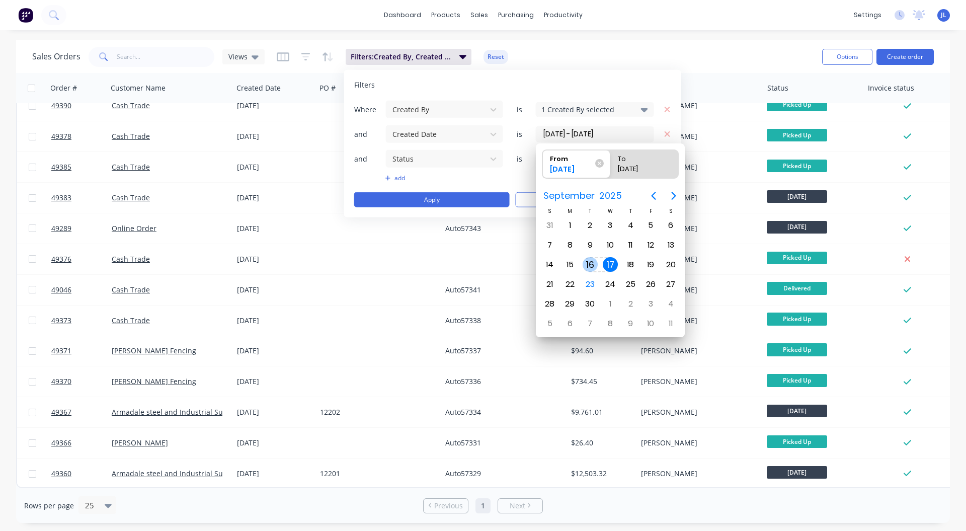
click at [587, 265] on div "16" at bounding box center [590, 264] width 15 height 15
type input "[DATE] - [DATE]"
radio input "false"
radio input "true"
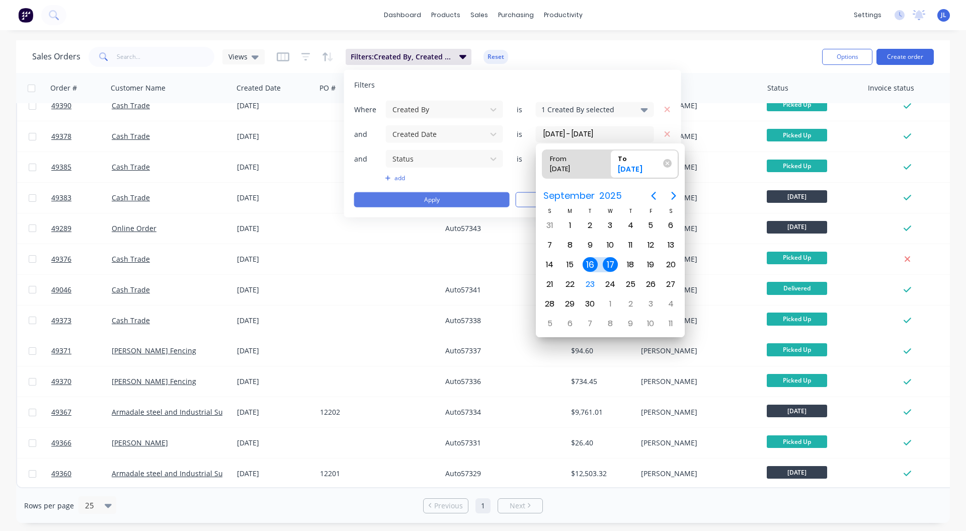
click at [431, 196] on button "Apply" at bounding box center [432, 199] width 156 height 15
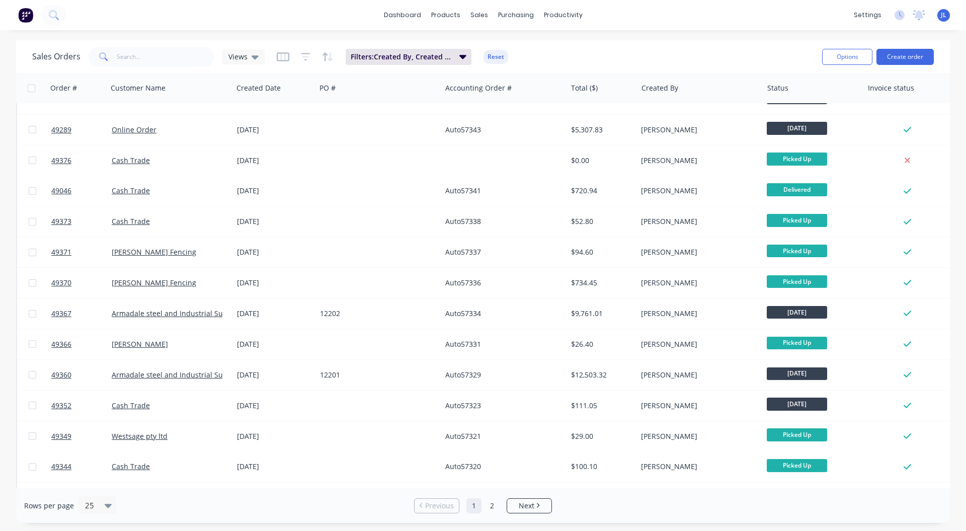
scroll to position [386, 0]
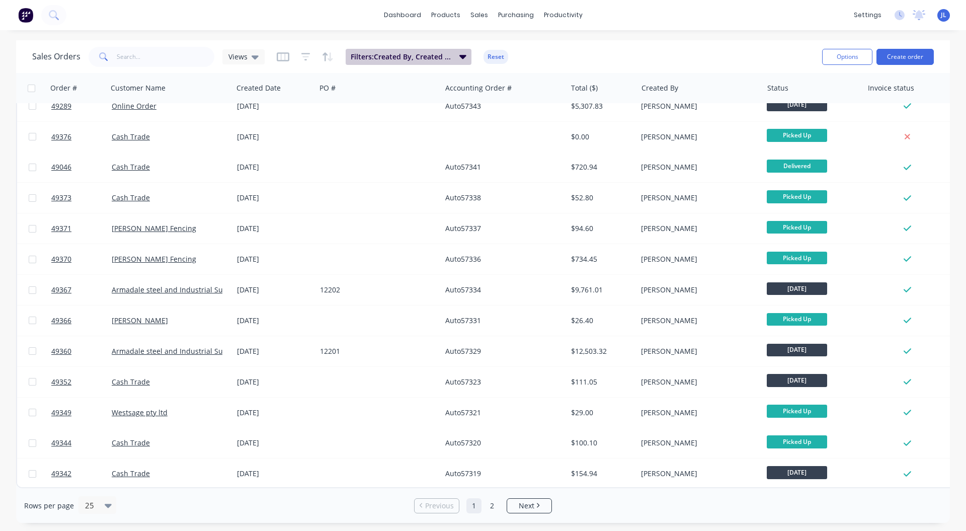
click at [443, 58] on span "Filters: Created By, Created Date, Status" at bounding box center [402, 57] width 103 height 10
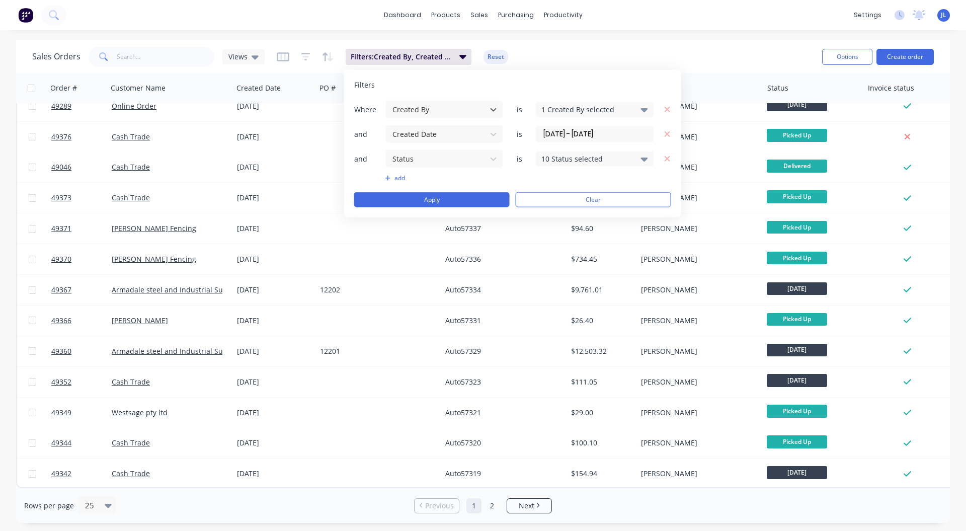
click at [569, 138] on input "[DATE] - [DATE]" at bounding box center [595, 133] width 117 height 15
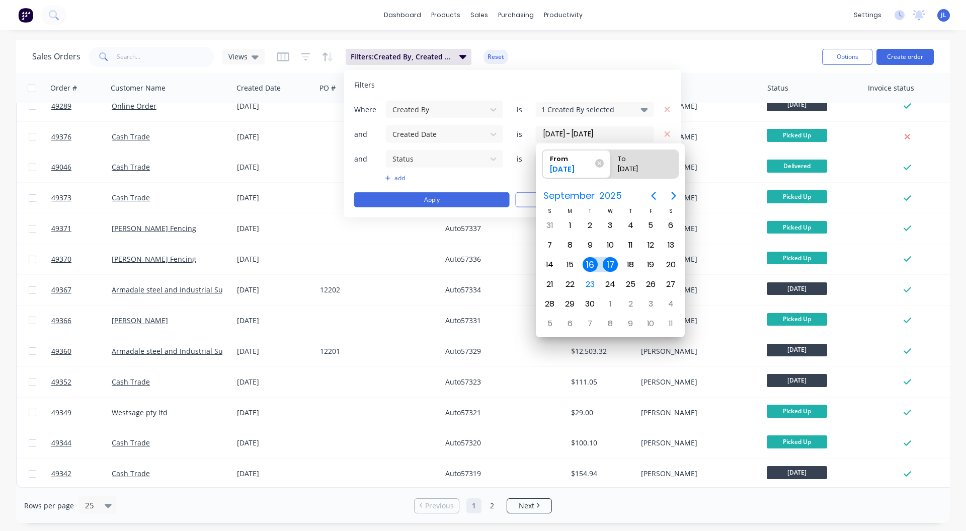
click at [595, 261] on div "16" at bounding box center [590, 264] width 15 height 15
radio input "false"
radio input "true"
click at [591, 264] on div "16" at bounding box center [590, 264] width 15 height 15
type input "[DATE] - [DATE]"
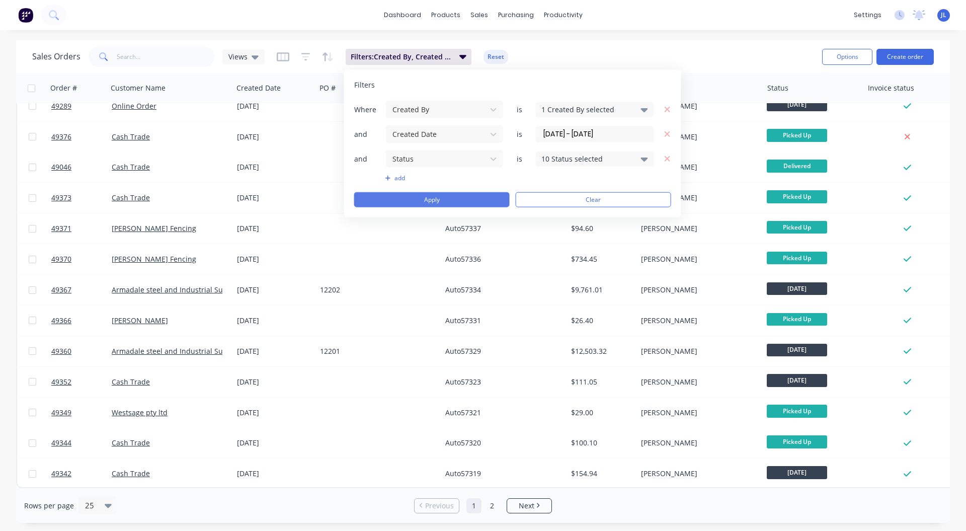
click at [438, 197] on button "Apply" at bounding box center [432, 199] width 156 height 15
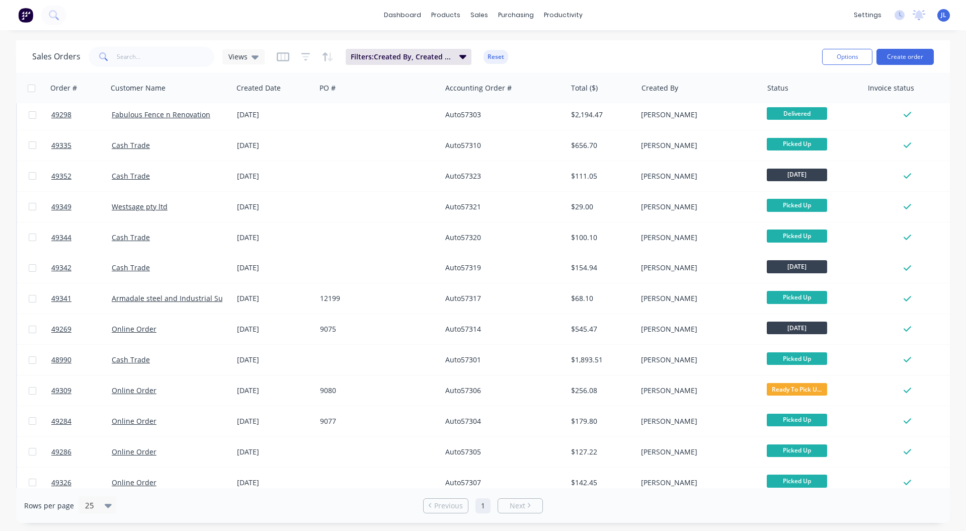
scroll to position [0, 0]
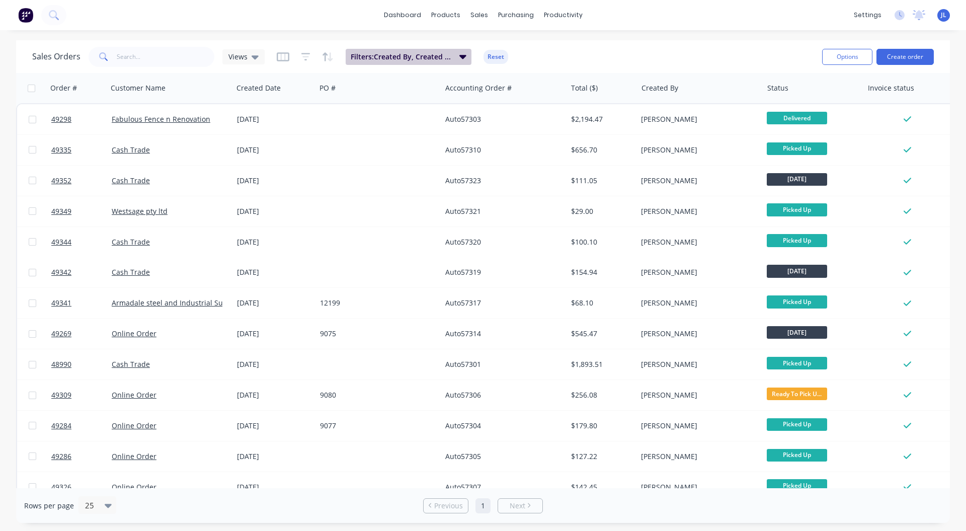
click at [404, 54] on span "Filters: Created By, Created Date, Status" at bounding box center [402, 57] width 103 height 10
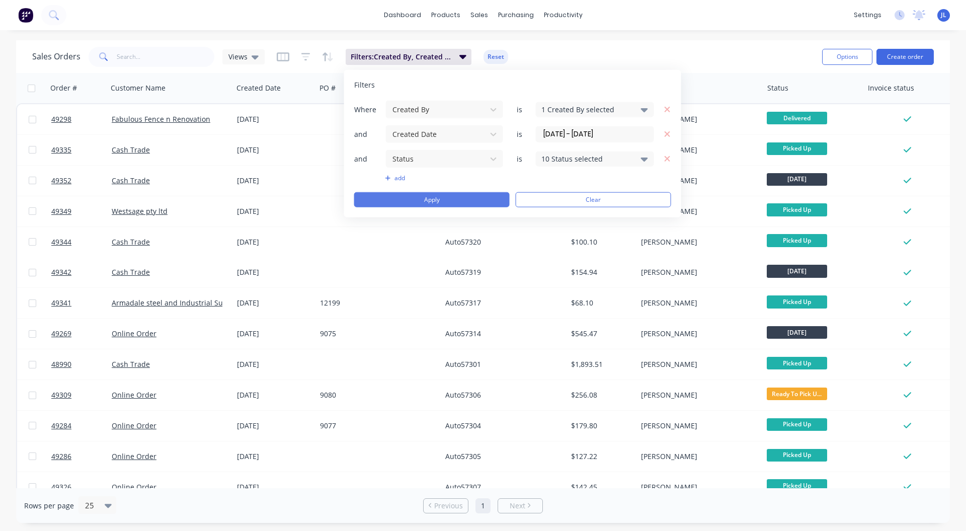
click at [435, 197] on button "Apply" at bounding box center [432, 199] width 156 height 15
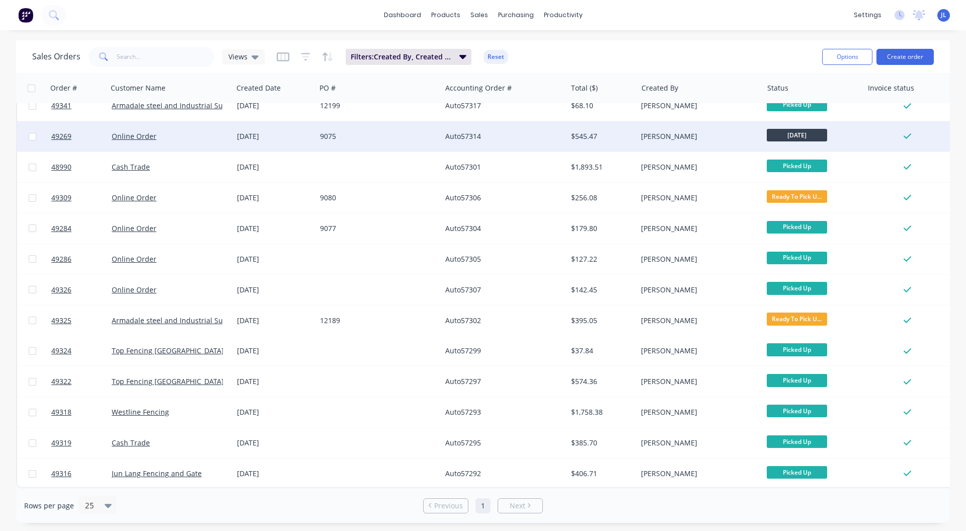
scroll to position [202, 0]
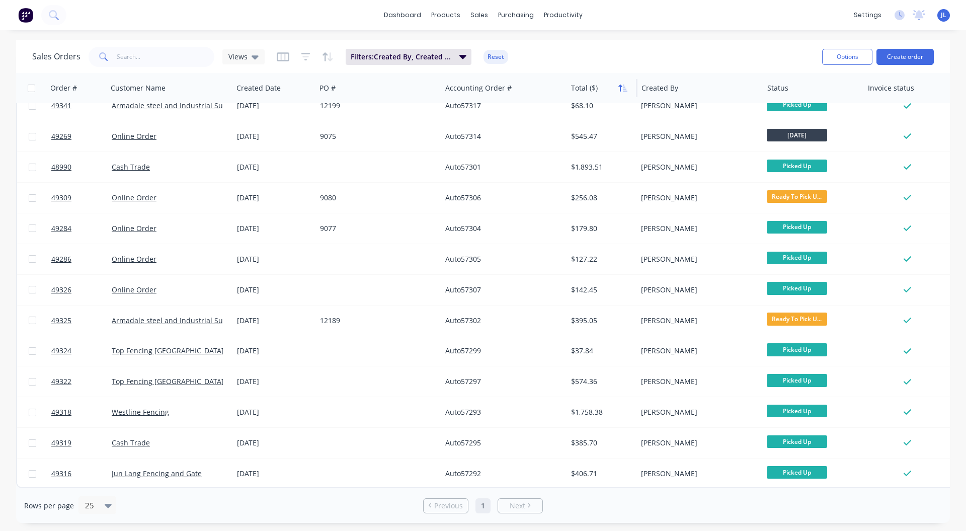
click at [624, 88] on icon "button" at bounding box center [625, 88] width 5 height 7
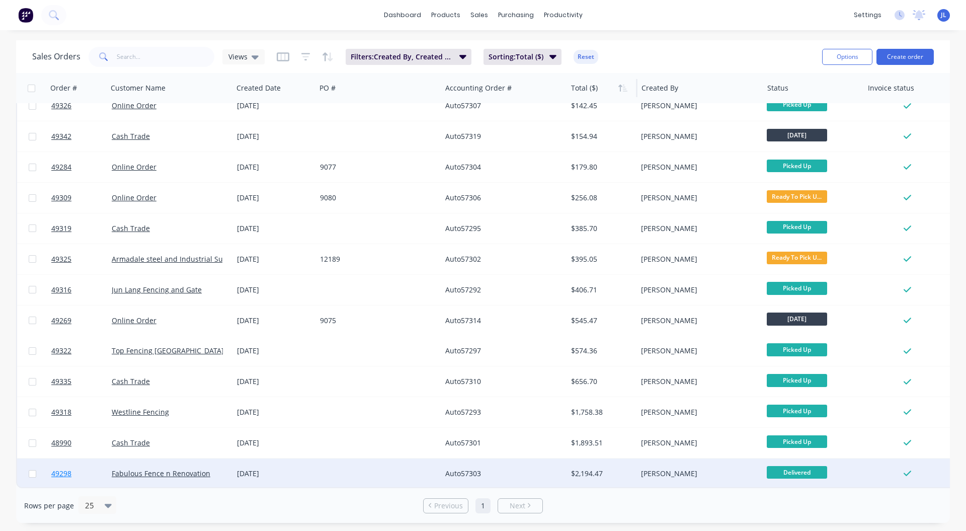
click at [58, 470] on span "49298" at bounding box center [61, 474] width 20 height 10
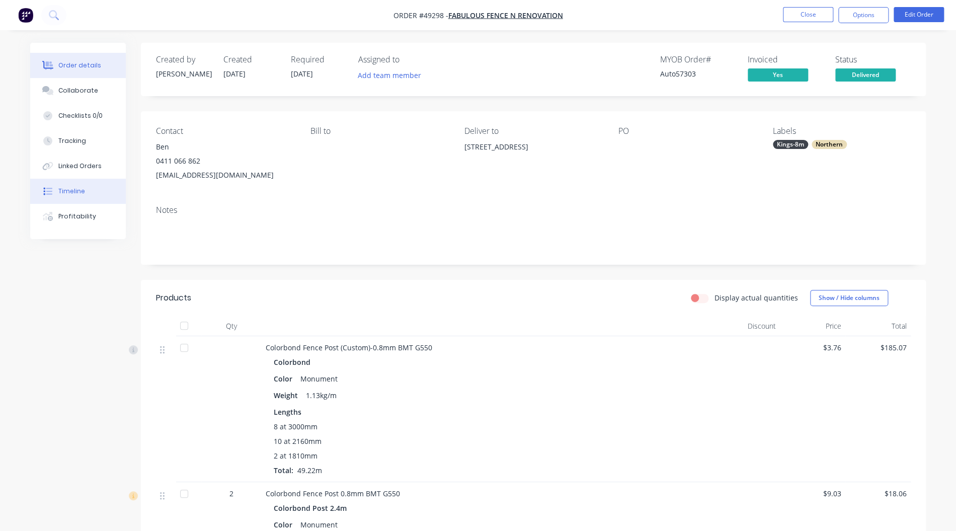
click at [87, 193] on button "Timeline" at bounding box center [78, 191] width 96 height 25
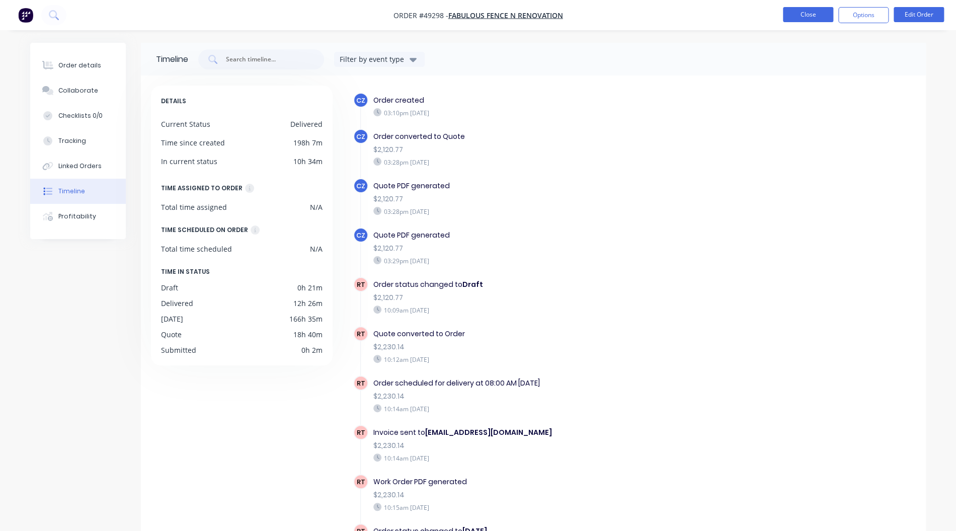
click at [802, 15] on button "Close" at bounding box center [808, 14] width 50 height 15
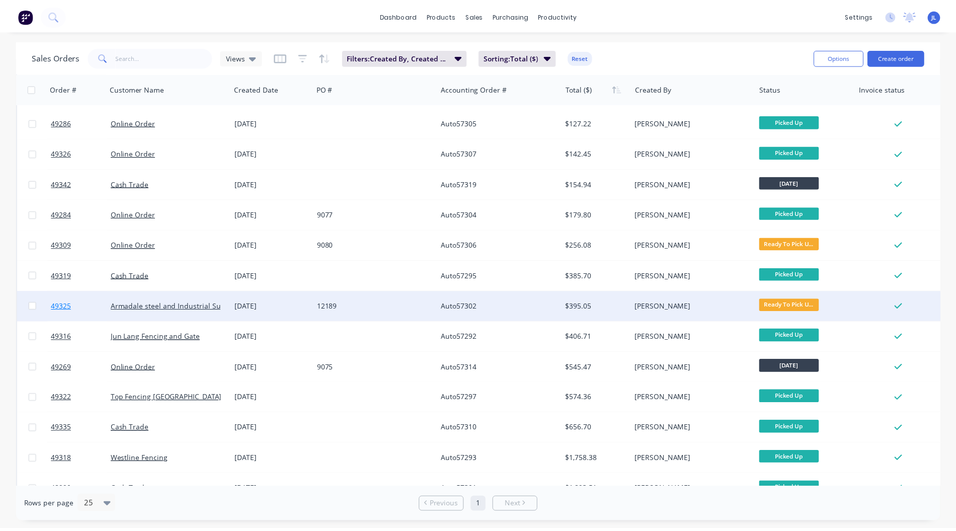
scroll to position [202, 0]
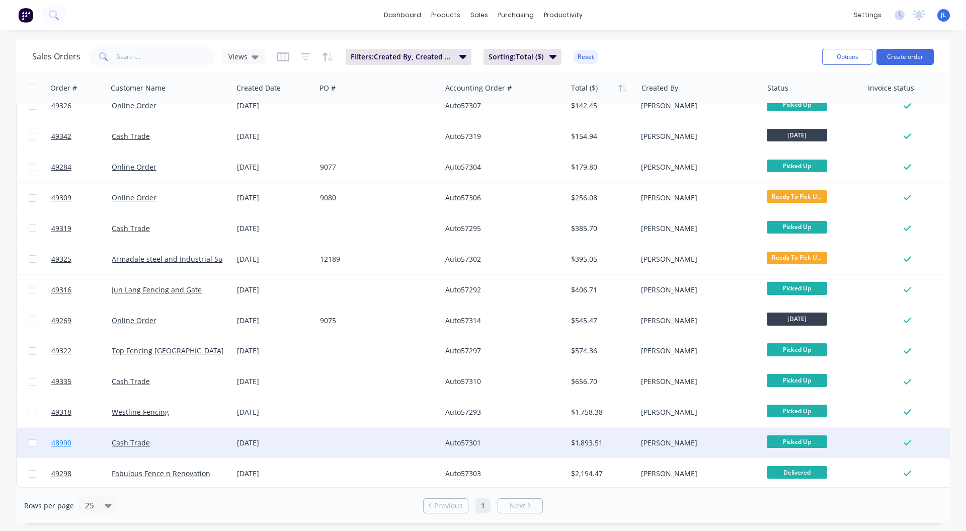
click at [68, 440] on span "48990" at bounding box center [61, 443] width 20 height 10
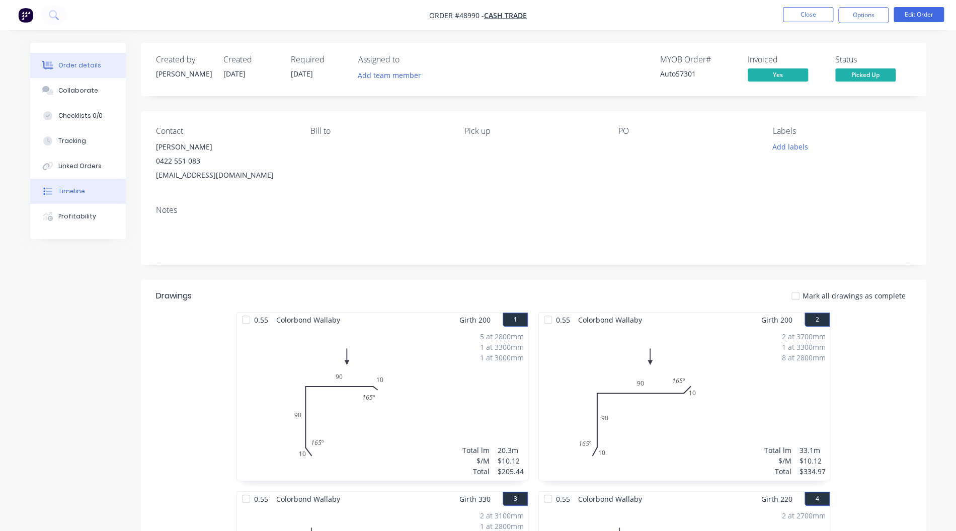
click at [66, 183] on button "Timeline" at bounding box center [78, 191] width 96 height 25
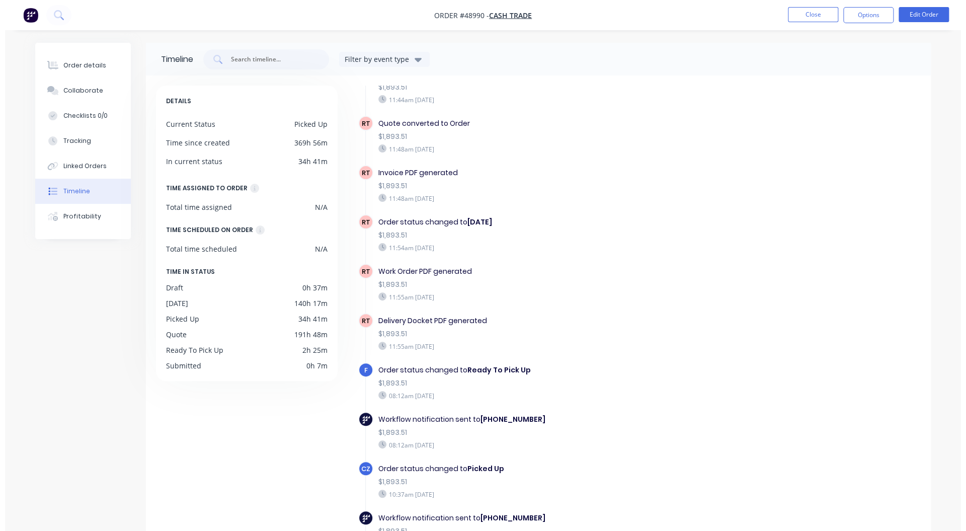
scroll to position [805, 0]
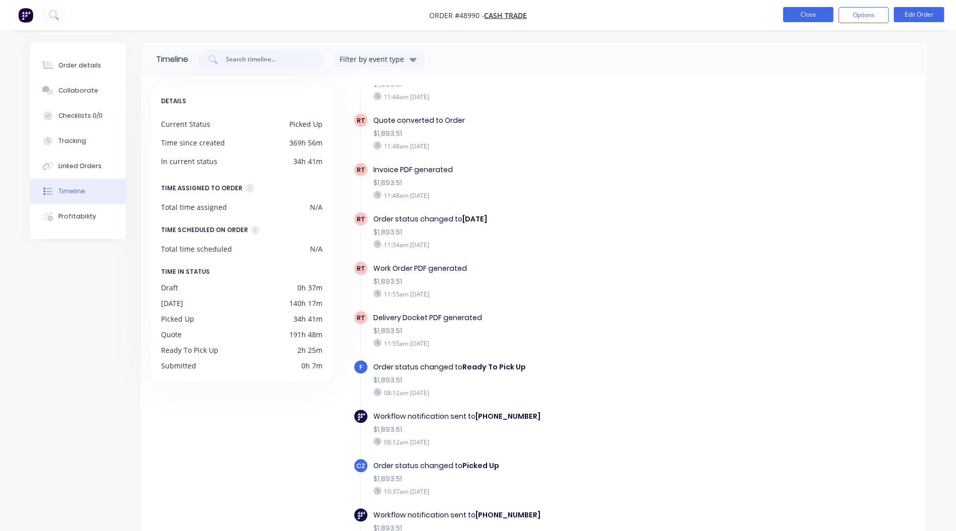
click at [798, 18] on button "Close" at bounding box center [808, 14] width 50 height 15
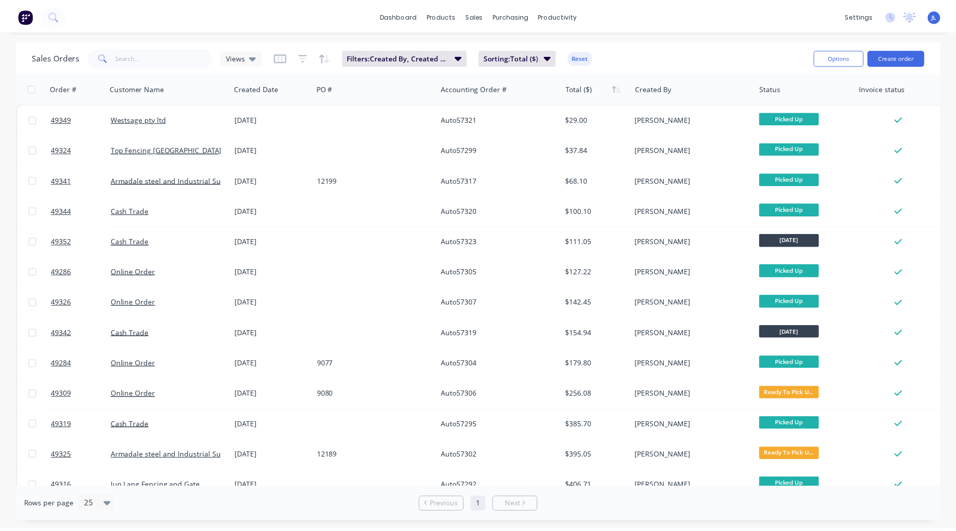
scroll to position [202, 0]
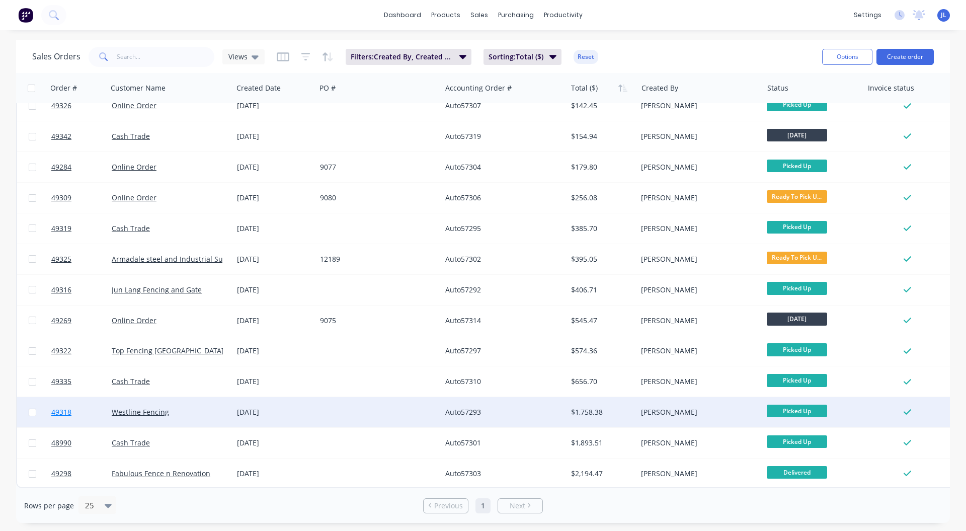
click at [64, 408] on span "49318" at bounding box center [61, 412] width 20 height 10
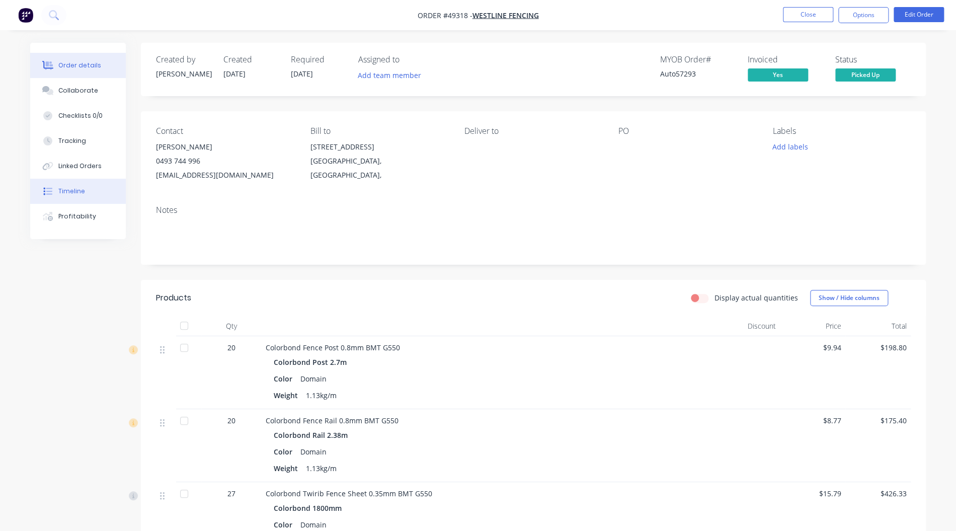
click at [85, 188] on button "Timeline" at bounding box center [78, 191] width 96 height 25
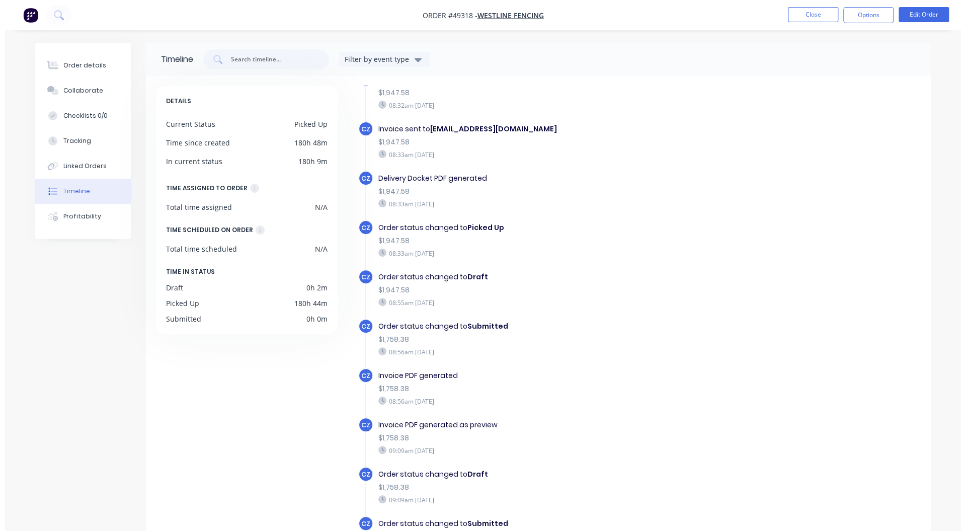
scroll to position [64, 0]
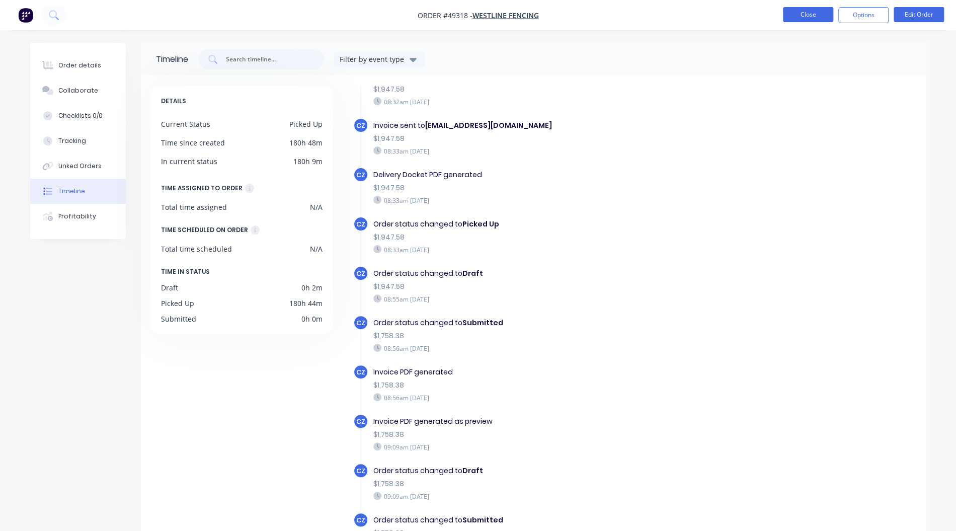
click at [800, 12] on button "Close" at bounding box center [808, 14] width 50 height 15
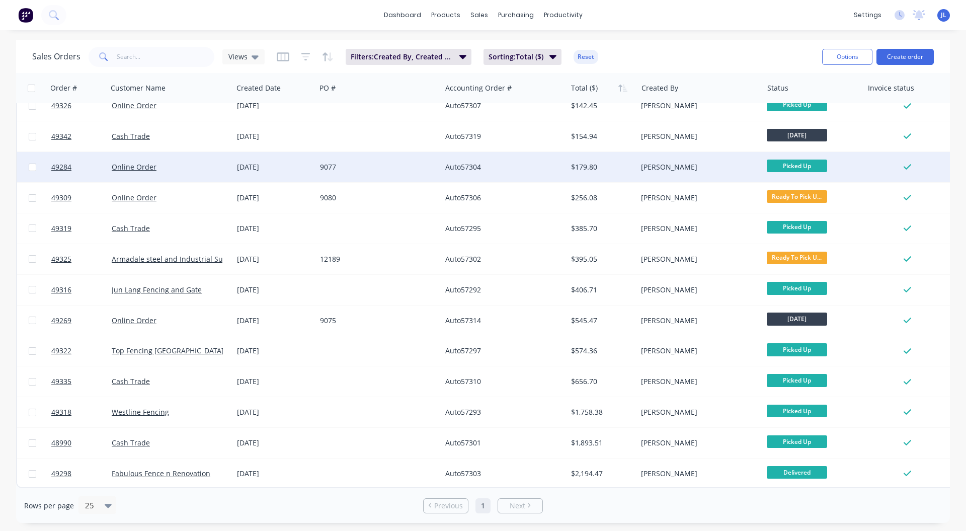
scroll to position [202, 0]
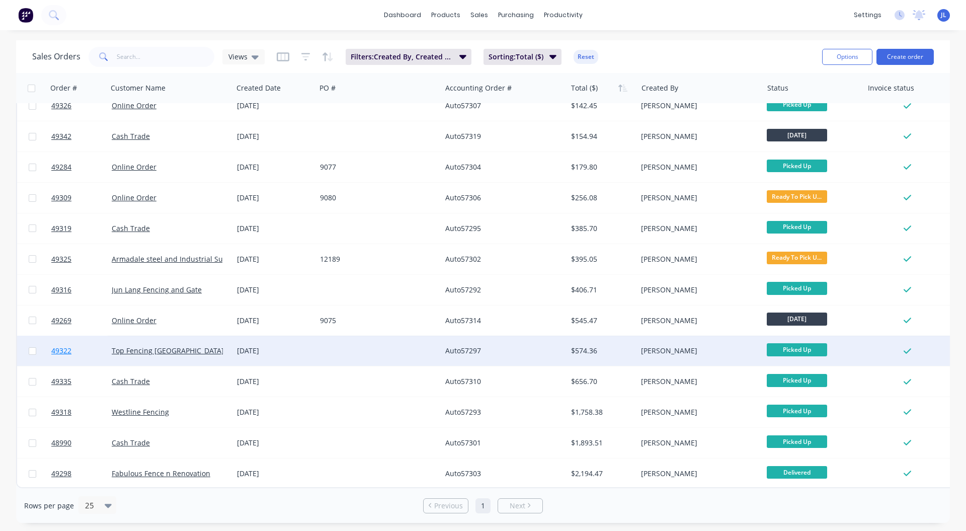
click at [57, 346] on span "49322" at bounding box center [61, 351] width 20 height 10
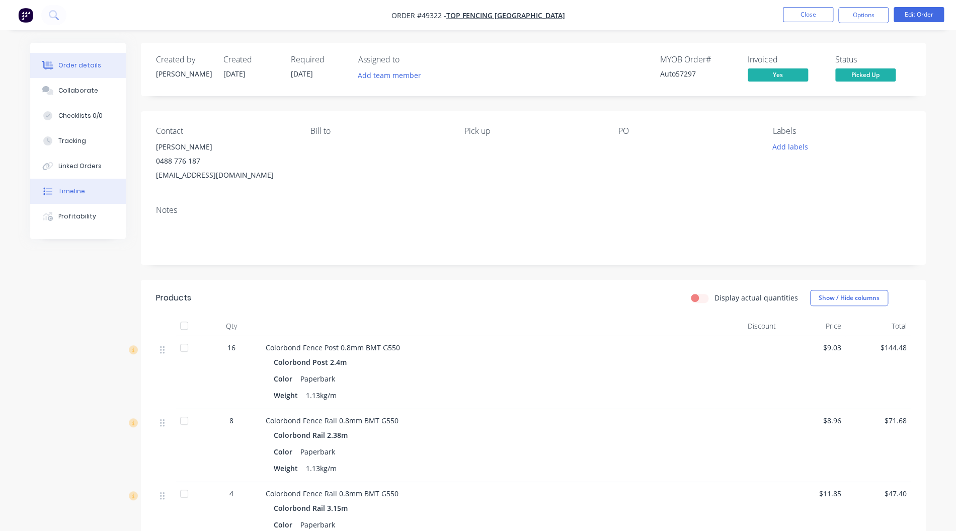
click at [75, 193] on div "Timeline" at bounding box center [71, 191] width 27 height 9
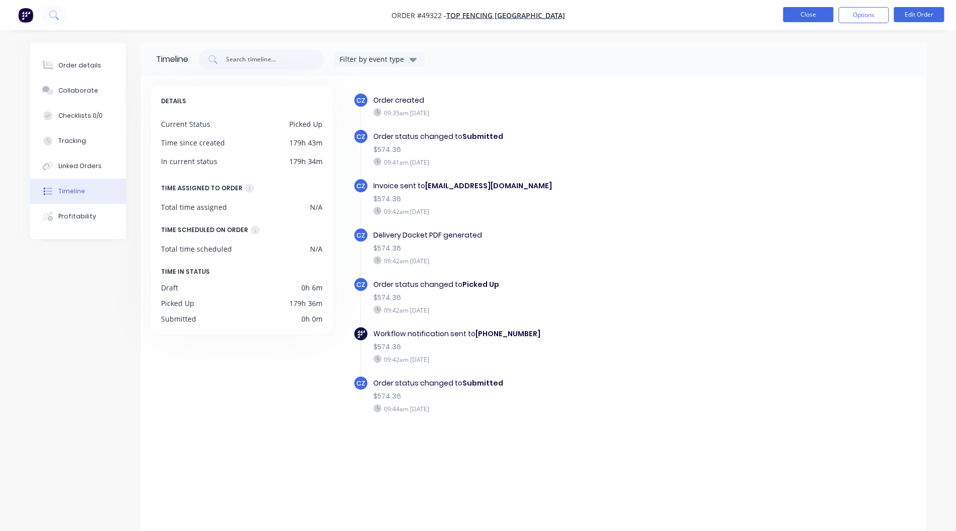
click at [804, 21] on button "Close" at bounding box center [808, 14] width 50 height 15
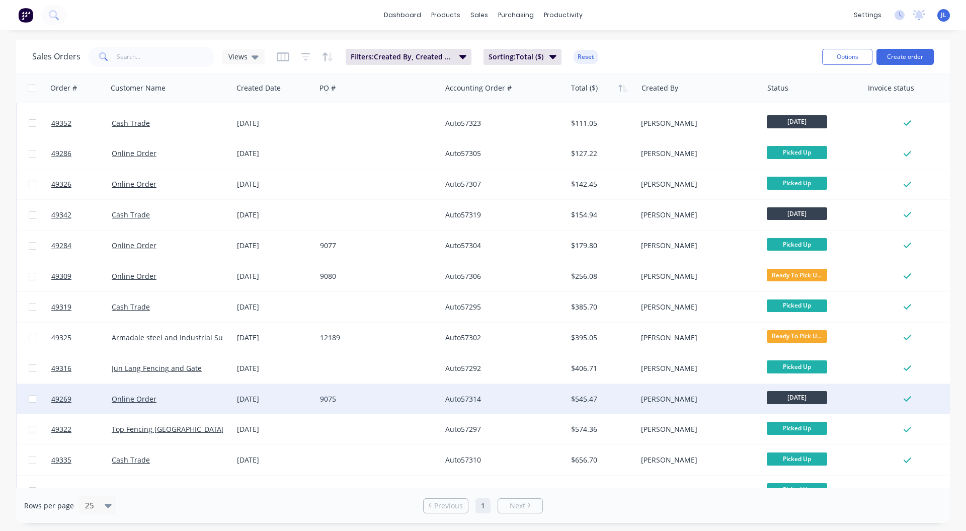
scroll to position [202, 0]
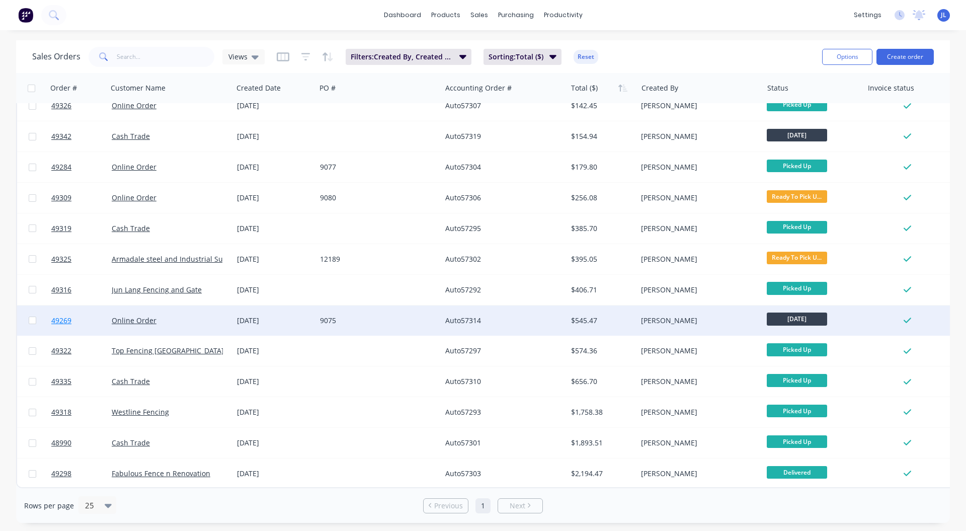
click at [71, 316] on span "49269" at bounding box center [61, 321] width 20 height 10
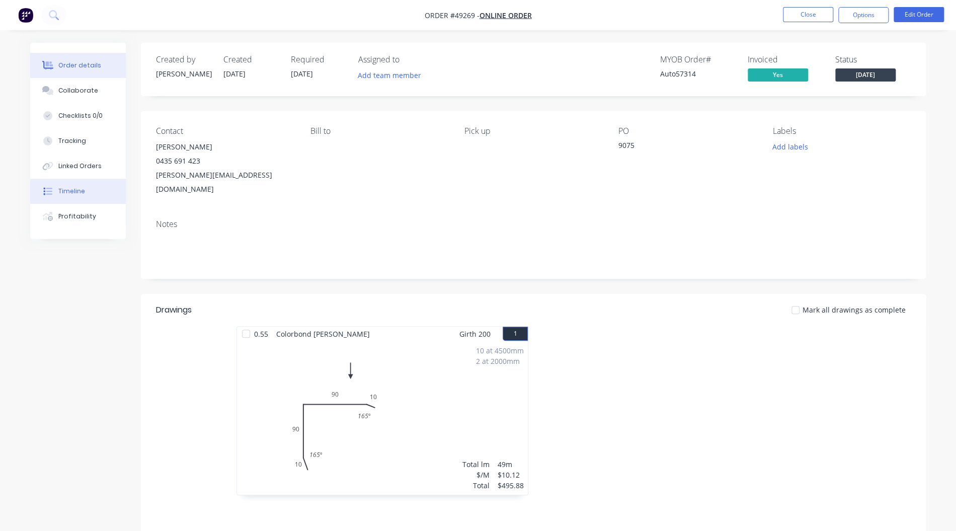
click at [68, 194] on div "Timeline" at bounding box center [71, 191] width 27 height 9
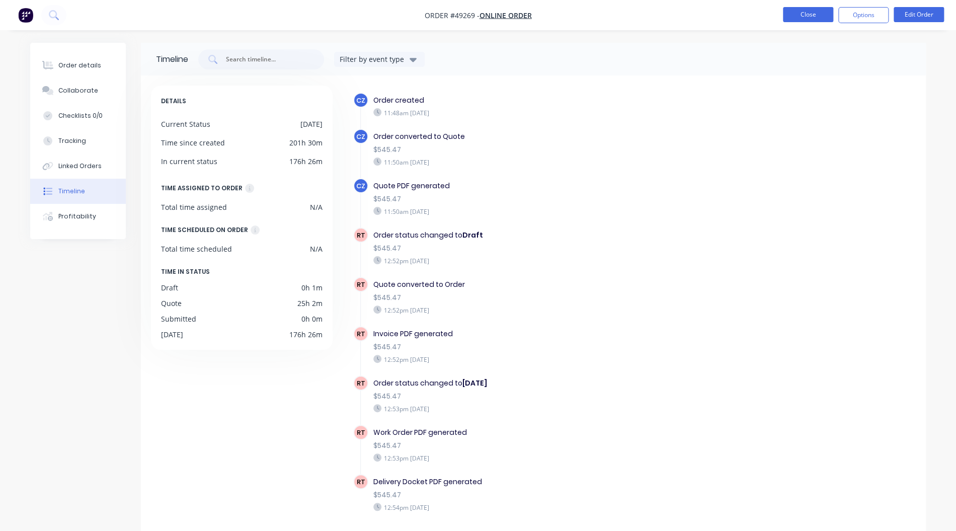
click at [805, 14] on button "Close" at bounding box center [808, 14] width 50 height 15
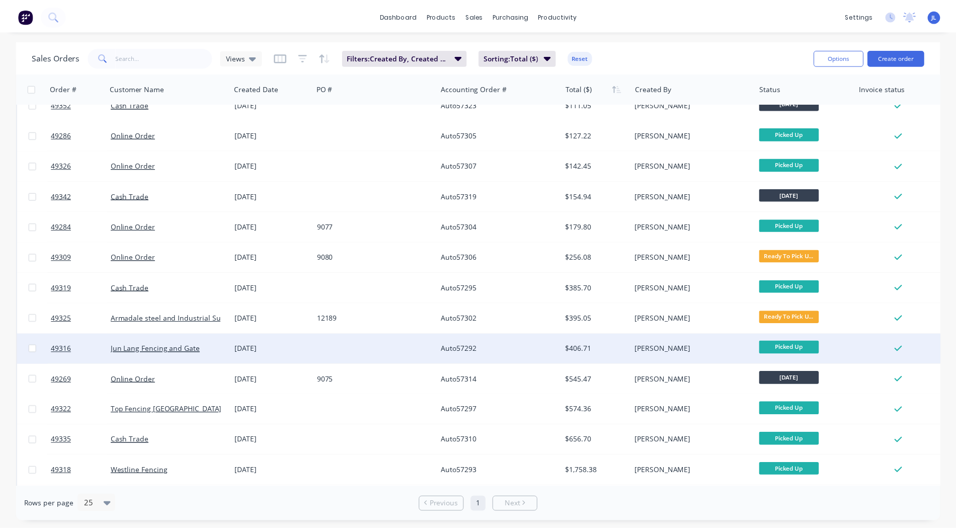
scroll to position [202, 0]
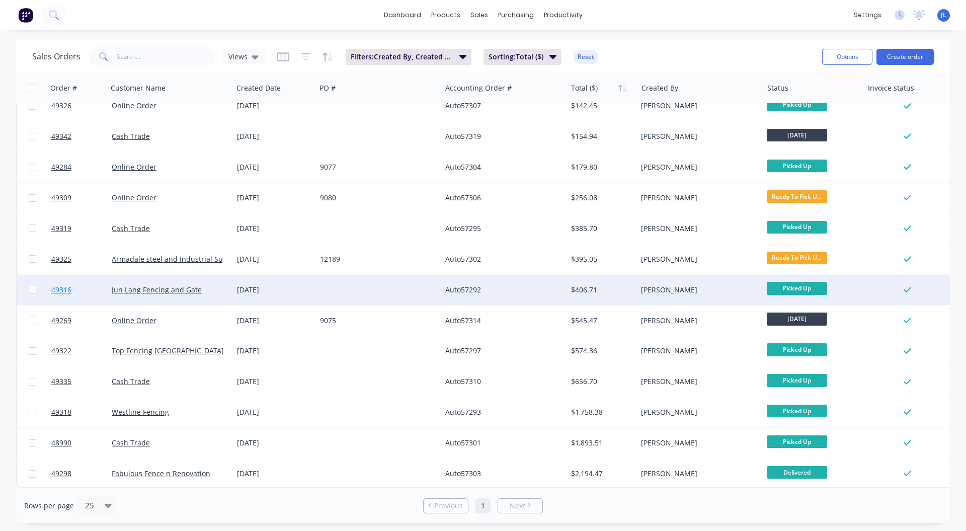
click at [67, 285] on span "49316" at bounding box center [61, 290] width 20 height 10
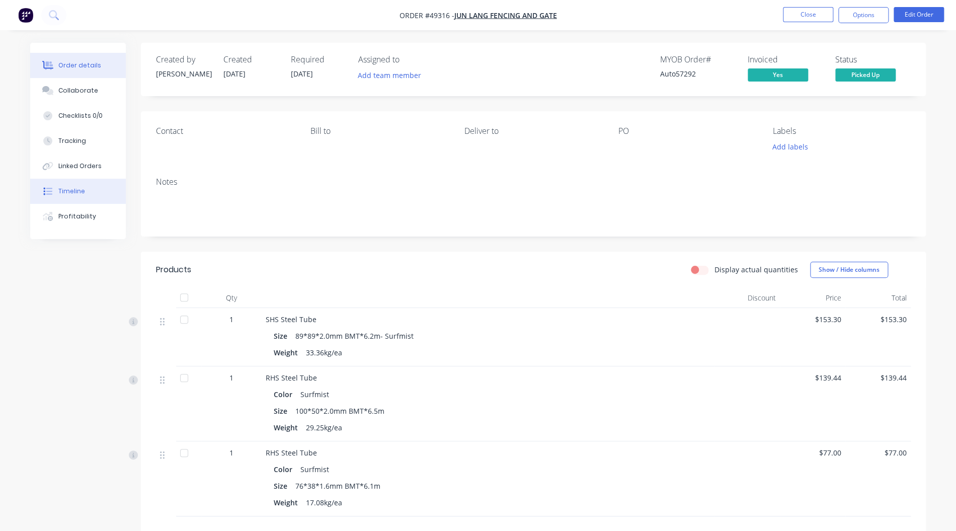
click at [82, 190] on div "Timeline" at bounding box center [71, 191] width 27 height 9
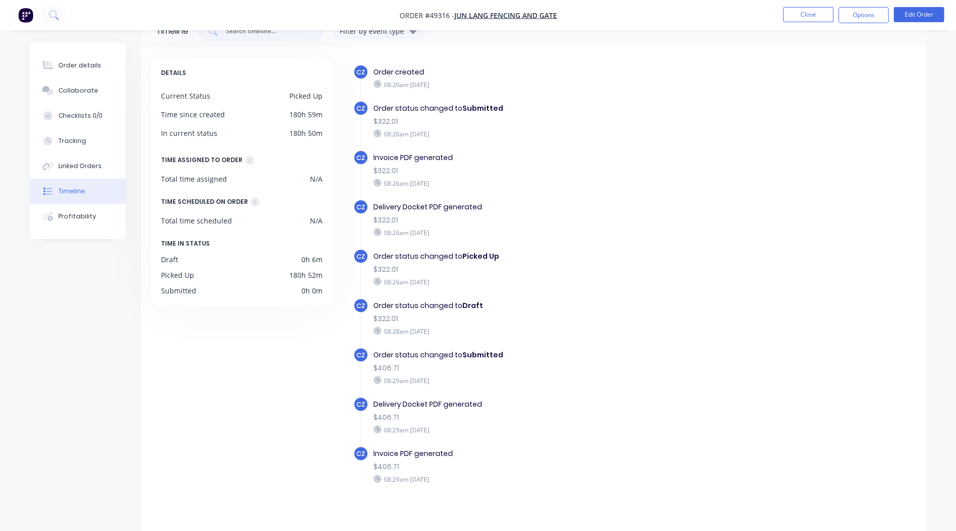
scroll to position [39, 0]
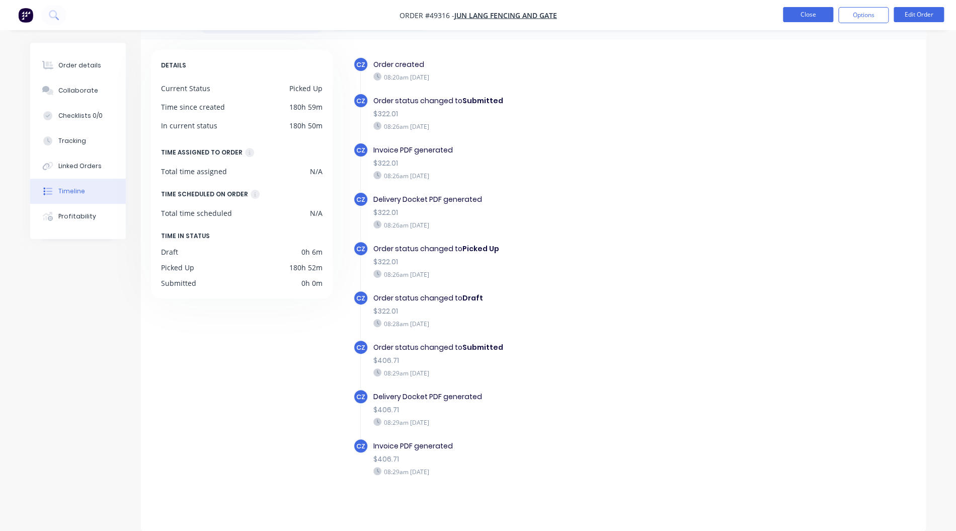
click at [816, 15] on button "Close" at bounding box center [808, 14] width 50 height 15
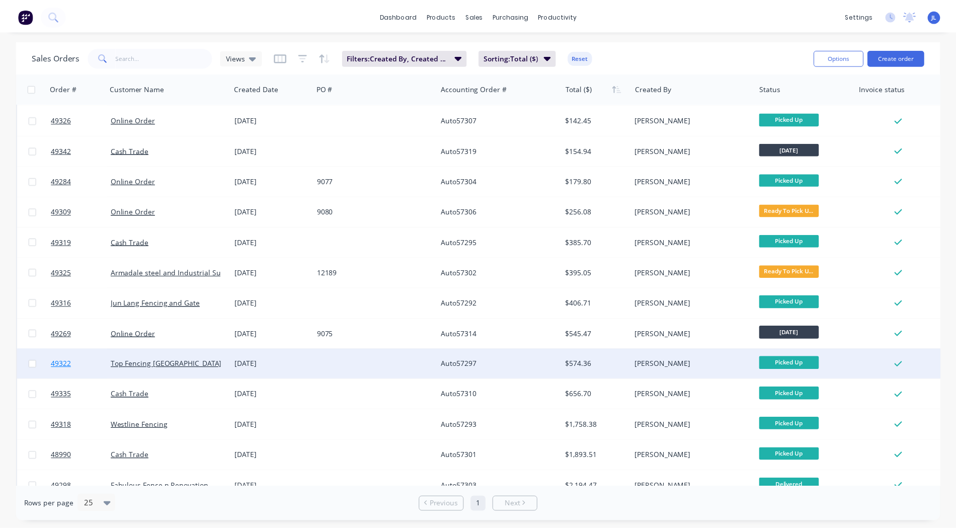
scroll to position [202, 0]
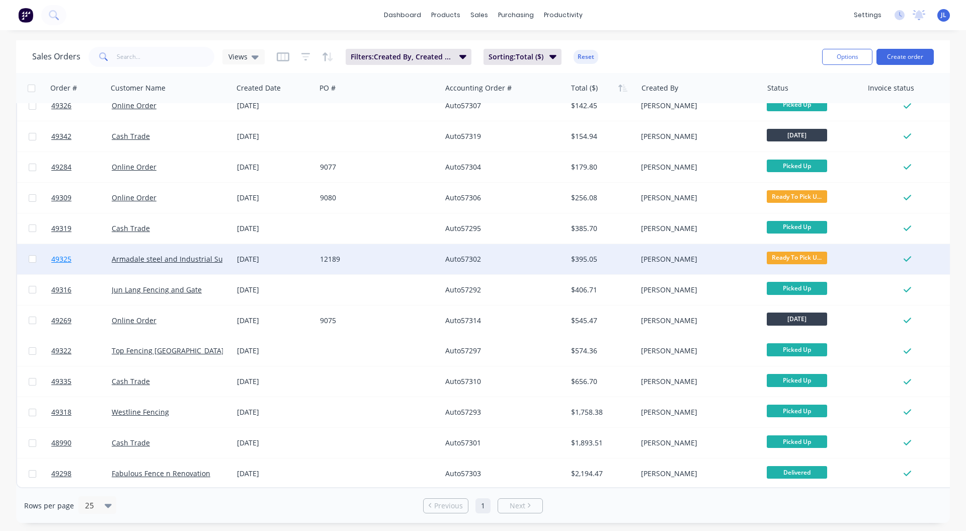
click at [63, 254] on span "49325" at bounding box center [61, 259] width 20 height 10
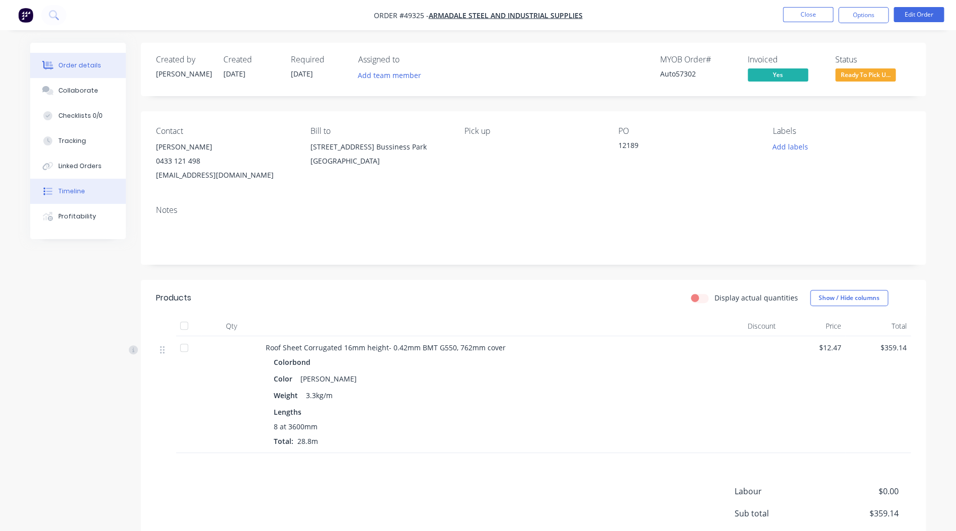
click at [77, 184] on button "Timeline" at bounding box center [78, 191] width 96 height 25
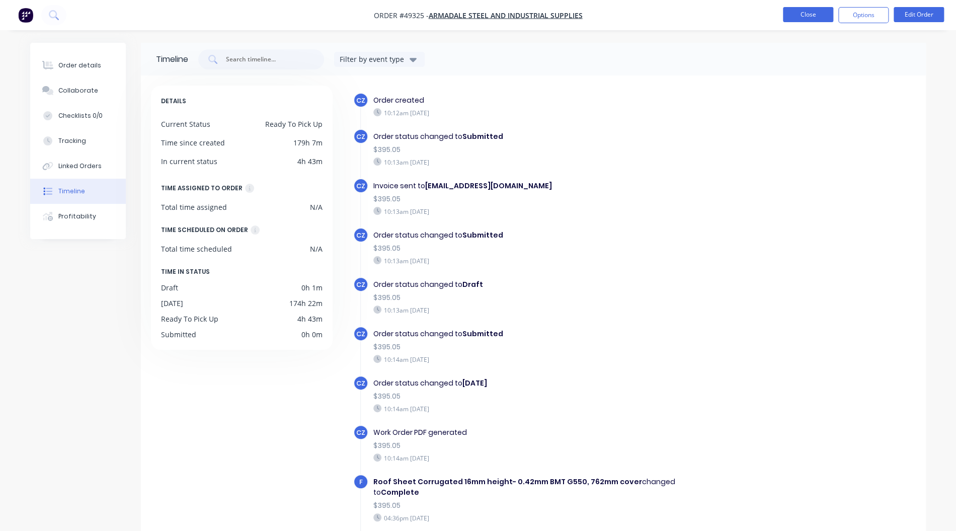
click at [793, 17] on button "Close" at bounding box center [808, 14] width 50 height 15
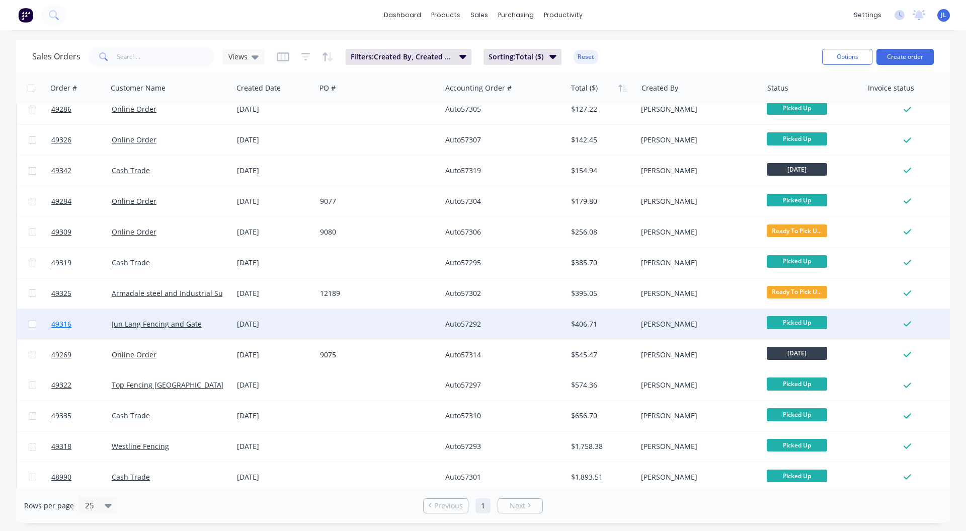
scroll to position [202, 0]
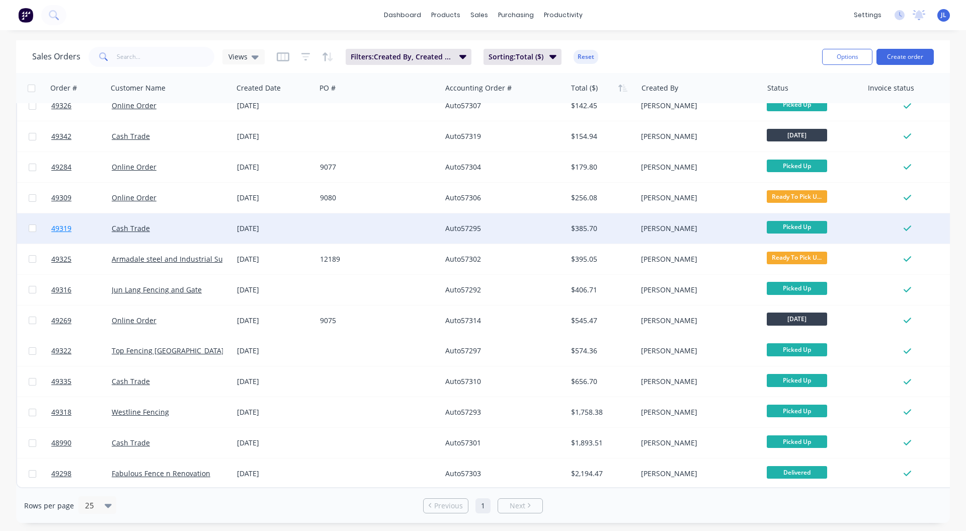
click at [67, 223] on span "49319" at bounding box center [61, 228] width 20 height 10
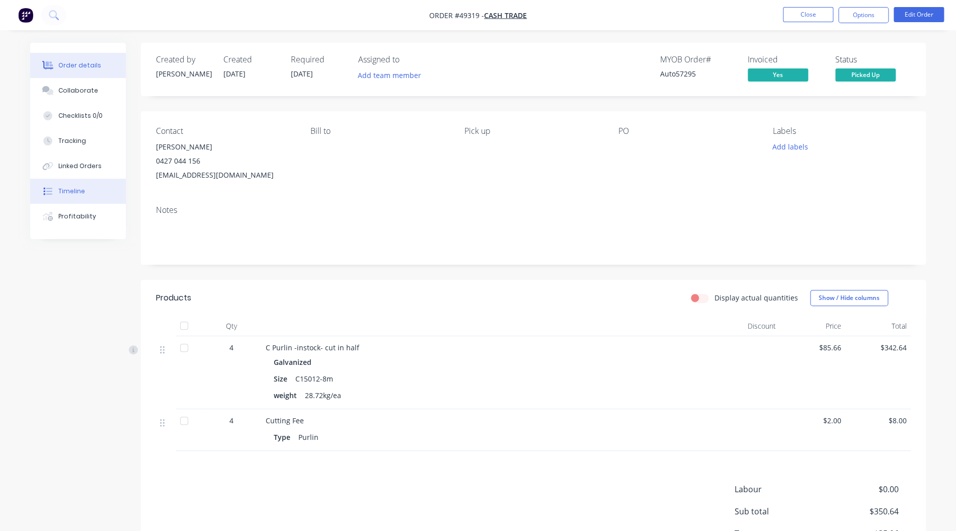
click at [88, 190] on button "Timeline" at bounding box center [78, 191] width 96 height 25
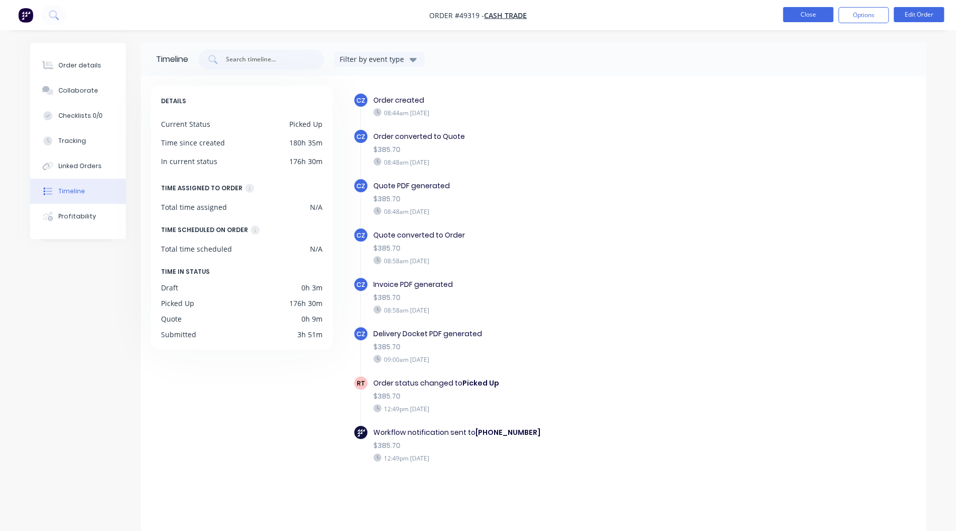
click at [812, 17] on button "Close" at bounding box center [808, 14] width 50 height 15
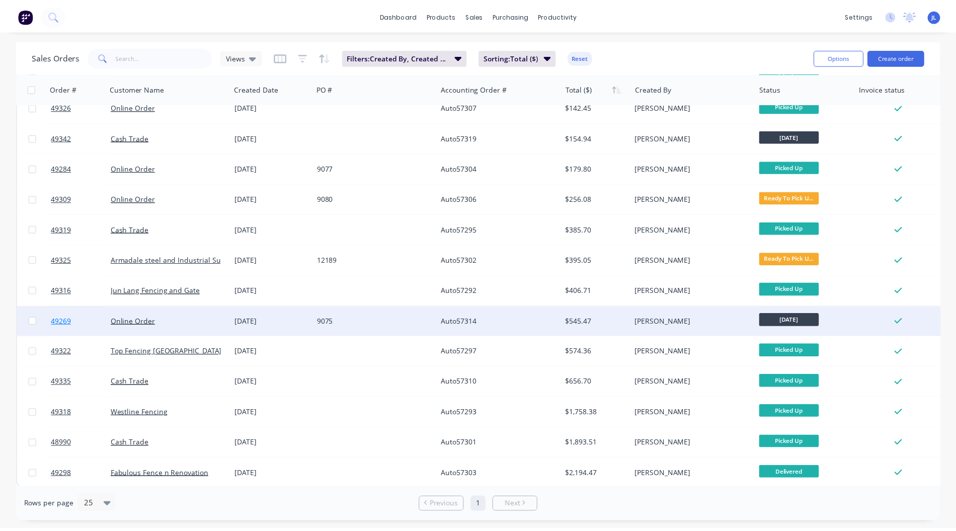
scroll to position [202, 0]
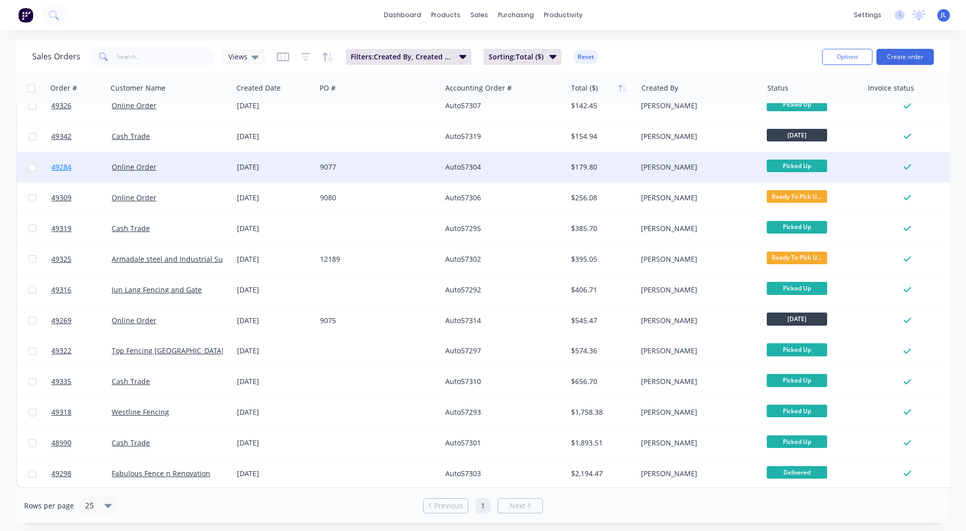
click at [74, 158] on link "49284" at bounding box center [81, 167] width 60 height 30
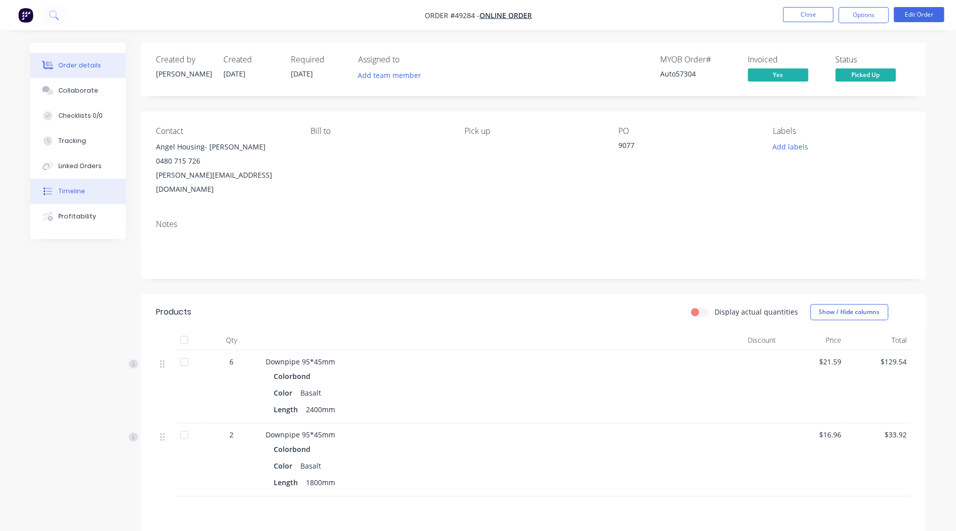
click at [60, 193] on div "Timeline" at bounding box center [71, 191] width 27 height 9
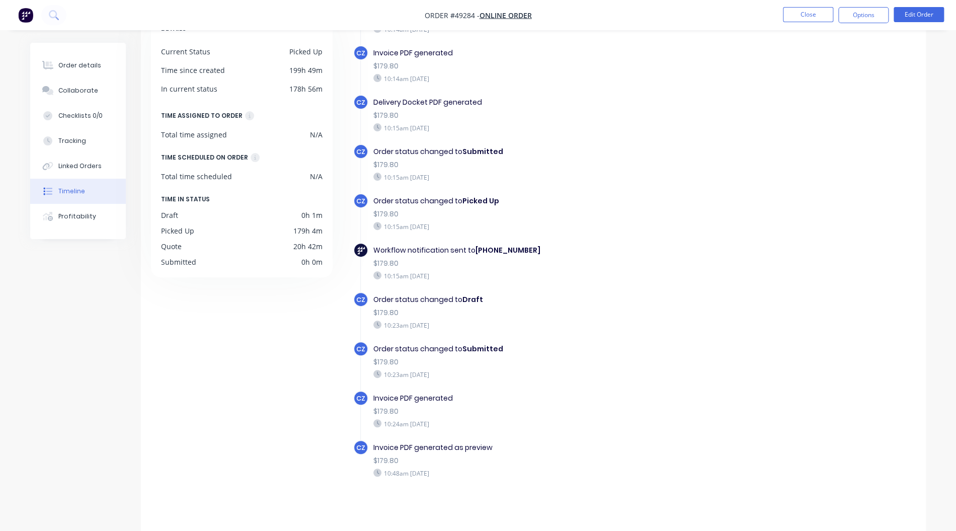
scroll to position [74, 0]
click at [809, 19] on button "Close" at bounding box center [808, 14] width 50 height 15
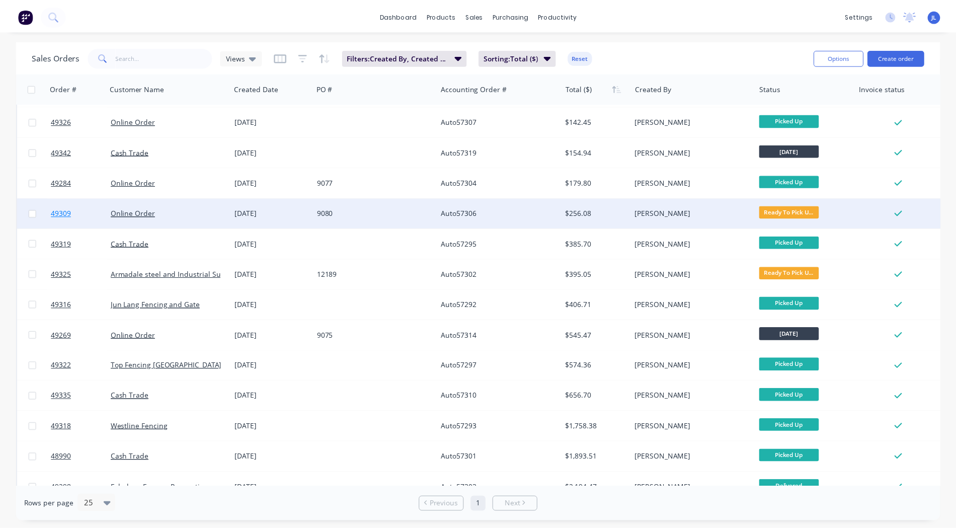
scroll to position [202, 0]
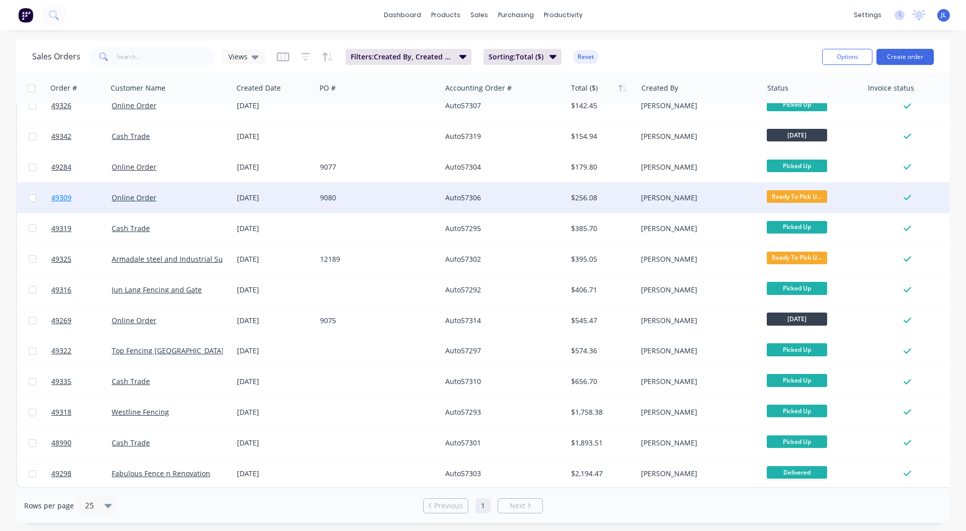
click at [74, 194] on link "49309" at bounding box center [81, 198] width 60 height 30
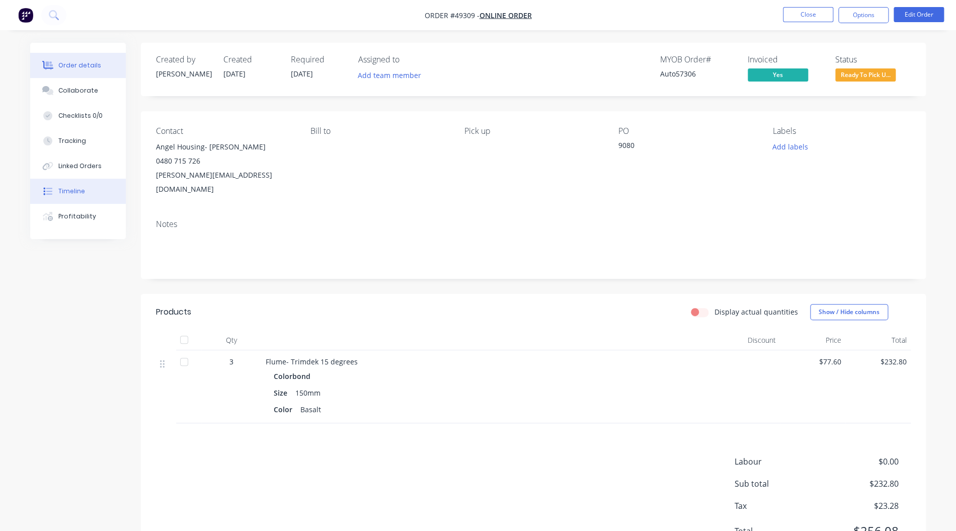
click at [95, 189] on button "Timeline" at bounding box center [78, 191] width 96 height 25
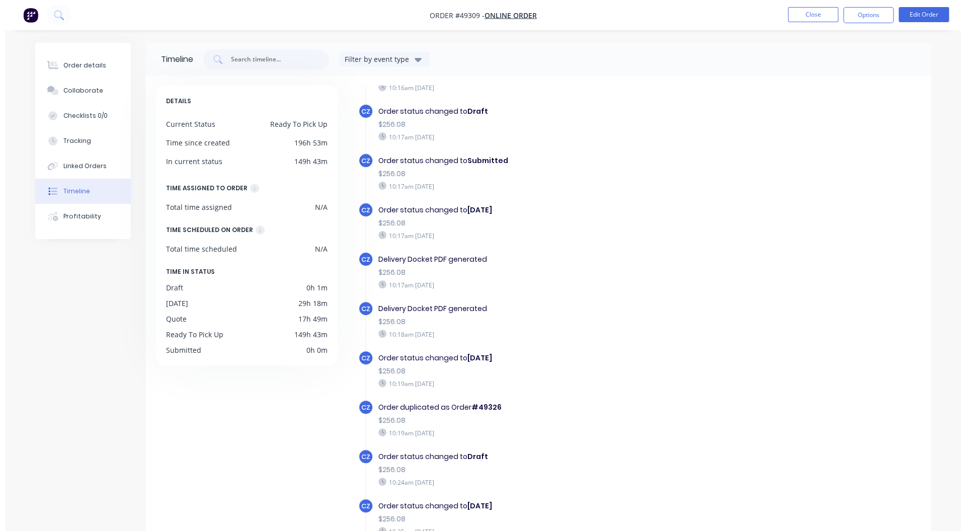
scroll to position [860, 0]
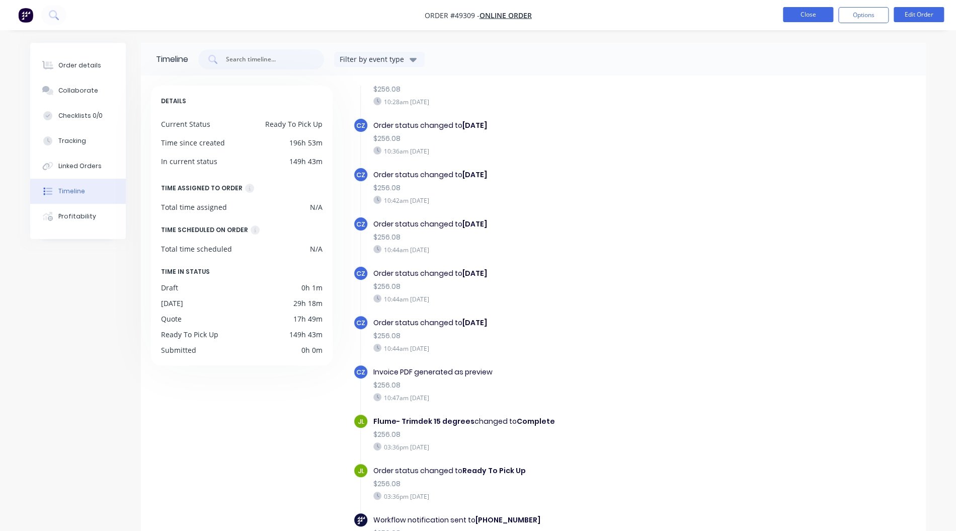
click at [796, 21] on button "Close" at bounding box center [808, 14] width 50 height 15
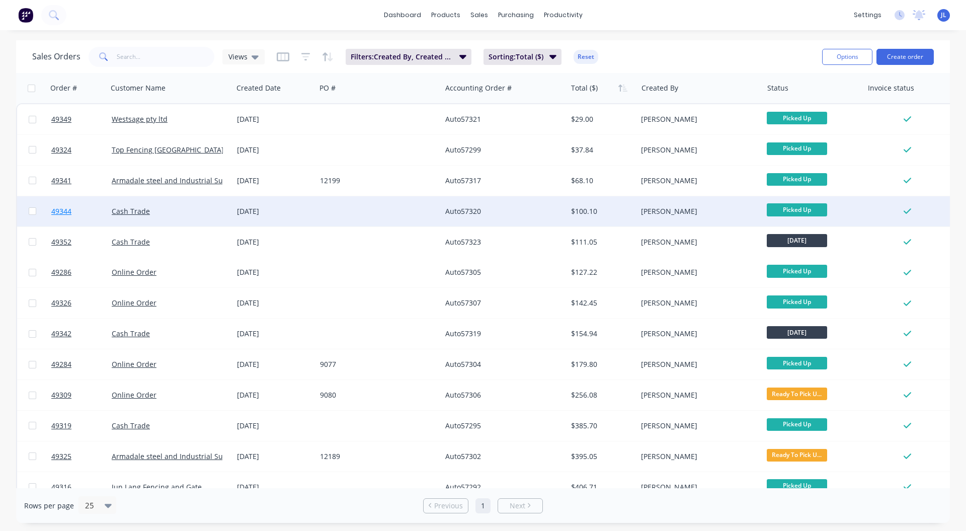
click at [64, 209] on span "49344" at bounding box center [61, 211] width 20 height 10
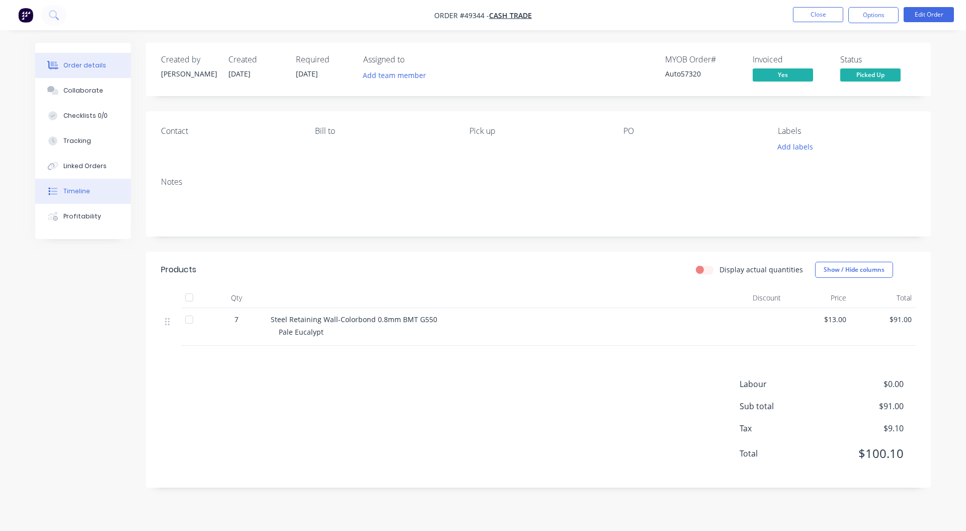
click at [88, 190] on div "Timeline" at bounding box center [76, 191] width 27 height 9
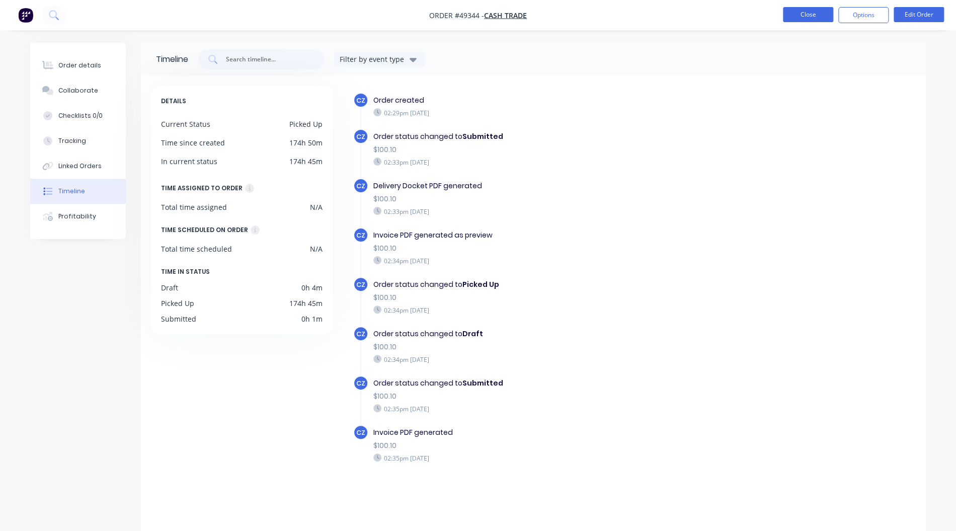
click at [809, 17] on button "Close" at bounding box center [808, 14] width 50 height 15
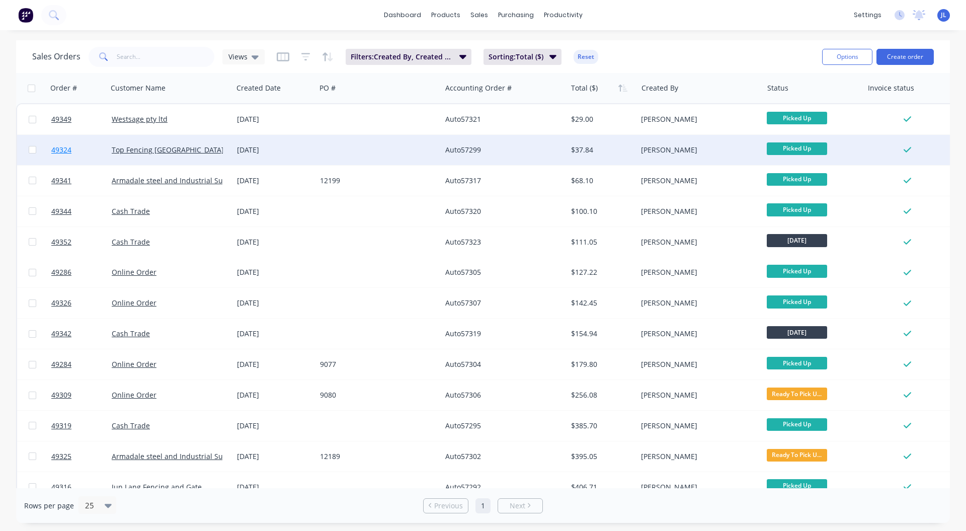
click at [68, 148] on span "49324" at bounding box center [61, 150] width 20 height 10
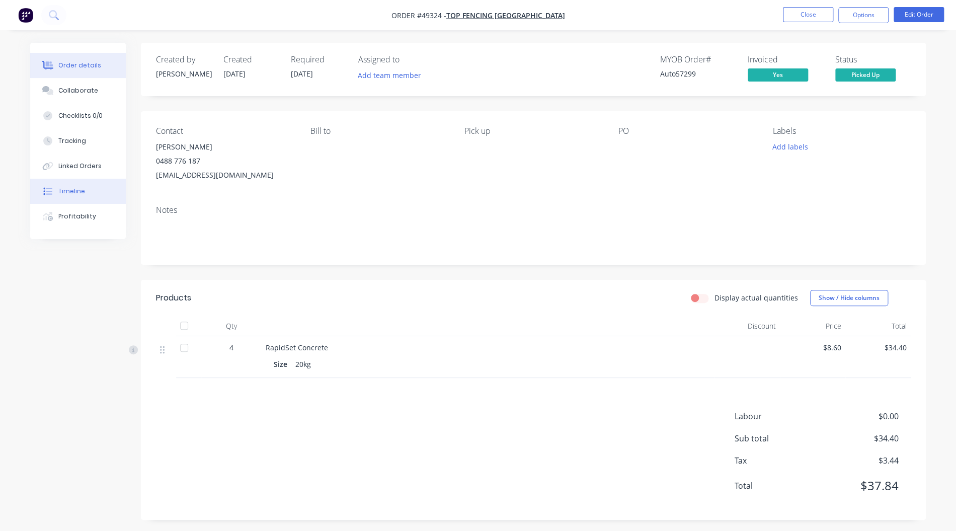
click at [72, 198] on button "Timeline" at bounding box center [78, 191] width 96 height 25
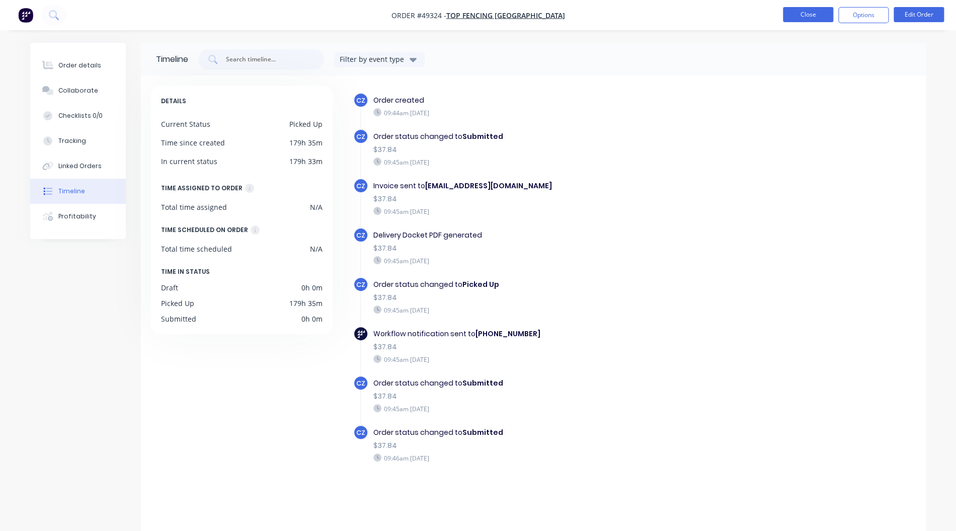
click at [809, 10] on button "Close" at bounding box center [808, 14] width 50 height 15
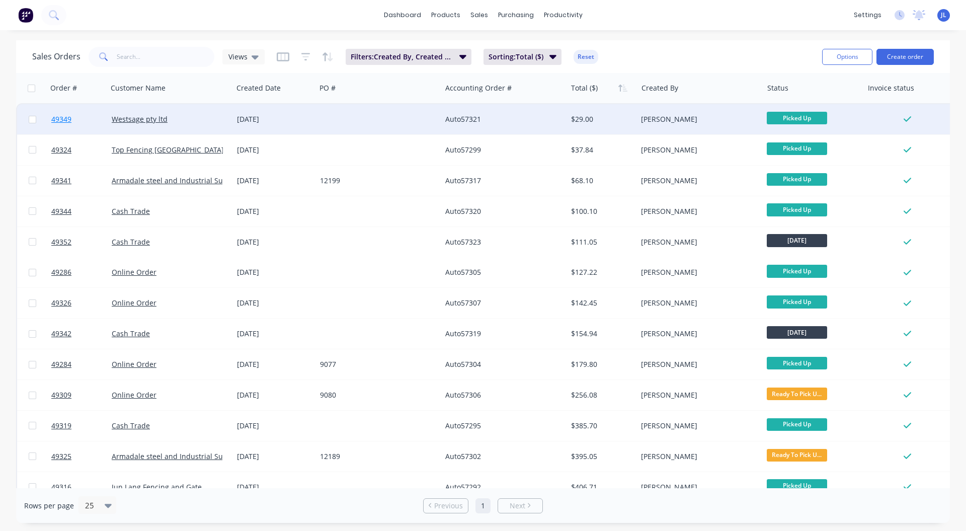
click at [65, 119] on span "49349" at bounding box center [61, 119] width 20 height 10
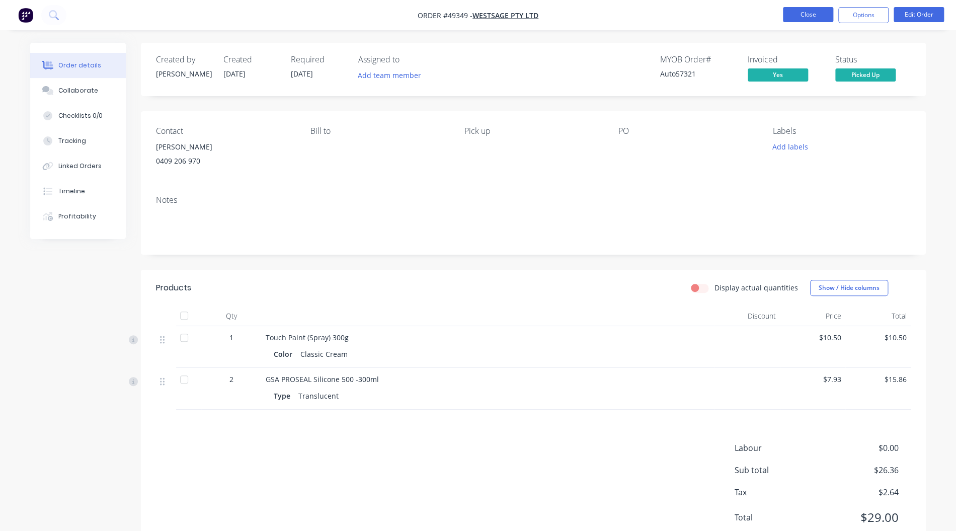
click at [814, 16] on button "Close" at bounding box center [808, 14] width 50 height 15
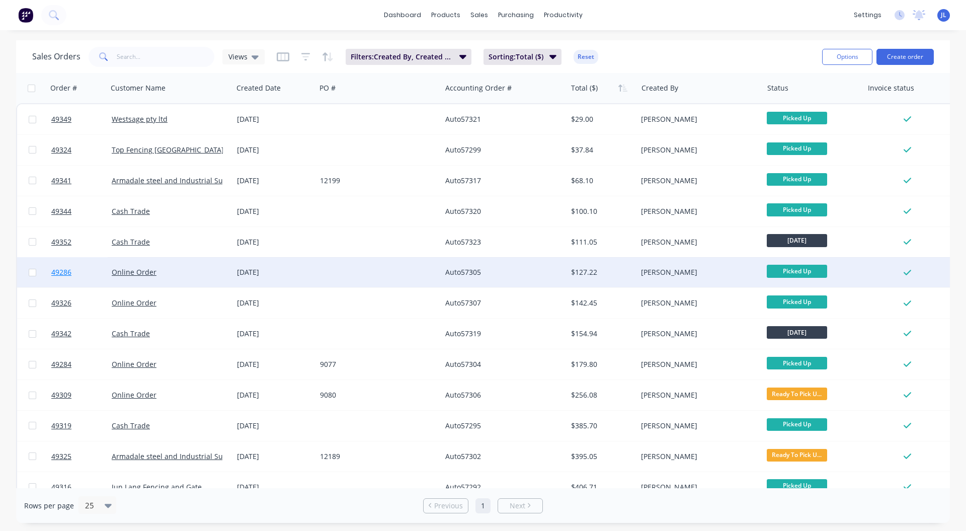
click at [63, 276] on span "49286" at bounding box center [61, 272] width 20 height 10
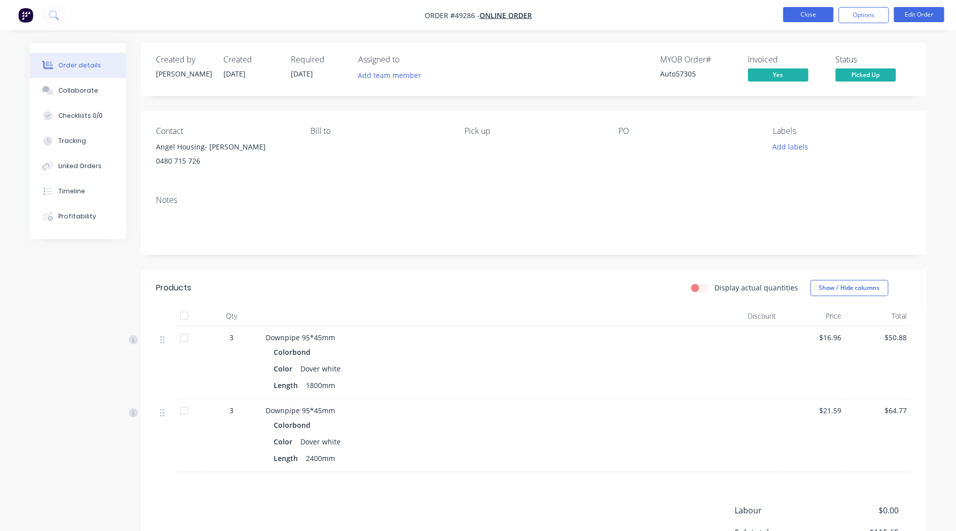
click at [814, 18] on button "Close" at bounding box center [808, 14] width 50 height 15
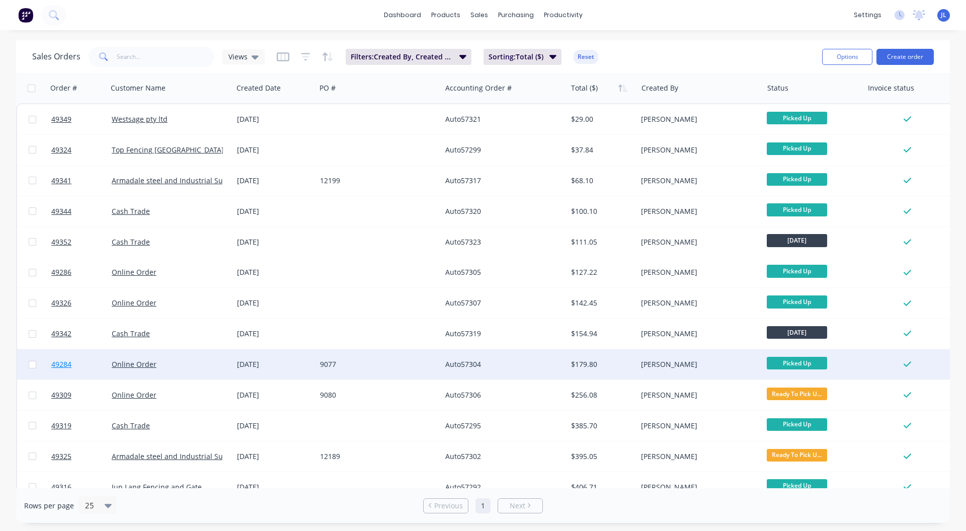
click at [62, 365] on span "49284" at bounding box center [61, 364] width 20 height 10
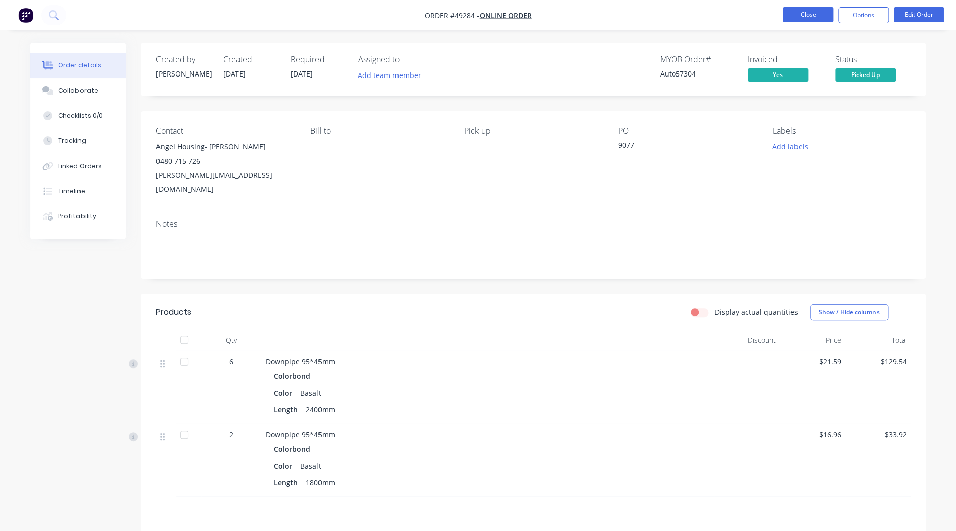
click at [806, 12] on button "Close" at bounding box center [808, 14] width 50 height 15
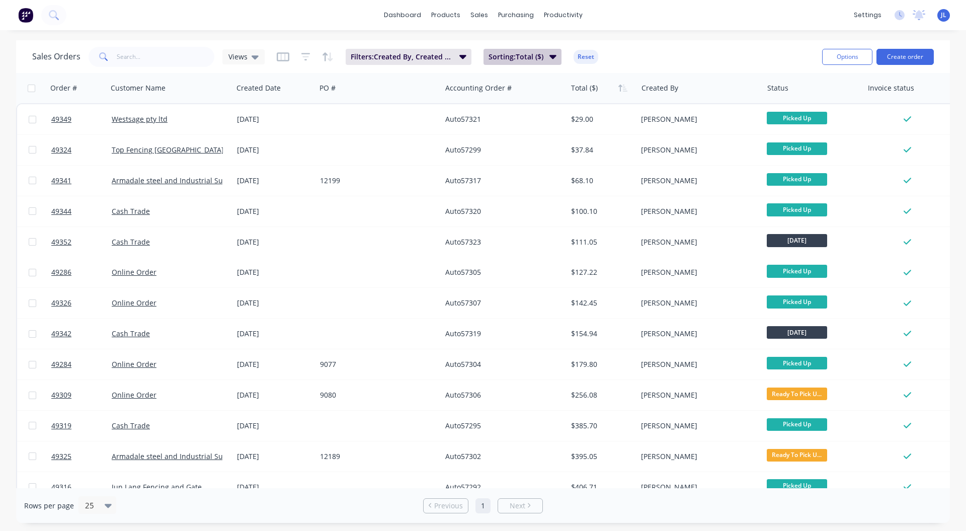
click at [514, 59] on span "Sorting: Total ($)" at bounding box center [516, 57] width 55 height 10
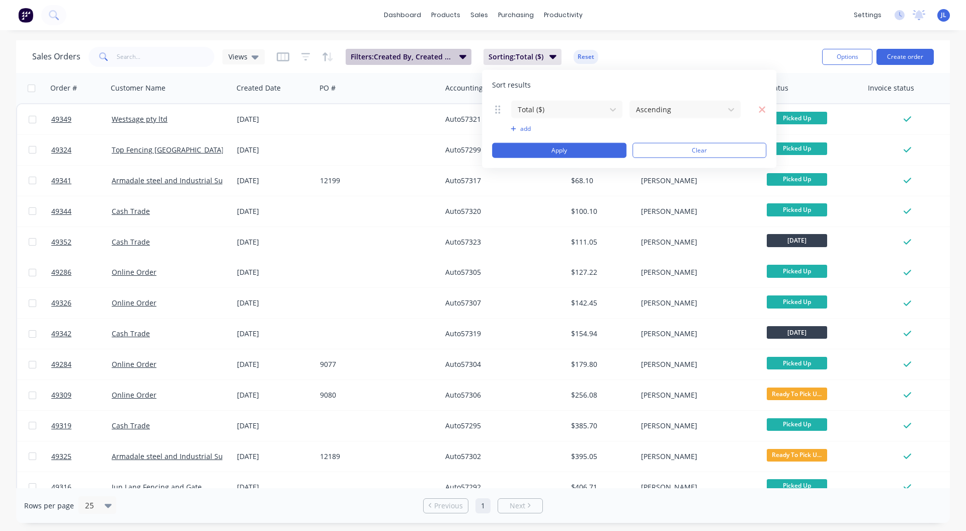
click at [447, 54] on span "Filters: Created By, Created Date, Status" at bounding box center [402, 57] width 103 height 10
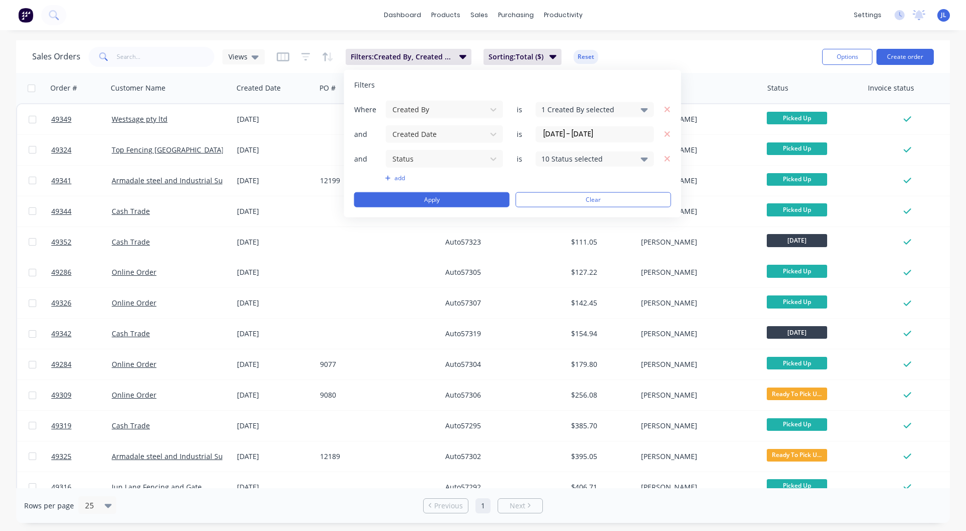
click at [558, 131] on input "[DATE] - [DATE]" at bounding box center [595, 133] width 117 height 15
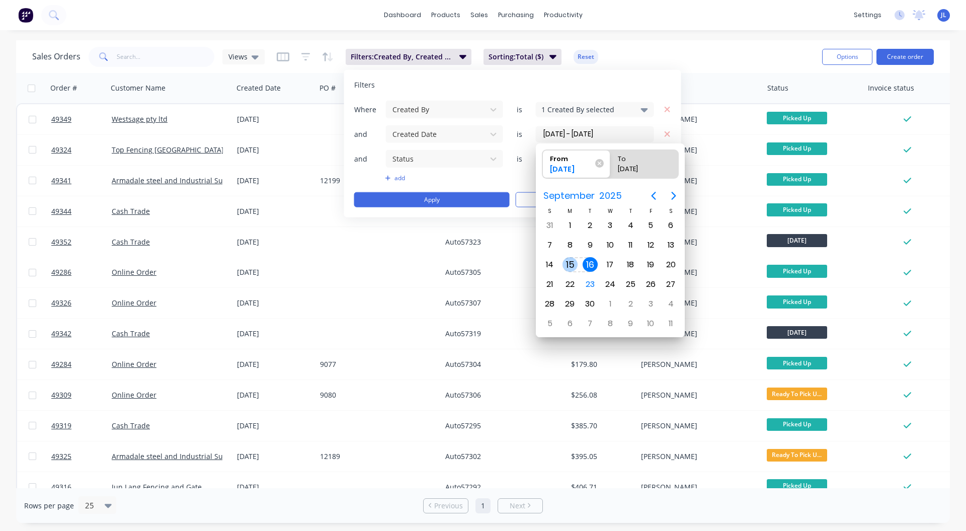
click at [568, 263] on div "15" at bounding box center [570, 264] width 15 height 15
type input "[DATE] - [DATE]"
radio input "false"
radio input "true"
click at [568, 263] on div "15" at bounding box center [570, 264] width 15 height 15
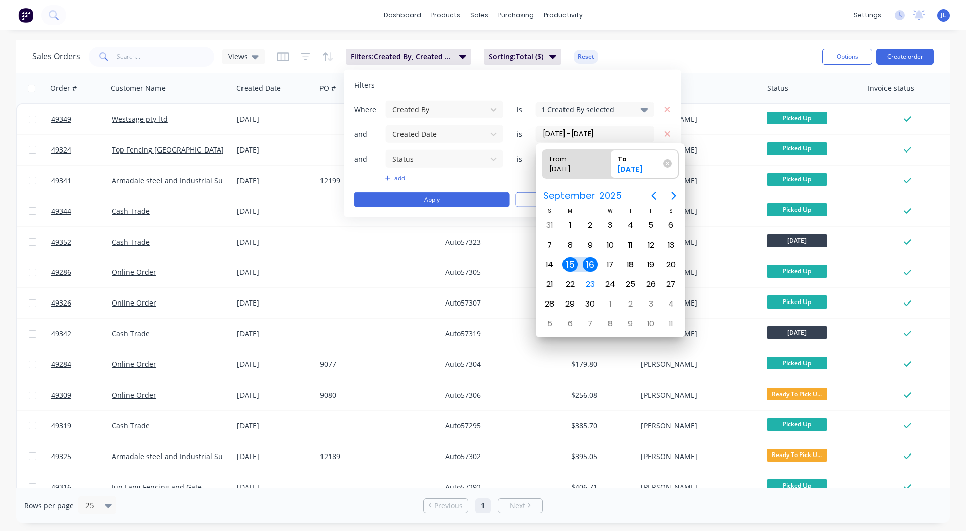
type input "[DATE] - [DATE]"
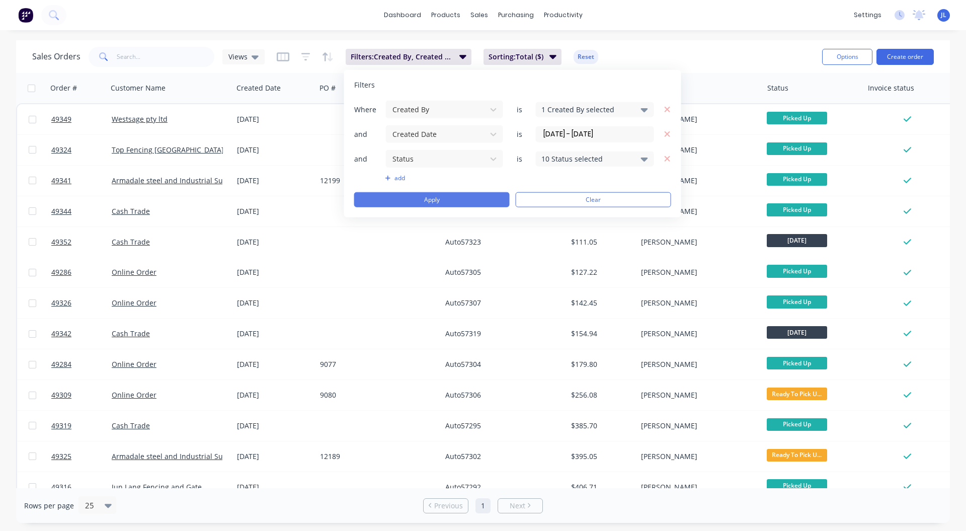
click at [424, 201] on button "Apply" at bounding box center [432, 199] width 156 height 15
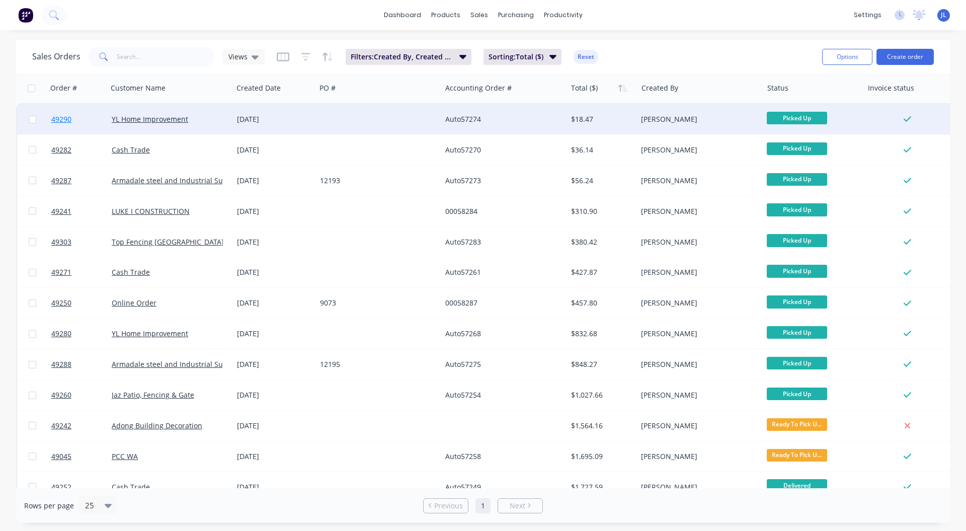
click at [60, 121] on span "49290" at bounding box center [61, 119] width 20 height 10
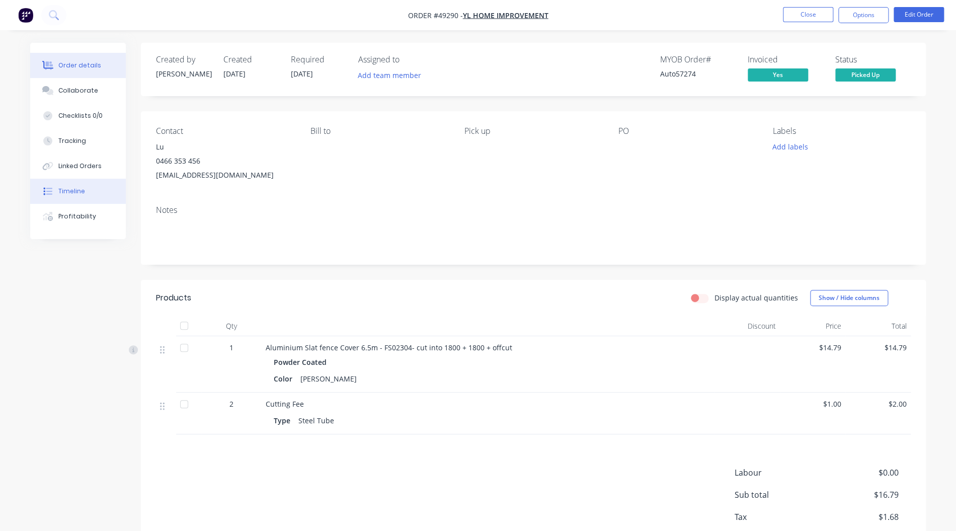
click at [72, 194] on div "Timeline" at bounding box center [71, 191] width 27 height 9
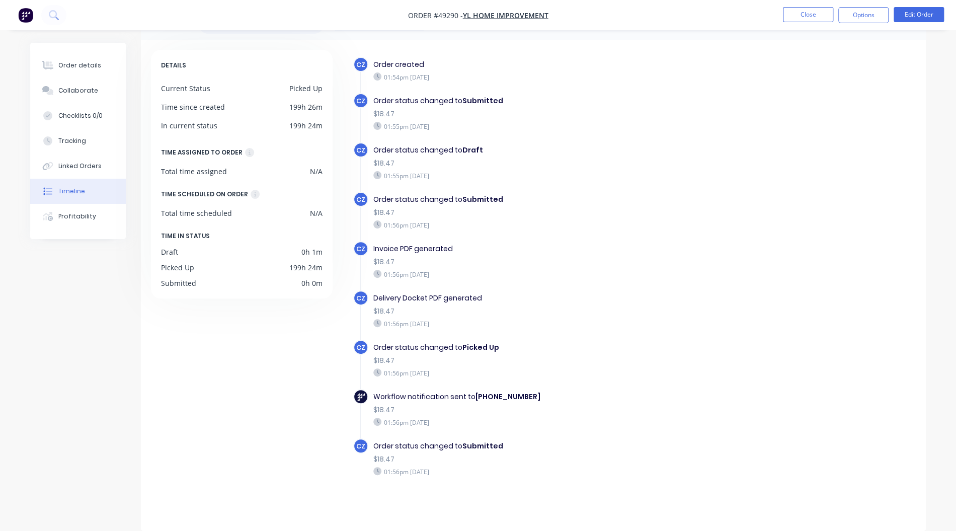
scroll to position [39, 0]
click at [818, 14] on button "Close" at bounding box center [808, 14] width 50 height 15
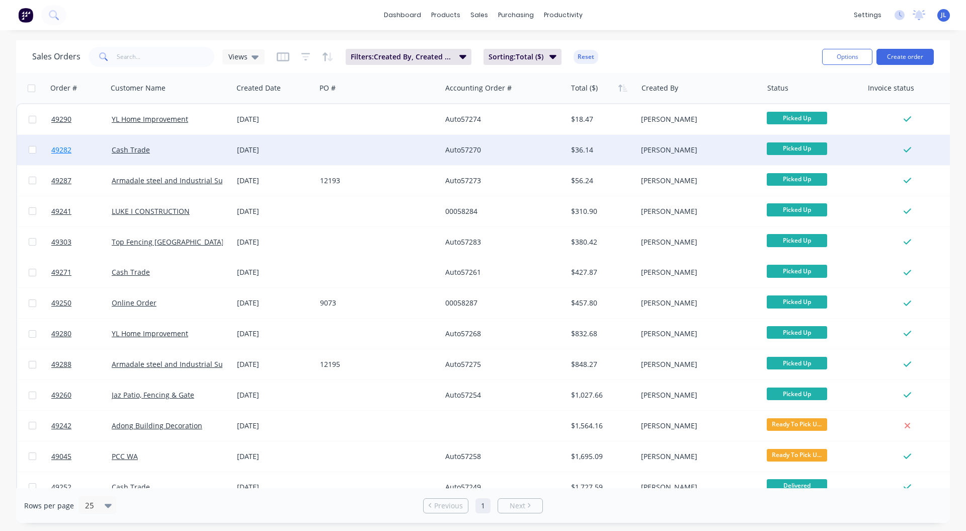
click at [55, 156] on link "49282" at bounding box center [81, 150] width 60 height 30
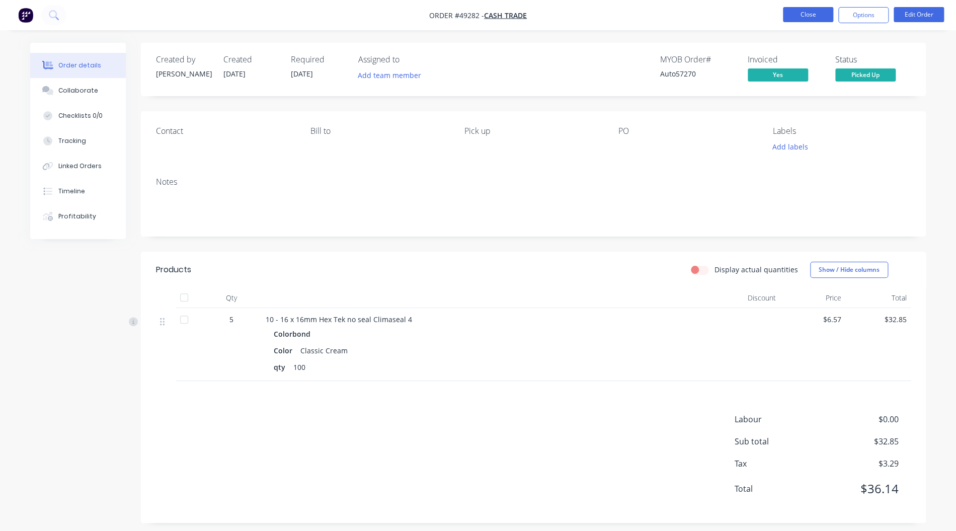
click at [805, 18] on button "Close" at bounding box center [808, 14] width 50 height 15
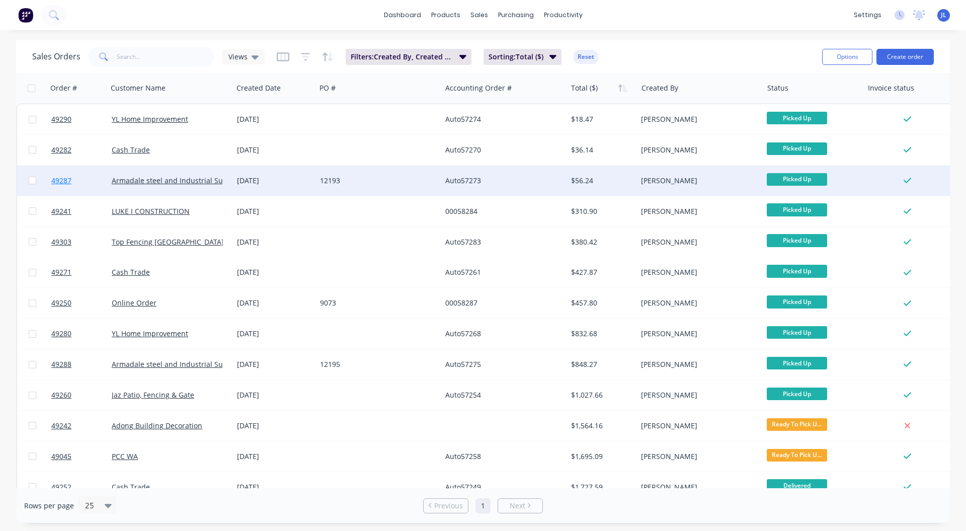
click at [67, 178] on span "49287" at bounding box center [61, 181] width 20 height 10
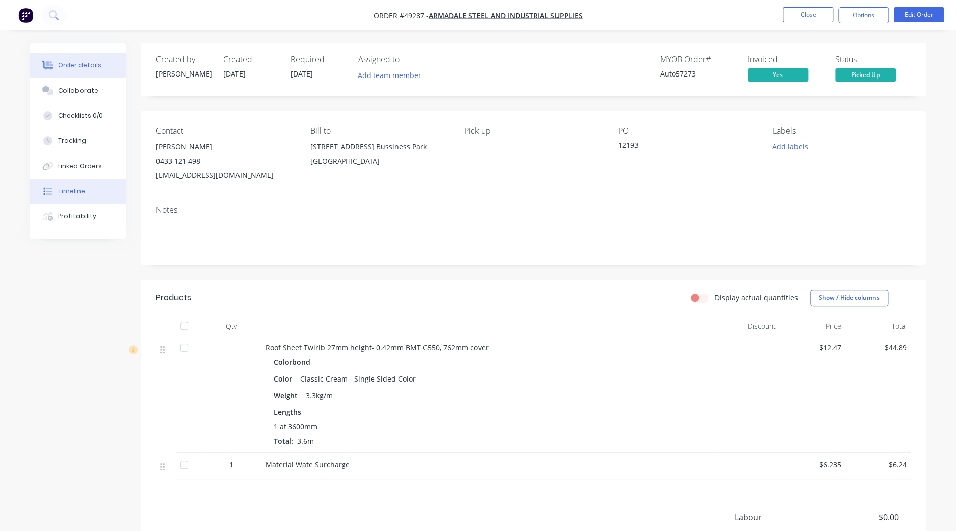
click at [97, 192] on button "Timeline" at bounding box center [78, 191] width 96 height 25
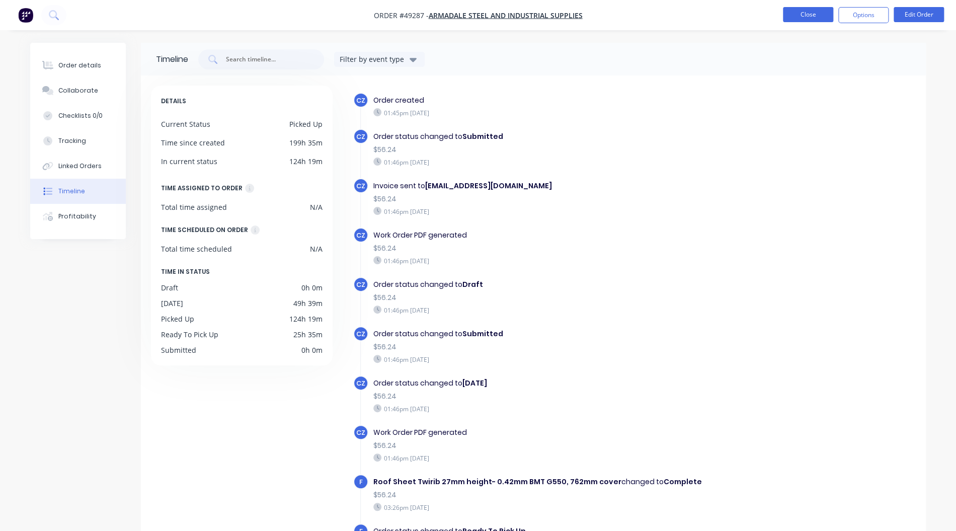
click at [809, 11] on button "Close" at bounding box center [808, 14] width 50 height 15
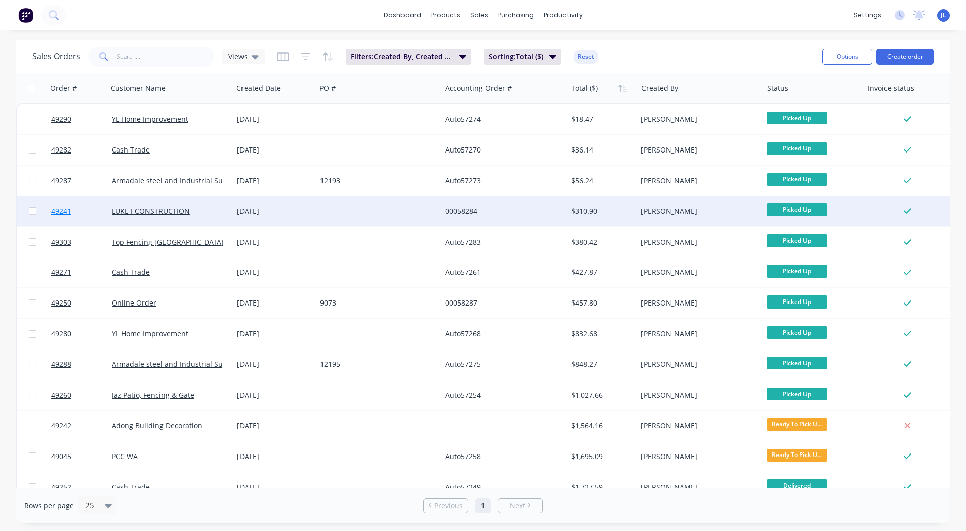
click at [62, 211] on span "49241" at bounding box center [61, 211] width 20 height 10
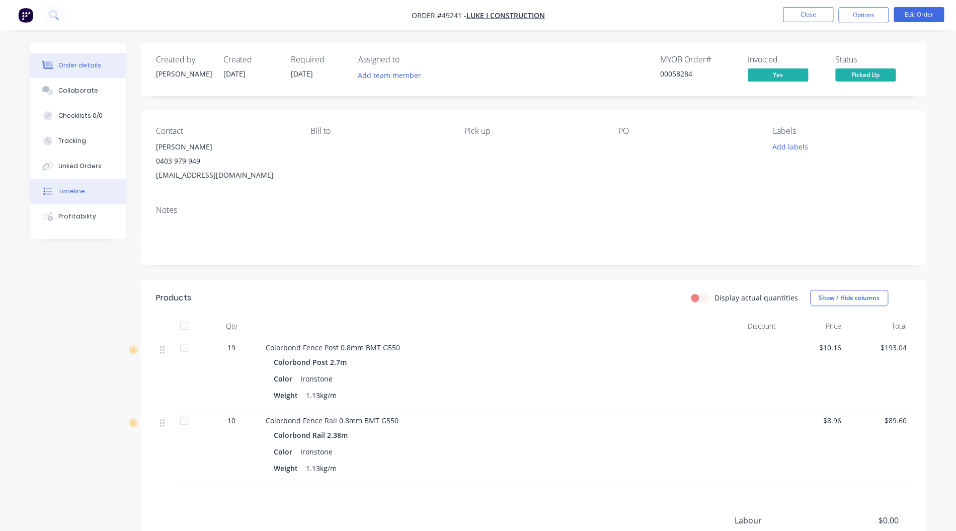
click at [81, 189] on div "Timeline" at bounding box center [71, 191] width 27 height 9
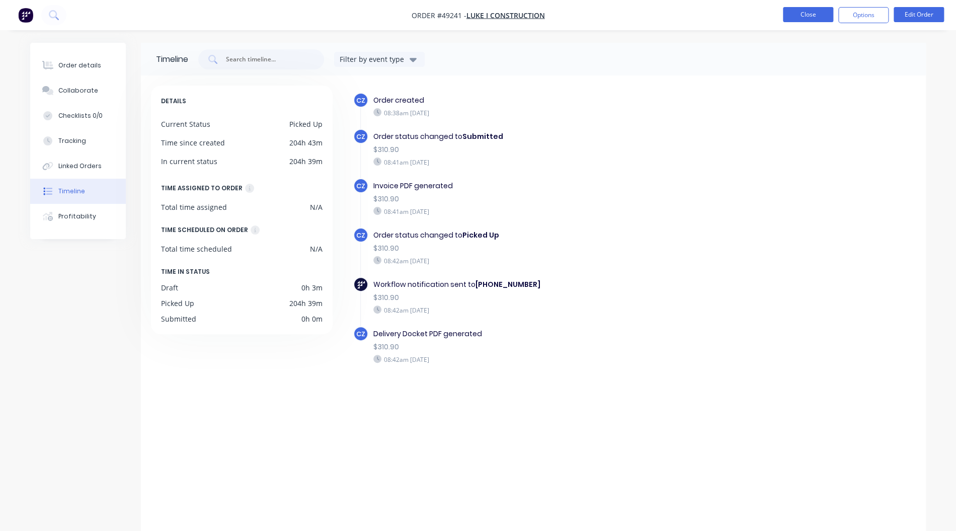
click at [802, 18] on button "Close" at bounding box center [808, 14] width 50 height 15
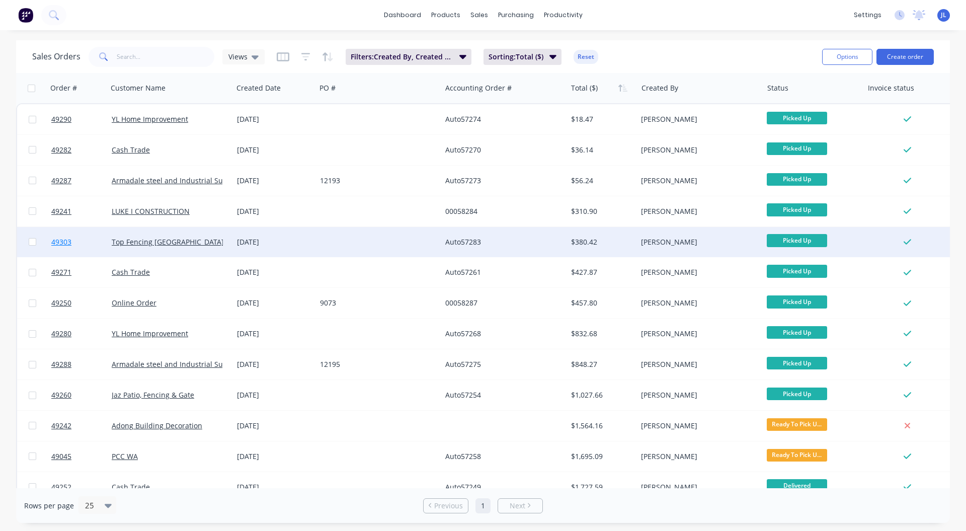
click at [60, 243] on span "49303" at bounding box center [61, 242] width 20 height 10
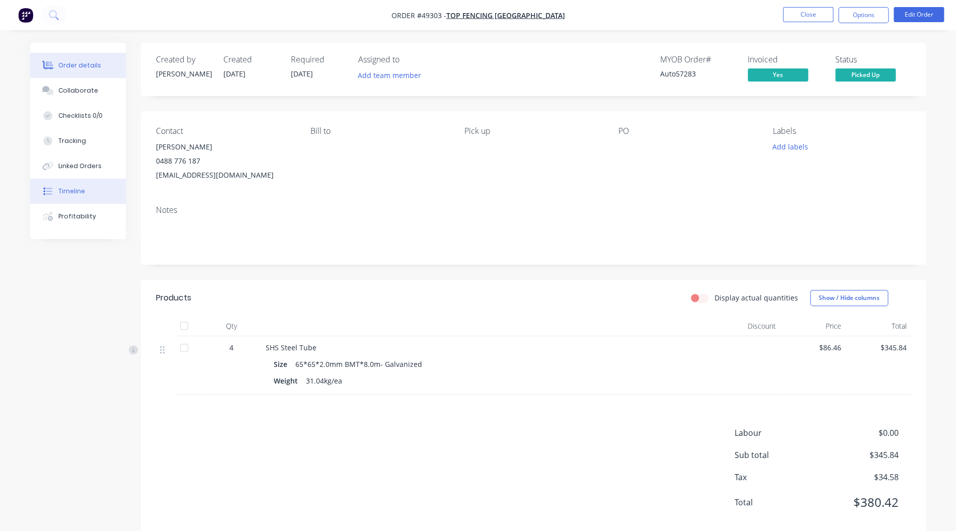
click at [97, 196] on button "Timeline" at bounding box center [78, 191] width 96 height 25
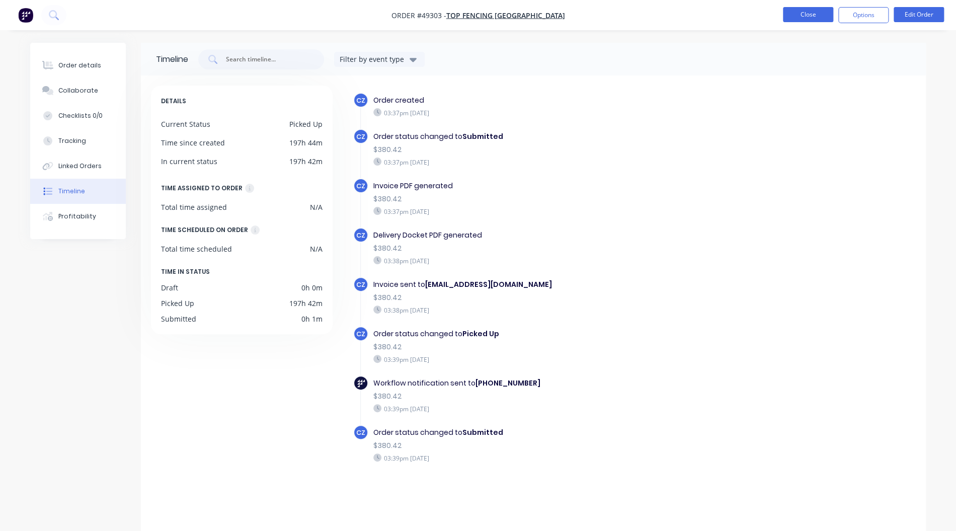
click at [816, 19] on button "Close" at bounding box center [808, 14] width 50 height 15
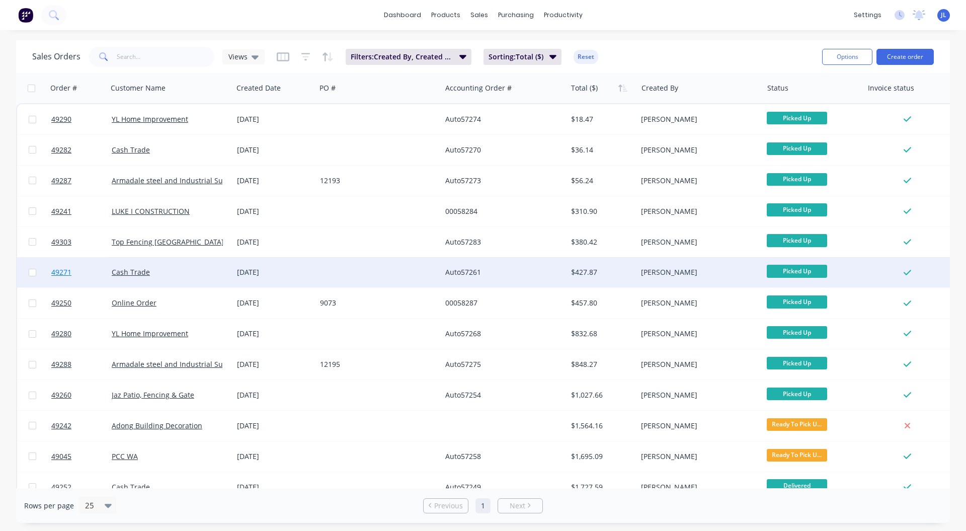
click at [61, 272] on span "49271" at bounding box center [61, 272] width 20 height 10
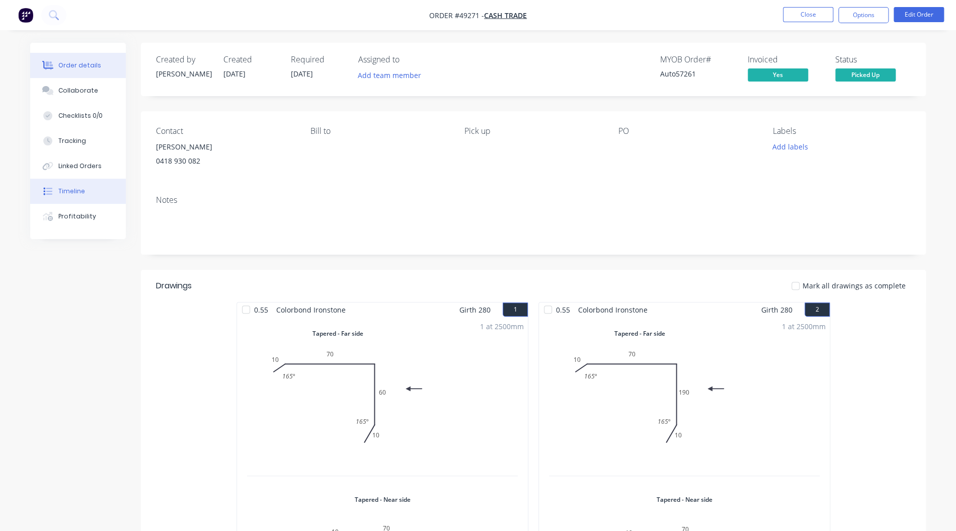
click at [73, 199] on button "Timeline" at bounding box center [78, 191] width 96 height 25
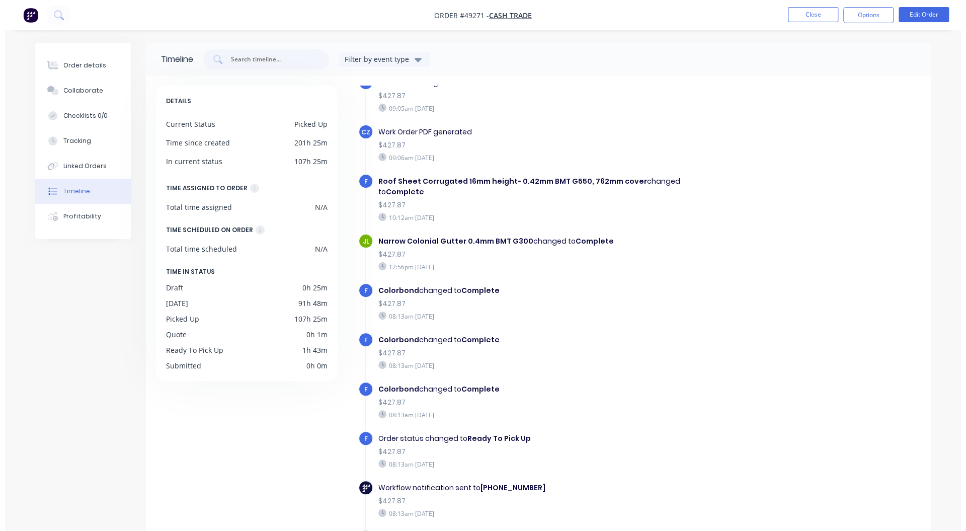
scroll to position [1804, 0]
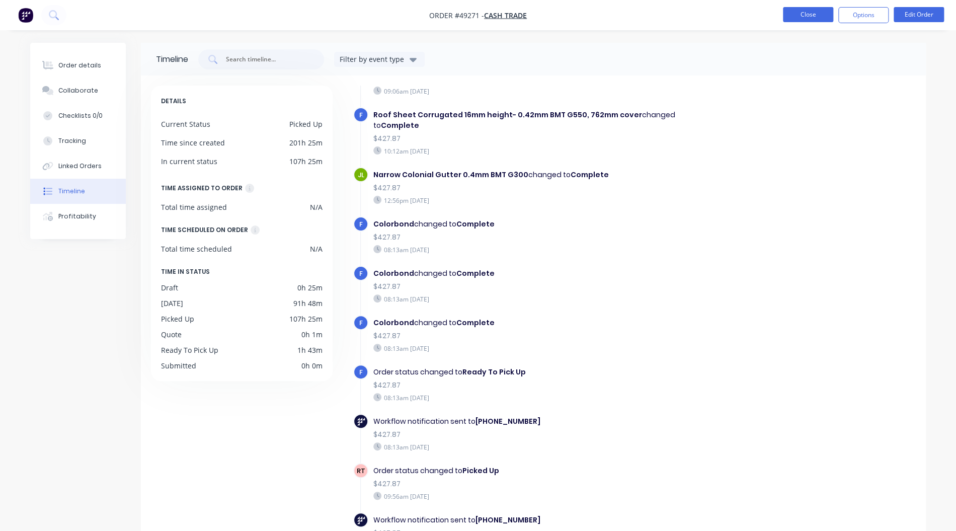
click at [814, 14] on button "Close" at bounding box center [808, 14] width 50 height 15
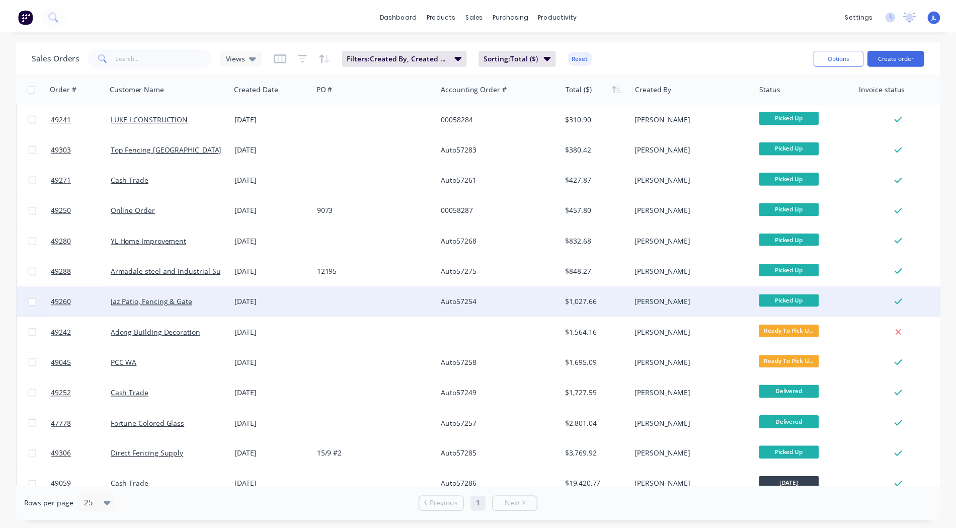
scroll to position [141, 0]
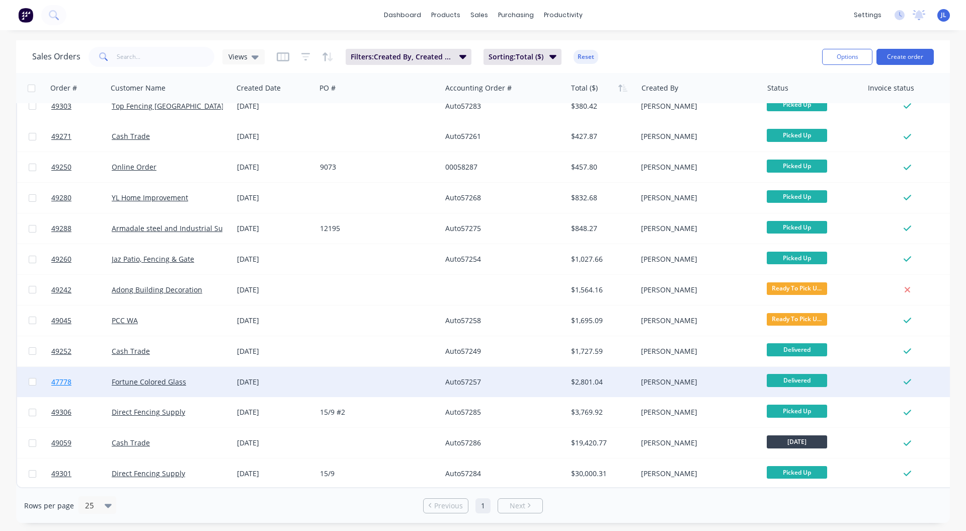
click at [58, 377] on span "47778" at bounding box center [61, 382] width 20 height 10
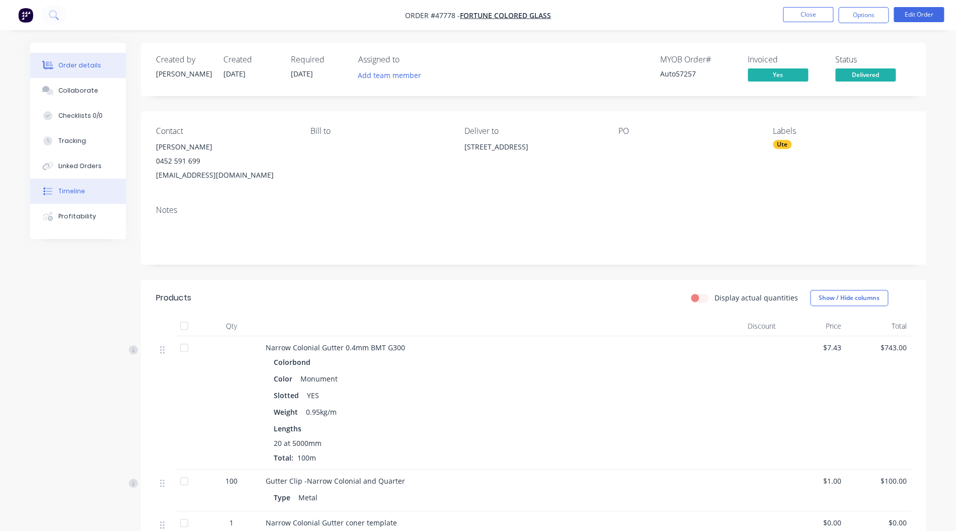
click at [86, 186] on button "Timeline" at bounding box center [78, 191] width 96 height 25
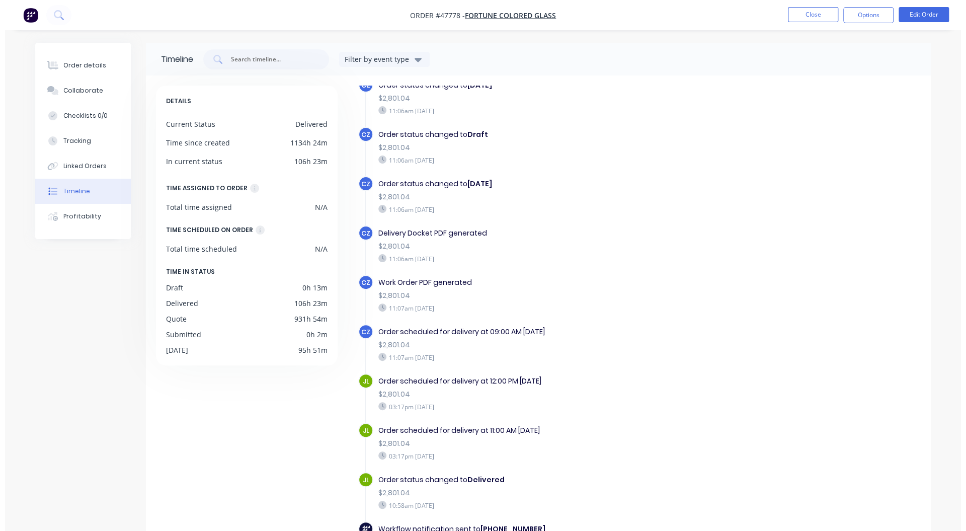
scroll to position [362, 0]
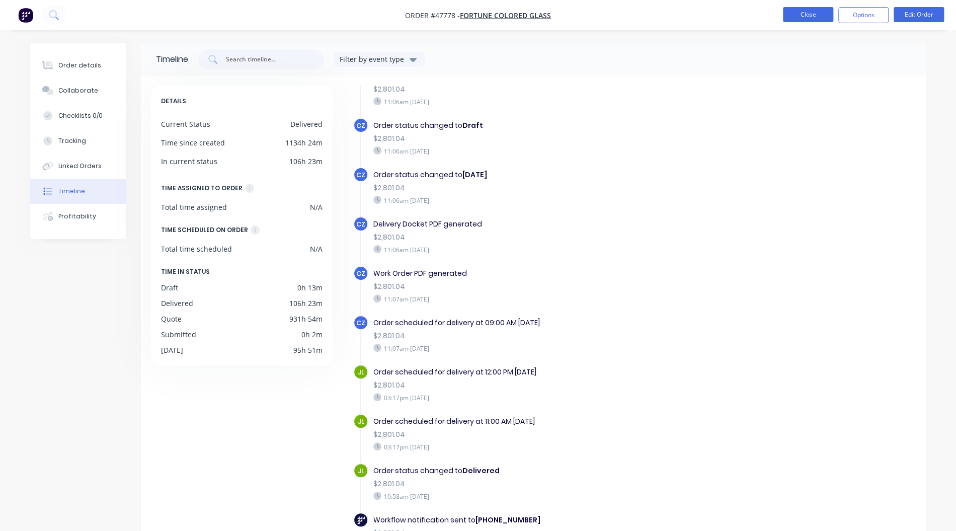
click at [810, 15] on button "Close" at bounding box center [808, 14] width 50 height 15
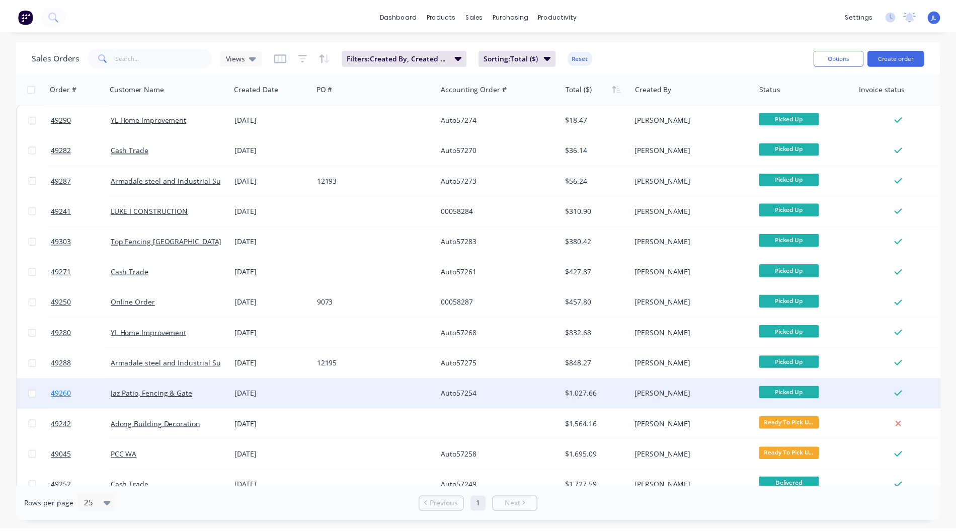
scroll to position [141, 0]
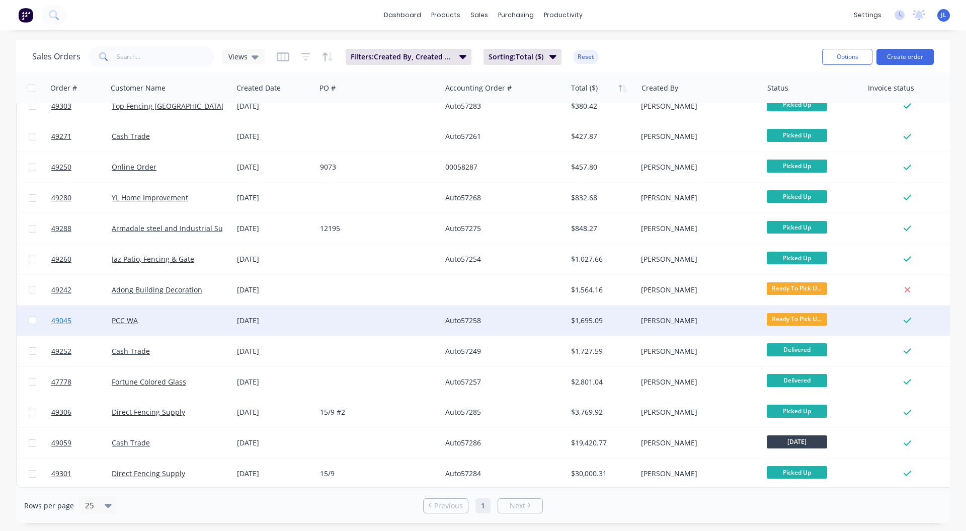
click at [62, 316] on span "49045" at bounding box center [61, 321] width 20 height 10
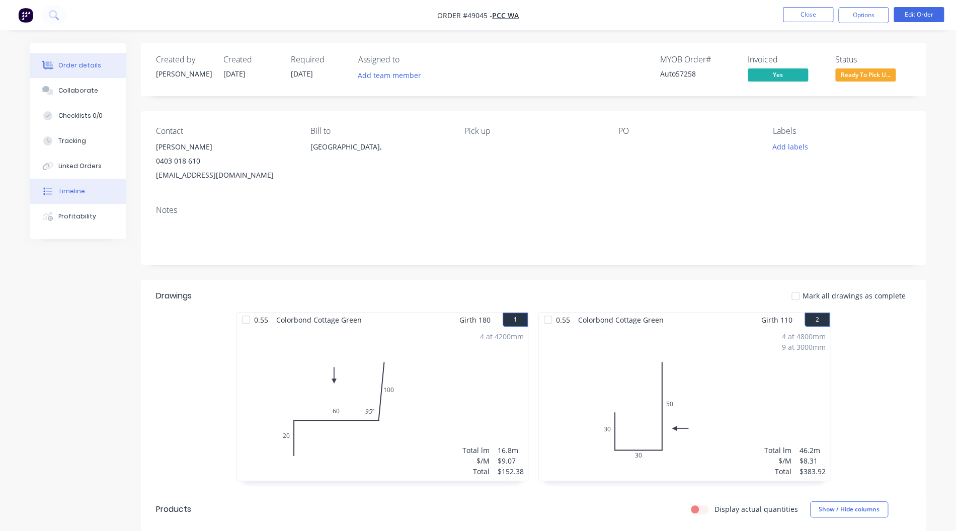
click at [105, 196] on button "Timeline" at bounding box center [78, 191] width 96 height 25
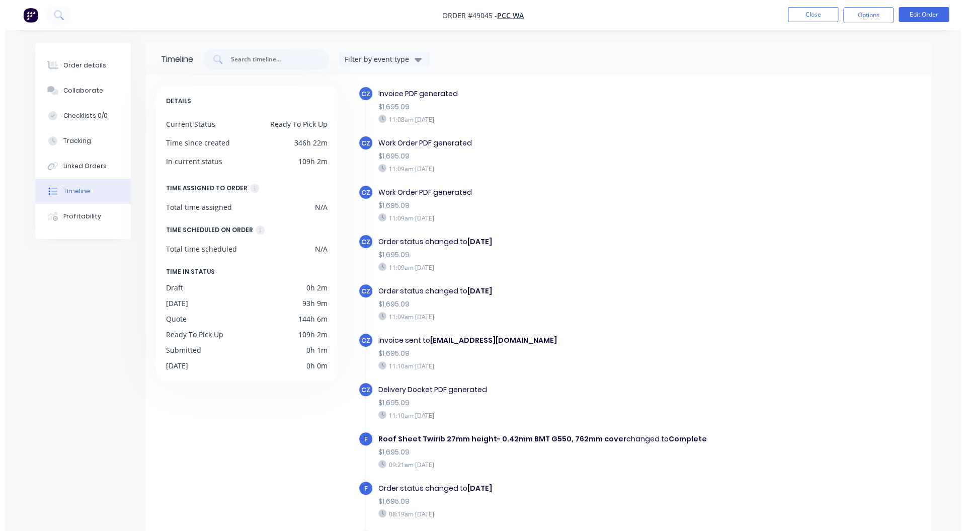
scroll to position [660, 0]
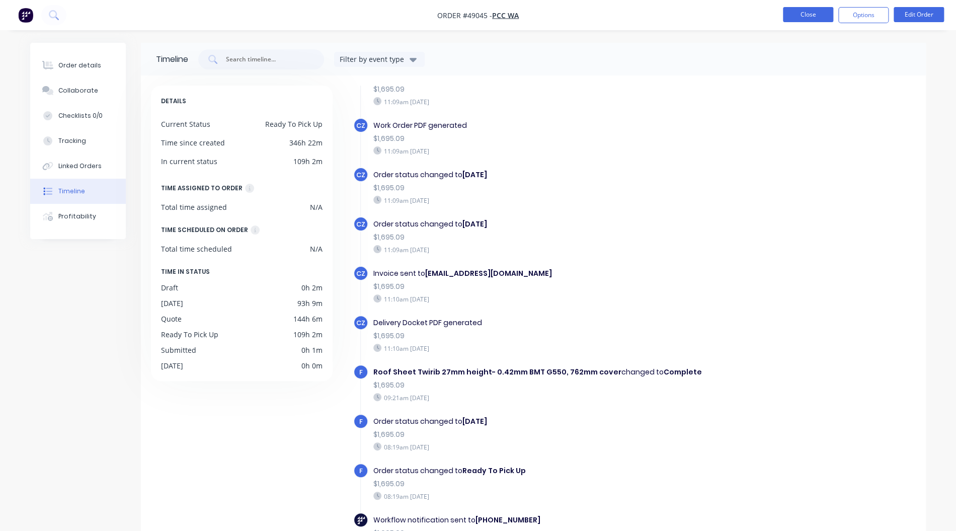
click at [822, 11] on button "Close" at bounding box center [808, 14] width 50 height 15
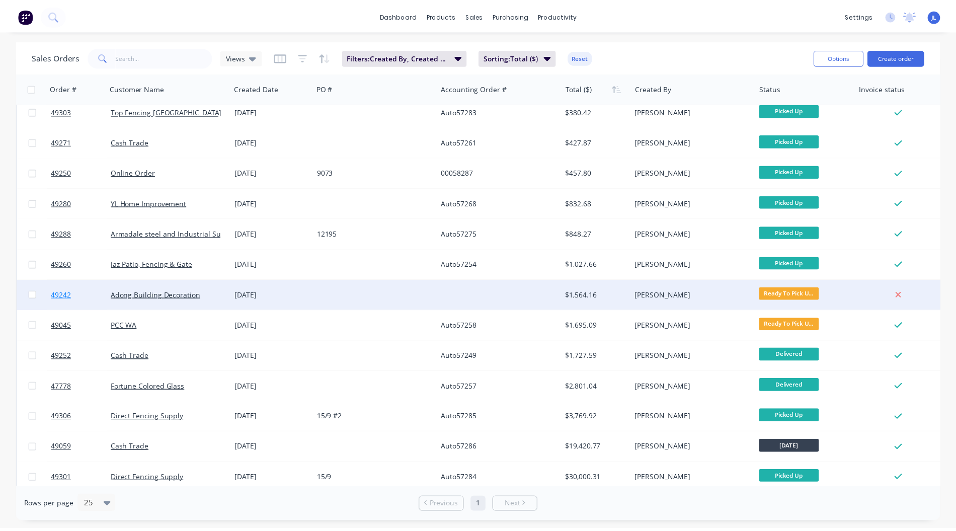
scroll to position [141, 0]
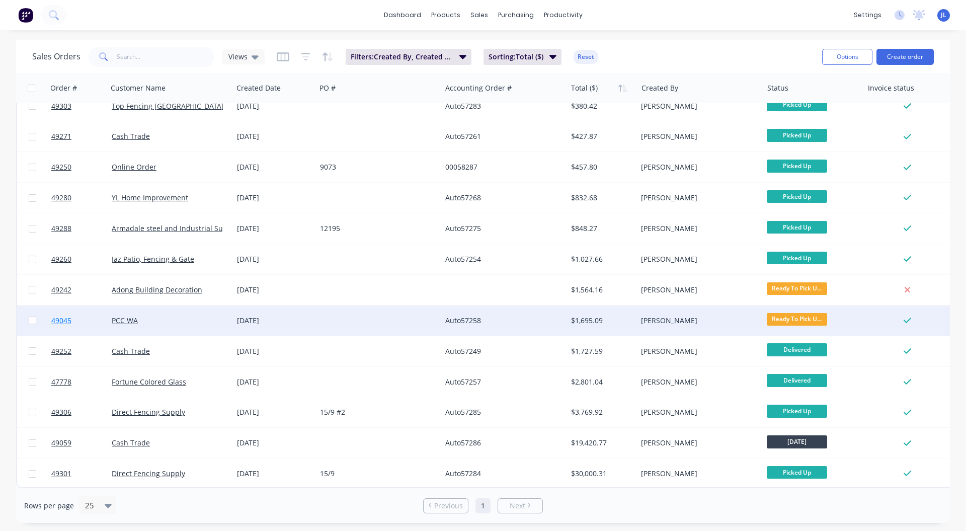
click at [70, 317] on span "49045" at bounding box center [61, 321] width 20 height 10
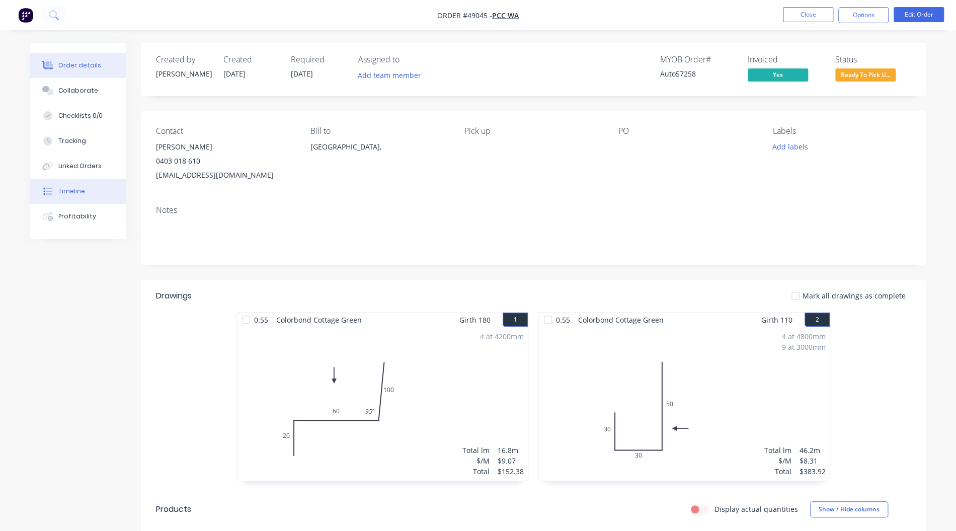
click at [72, 191] on div "Timeline" at bounding box center [71, 191] width 27 height 9
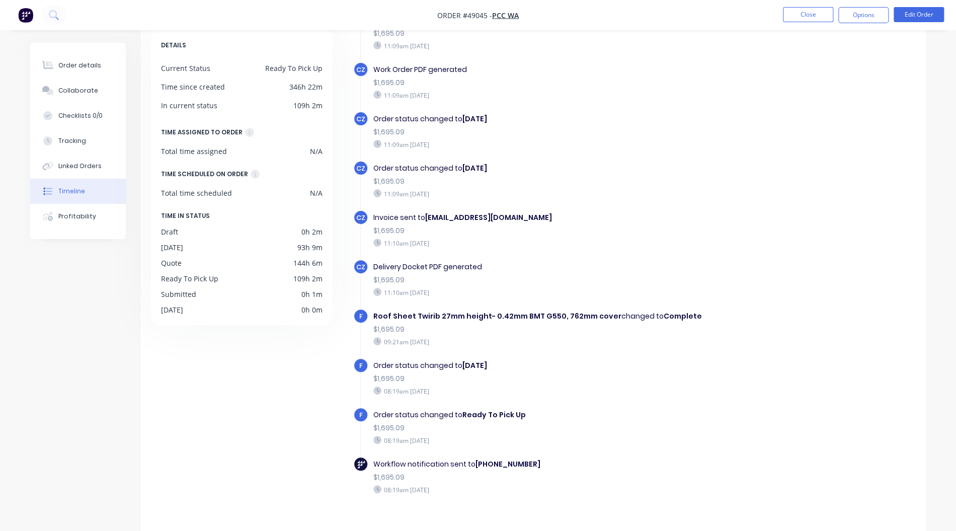
scroll to position [74, 0]
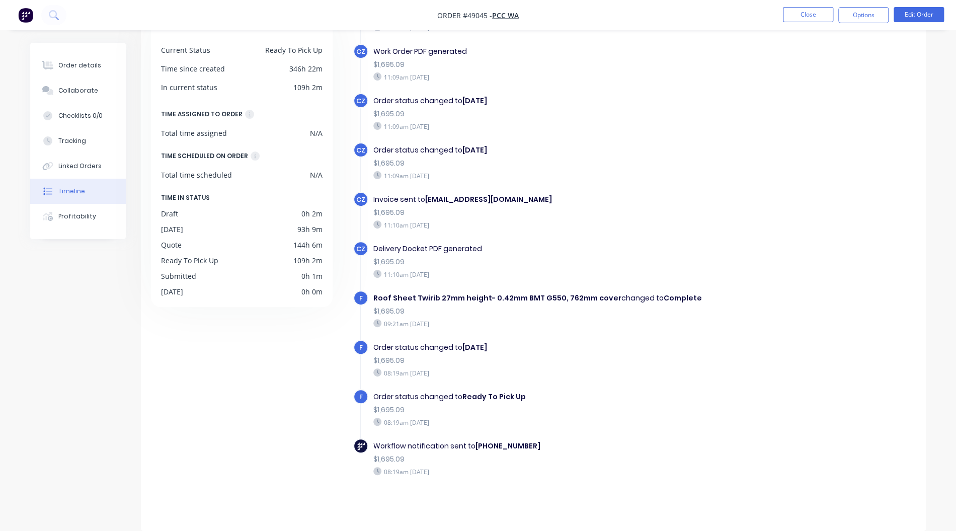
click at [797, 22] on li "Close" at bounding box center [808, 15] width 50 height 16
click at [829, 18] on button "Close" at bounding box center [808, 14] width 50 height 15
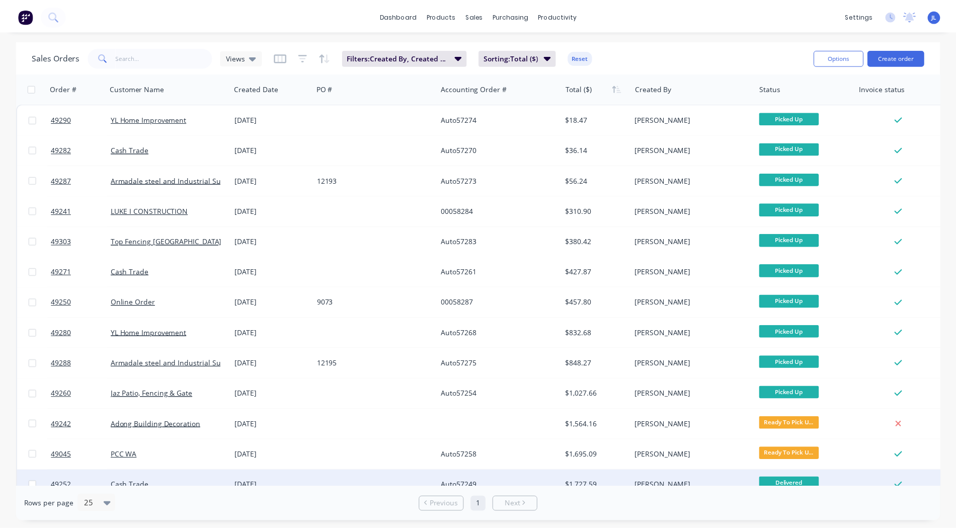
scroll to position [141, 0]
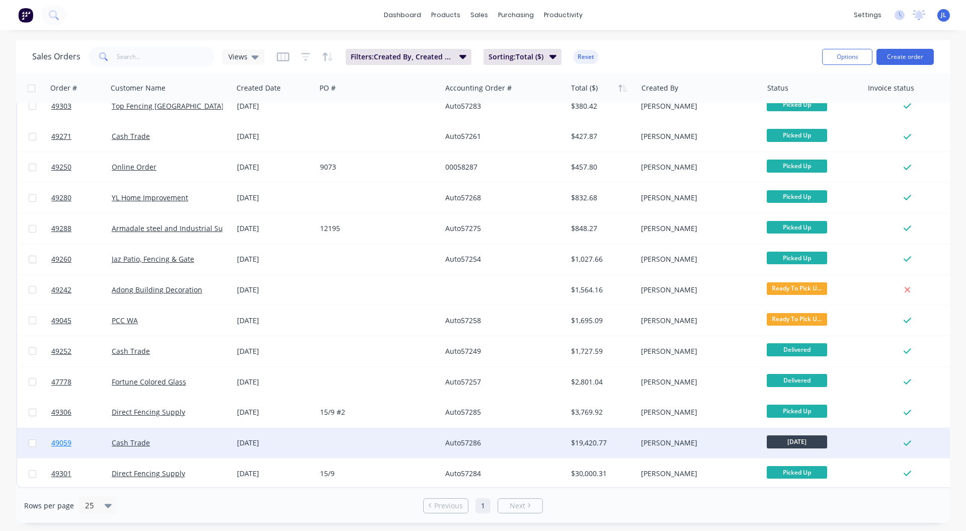
click at [52, 439] on span "49059" at bounding box center [61, 443] width 20 height 10
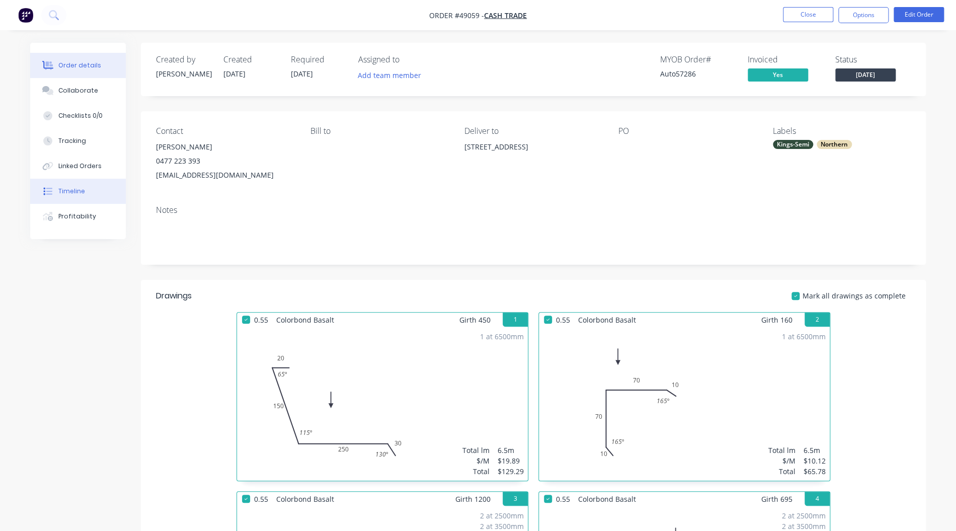
click at [98, 188] on button "Timeline" at bounding box center [78, 191] width 96 height 25
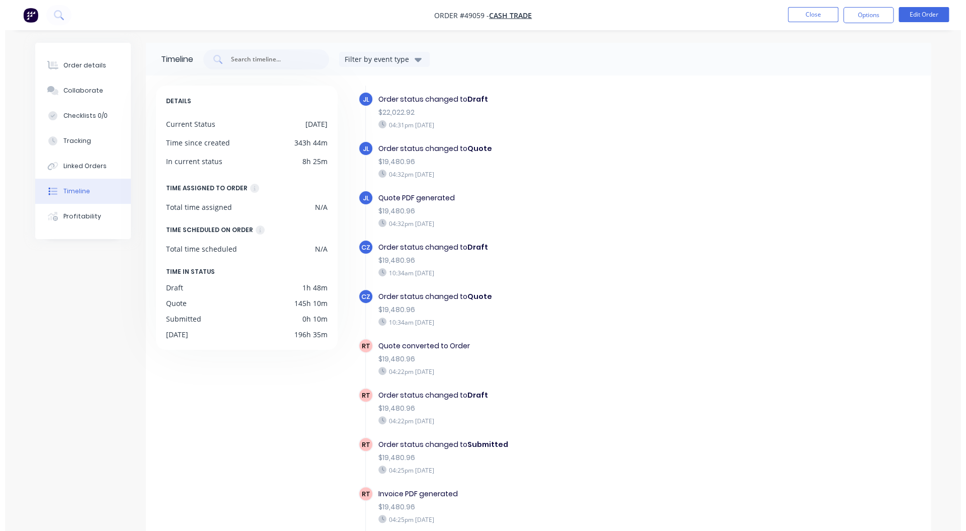
scroll to position [950, 0]
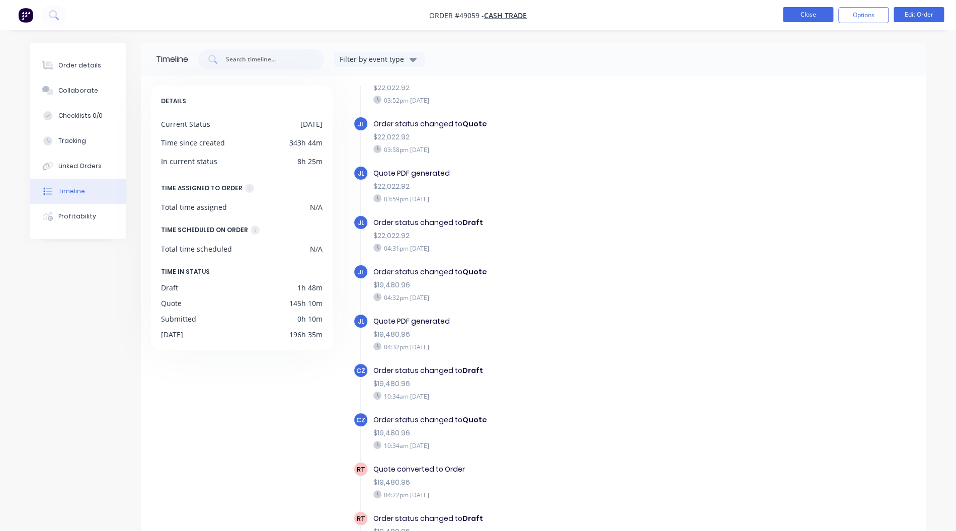
click at [811, 17] on button "Close" at bounding box center [808, 14] width 50 height 15
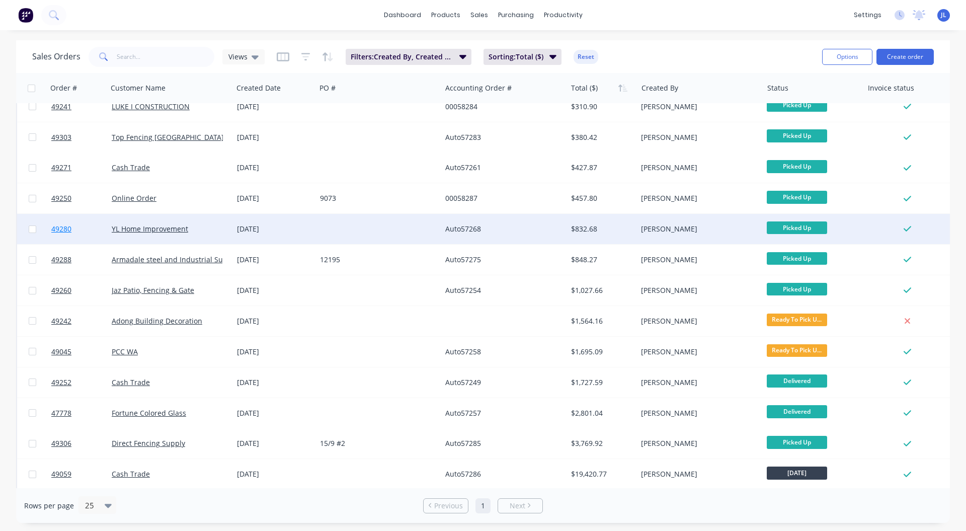
scroll to position [141, 0]
